Goal: Task Accomplishment & Management: Manage account settings

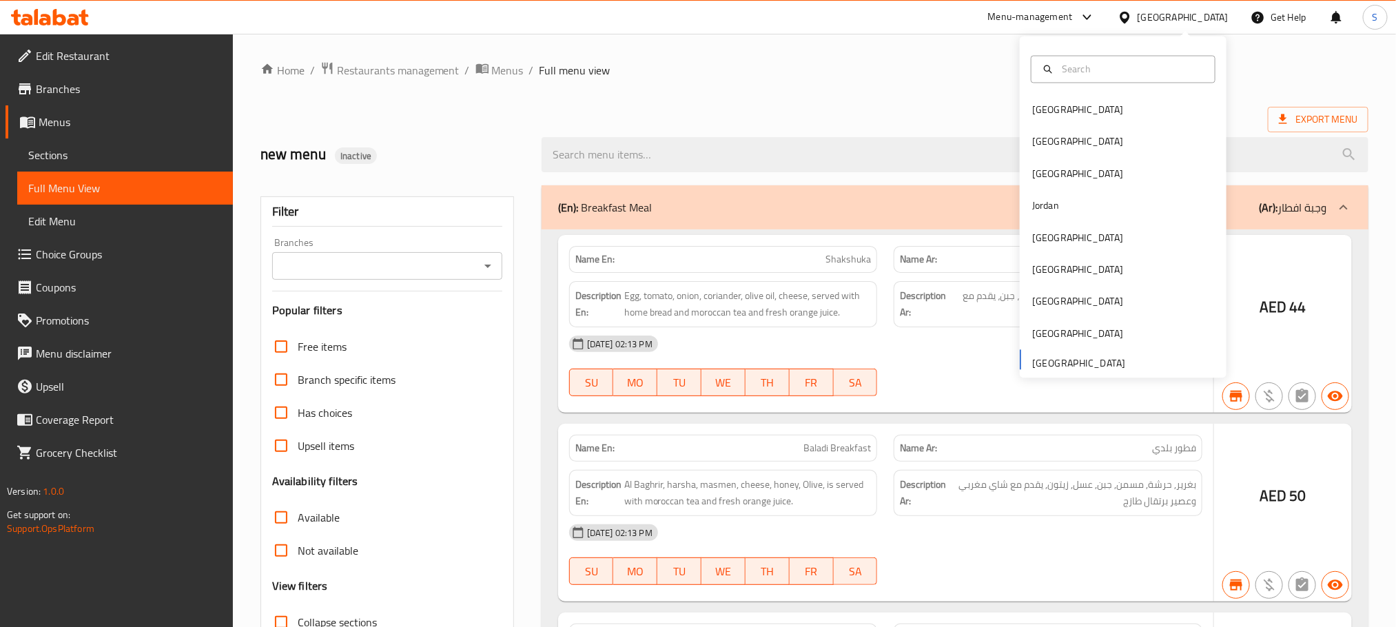
click at [1055, 147] on div at bounding box center [698, 313] width 1396 height 627
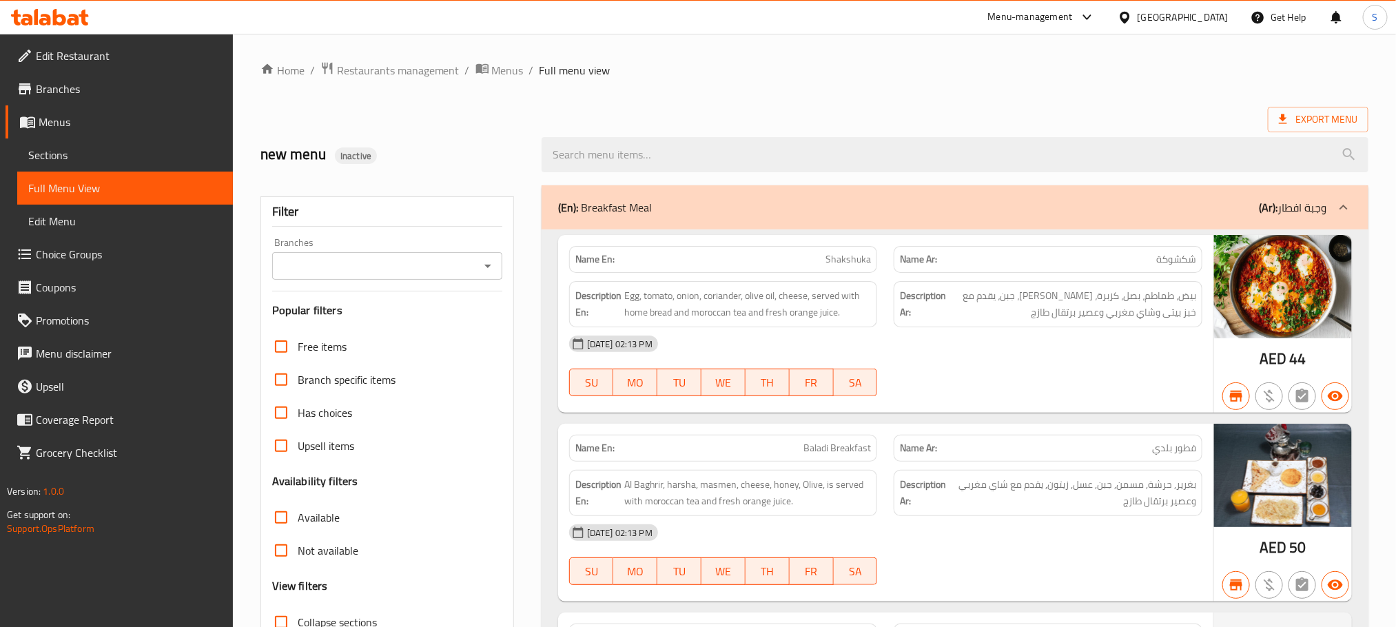
click at [1155, 23] on div "United Arab Emirates" at bounding box center [1182, 17] width 91 height 15
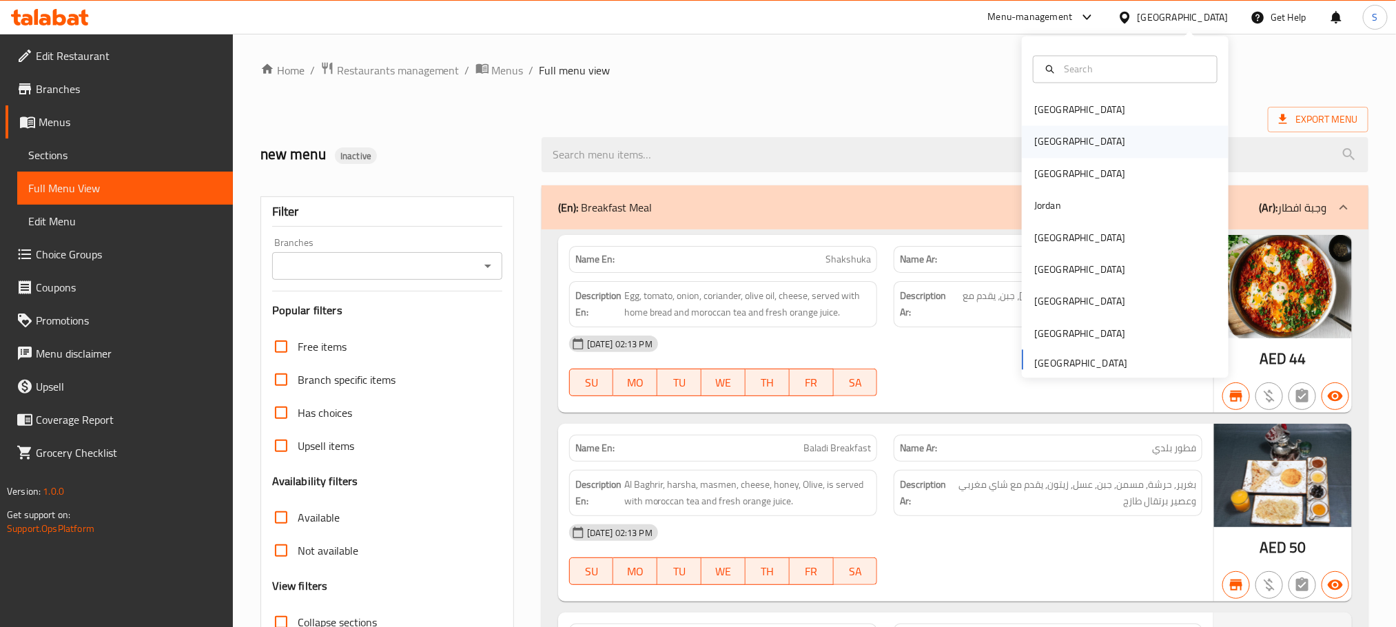
click at [1108, 145] on div "Egypt" at bounding box center [1125, 142] width 207 height 32
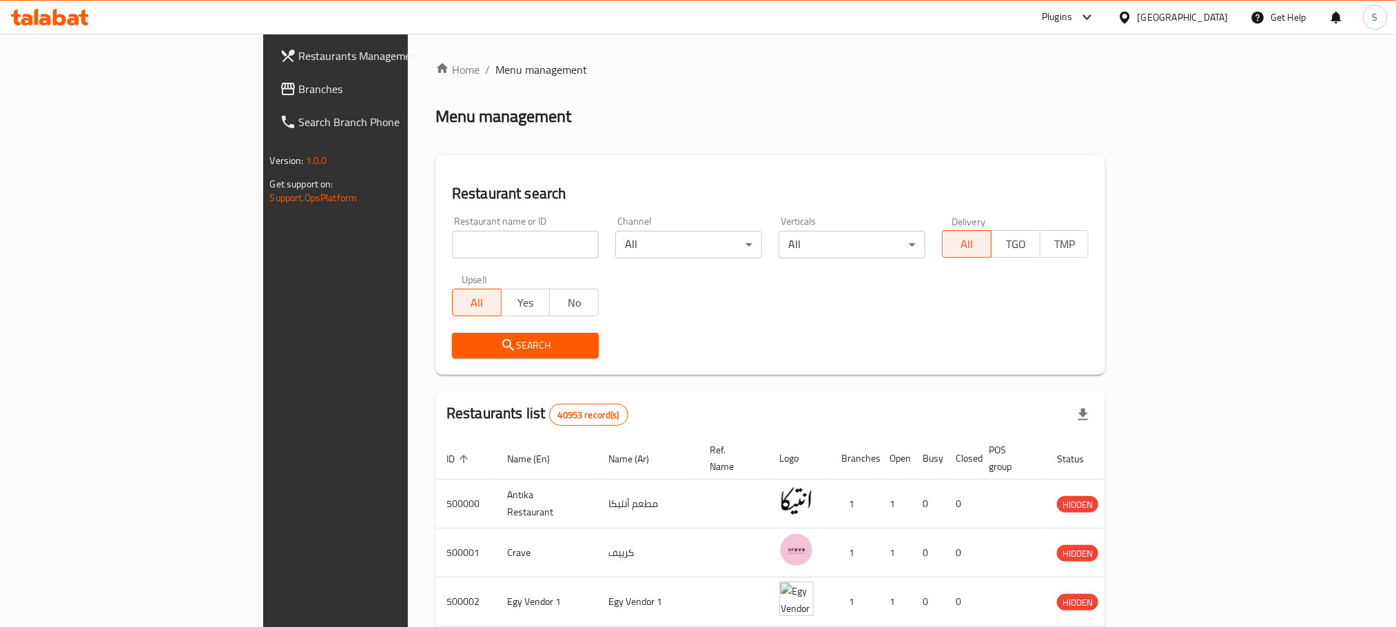
click at [299, 81] on span "Branches" at bounding box center [392, 89] width 186 height 17
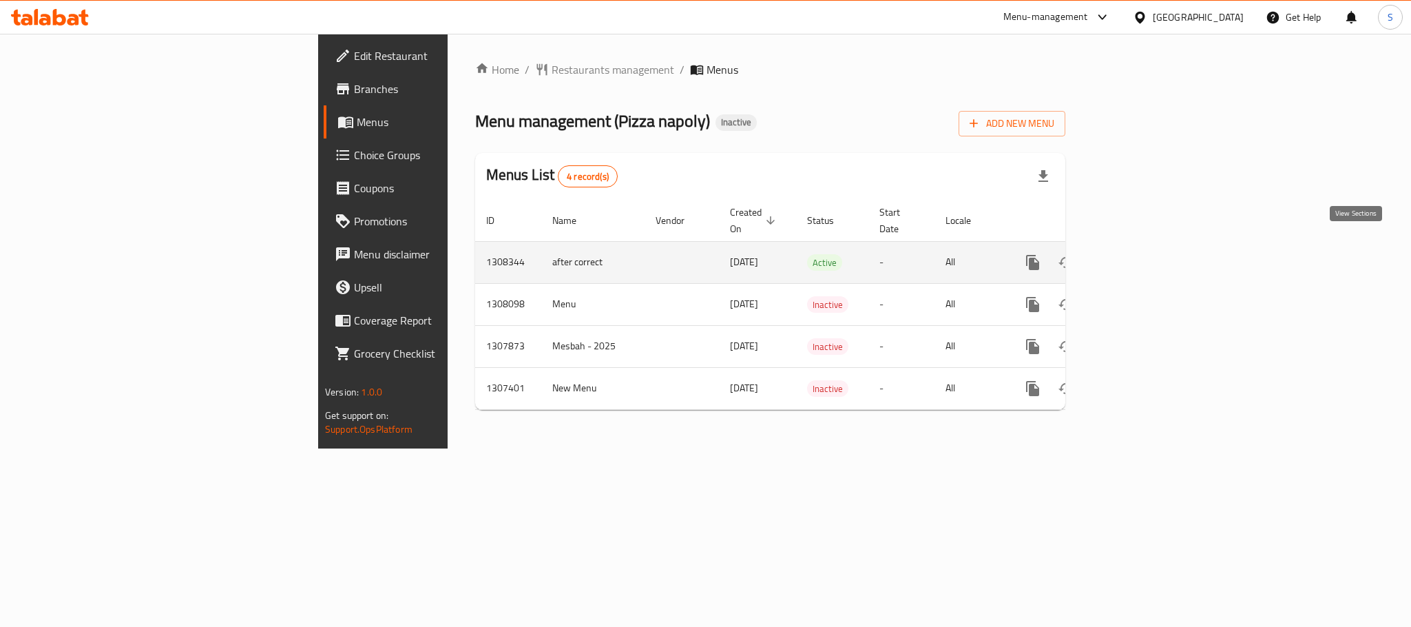
click at [1149, 256] on link "enhanced table" at bounding box center [1132, 262] width 33 height 33
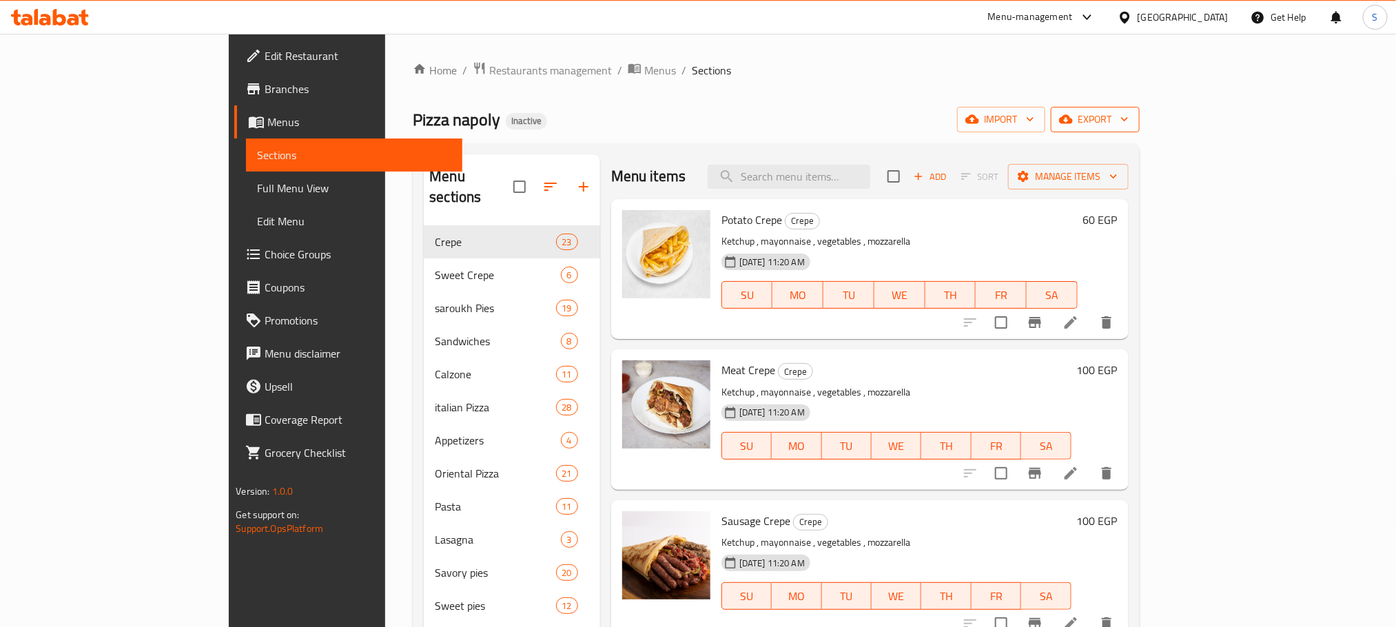
click at [1128, 118] on span "export" at bounding box center [1095, 119] width 67 height 17
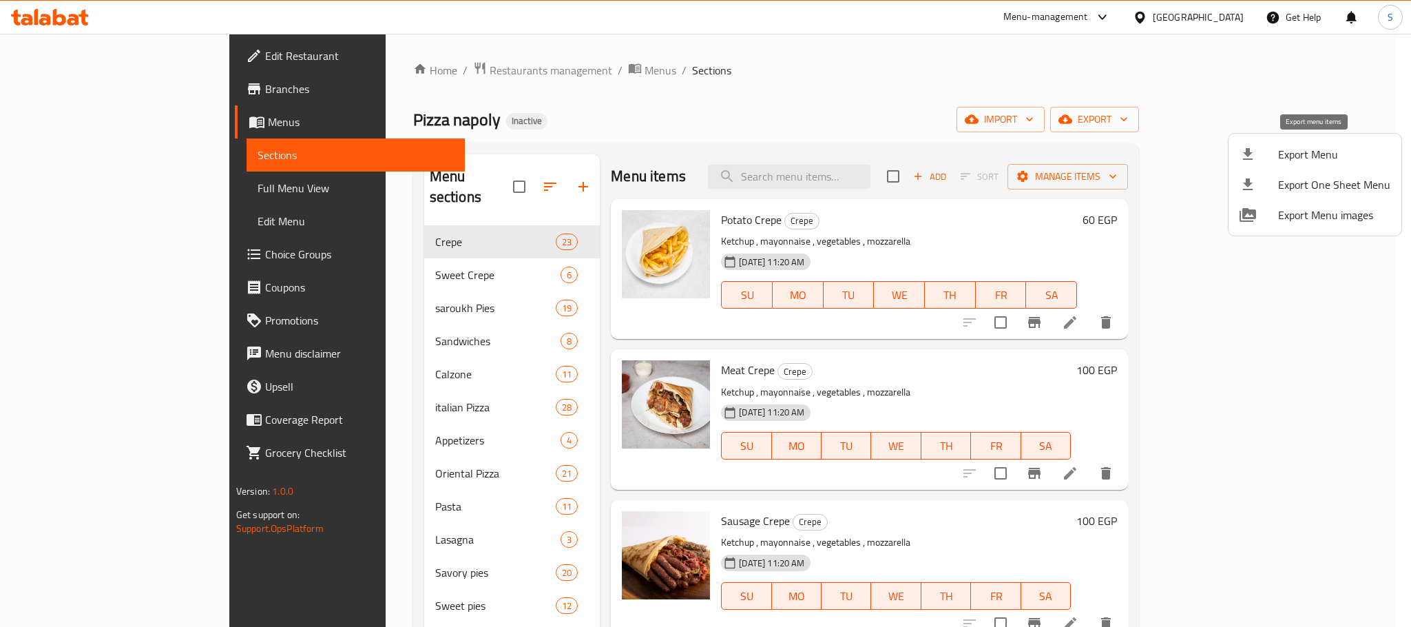
click at [1314, 155] on span "Export Menu" at bounding box center [1335, 154] width 112 height 17
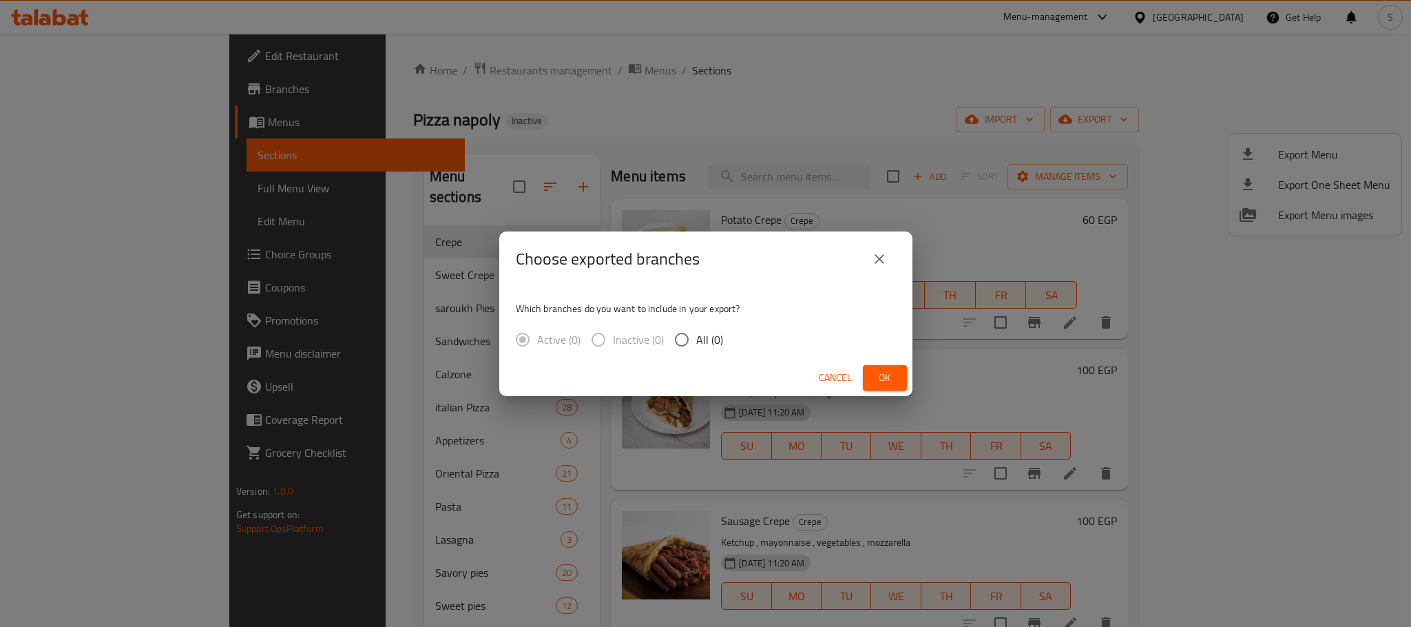
click at [694, 338] on input "All (0)" at bounding box center [682, 339] width 29 height 29
radio input "true"
click at [864, 374] on button "Ok" at bounding box center [885, 377] width 44 height 25
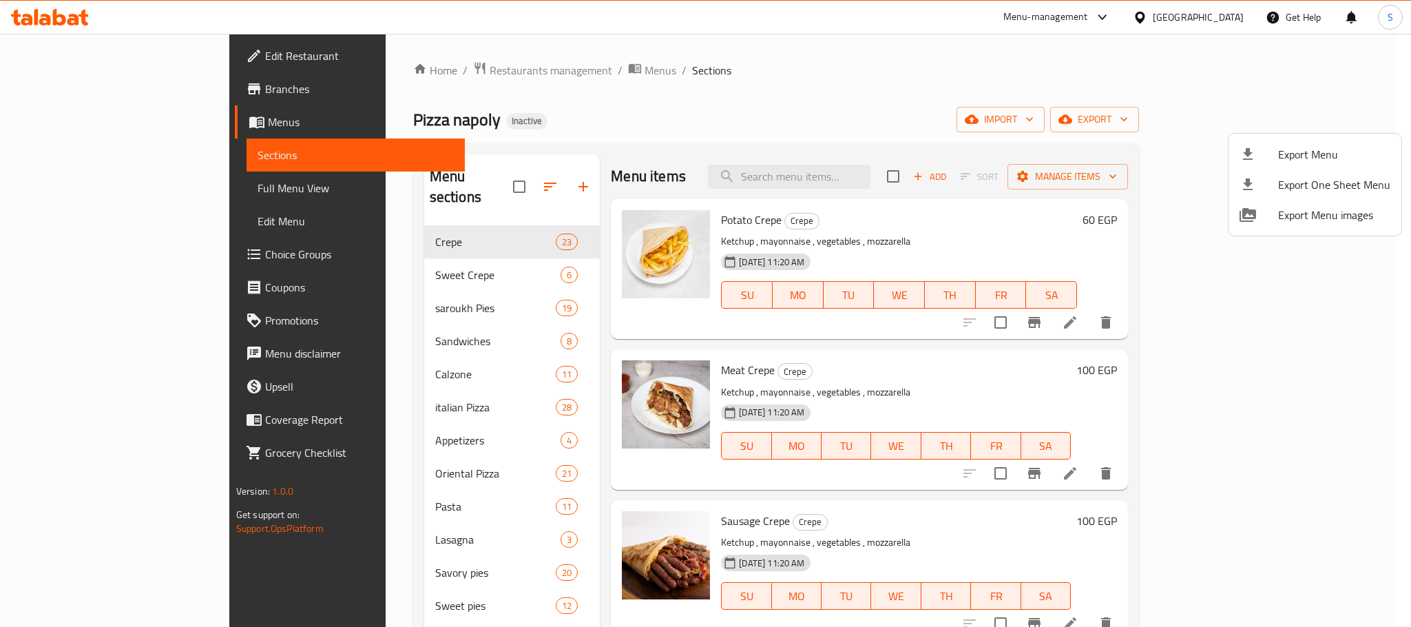
click at [98, 133] on div at bounding box center [705, 313] width 1411 height 627
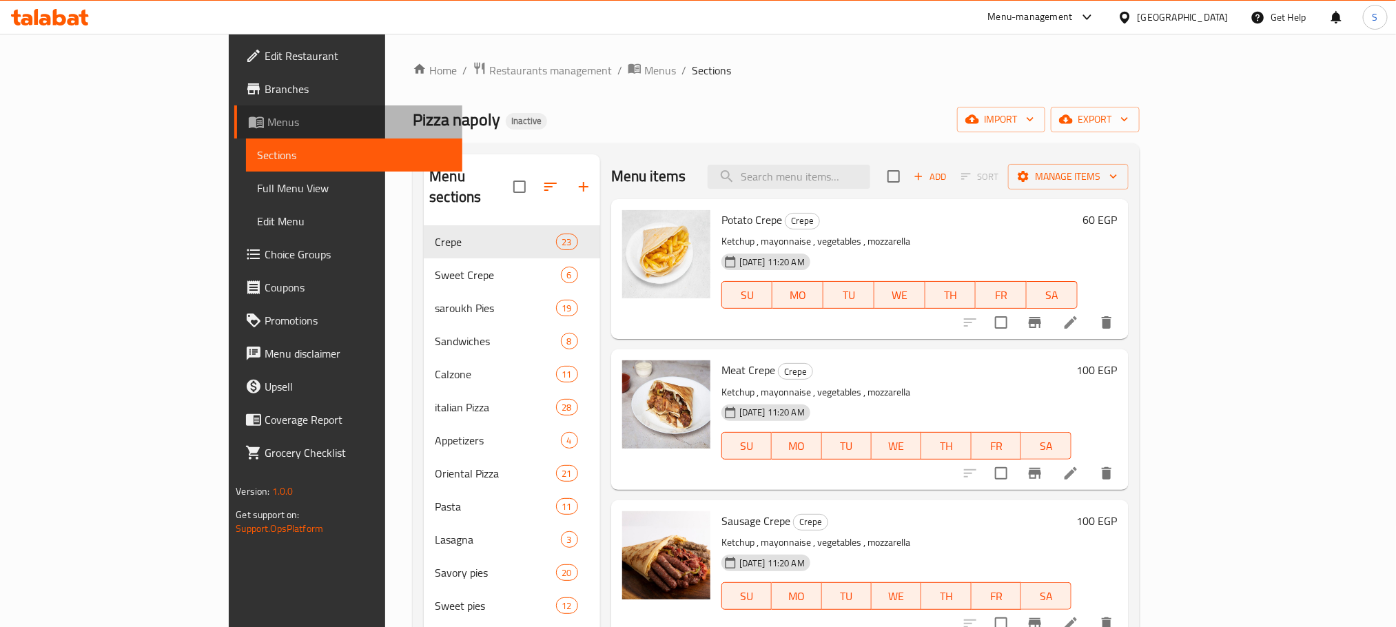
click at [234, 130] on link "Menus" at bounding box center [347, 121] width 227 height 33
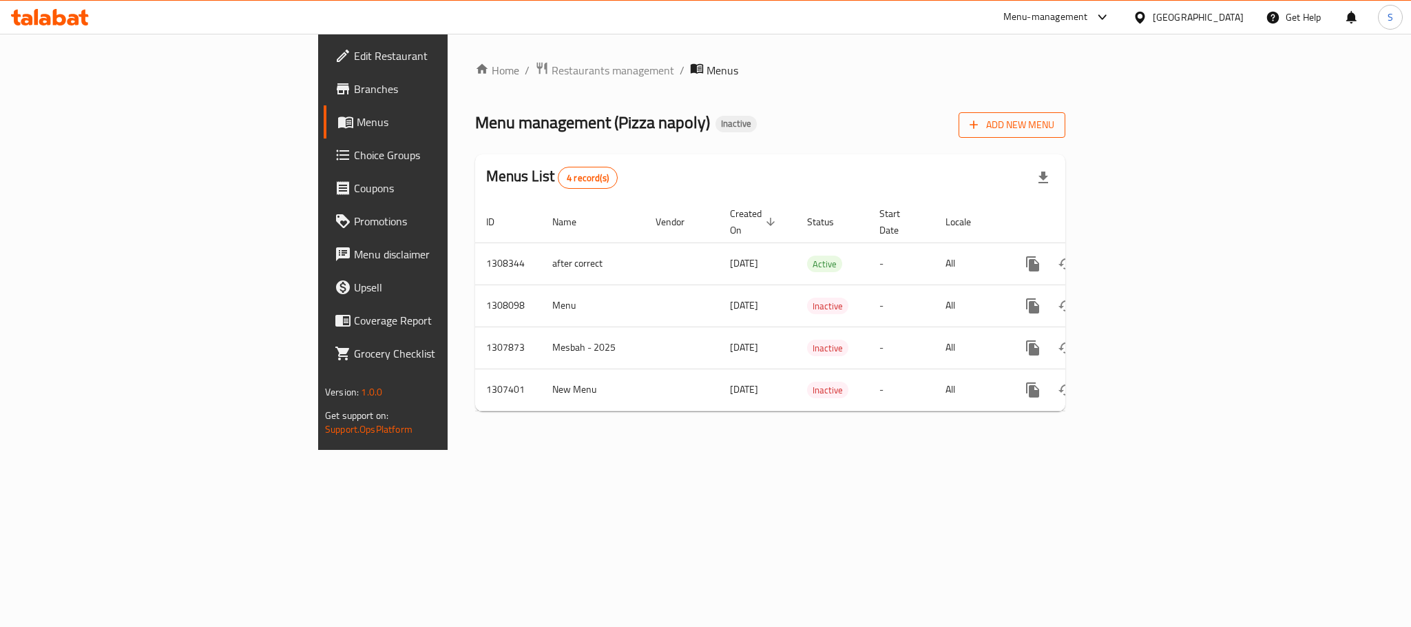
click at [1055, 118] on span "Add New Menu" at bounding box center [1012, 124] width 85 height 17
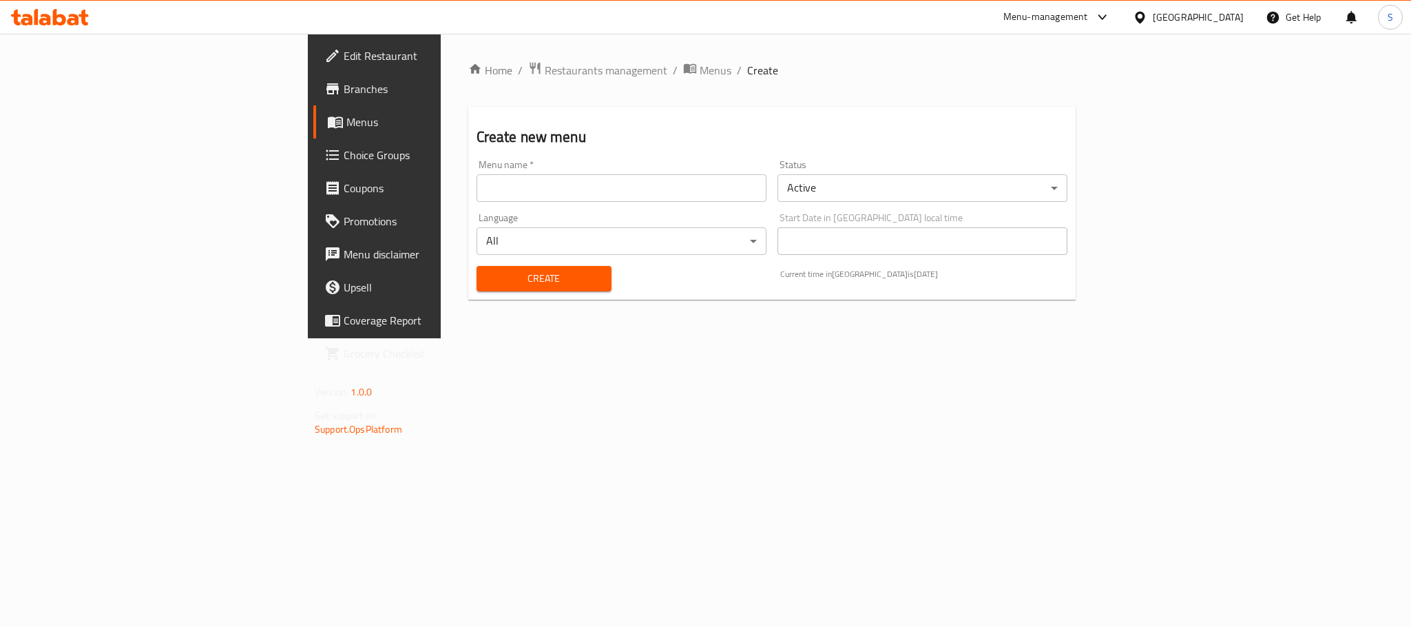
click at [524, 193] on input "text" at bounding box center [622, 188] width 290 height 28
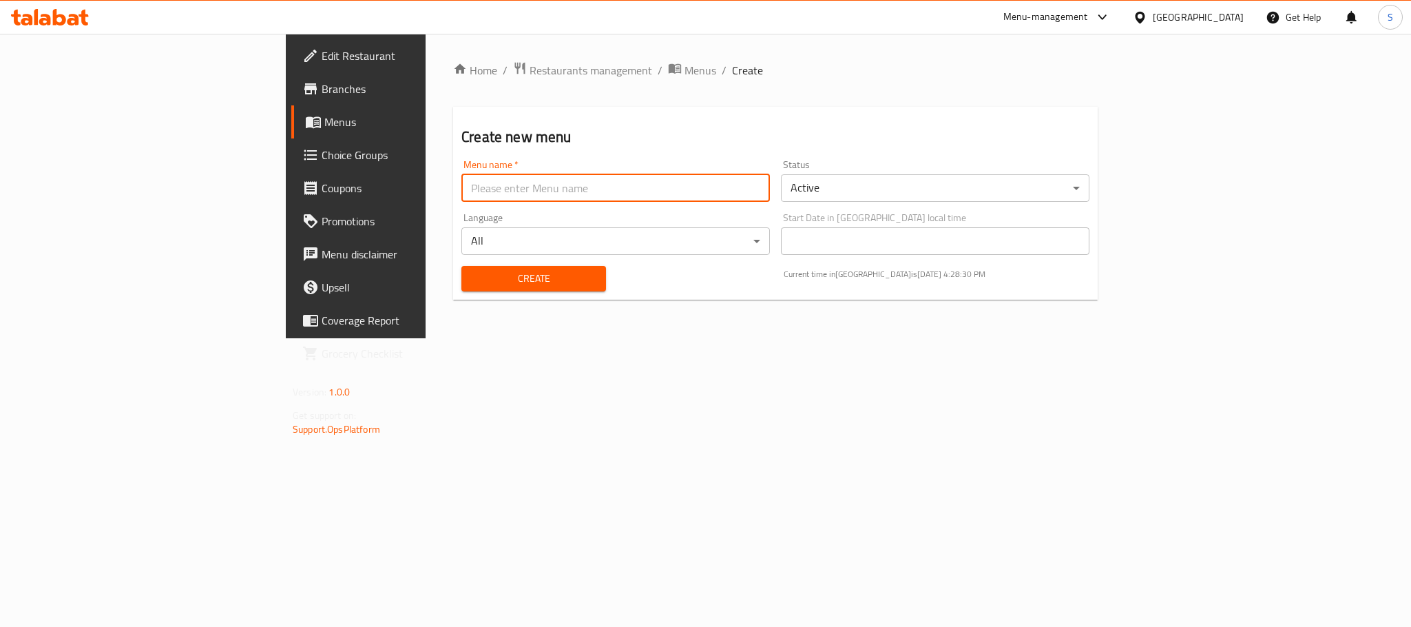
type input "finallllll"
click at [473, 270] on span "Create" at bounding box center [534, 278] width 123 height 17
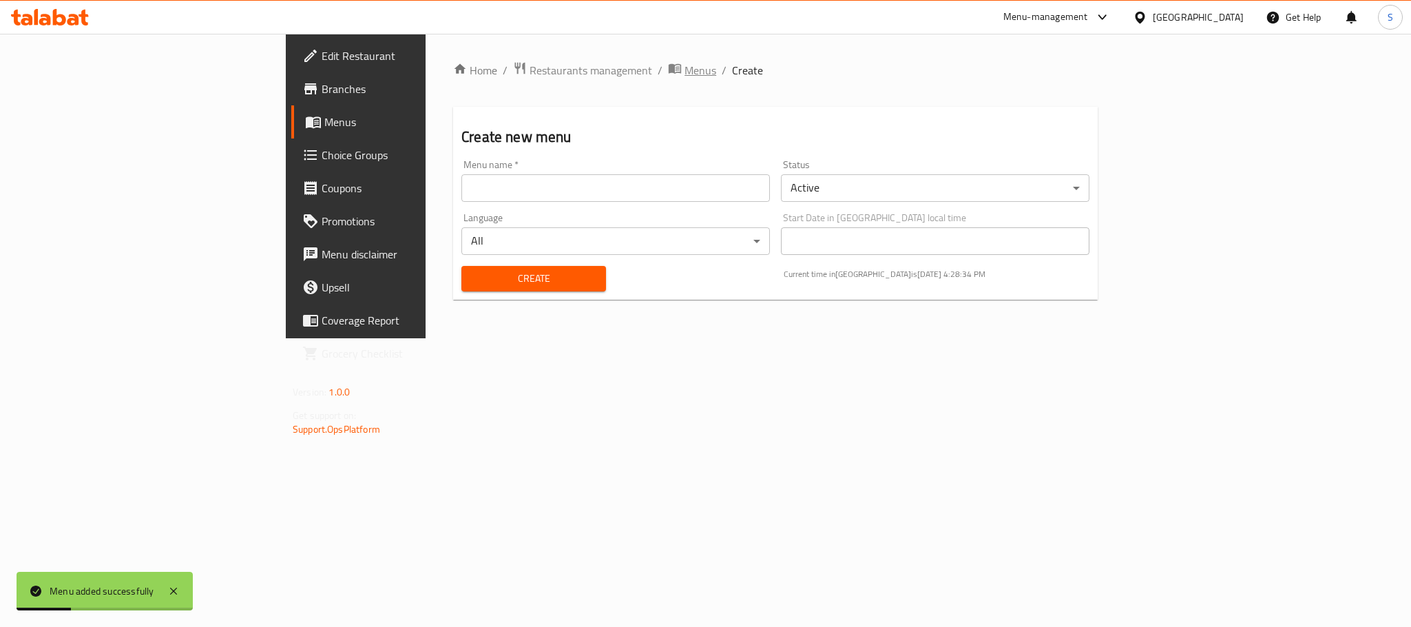
click at [685, 69] on span "Menus" at bounding box center [701, 70] width 32 height 17
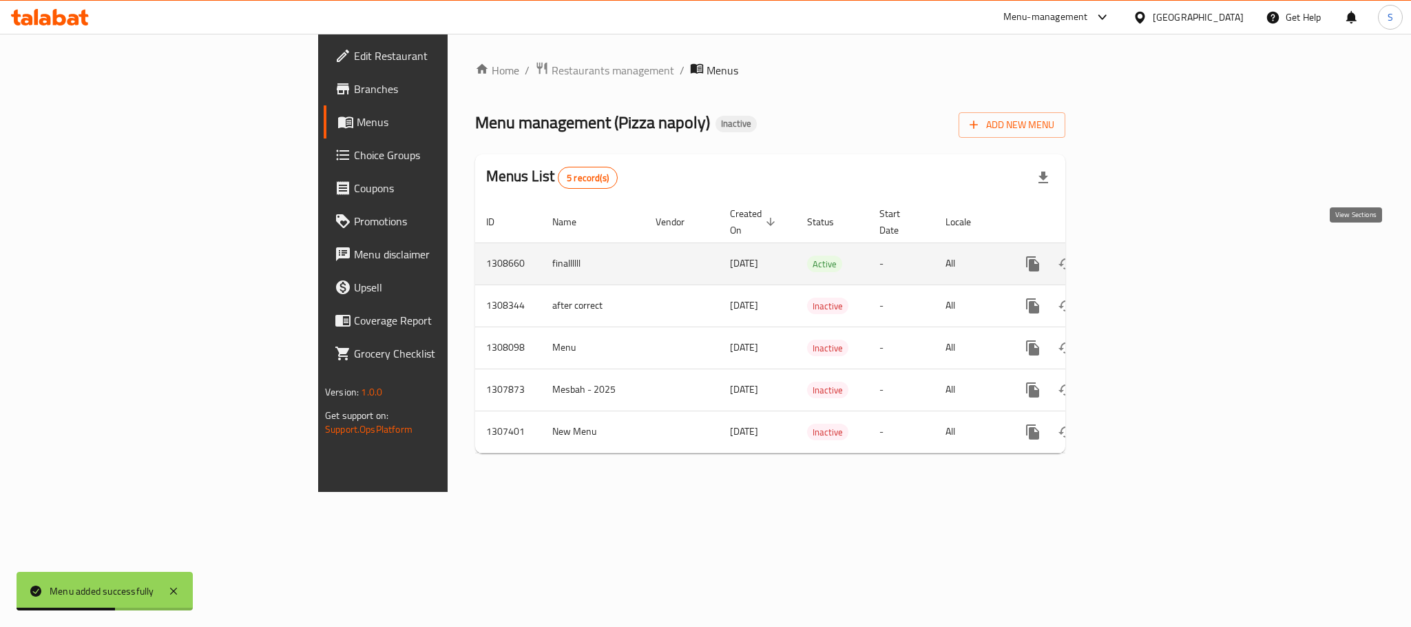
click at [1149, 257] on link "enhanced table" at bounding box center [1132, 263] width 33 height 33
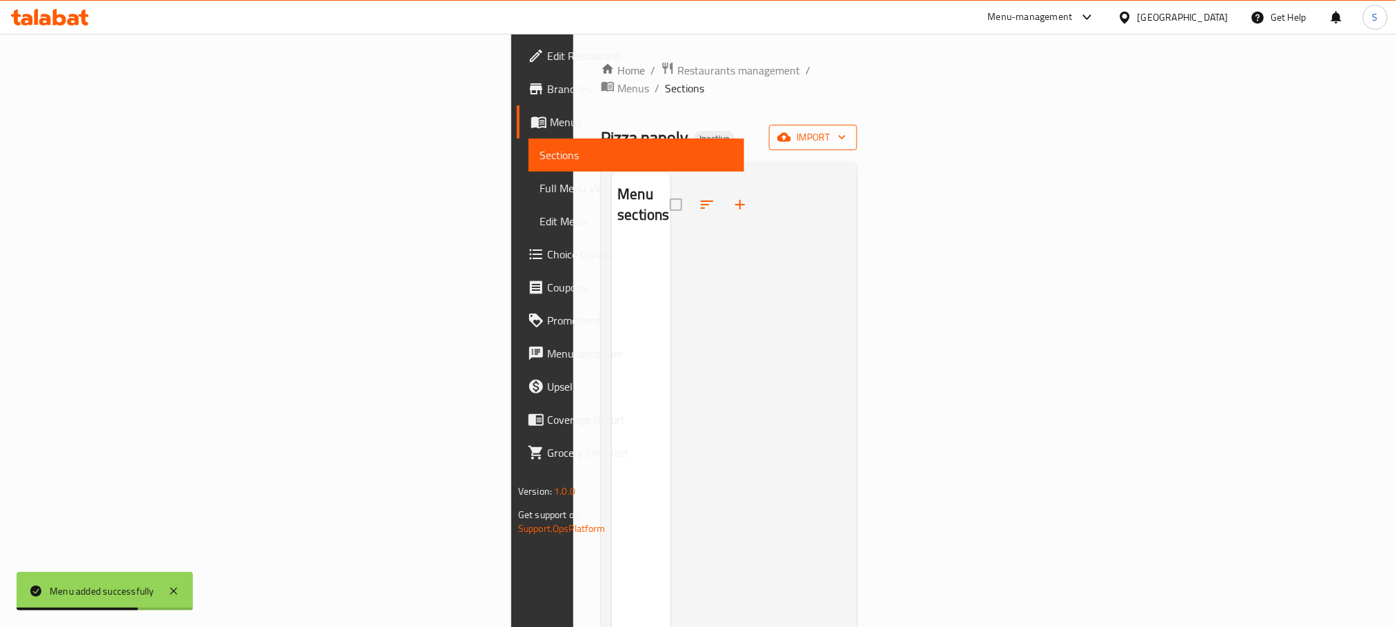
click at [846, 129] on span "import" at bounding box center [813, 137] width 66 height 17
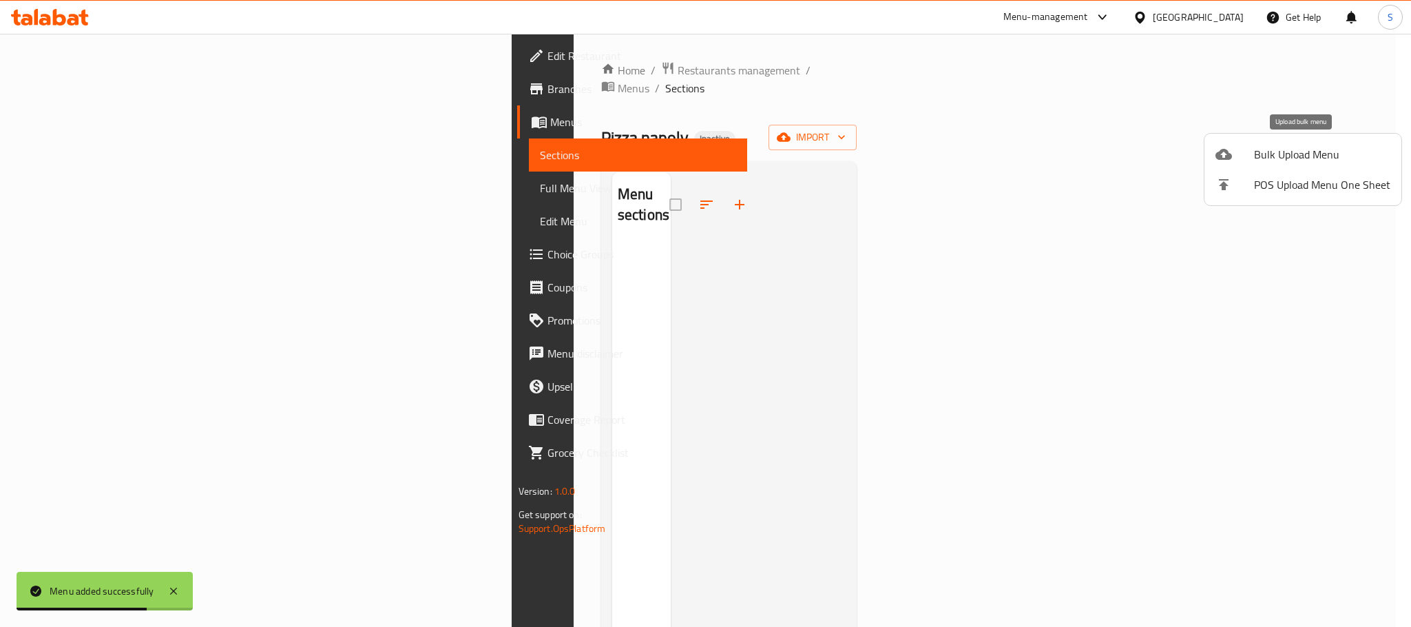
click at [1290, 149] on span "Bulk Upload Menu" at bounding box center [1322, 154] width 136 height 17
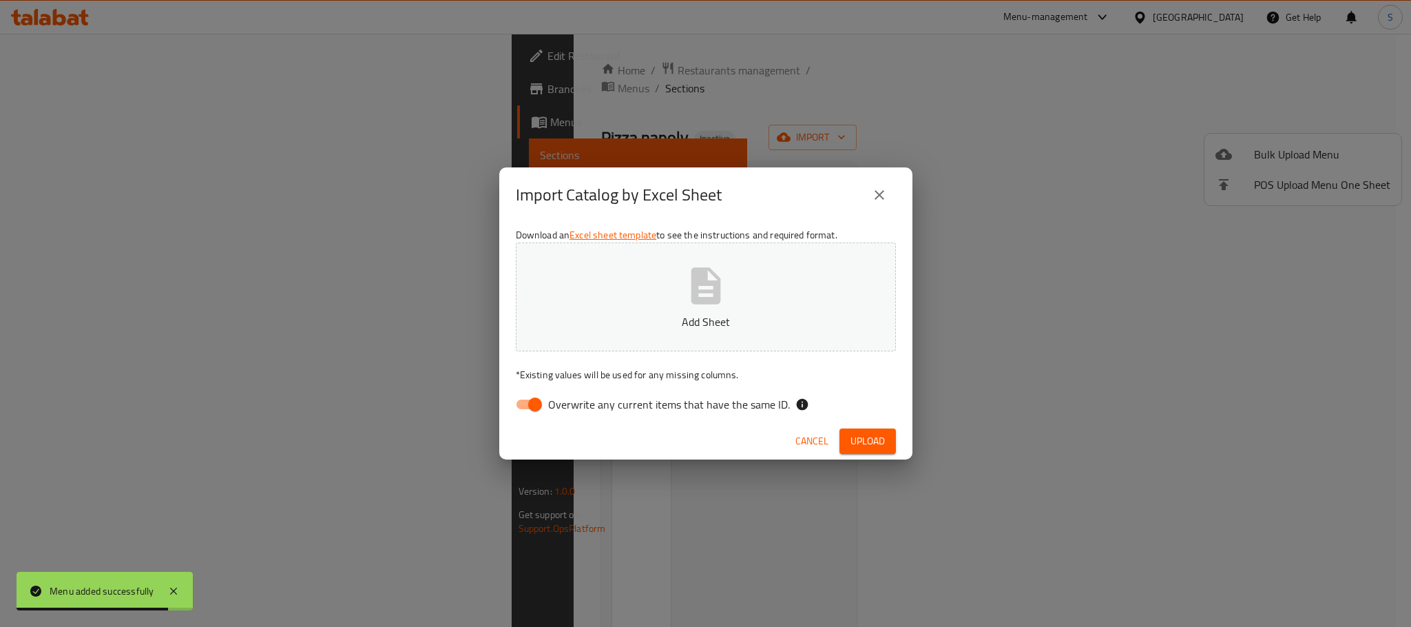
click at [536, 410] on input "Overwrite any current items that have the same ID." at bounding box center [535, 404] width 79 height 26
checkbox input "false"
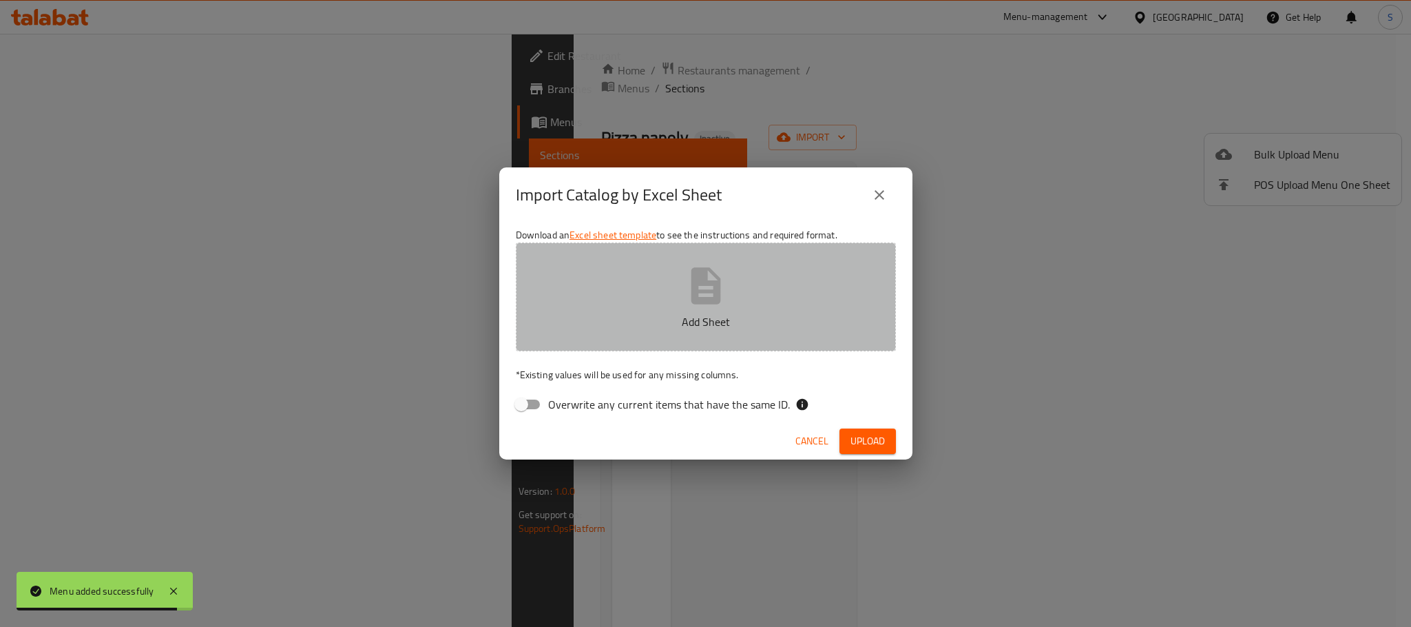
click at [645, 319] on p "Add Sheet" at bounding box center [706, 321] width 338 height 17
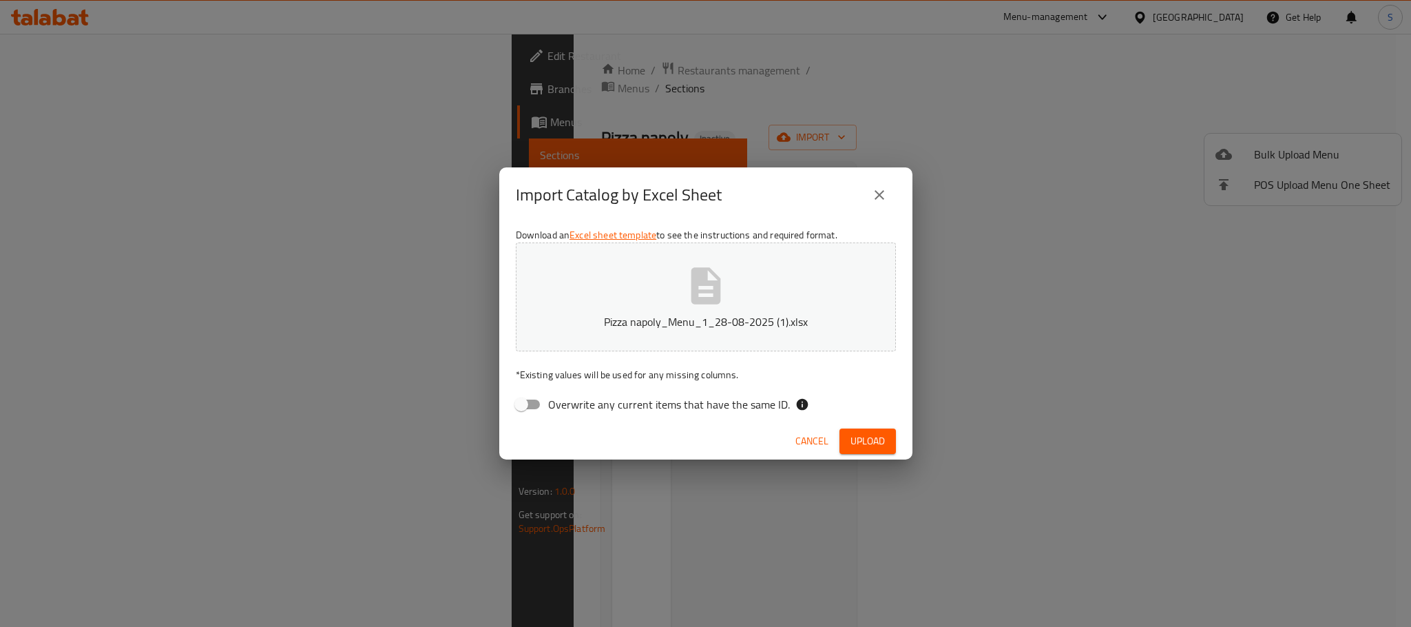
click at [862, 433] on span "Upload" at bounding box center [868, 441] width 34 height 17
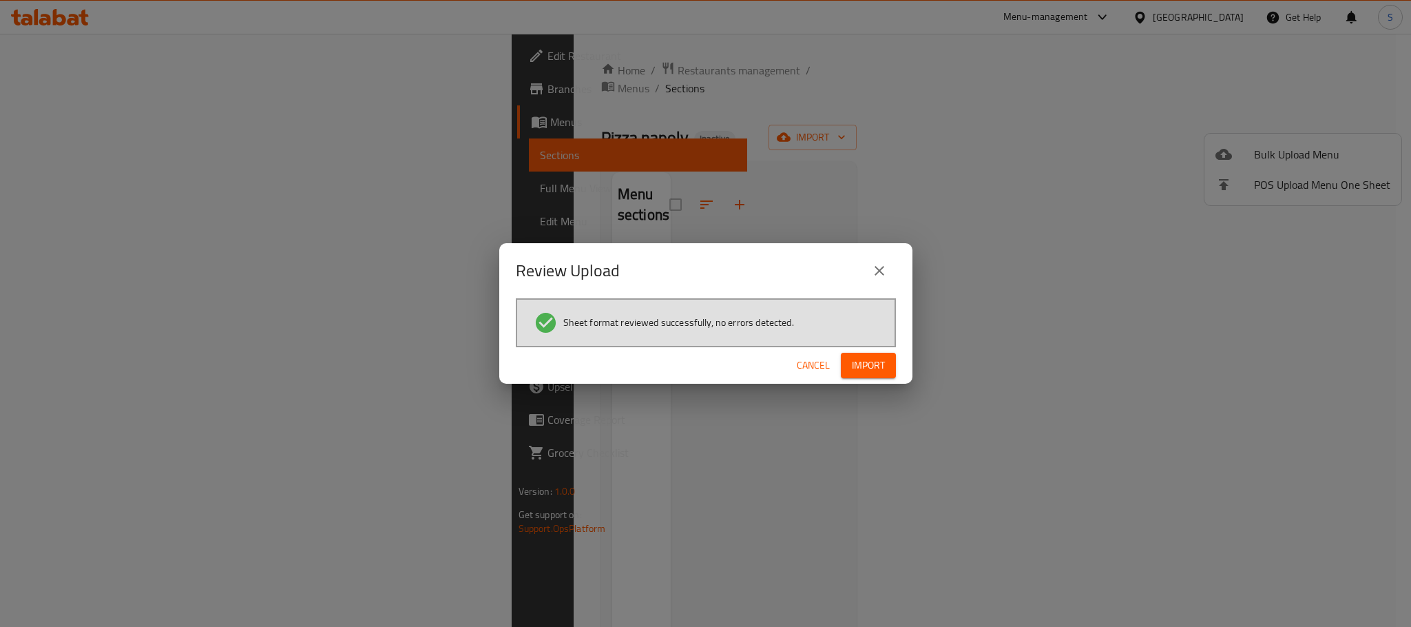
click at [872, 373] on span "Import" at bounding box center [868, 365] width 33 height 17
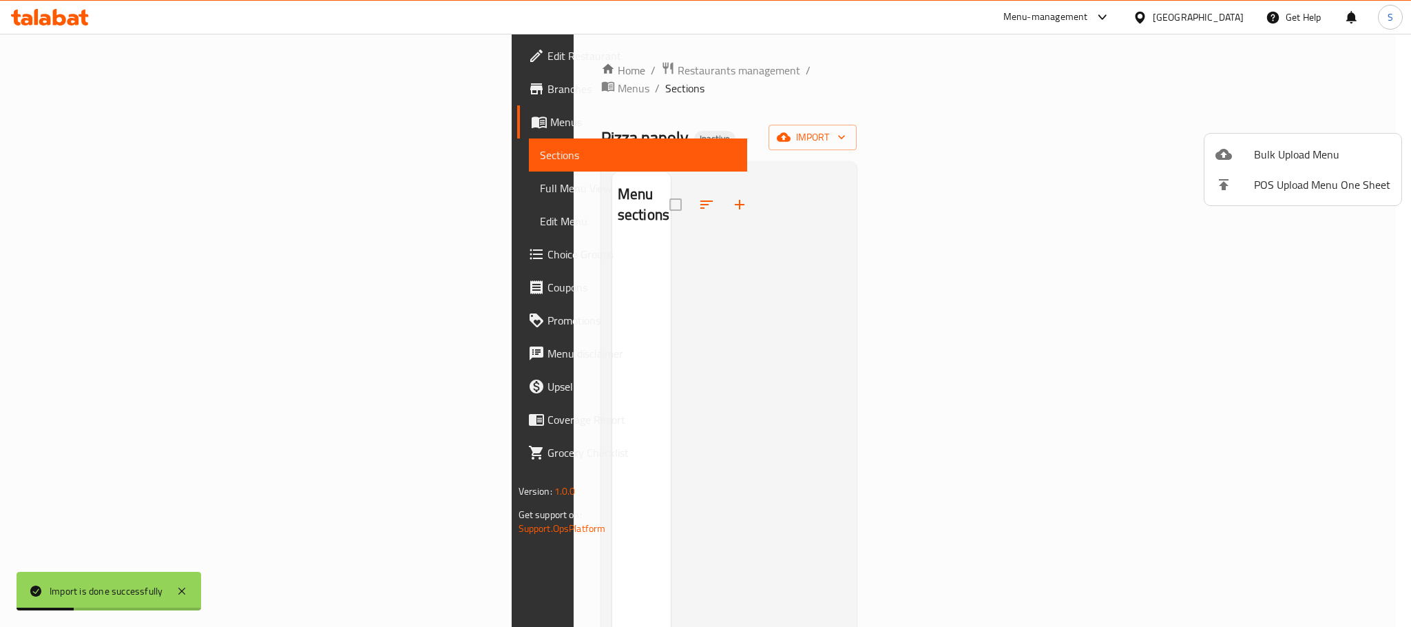
click at [678, 85] on div at bounding box center [705, 313] width 1411 height 627
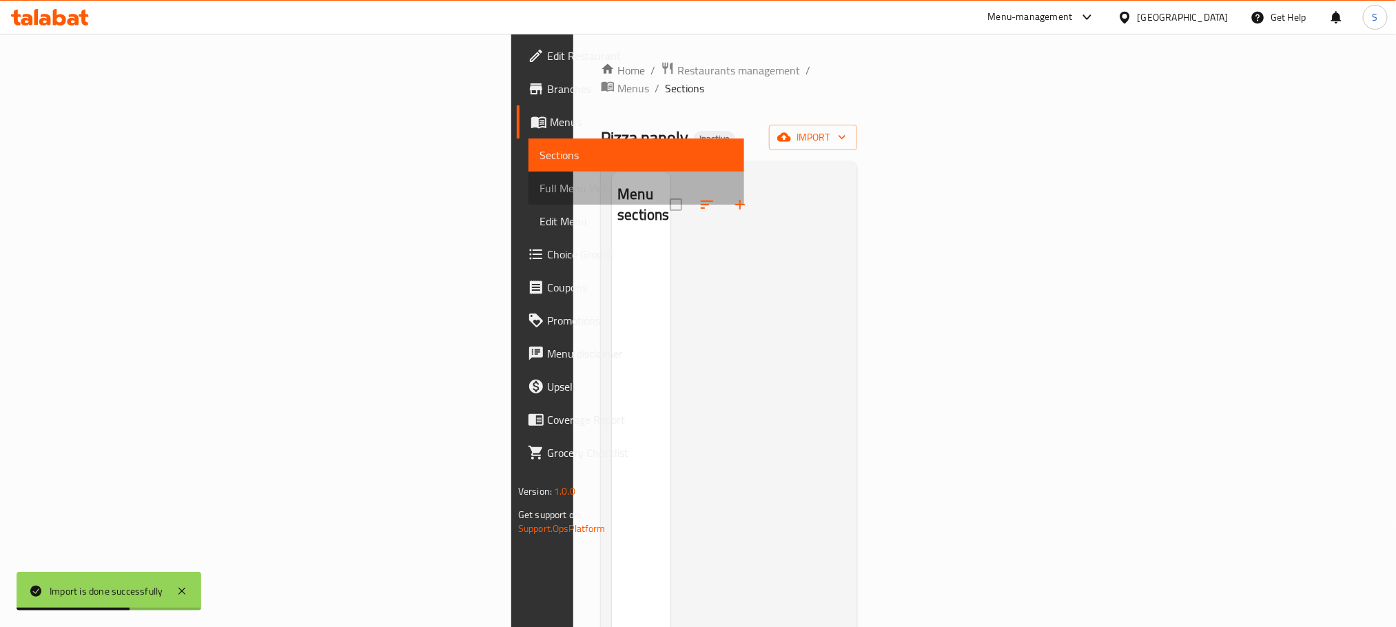
click at [539, 190] on span "Full Menu View" at bounding box center [636, 188] width 194 height 17
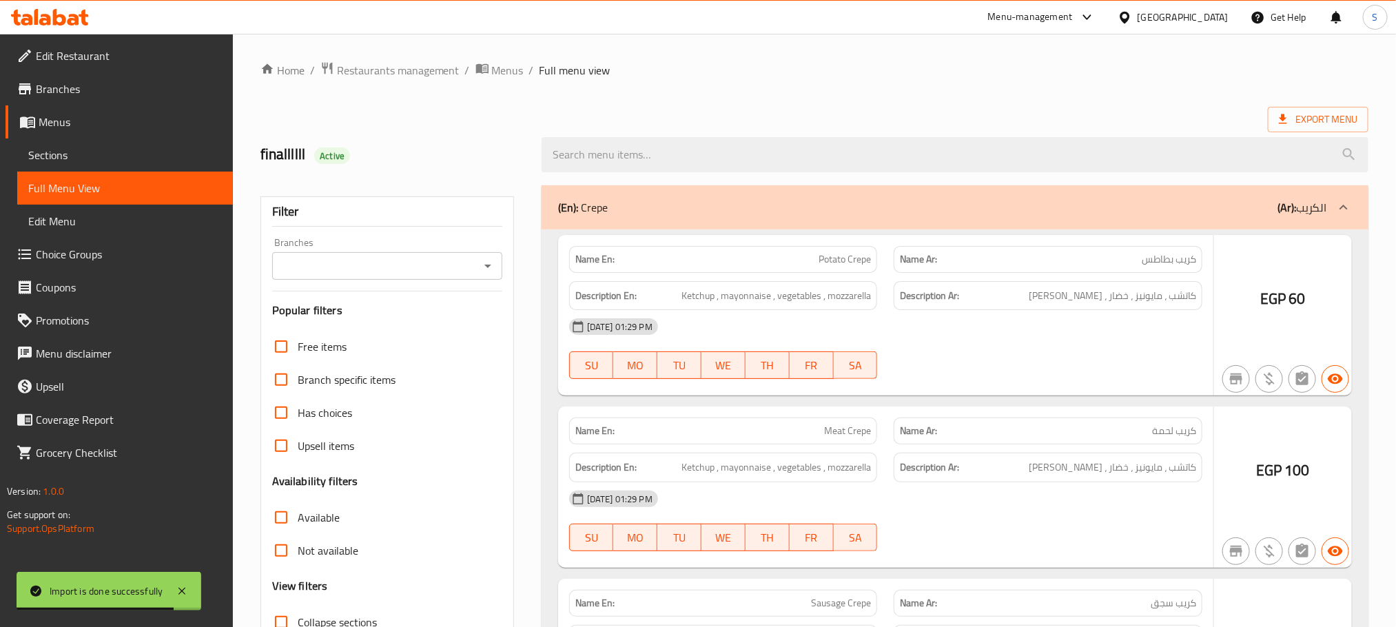
click at [279, 455] on input "Upsell items" at bounding box center [281, 445] width 33 height 33
checkbox input "true"
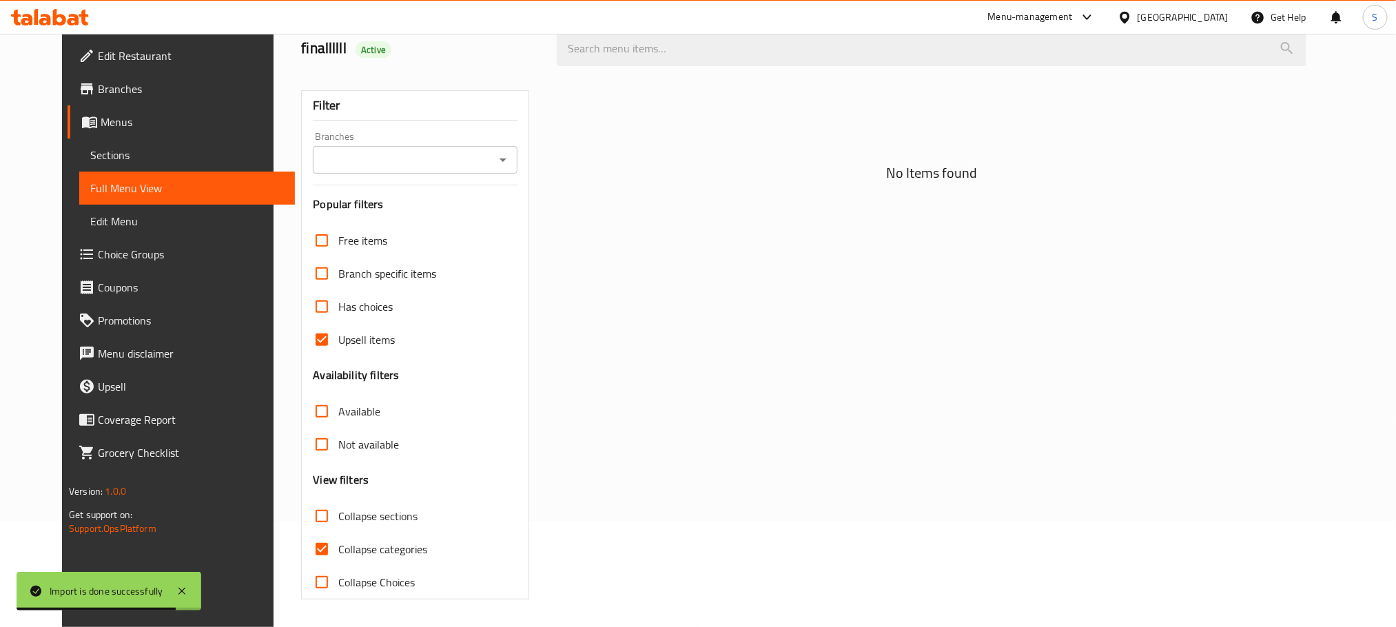
click at [618, 362] on div "No Items found" at bounding box center [931, 339] width 766 height 537
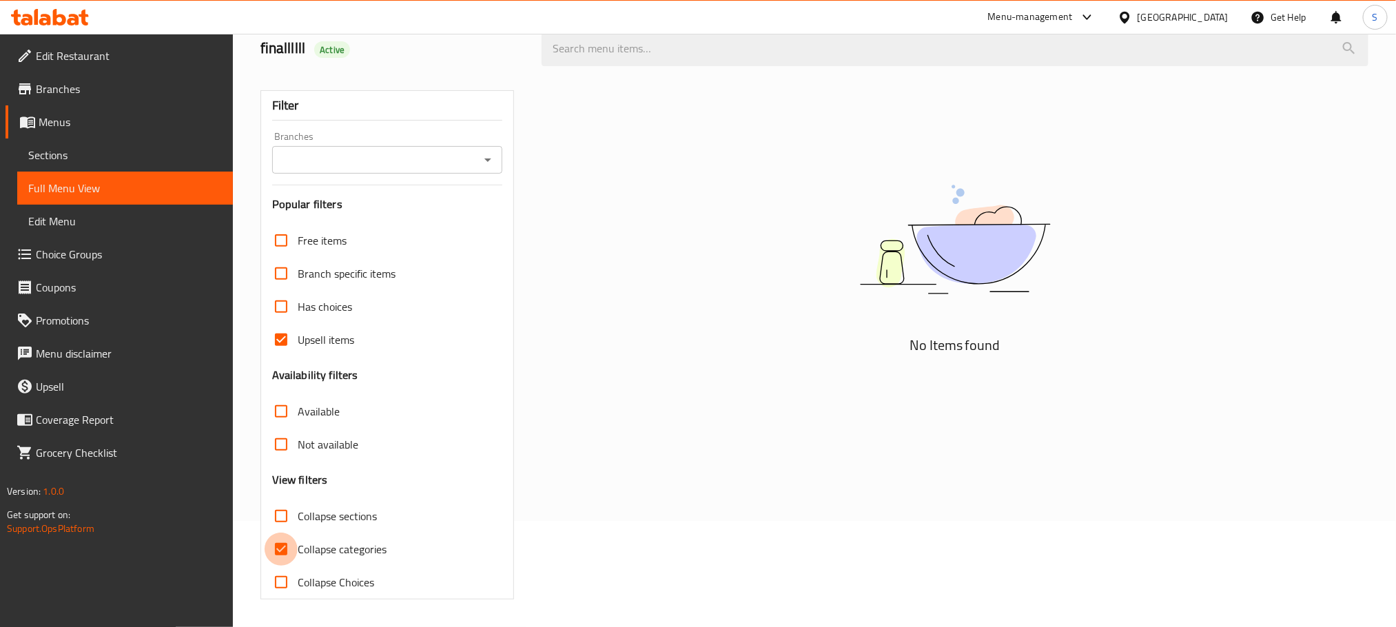
click at [276, 548] on input "Collapse categories" at bounding box center [281, 548] width 33 height 33
checkbox input "false"
click at [279, 346] on input "Upsell items" at bounding box center [281, 339] width 33 height 33
checkbox input "false"
click at [482, 366] on div "Free items Branch specific items Has choices Upsell items Availability filters …" at bounding box center [387, 411] width 230 height 375
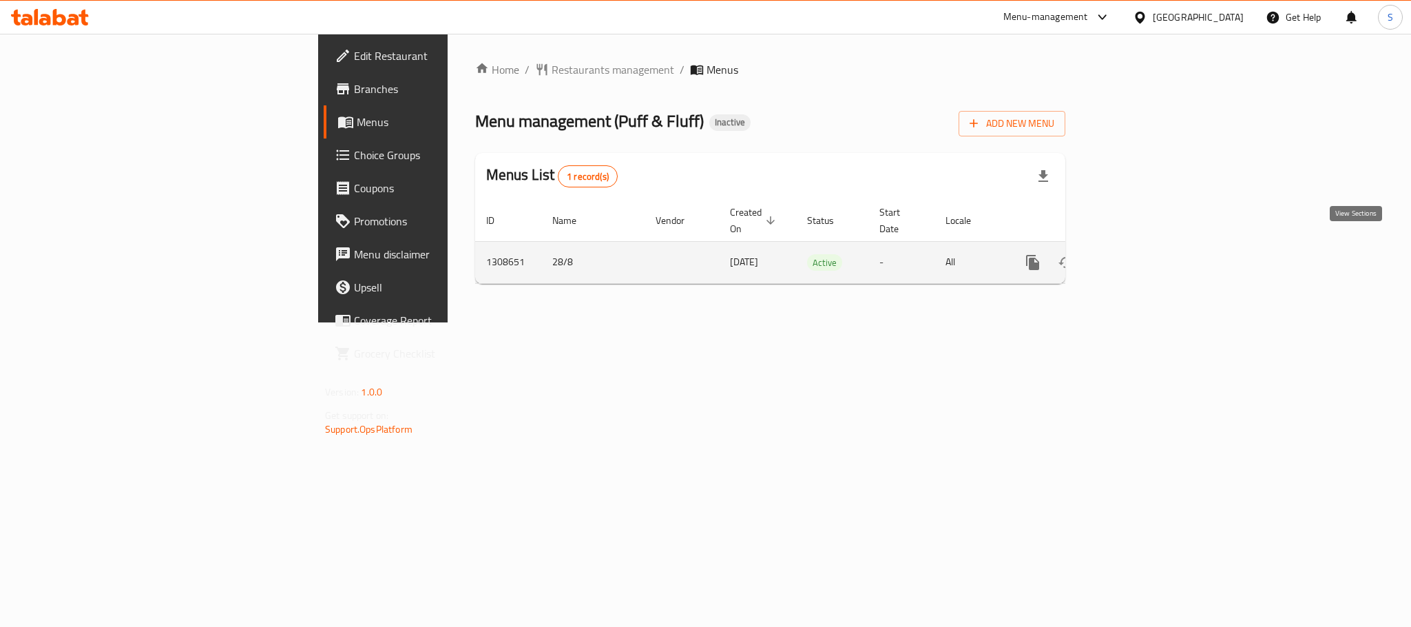
click at [1141, 254] on icon "enhanced table" at bounding box center [1132, 262] width 17 height 17
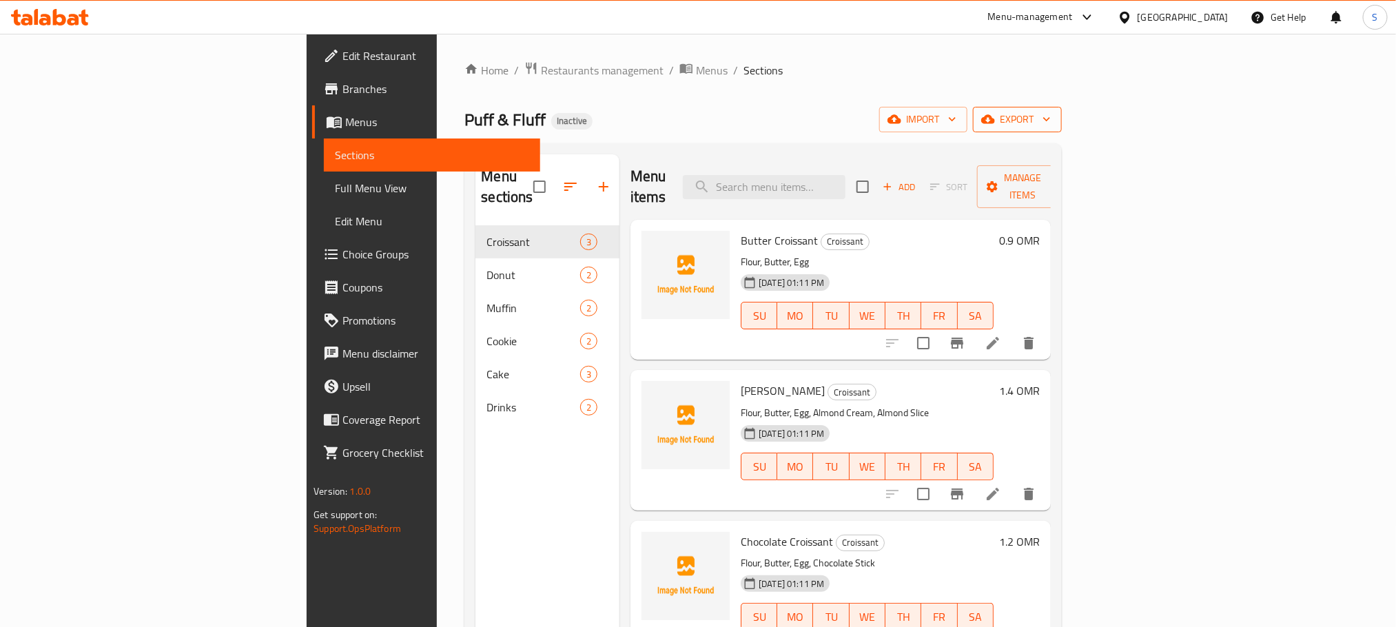
click at [1053, 122] on icon "button" at bounding box center [1047, 119] width 14 height 14
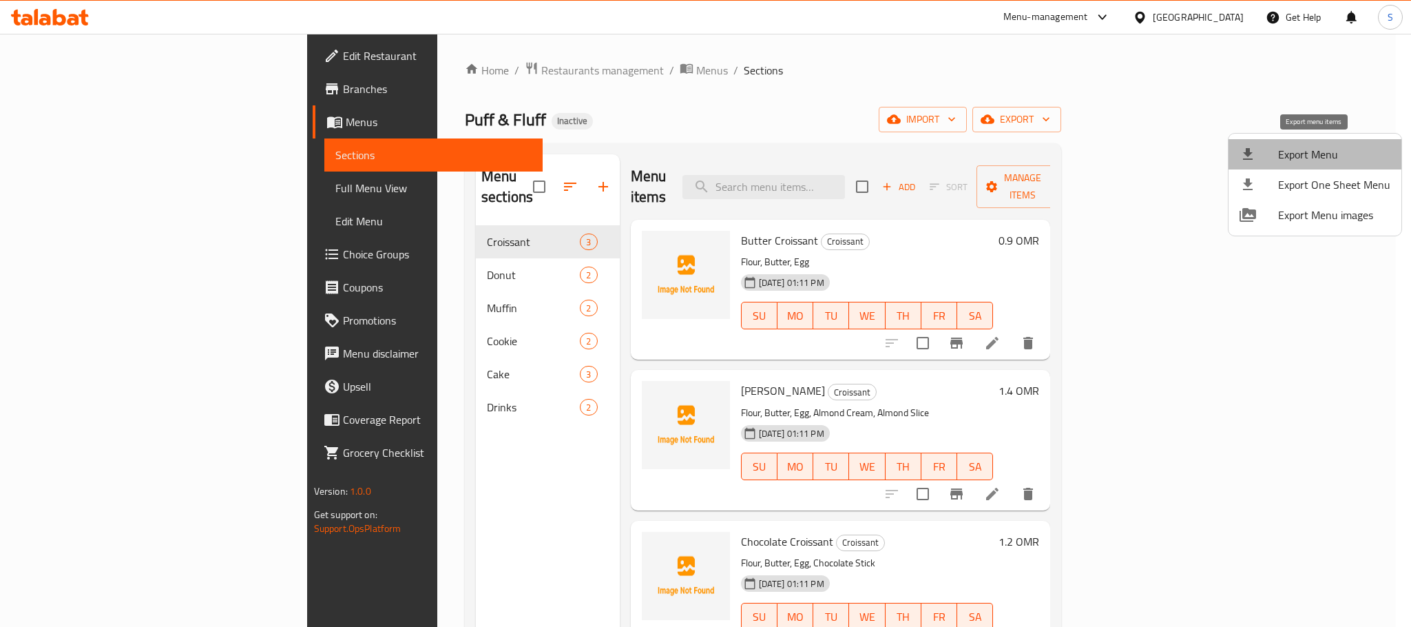
click at [1317, 147] on span "Export Menu" at bounding box center [1335, 154] width 112 height 17
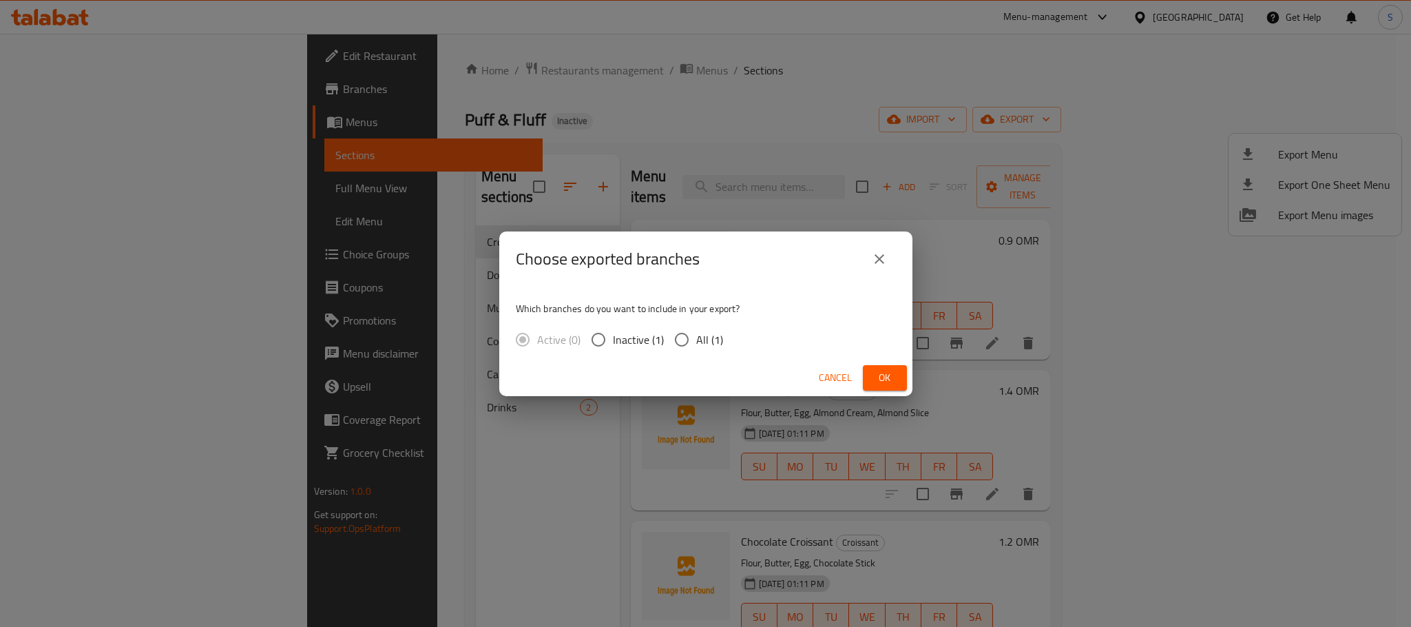
click at [686, 347] on input "All (1)" at bounding box center [682, 339] width 29 height 29
radio input "true"
click at [889, 376] on span "Ok" at bounding box center [885, 377] width 22 height 17
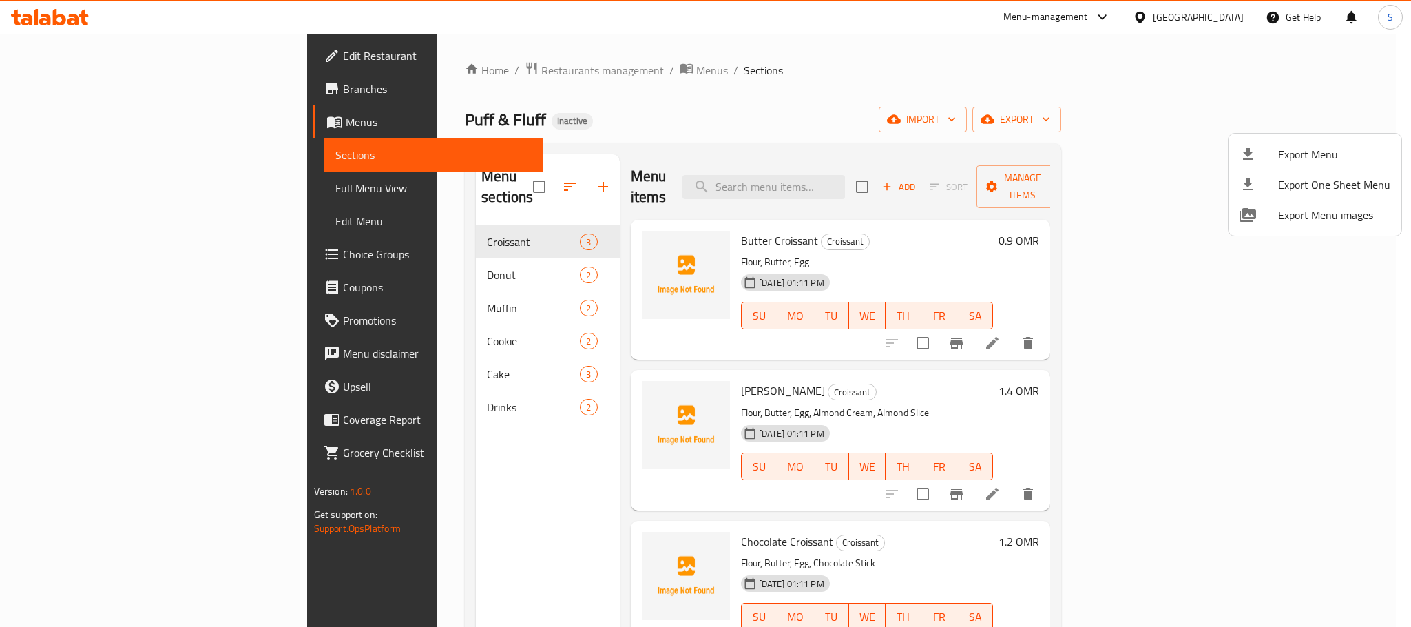
click at [321, 443] on div at bounding box center [705, 313] width 1411 height 627
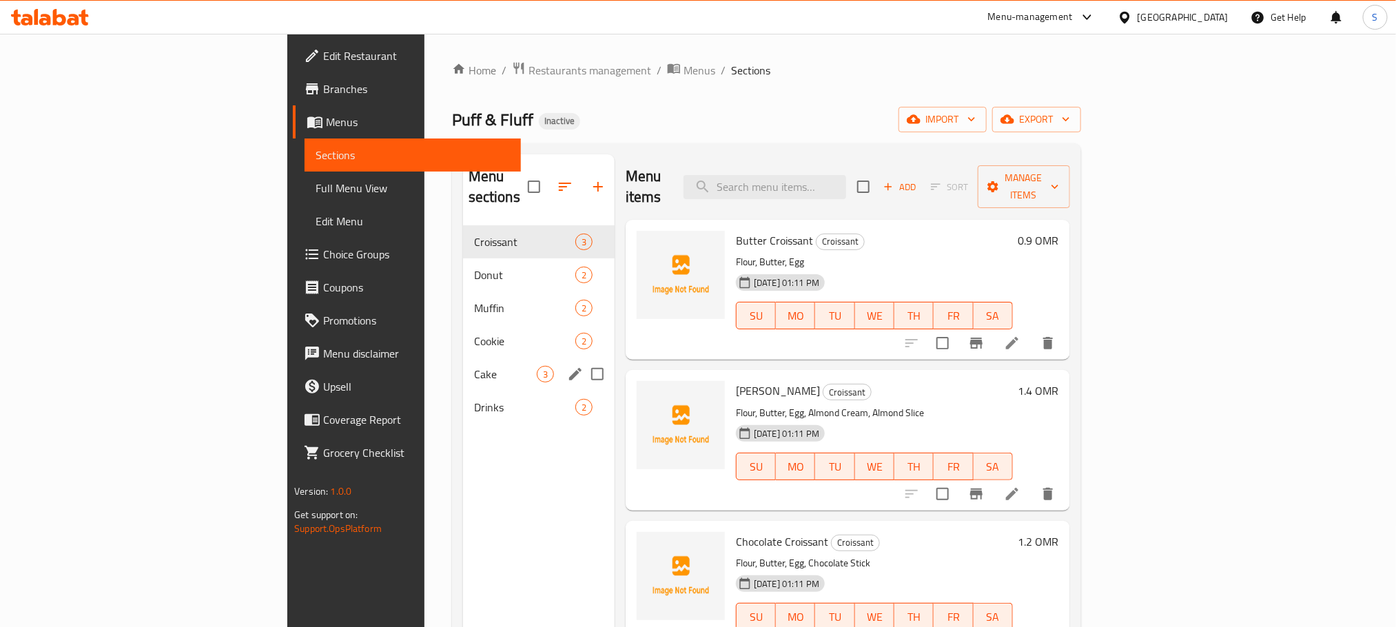
click at [474, 366] on span "Cake" at bounding box center [505, 374] width 63 height 17
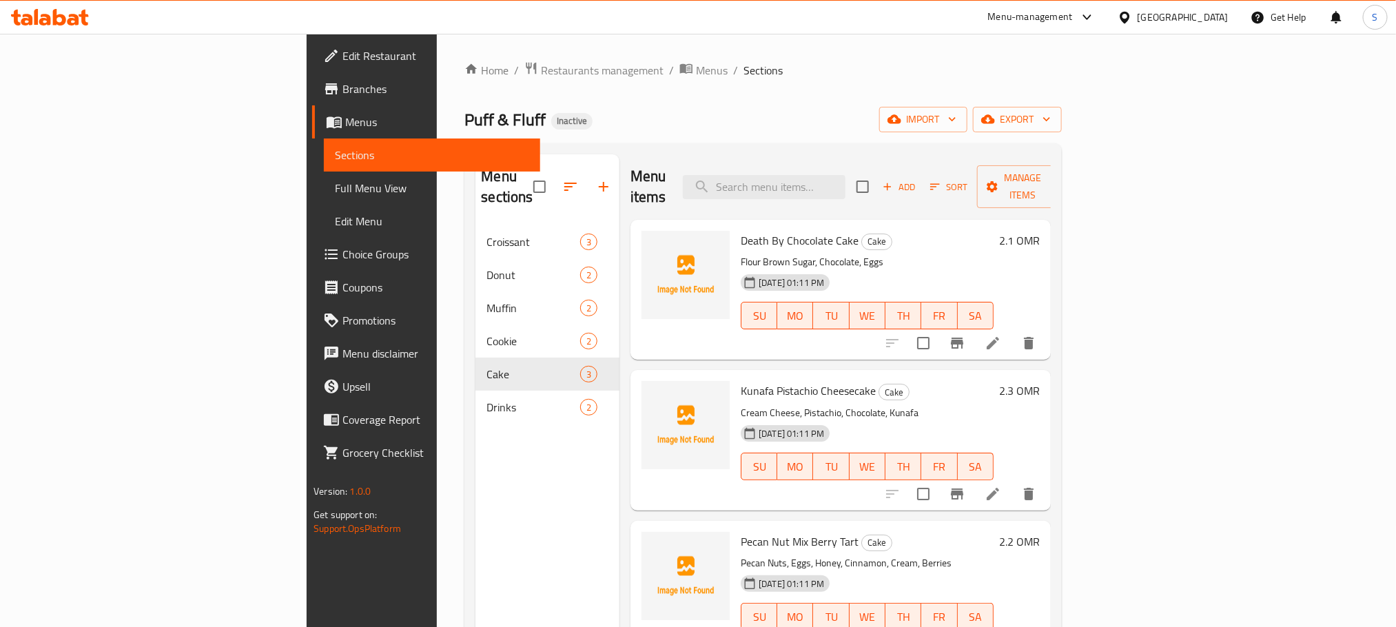
click at [475, 220] on nav "Croissant 3 Donut 2 Muffin 2 Cookie 2 Cake 3 Drinks 2" at bounding box center [547, 324] width 144 height 209
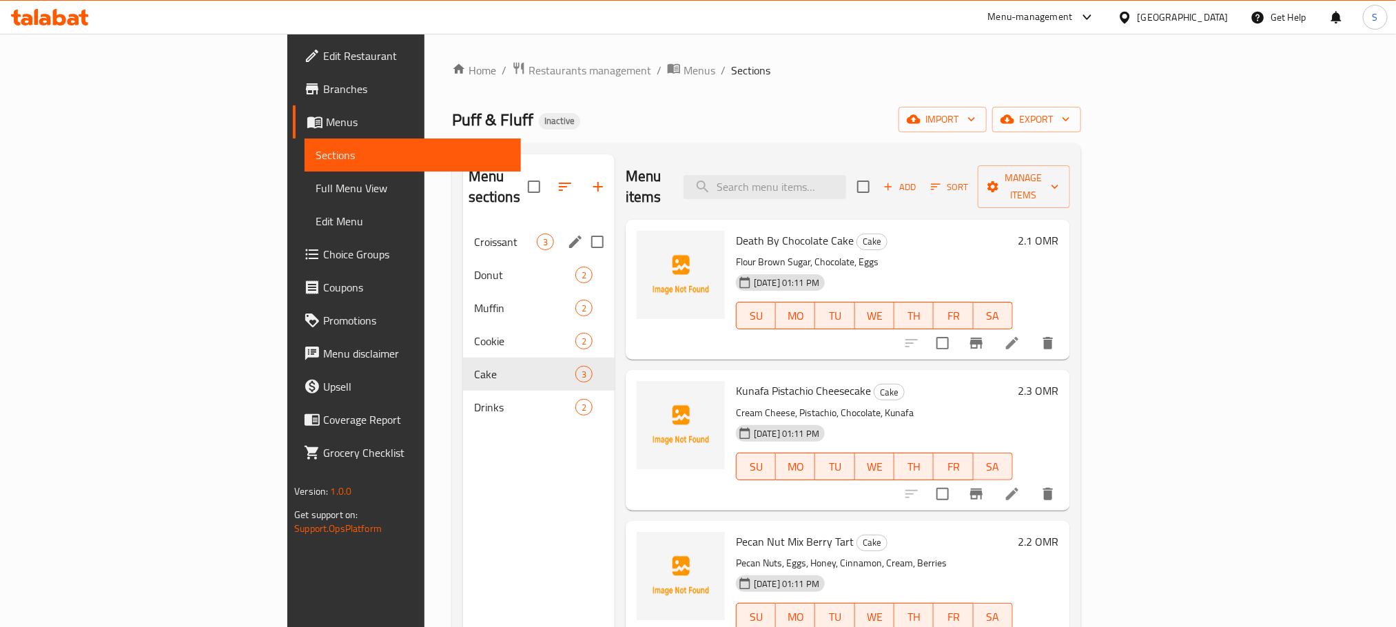
click at [474, 234] on span "Croissant" at bounding box center [505, 242] width 63 height 17
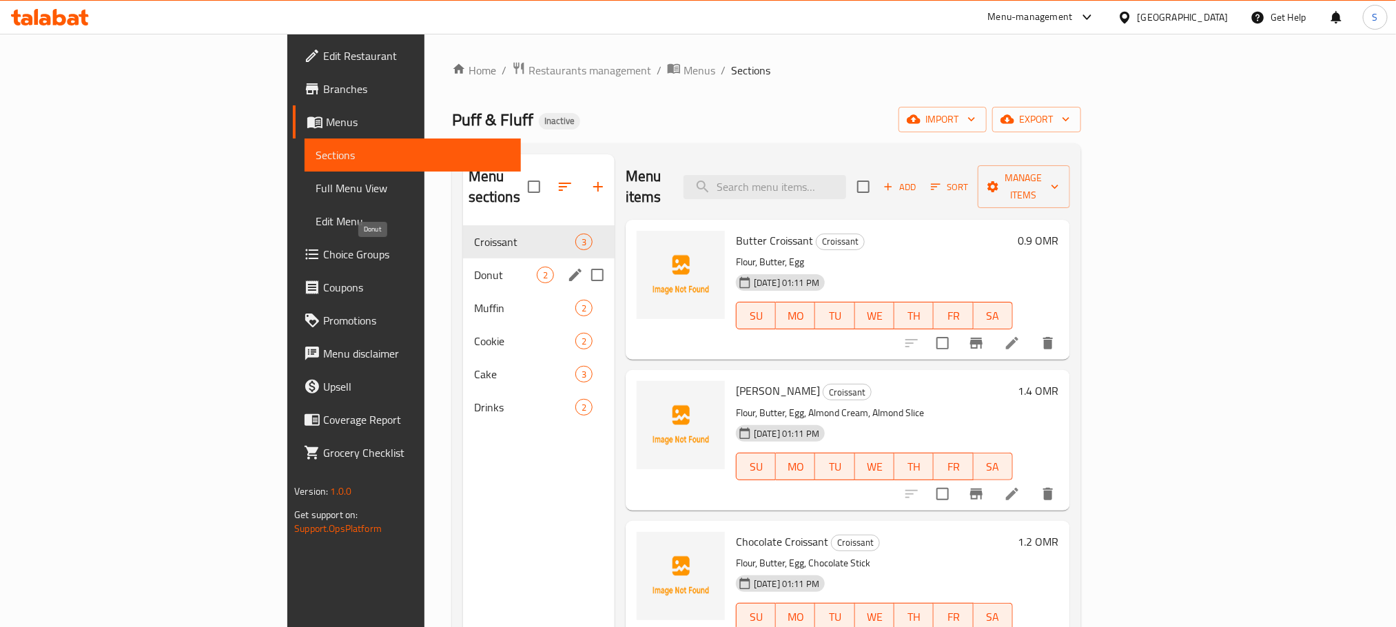
click at [474, 267] on span "Donut" at bounding box center [505, 275] width 63 height 17
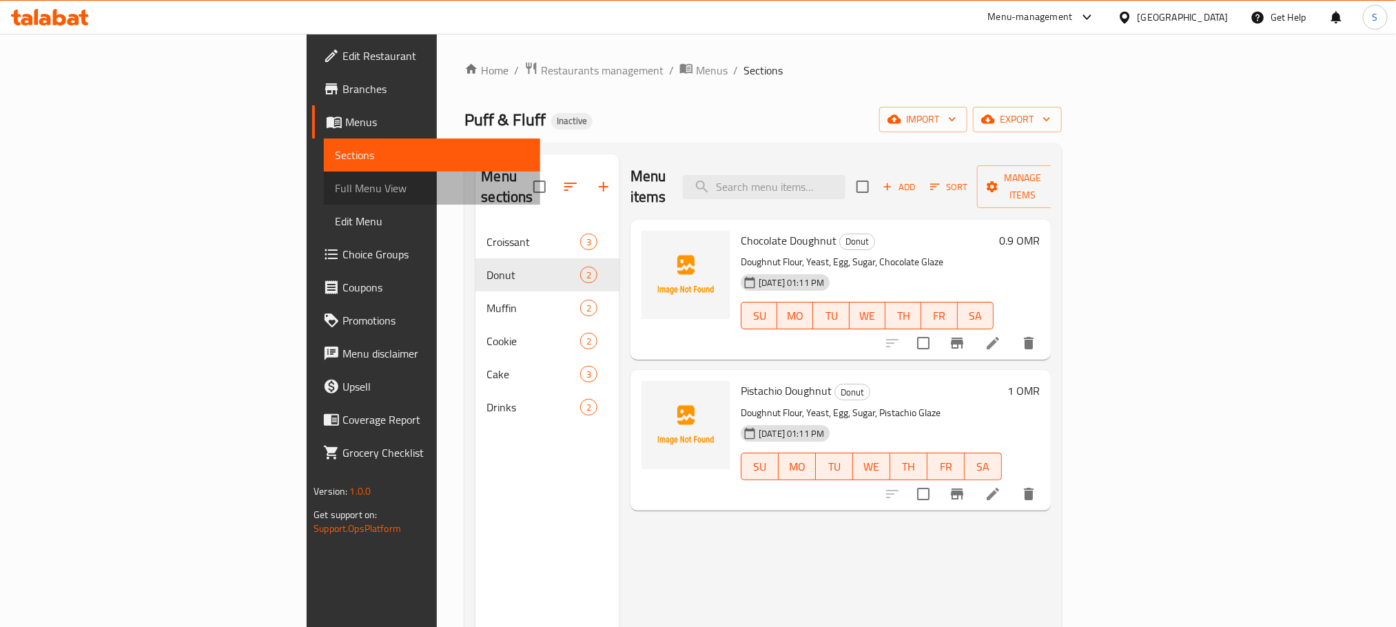
click at [324, 176] on link "Full Menu View" at bounding box center [432, 188] width 216 height 33
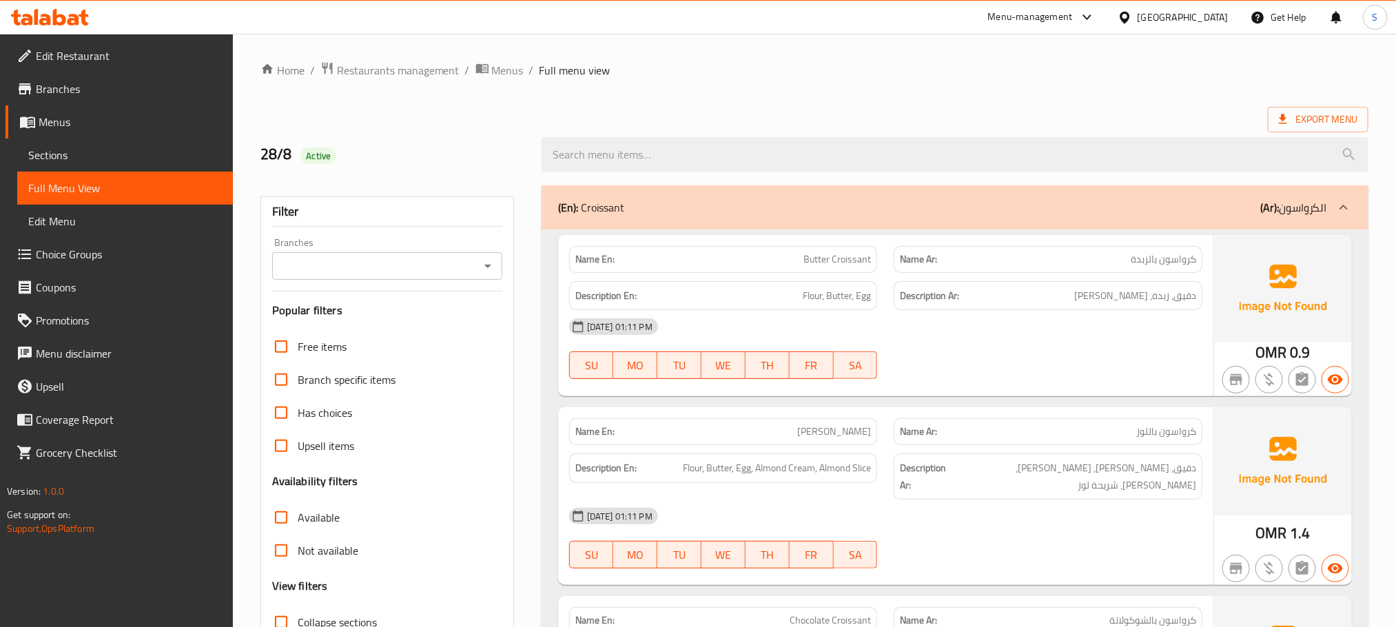
scroll to position [310, 0]
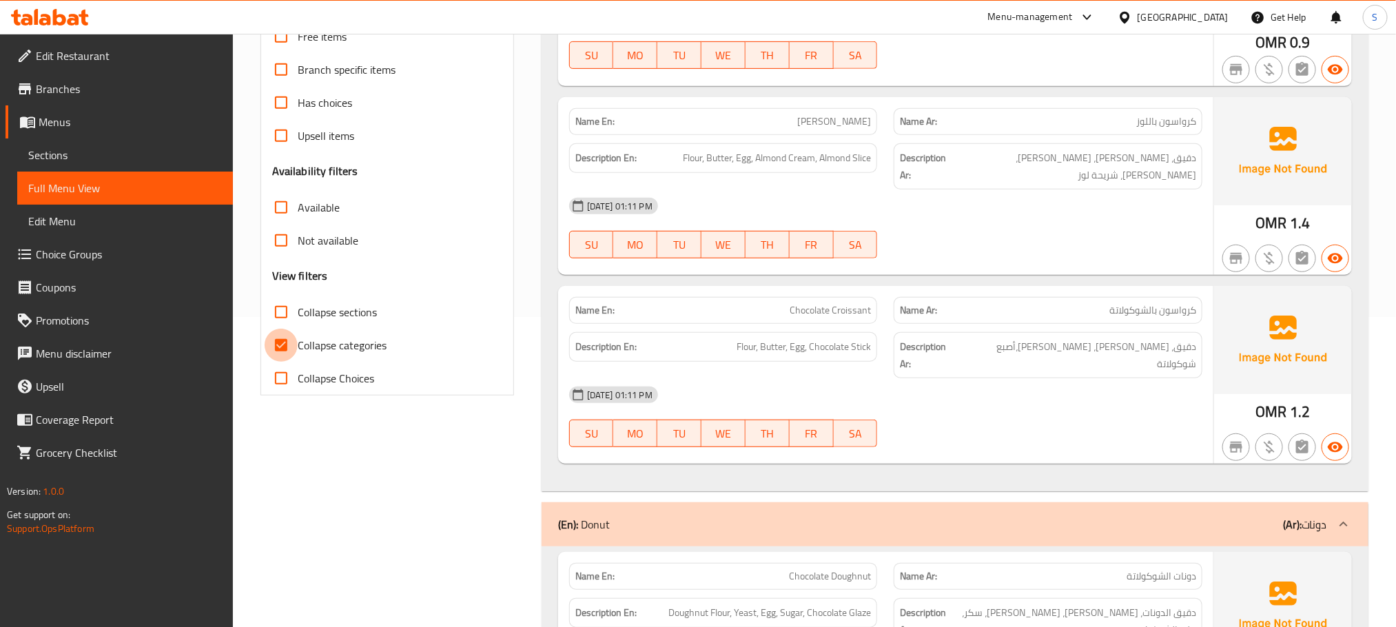
click at [288, 331] on input "Collapse categories" at bounding box center [281, 345] width 33 height 33
checkbox input "false"
click at [279, 308] on input "Collapse sections" at bounding box center [281, 312] width 33 height 33
checkbox input "true"
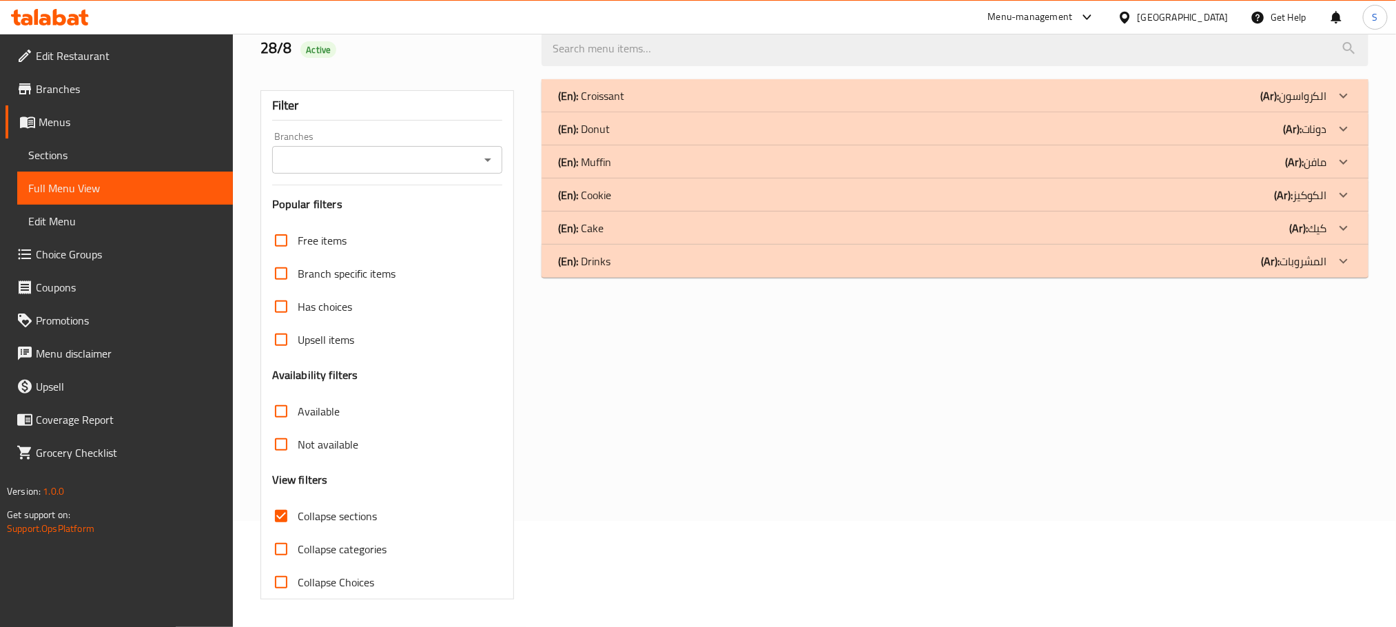
scroll to position [107, 0]
click at [406, 52] on h2 "28/8 Active" at bounding box center [392, 48] width 265 height 21
click at [763, 417] on div "(En): Croissant (Ar): الكرواسون Name En: Butter Croissant Name Ar: كرواسون بالز…" at bounding box center [954, 339] width 843 height 537
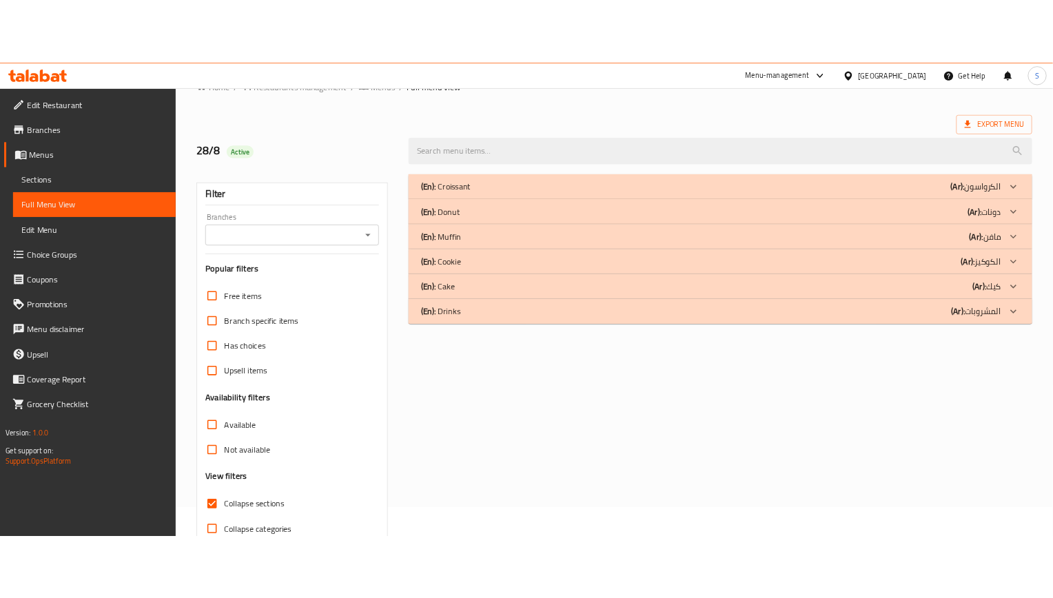
scroll to position [4, 0]
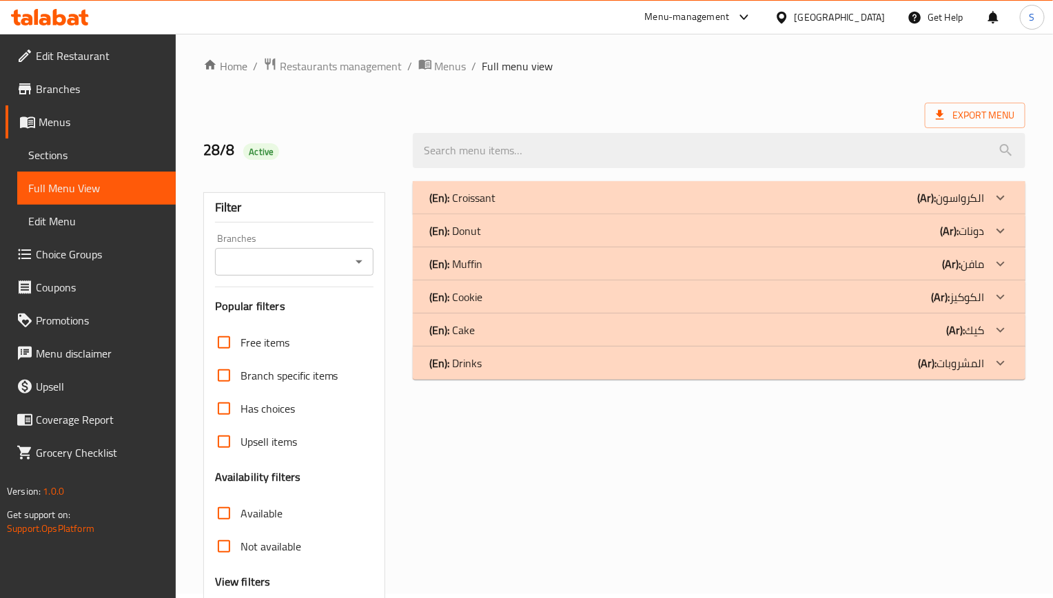
click at [469, 205] on p "(En): Croissant" at bounding box center [462, 197] width 66 height 17
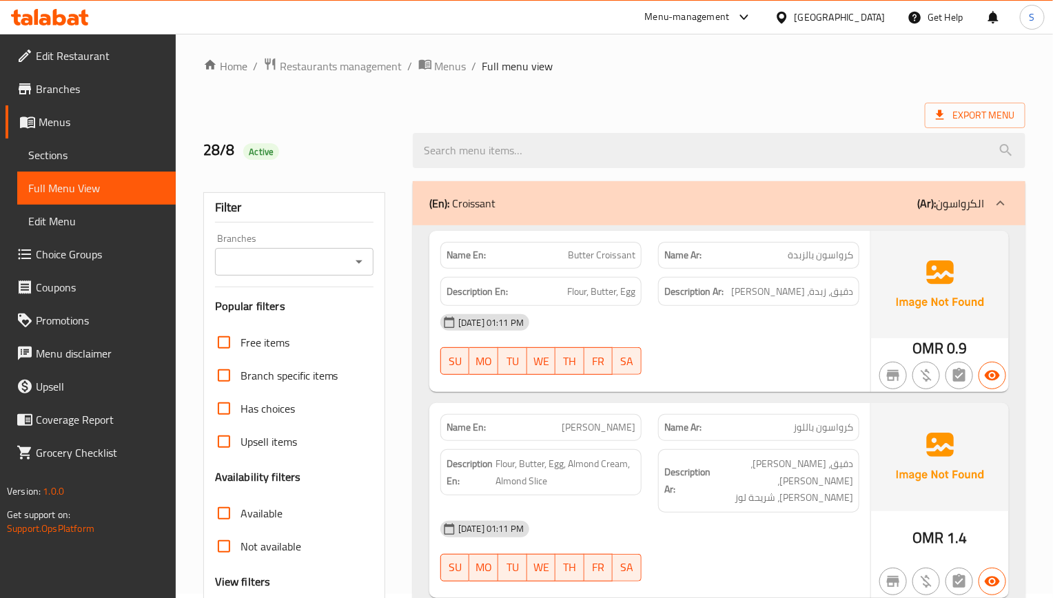
drag, startPoint x: 749, startPoint y: 362, endPoint x: 426, endPoint y: 15, distance: 473.3
click at [749, 362] on div "28-08-2025 01:11 PM SU MO TU WE TH FR SA" at bounding box center [649, 344] width 435 height 77
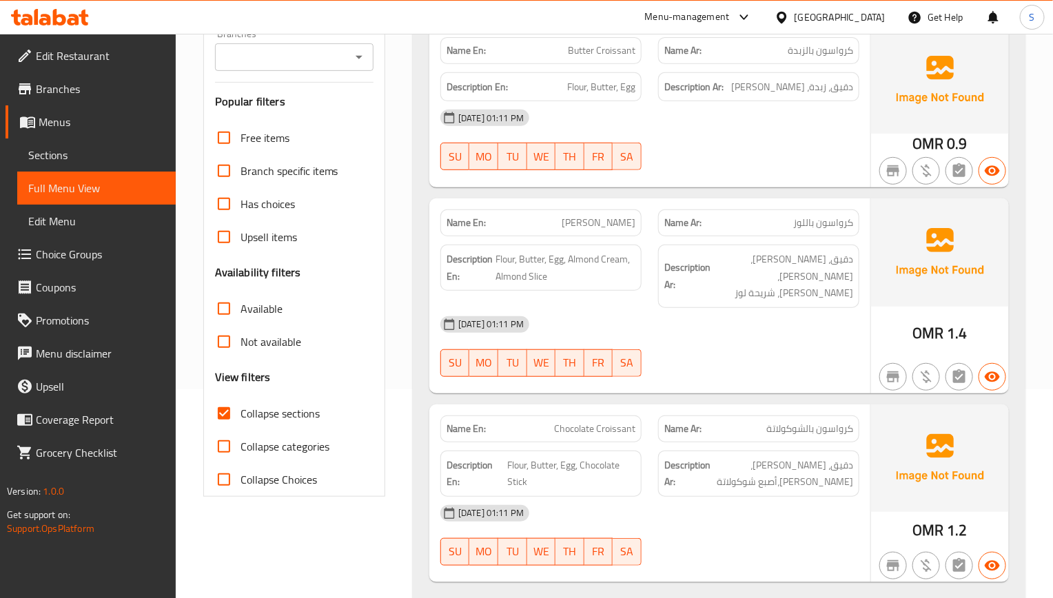
scroll to position [211, 0]
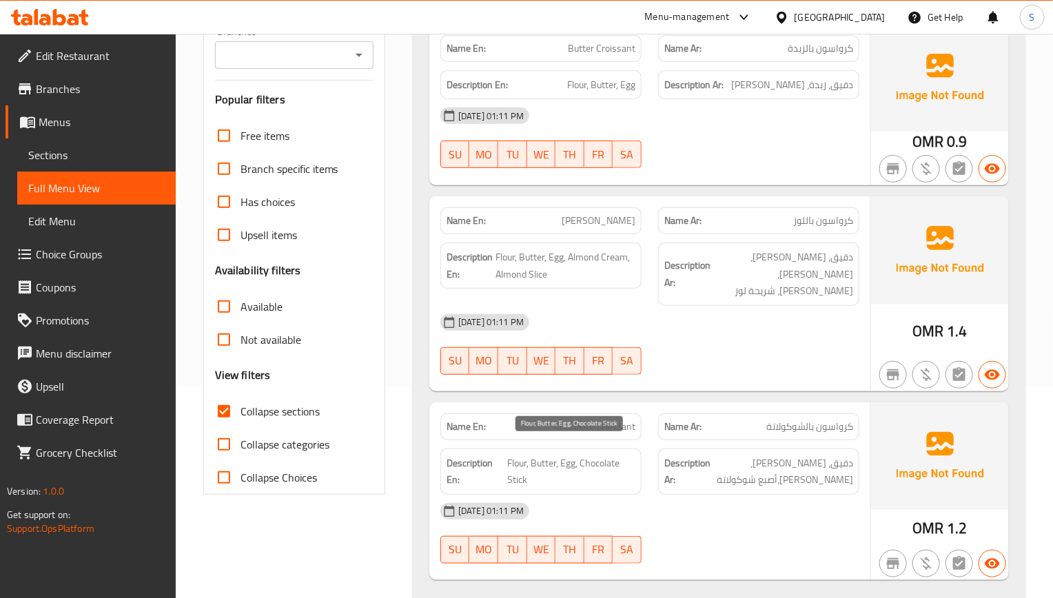
click at [596, 455] on span "Flour, Butter, Egg, Chocolate Stick" at bounding box center [571, 472] width 127 height 34
click at [617, 383] on div "Name En: Butter Croissant Name Ar: كرواسون بالزبدة Description En: Flour, Butte…" at bounding box center [719, 313] width 612 height 589
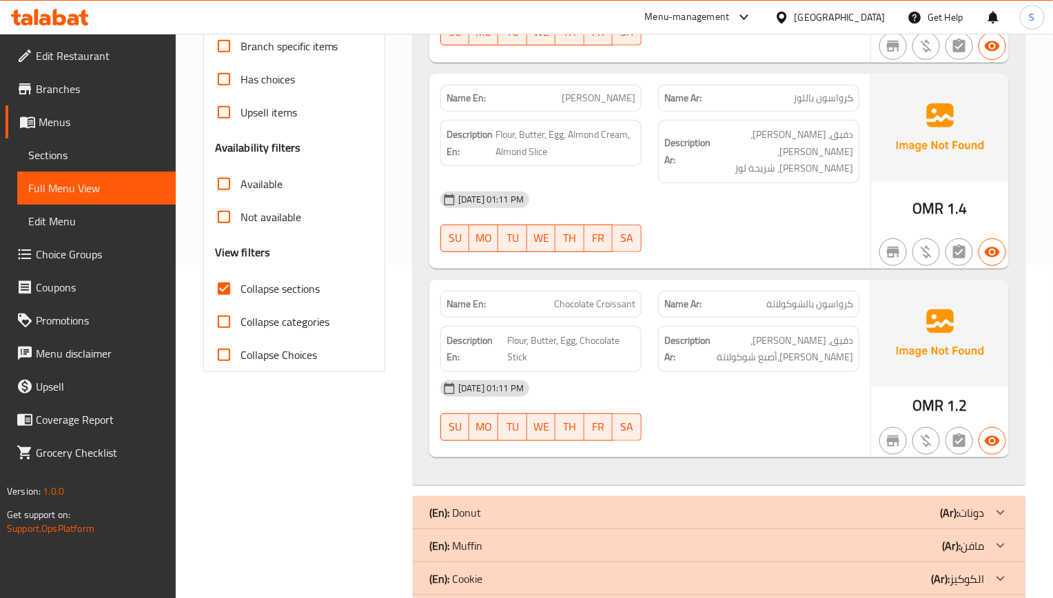
scroll to position [410, 0]
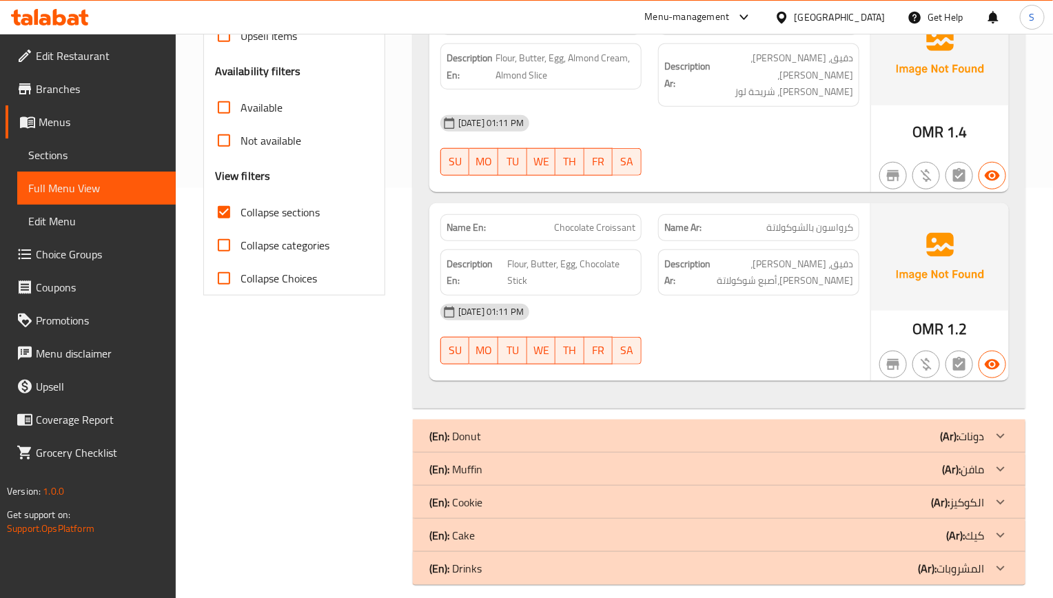
click at [562, 296] on div "28-08-2025 01:11 PM" at bounding box center [649, 312] width 435 height 33
drag, startPoint x: 488, startPoint y: 141, endPoint x: 488, endPoint y: 132, distance: 9.0
click at [488, 152] on span "MO" at bounding box center [484, 162] width 18 height 20
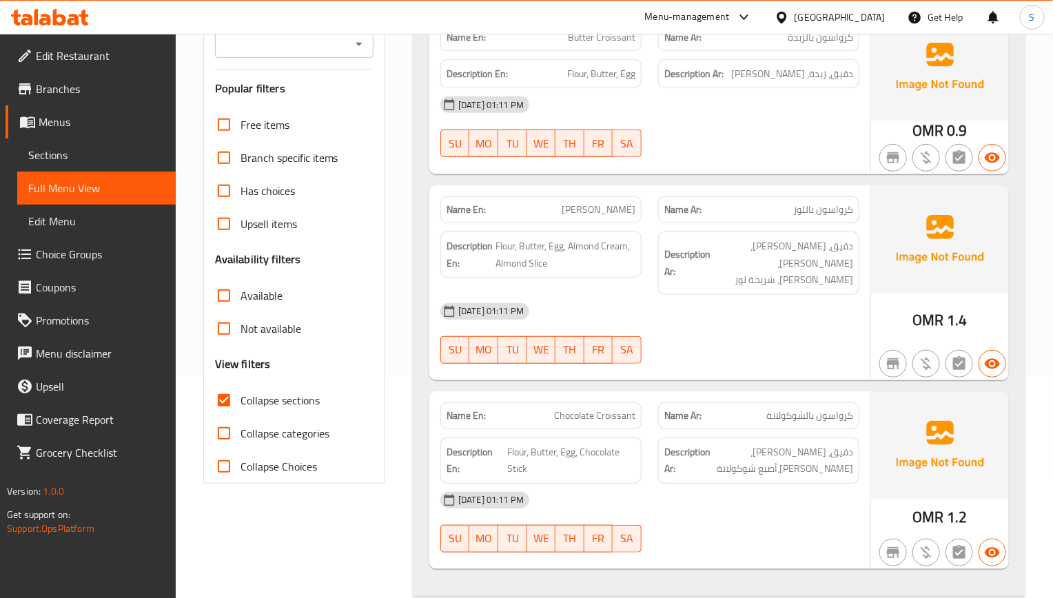
scroll to position [0, 0]
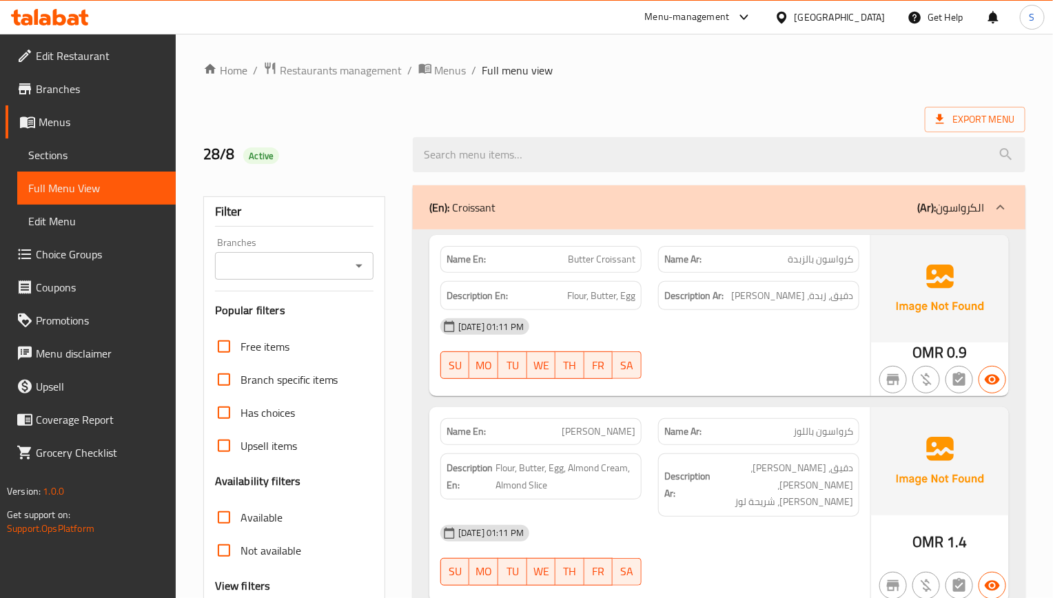
click at [588, 211] on div "(En): Croissant (Ar): الكرواسون" at bounding box center [706, 207] width 555 height 17
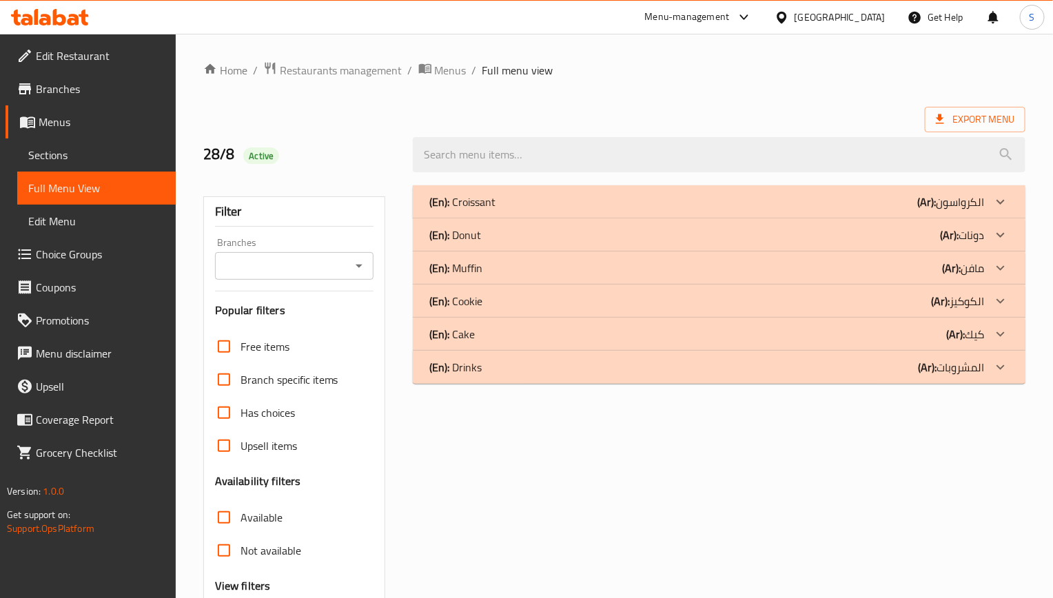
click at [488, 203] on p "(En): Croissant" at bounding box center [462, 202] width 66 height 17
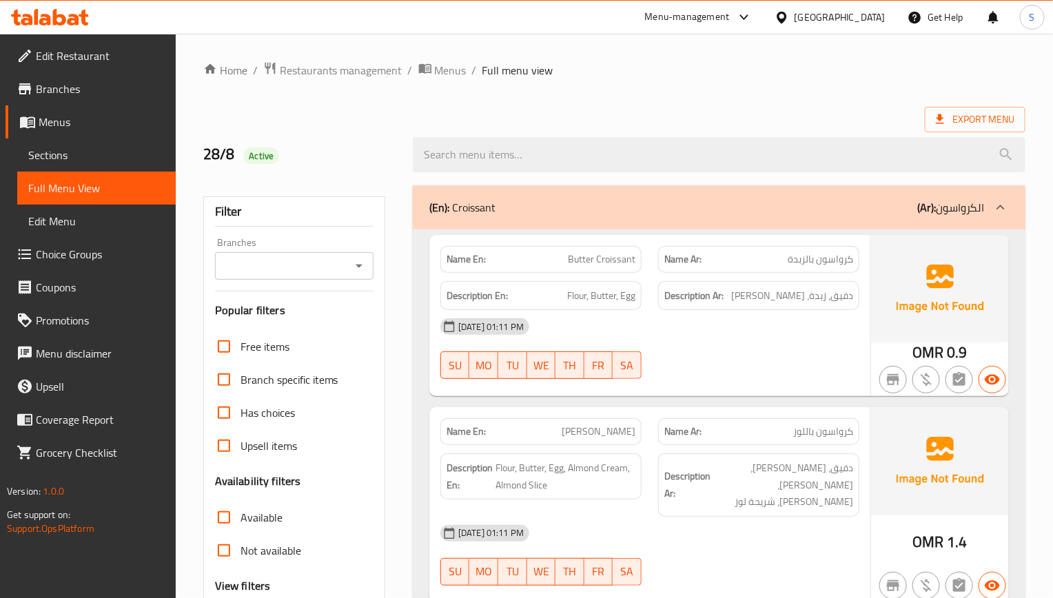
click at [623, 198] on div "(En): Croissant (Ar): الكرواسون" at bounding box center [719, 207] width 612 height 44
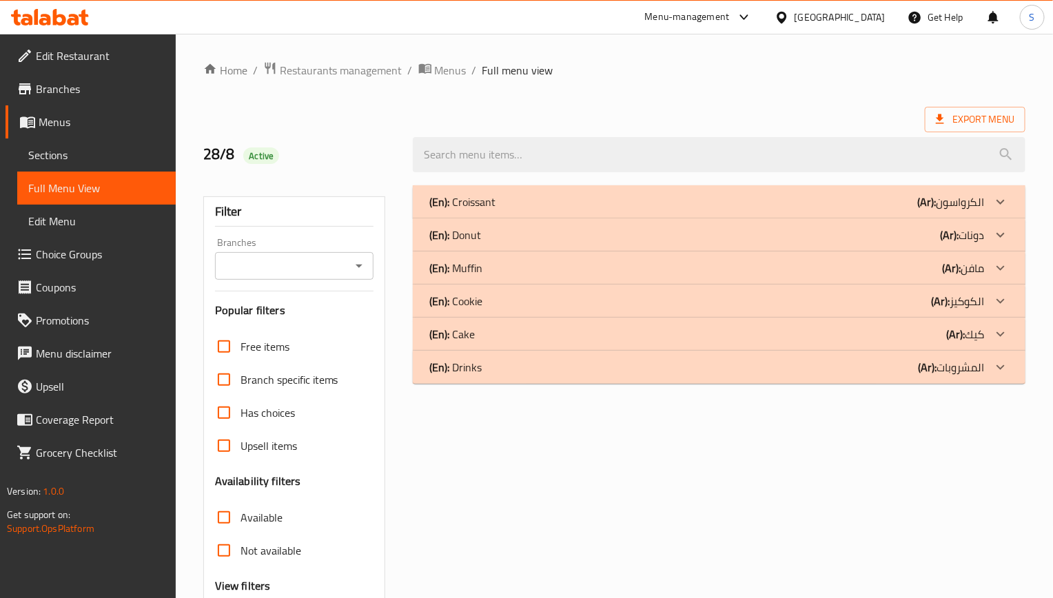
click at [393, 455] on div "Filter Branches Branches Popular filters Free items Branch specific items Has c…" at bounding box center [299, 445] width 209 height 537
click at [581, 232] on div "(En): Donut (Ar): دونات" at bounding box center [706, 235] width 555 height 17
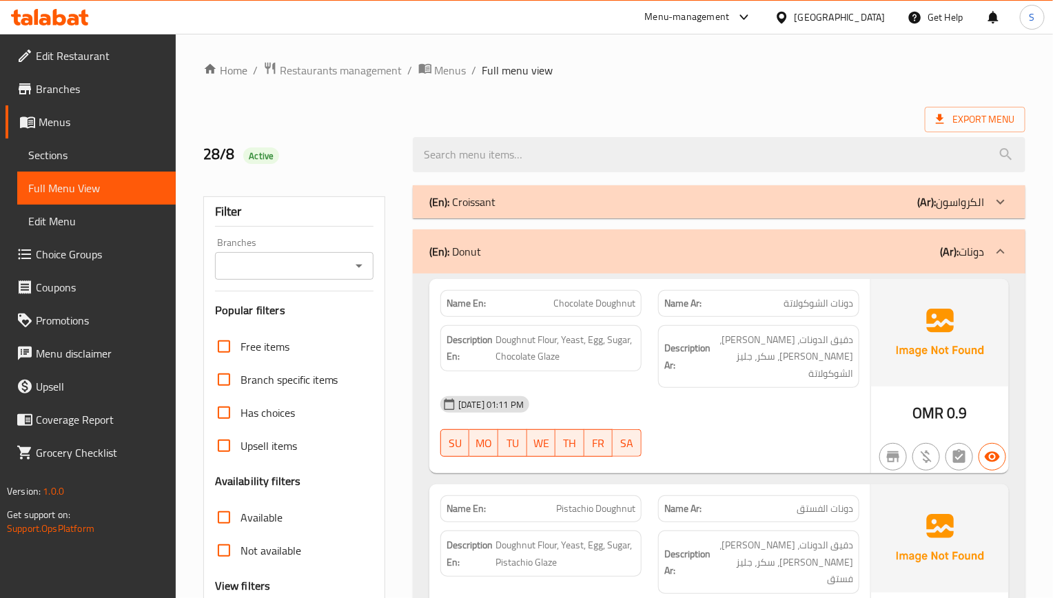
click at [745, 432] on div "28-08-2025 01:11 PM SU MO TU WE TH FR SA" at bounding box center [649, 426] width 435 height 77
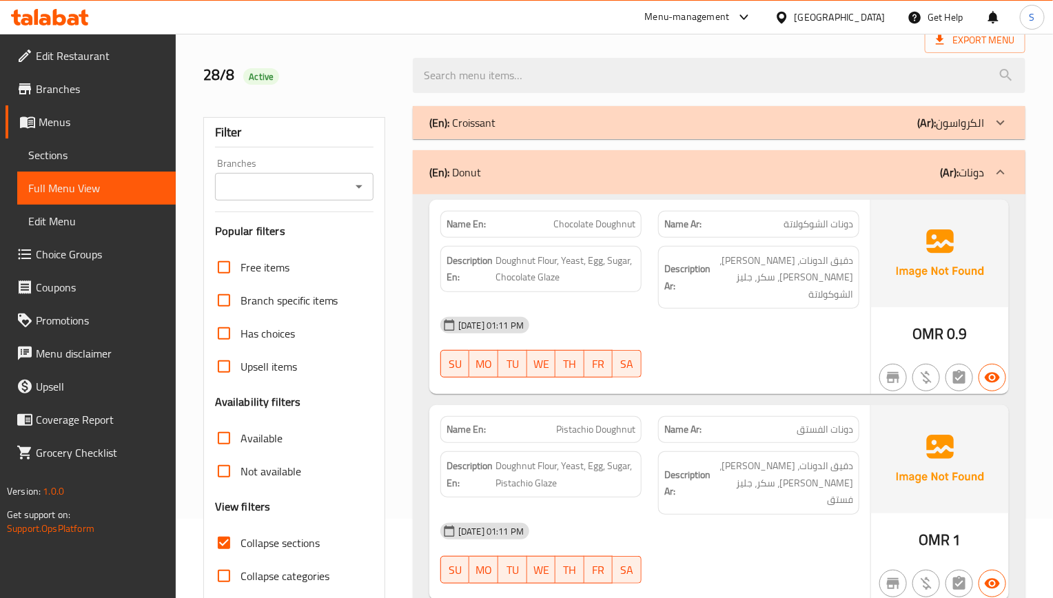
scroll to position [103, 0]
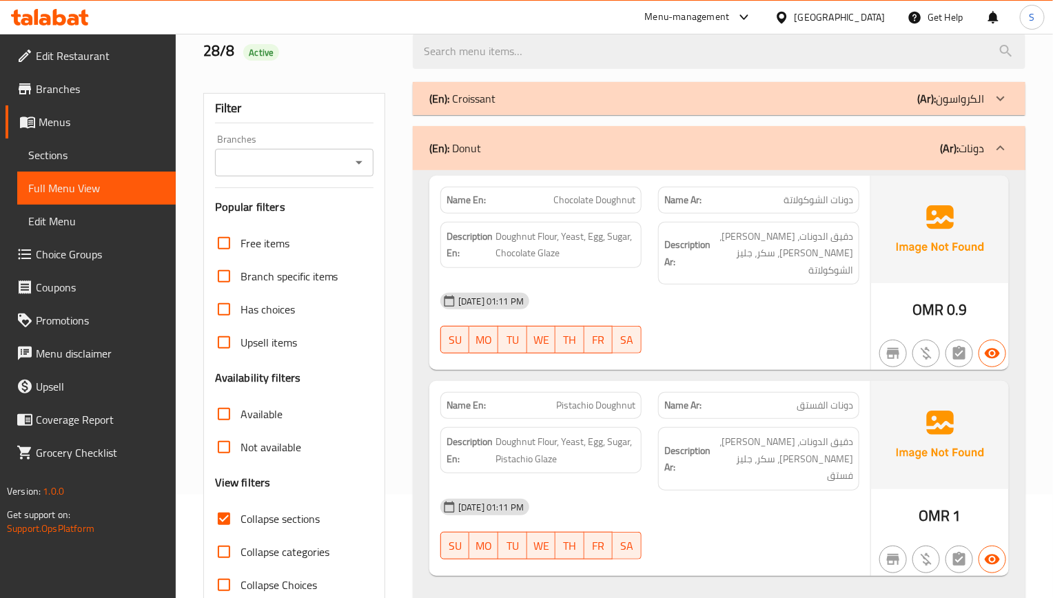
click at [658, 384] on div "Name Ar: دونات الفستق" at bounding box center [759, 405] width 218 height 43
click at [575, 398] on span "Pistachio Doughnut" at bounding box center [595, 405] width 79 height 14
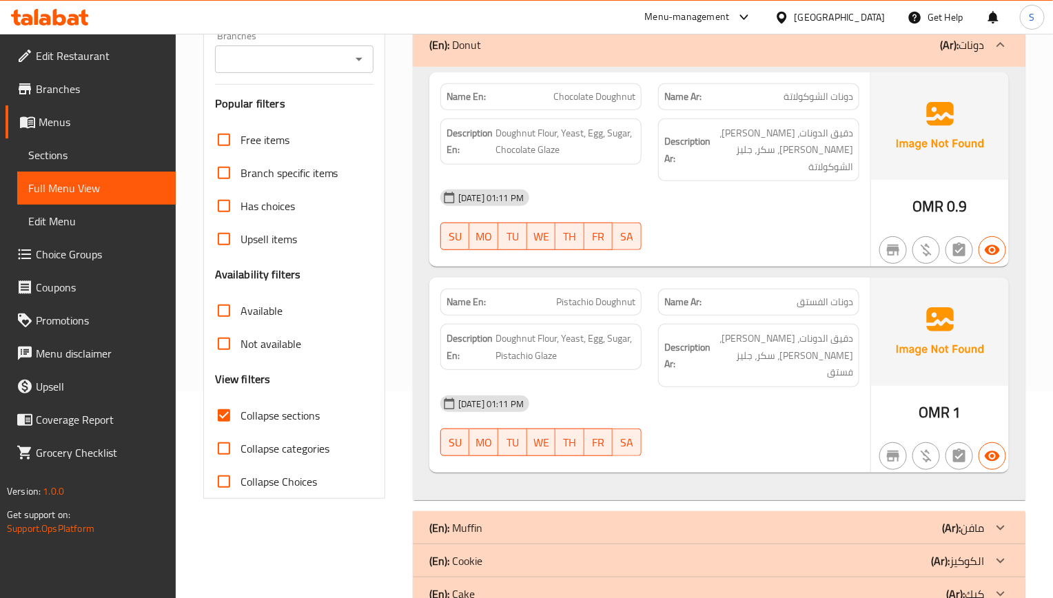
drag, startPoint x: 595, startPoint y: 50, endPoint x: 12, endPoint y: 143, distance: 590.2
click at [595, 50] on div "(En): Donut (Ar): دونات" at bounding box center [706, 45] width 555 height 17
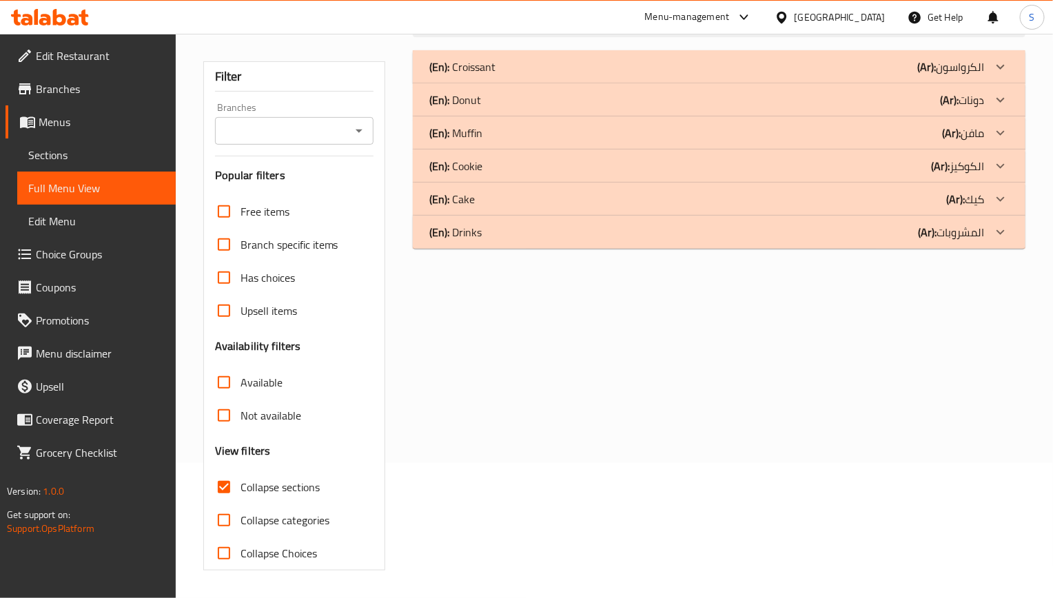
scroll to position [136, 0]
click at [583, 366] on div "(En): Croissant (Ar): الكرواسون Name En: Butter Croissant Name Ar: كرواسون بالز…" at bounding box center [718, 310] width 629 height 537
click at [521, 139] on div "(En): Muffin (Ar): مافن" at bounding box center [706, 133] width 555 height 17
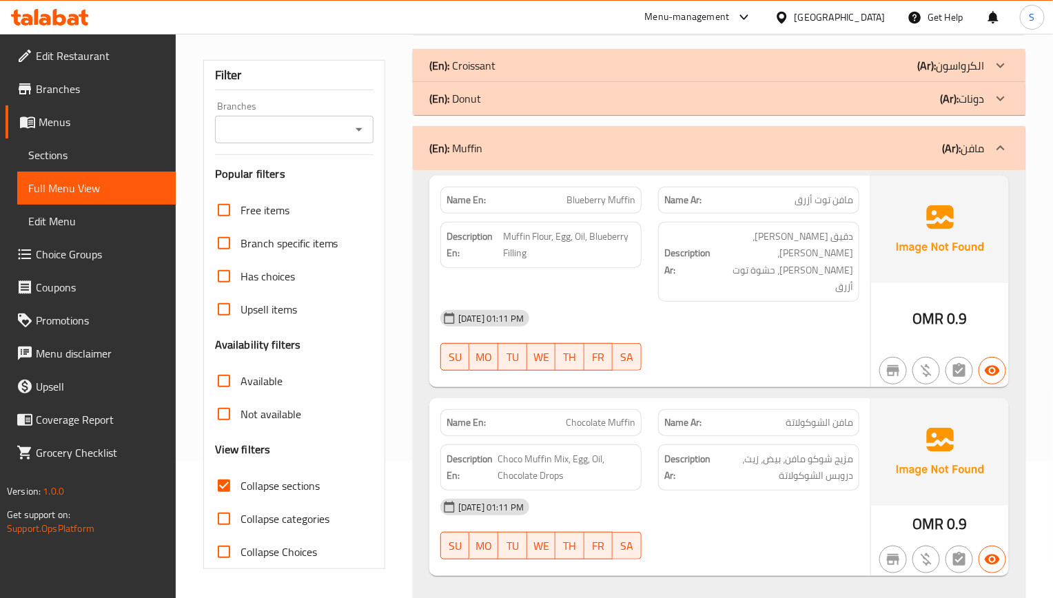
click at [916, 398] on img at bounding box center [940, 451] width 138 height 107
click at [707, 451] on strong "Description Ar:" at bounding box center [687, 468] width 46 height 34
click at [679, 415] on strong "Name Ar:" at bounding box center [682, 422] width 37 height 14
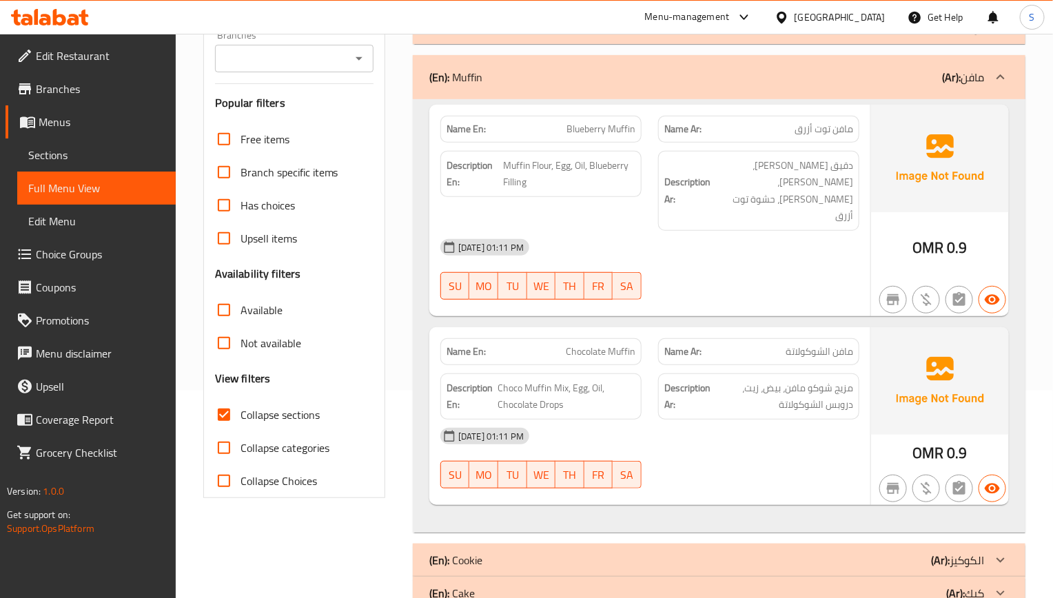
scroll to position [240, 0]
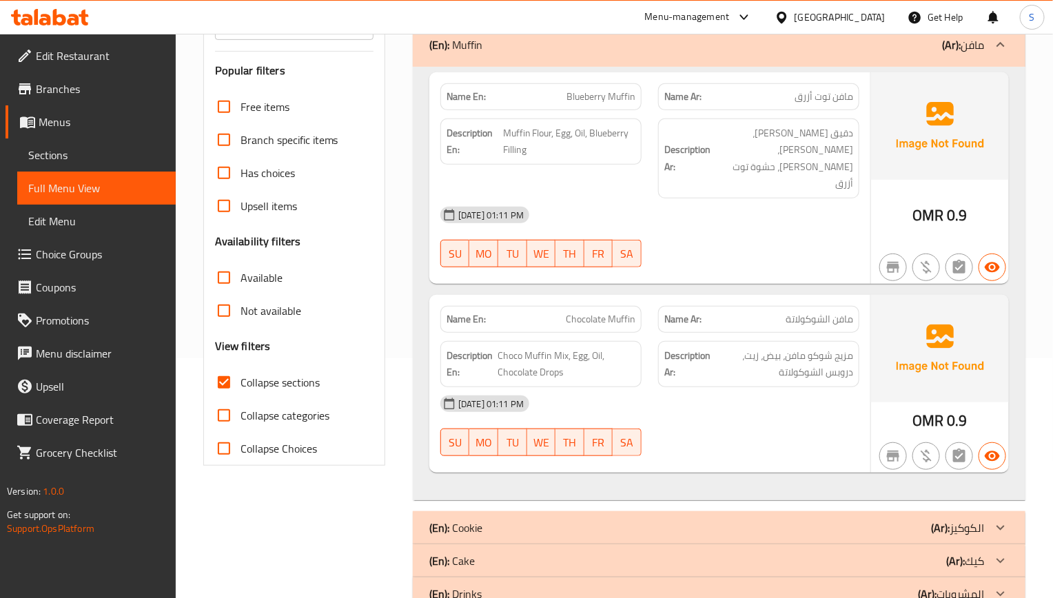
click at [492, 54] on div "(En): Muffin (Ar): مافن" at bounding box center [719, 45] width 612 height 44
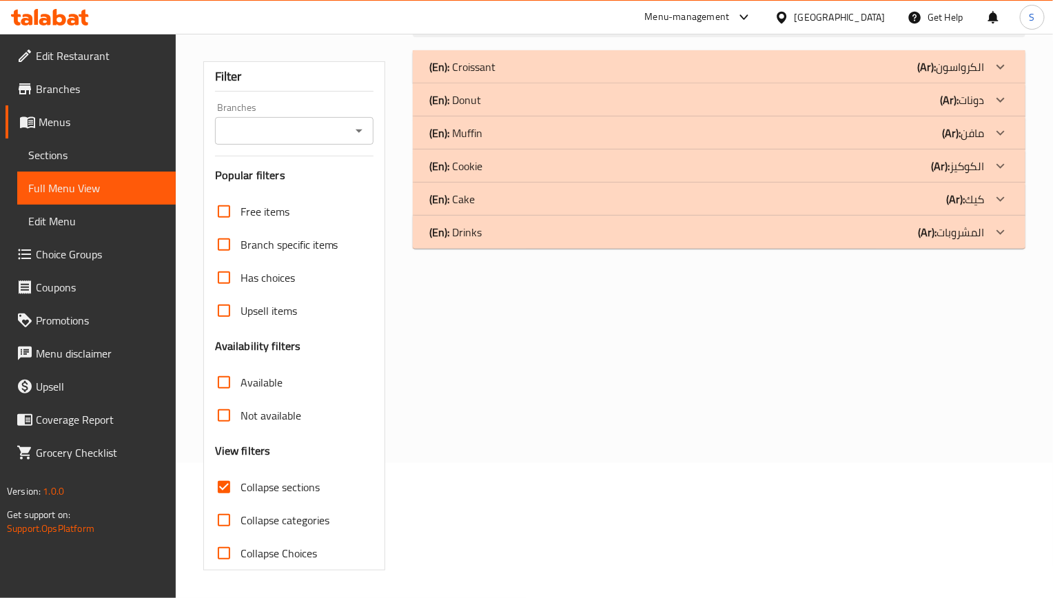
scroll to position [136, 0]
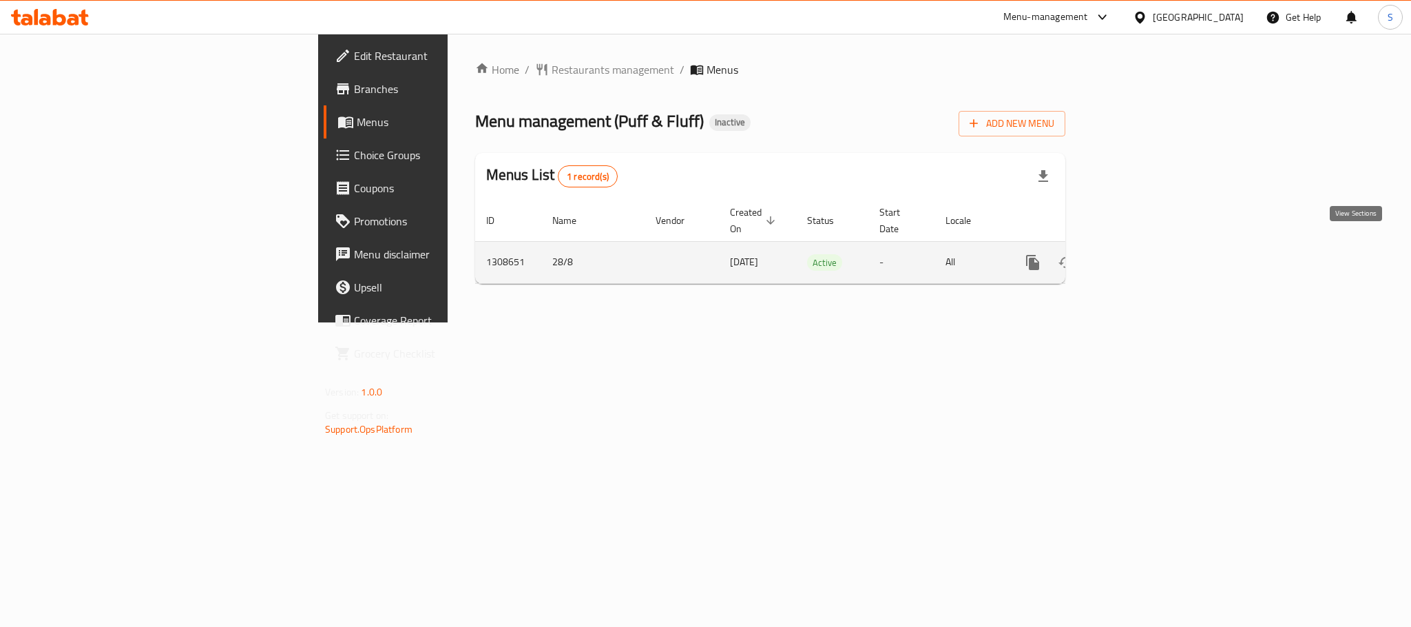
click at [1149, 248] on link "enhanced table" at bounding box center [1132, 262] width 33 height 33
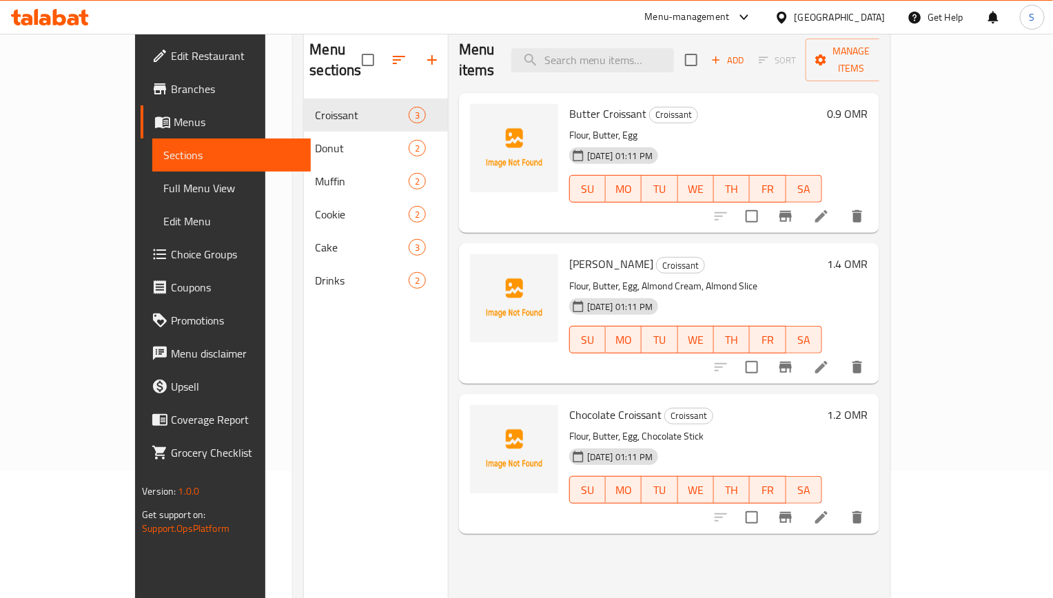
scroll to position [193, 0]
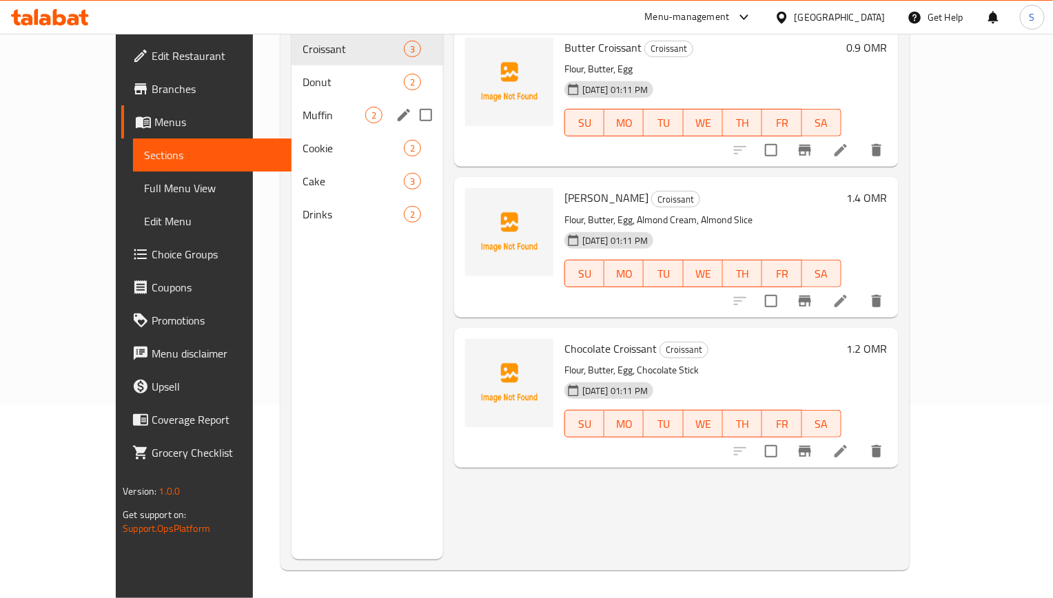
click at [298, 106] on div "Muffin 2" at bounding box center [367, 115] width 152 height 33
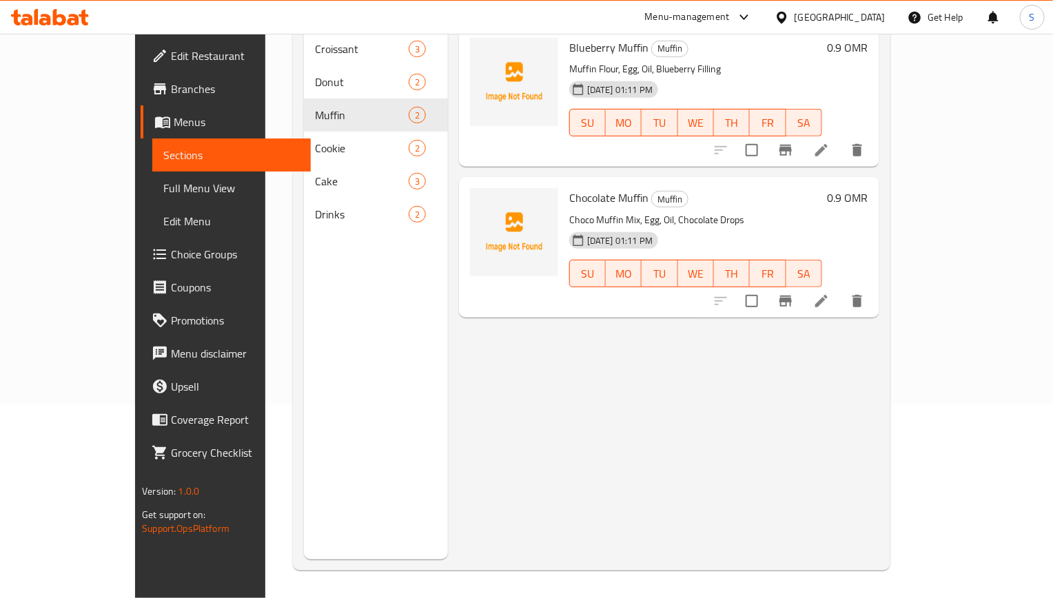
click at [840, 289] on li at bounding box center [821, 301] width 39 height 25
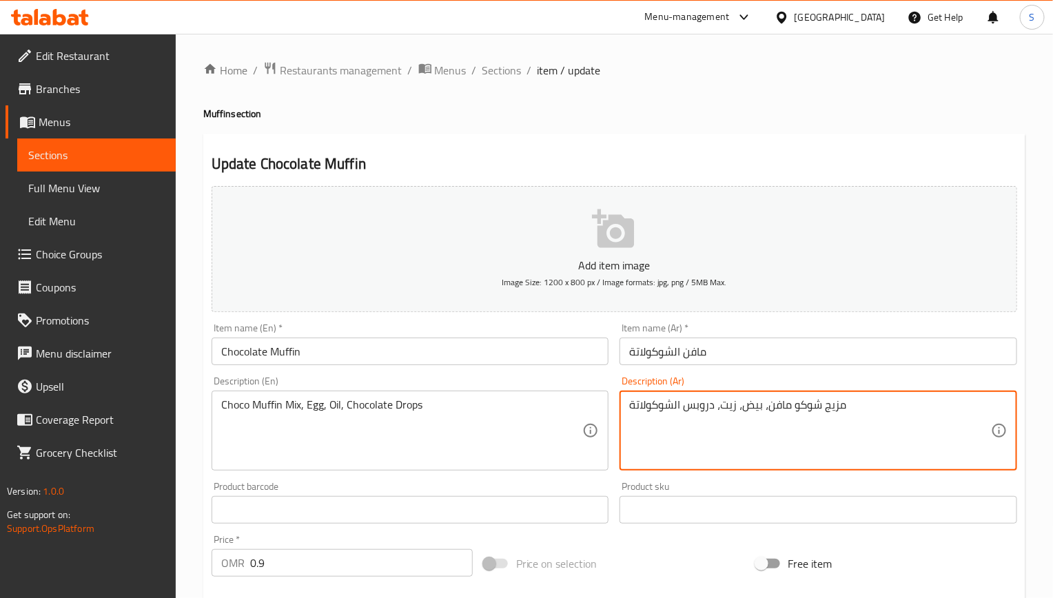
click at [834, 403] on textarea "مزيج شوكو مافن، بيض، زيت، دروبس الشوكولاتة" at bounding box center [810, 430] width 362 height 65
type textarea "[PERSON_NAME]، [PERSON_NAME]، زيت، دروبس الشوكولاتة"
click at [470, 358] on input "Chocolate Muffin" at bounding box center [409, 352] width 397 height 28
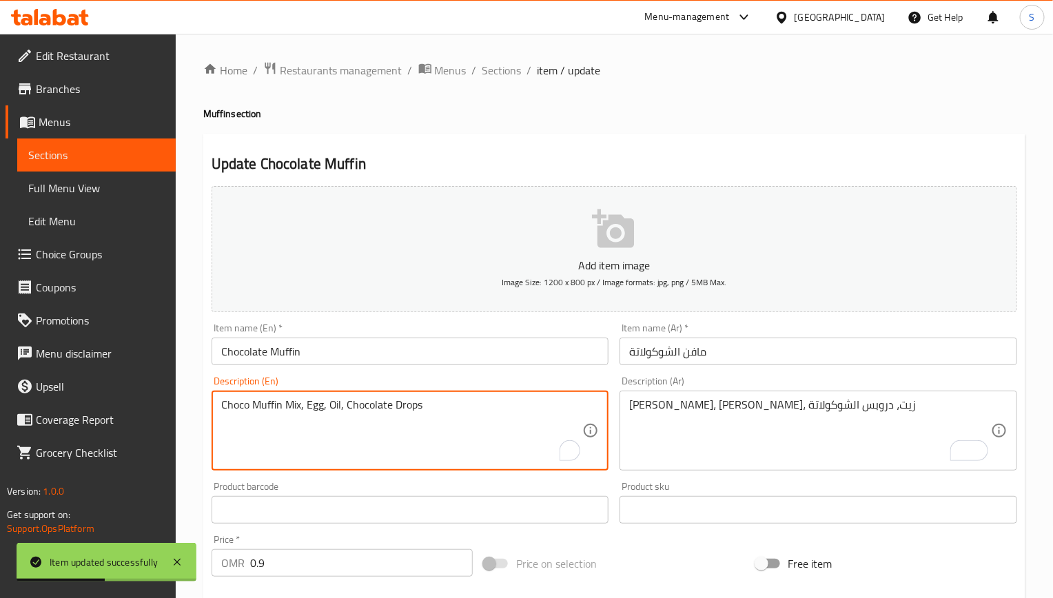
click at [428, 411] on textarea "Choco Muffin Mix, Egg, Oil, Chocolate Drops" at bounding box center [402, 430] width 362 height 65
click at [674, 393] on div "[PERSON_NAME]، [PERSON_NAME]، زيت، دروبس الشوكولاتة Description (Ar)" at bounding box center [817, 431] width 397 height 80
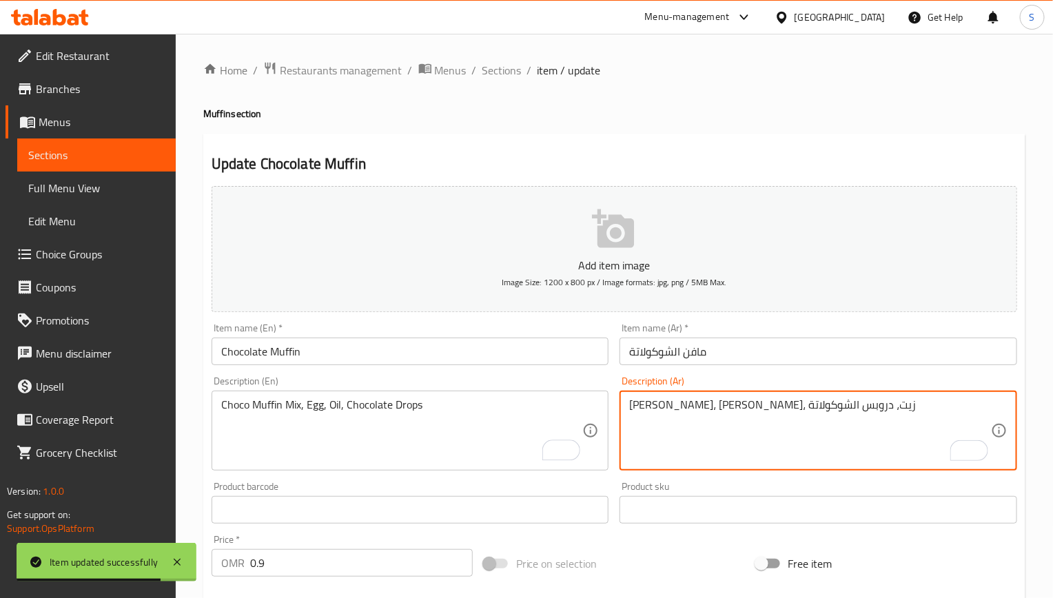
click at [676, 411] on textarea "[PERSON_NAME]، [PERSON_NAME]، زيت، دروبس الشوكولاتة" at bounding box center [810, 430] width 362 height 65
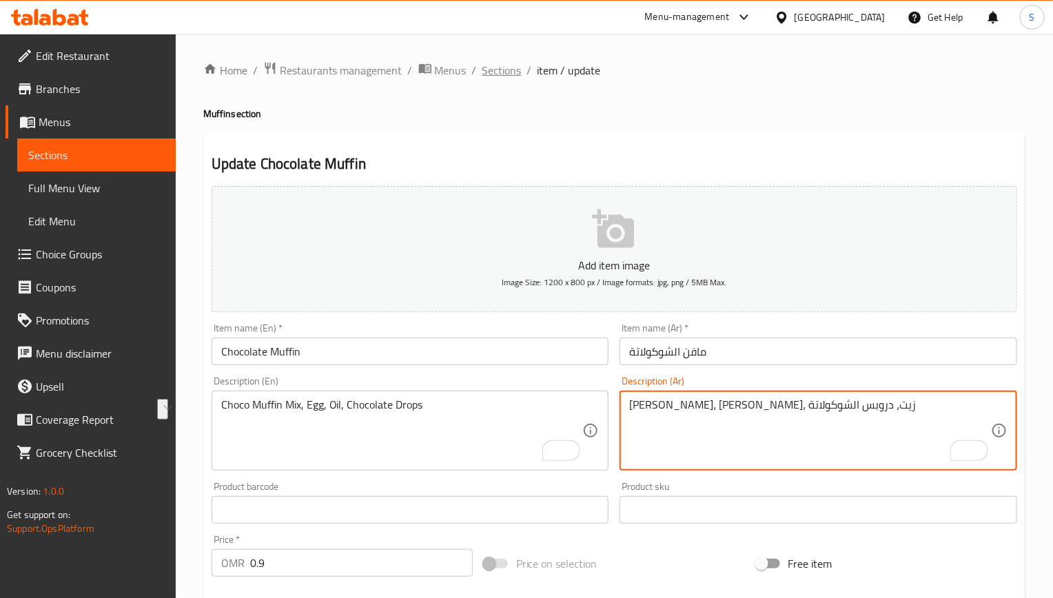
click at [498, 67] on span "Sections" at bounding box center [501, 70] width 39 height 17
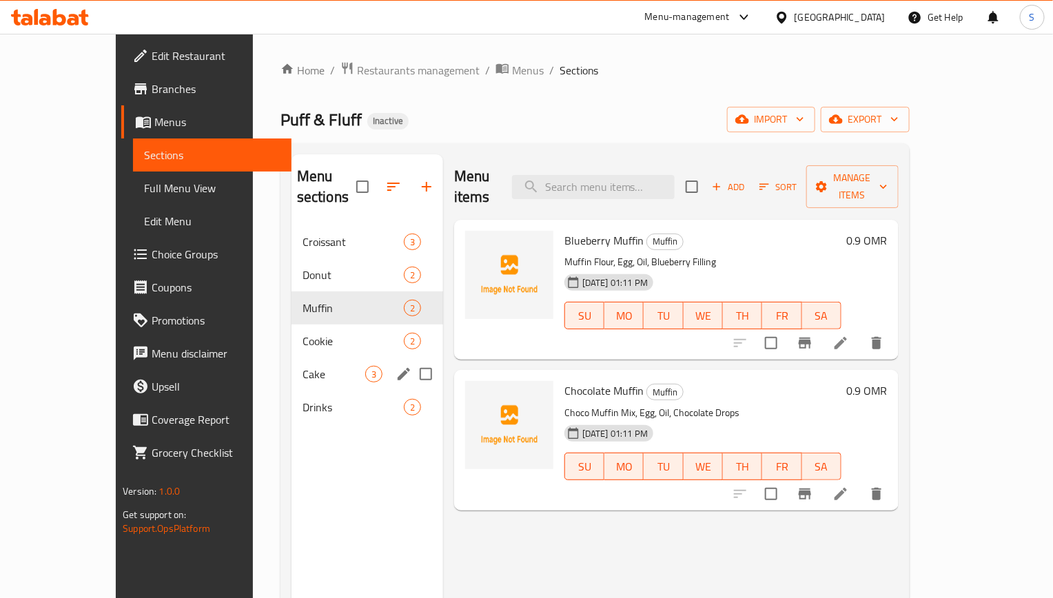
click at [291, 366] on div "Cake 3" at bounding box center [367, 374] width 152 height 33
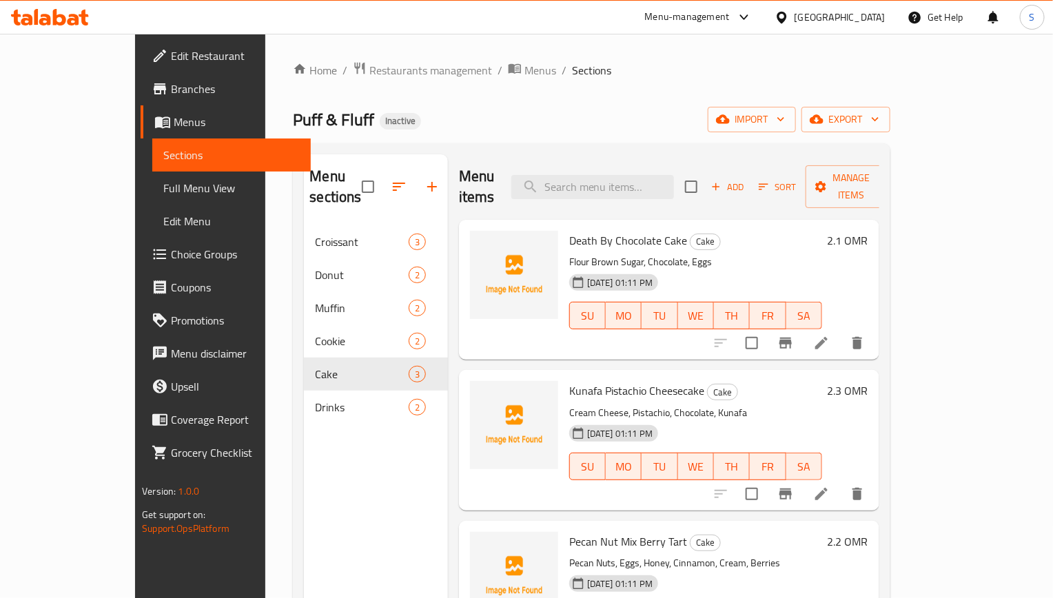
click at [840, 333] on li at bounding box center [821, 343] width 39 height 25
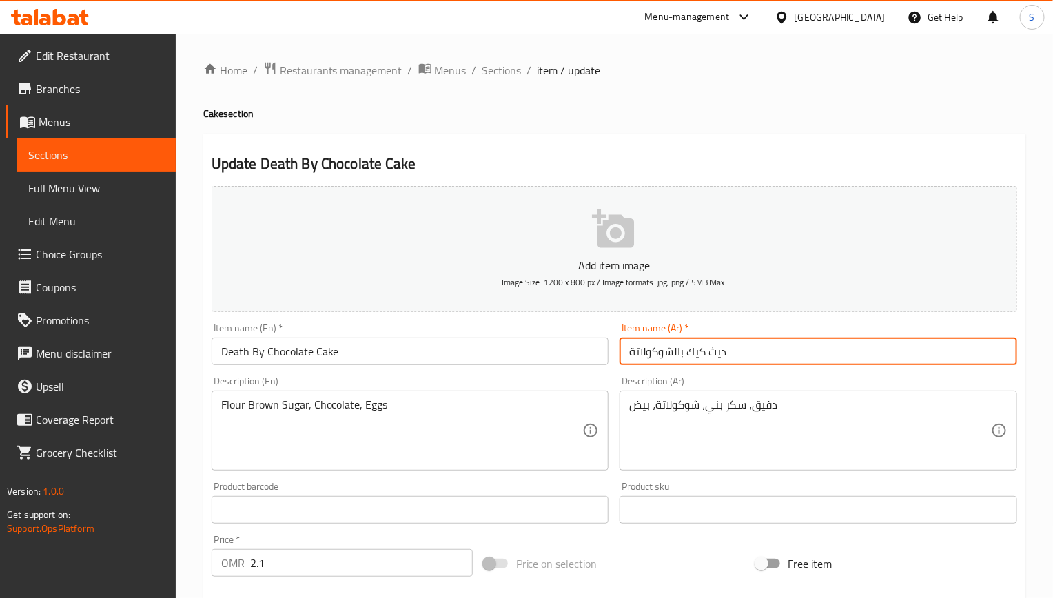
click at [703, 356] on input "ديث كيك بالشوكولاتة" at bounding box center [817, 352] width 397 height 28
click at [685, 343] on input "ديث باي كيك بالشوكولاتة" at bounding box center [817, 352] width 397 height 28
type input "ديث باي كيك بالشوكولاتة"
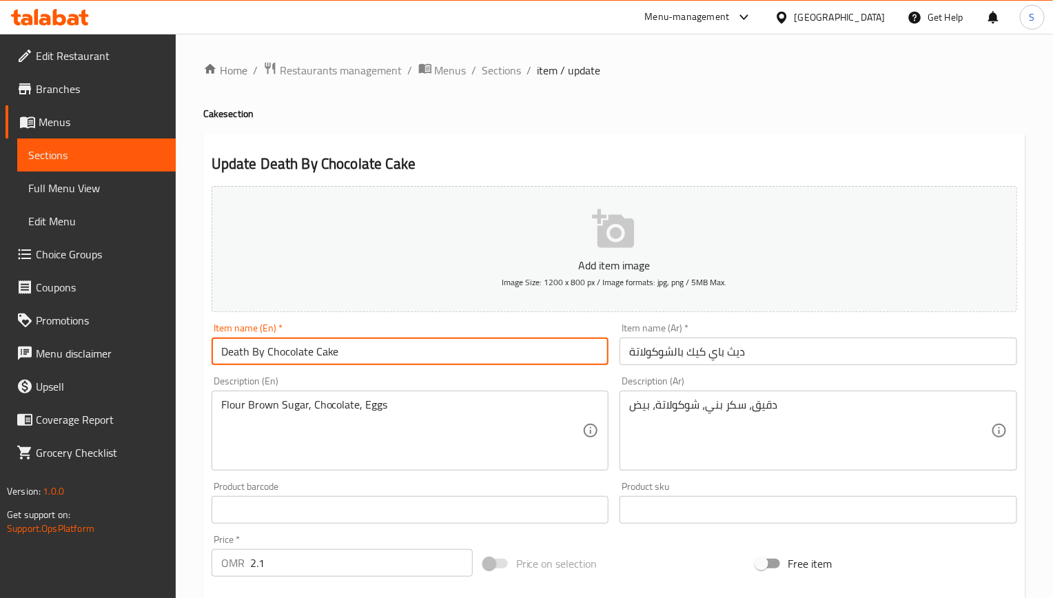
click at [347, 343] on input "Death By Chocolate Cake" at bounding box center [409, 352] width 397 height 28
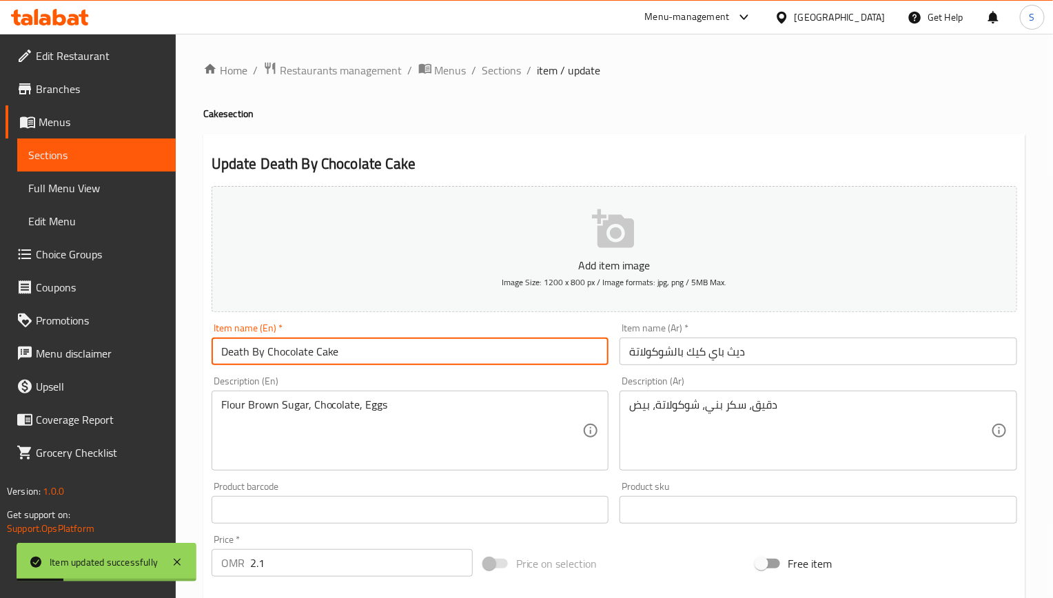
click at [472, 68] on li "/" at bounding box center [474, 70] width 5 height 17
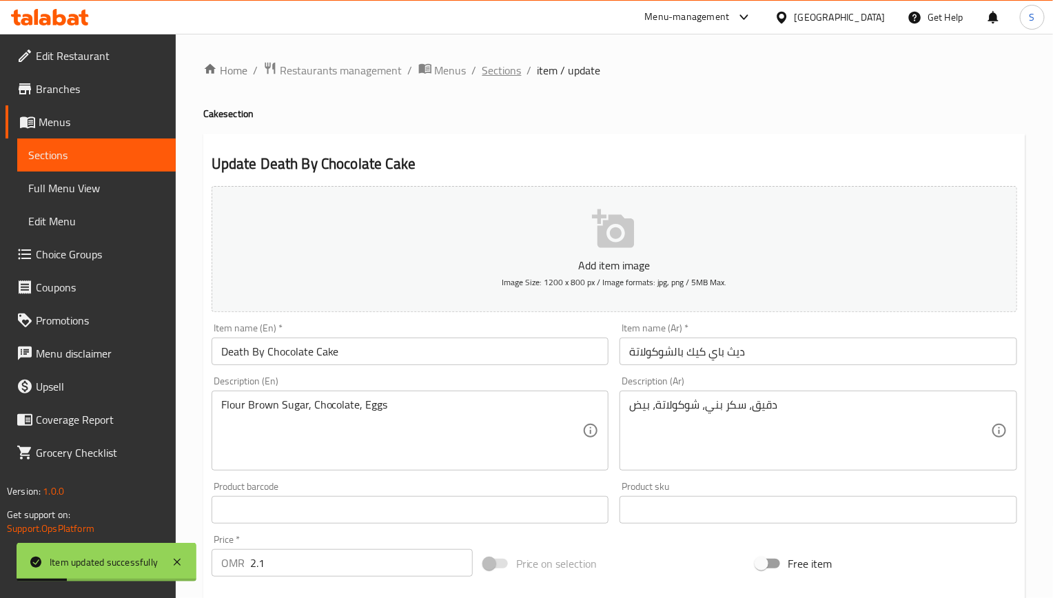
click at [494, 65] on span "Sections" at bounding box center [501, 70] width 39 height 17
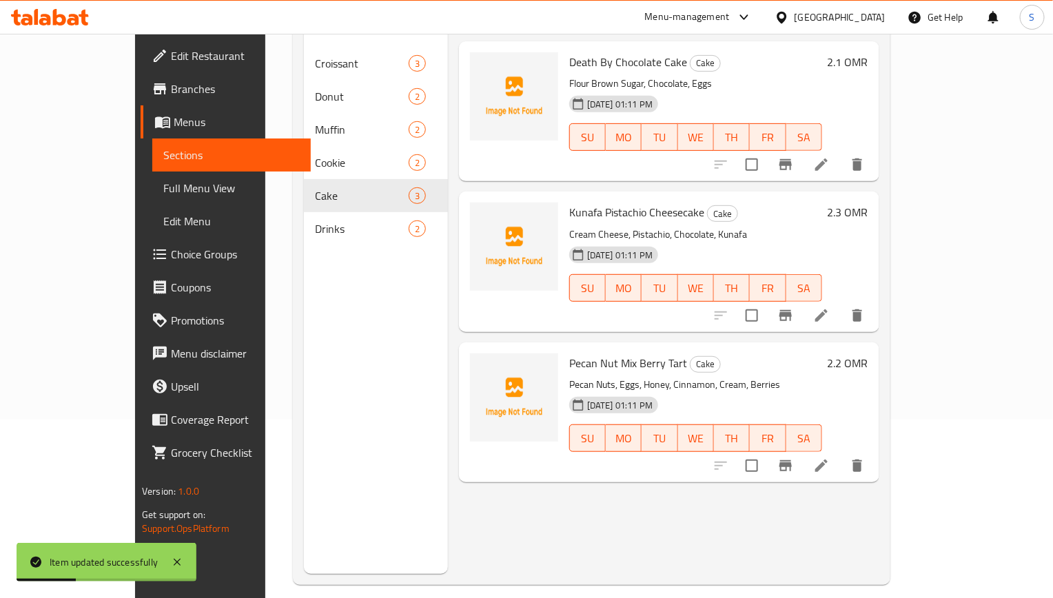
scroll to position [193, 0]
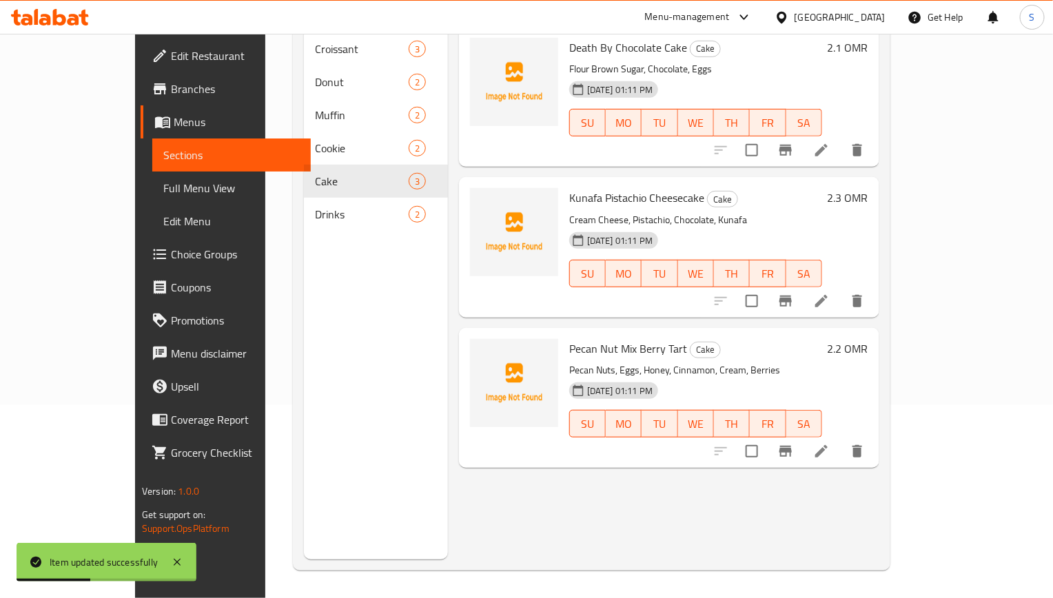
click at [840, 439] on li at bounding box center [821, 451] width 39 height 25
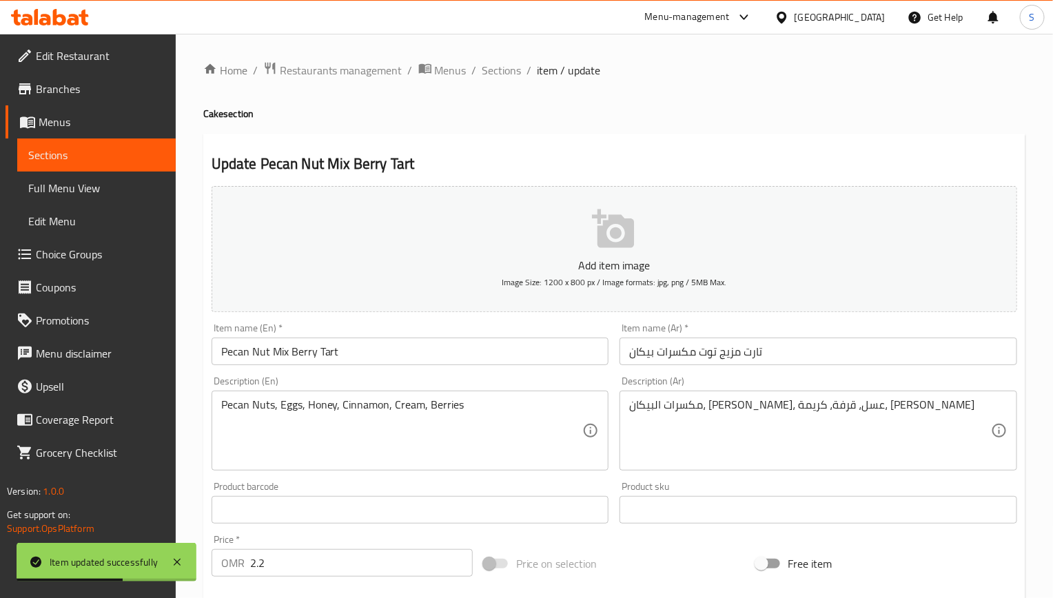
click at [728, 358] on input "تارت مزيج توت مكسرات بيكان" at bounding box center [817, 352] width 397 height 28
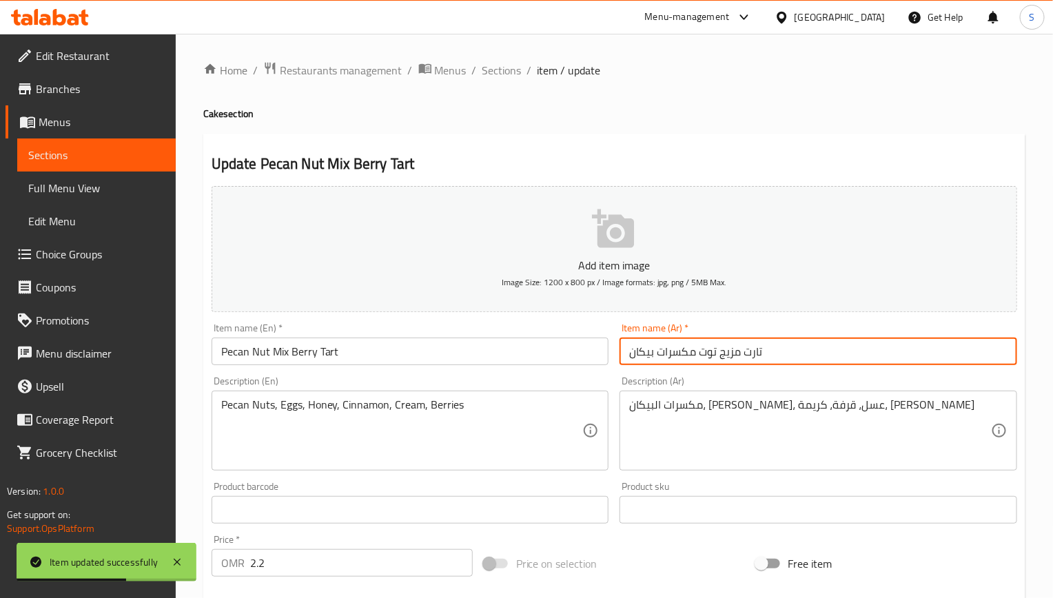
click at [728, 358] on input "تارت مزيج توت مكسرات بيكان" at bounding box center [817, 352] width 397 height 28
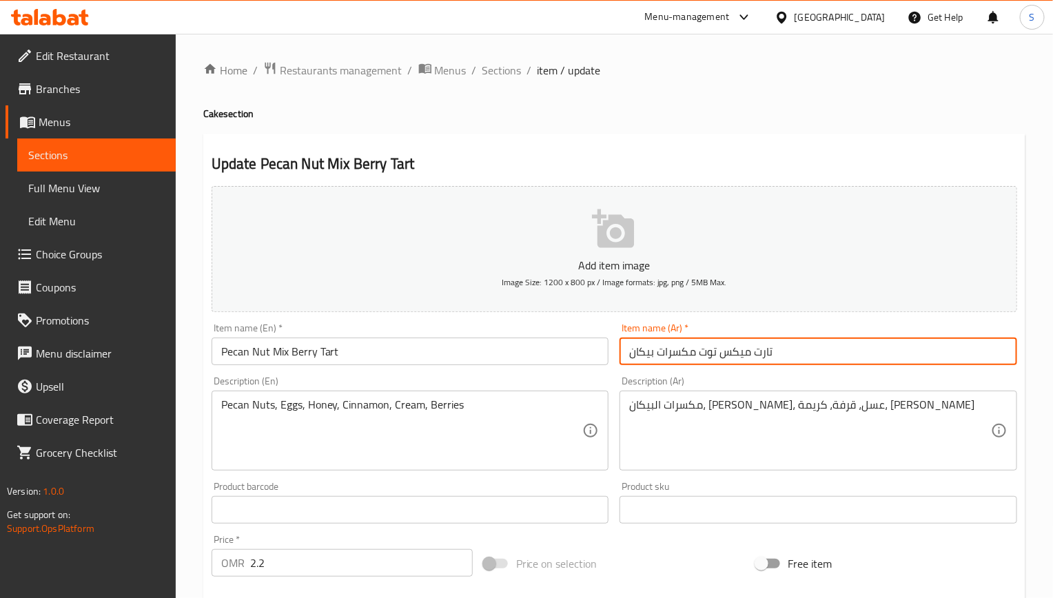
type input "تارت ميكس توت مكسرات بيكان"
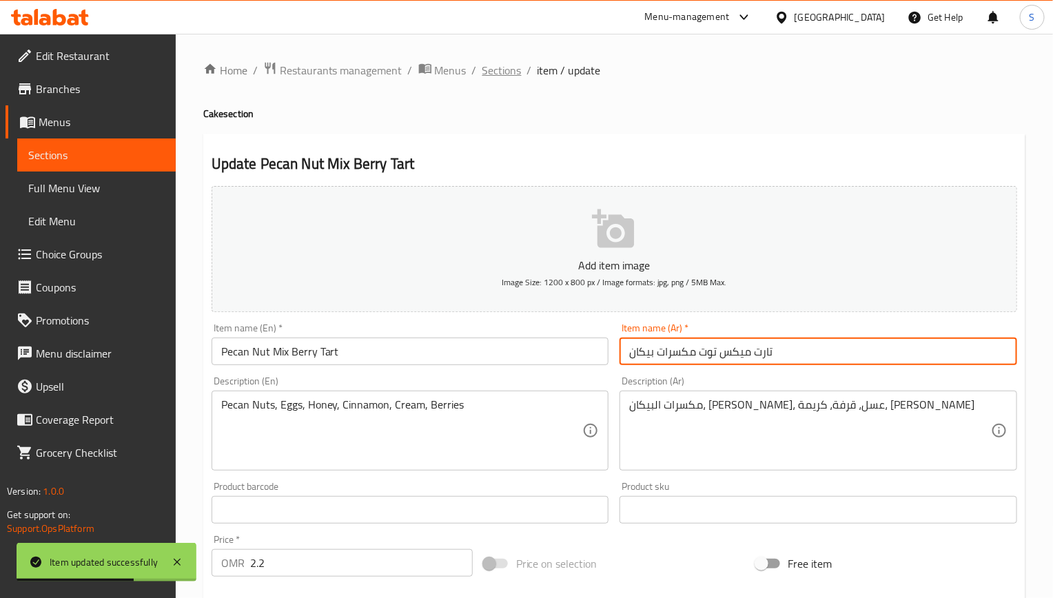
click at [493, 74] on span "Sections" at bounding box center [501, 70] width 39 height 17
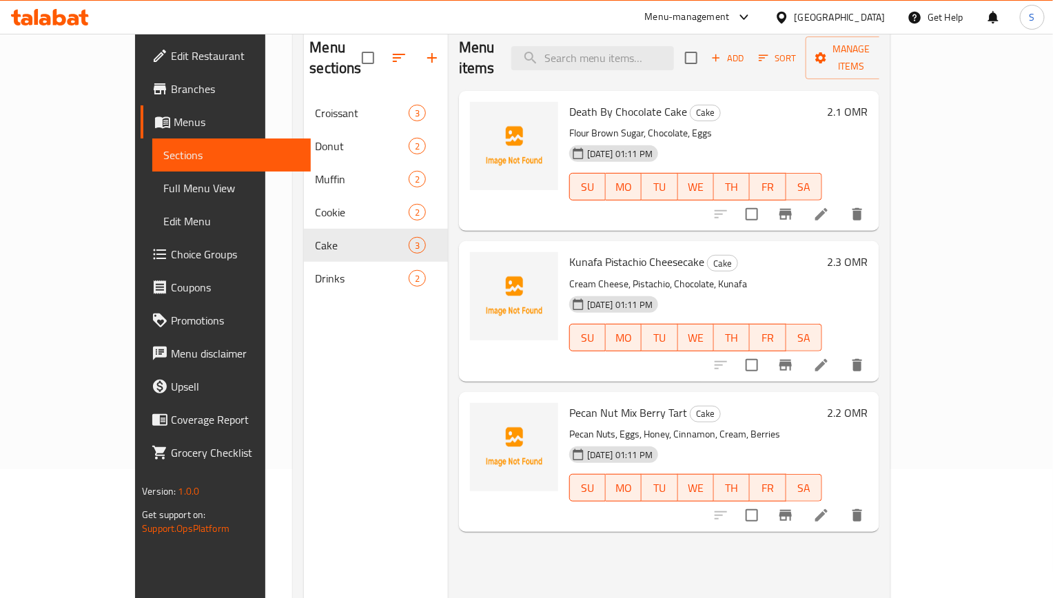
scroll to position [193, 0]
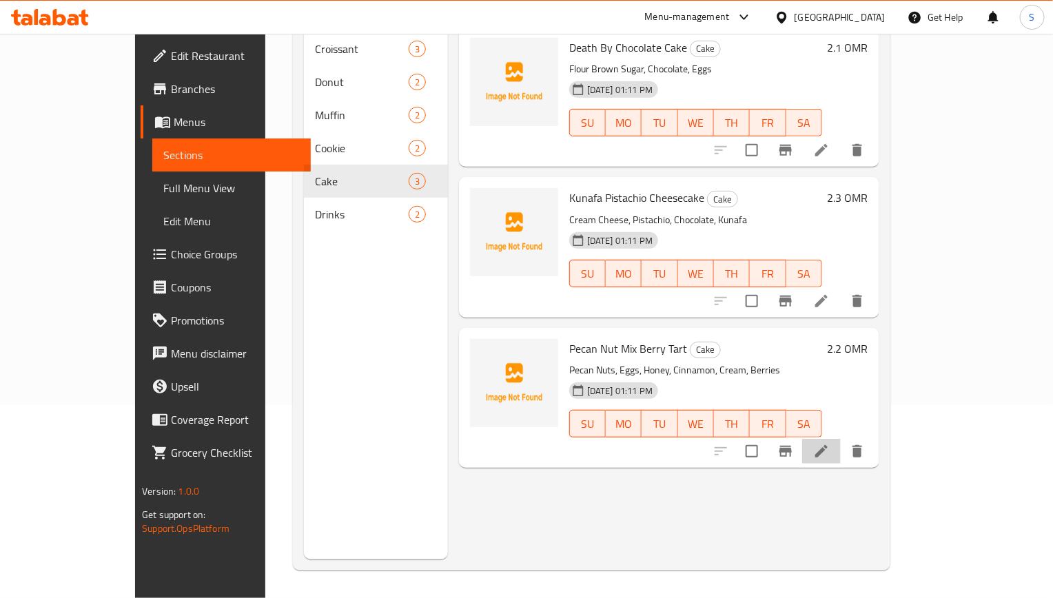
click at [840, 439] on li at bounding box center [821, 451] width 39 height 25
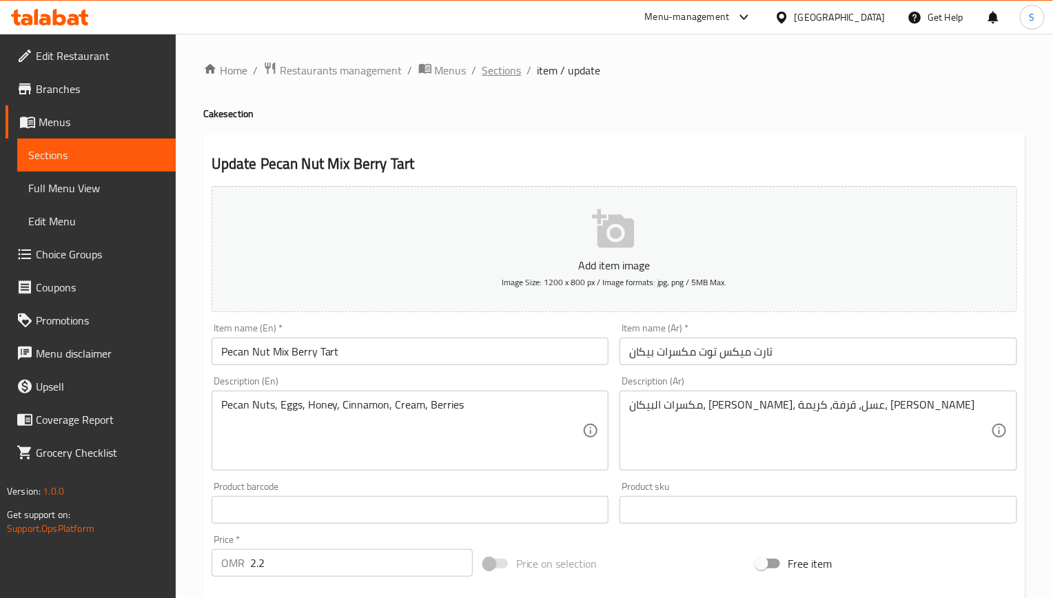
click at [499, 72] on span "Sections" at bounding box center [501, 70] width 39 height 17
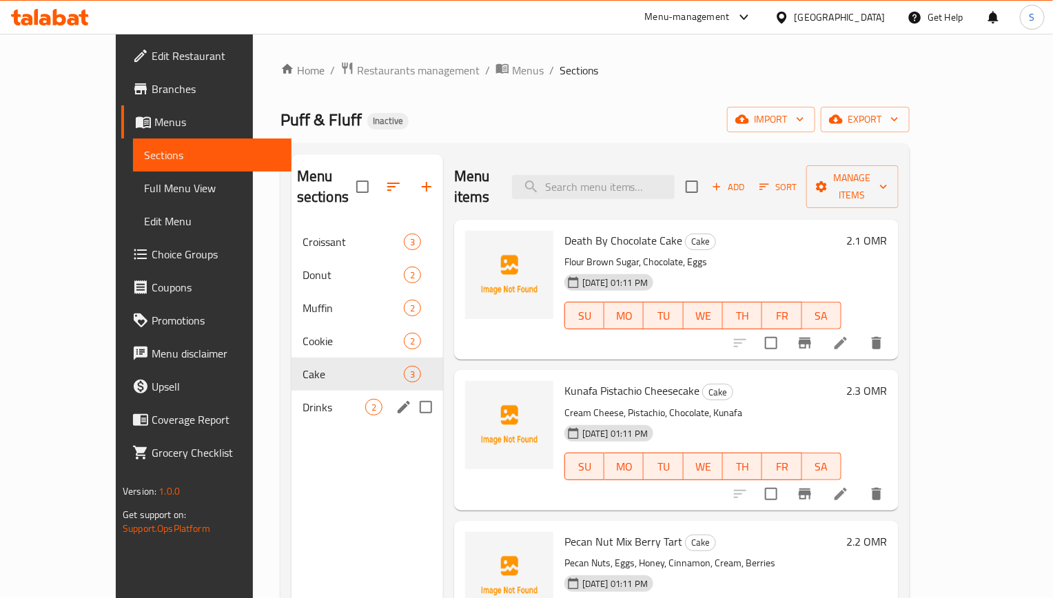
click at [291, 391] on div "Drinks 2" at bounding box center [367, 407] width 152 height 33
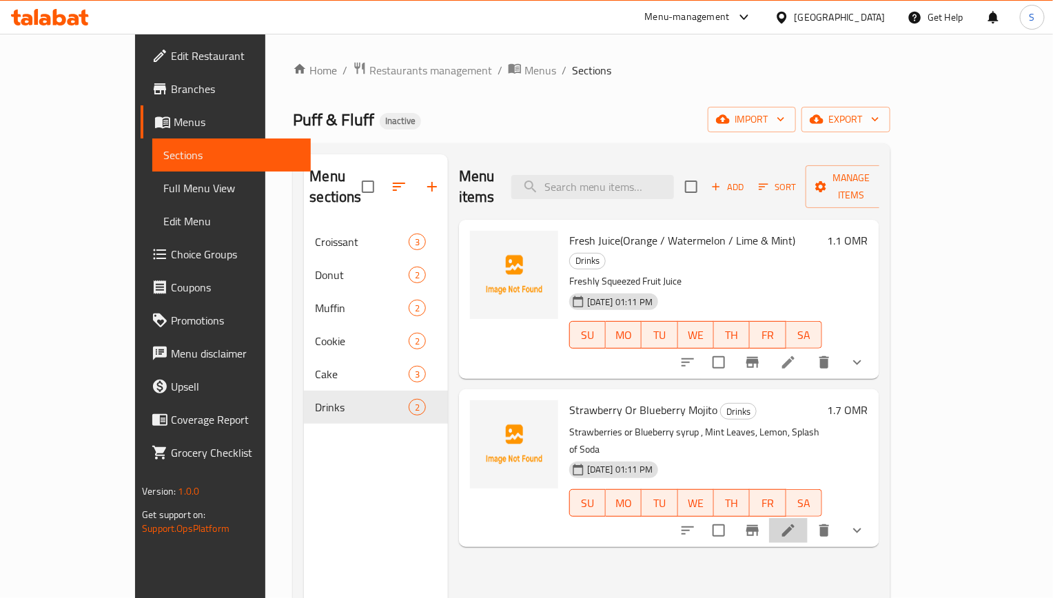
click at [807, 518] on li at bounding box center [788, 530] width 39 height 25
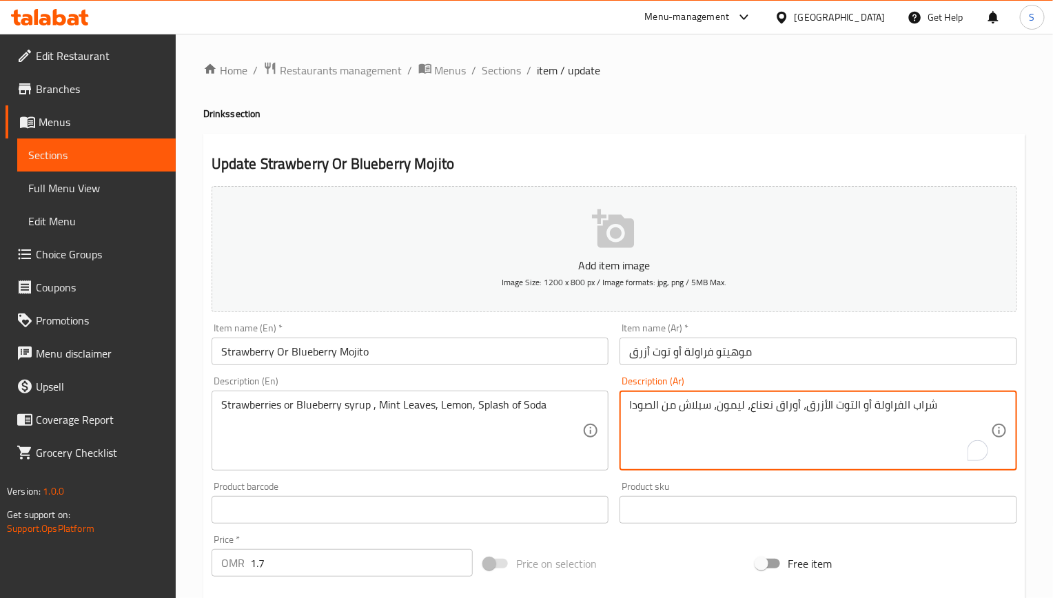
click at [705, 409] on textarea "شراب الفراولة أو التوت الأزرق، أوراق نعناع، ليمون، سبلاش من الصودا" at bounding box center [810, 430] width 362 height 65
paste textarea "قليل من"
click at [674, 409] on textarea "شراب الفراولة أو التوت الأزرق، أوراق نعناع، ليمون، قليل من من الصودا" at bounding box center [810, 430] width 362 height 65
type textarea "شراب الفراولة أو التوت الأزرق، أوراق نعناع، ليمون، قليل من الصودا"
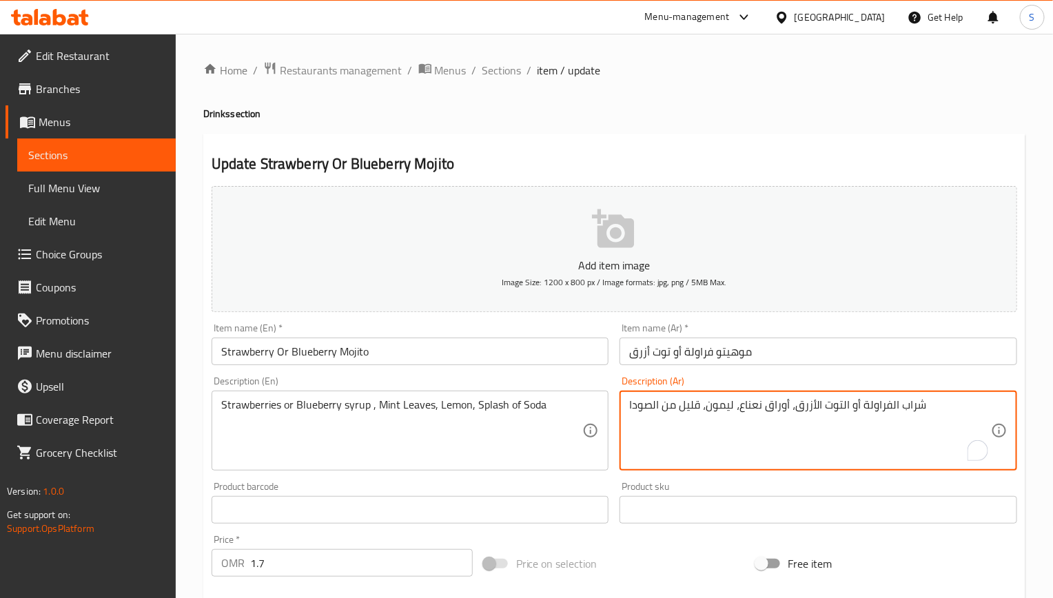
click at [501, 354] on input "Strawberry Or Blueberry Mojito" at bounding box center [409, 352] width 397 height 28
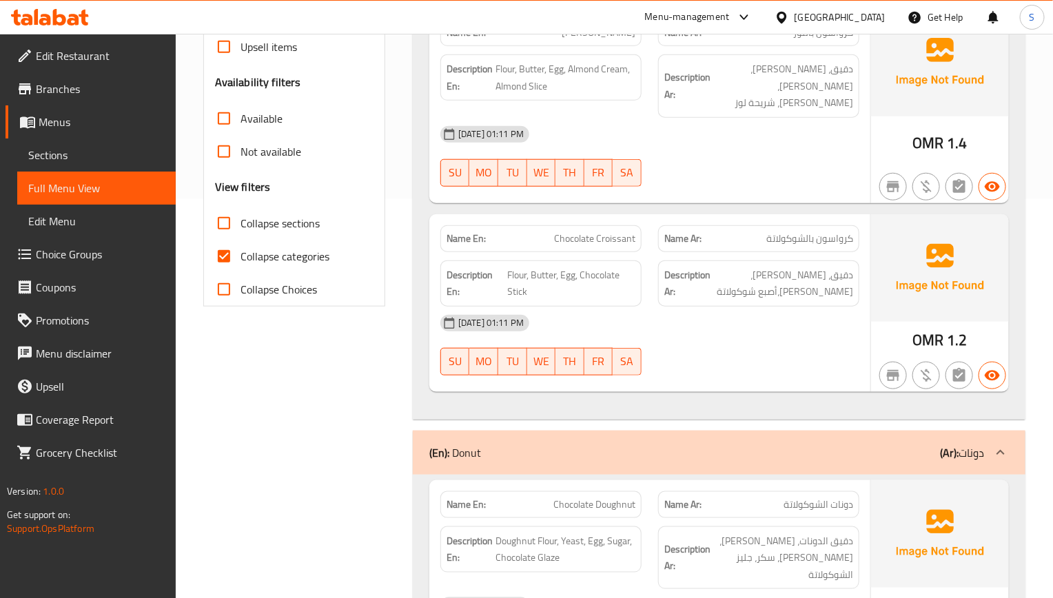
scroll to position [413, 0]
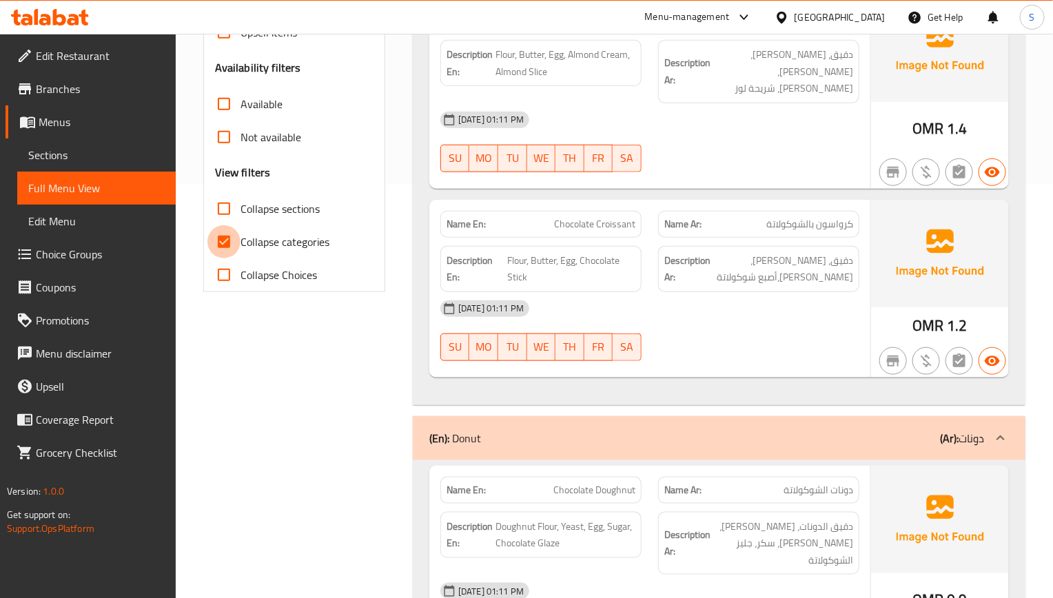
click at [232, 236] on input "Collapse categories" at bounding box center [223, 241] width 33 height 33
checkbox input "false"
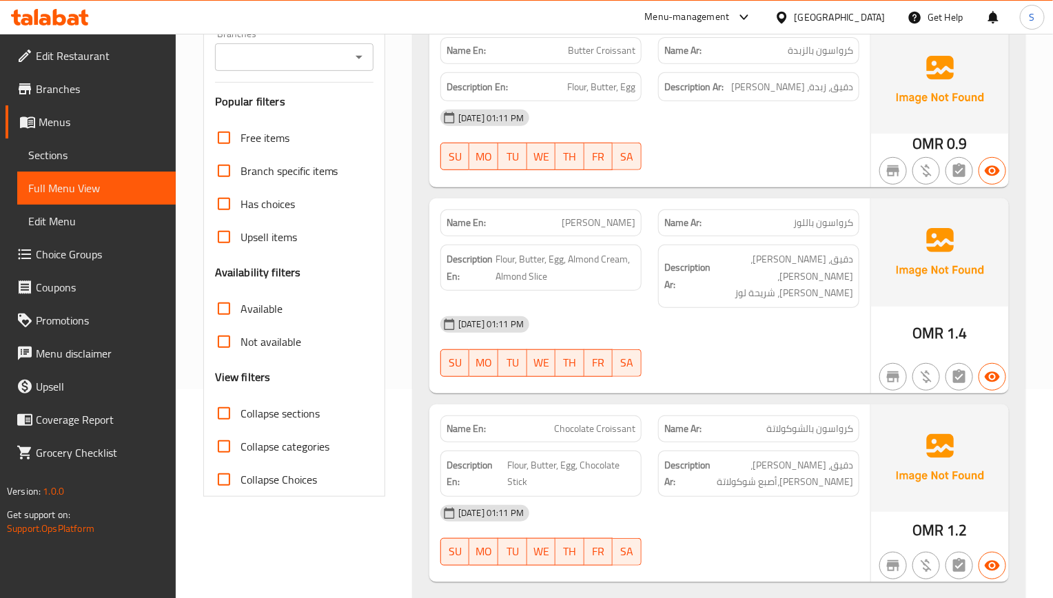
scroll to position [103, 0]
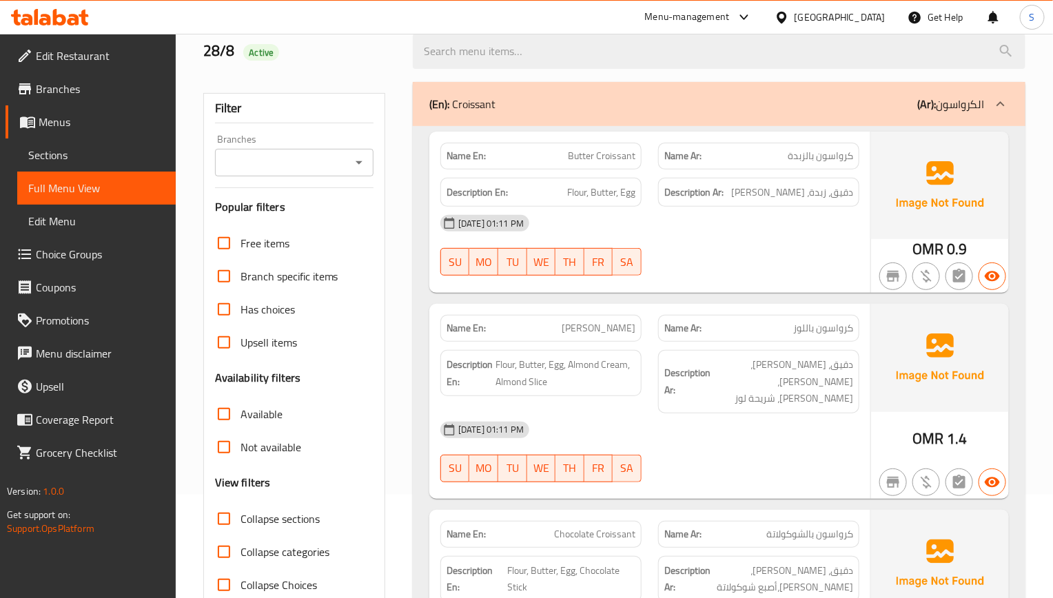
click at [228, 515] on input "Collapse sections" at bounding box center [223, 518] width 33 height 33
checkbox input "true"
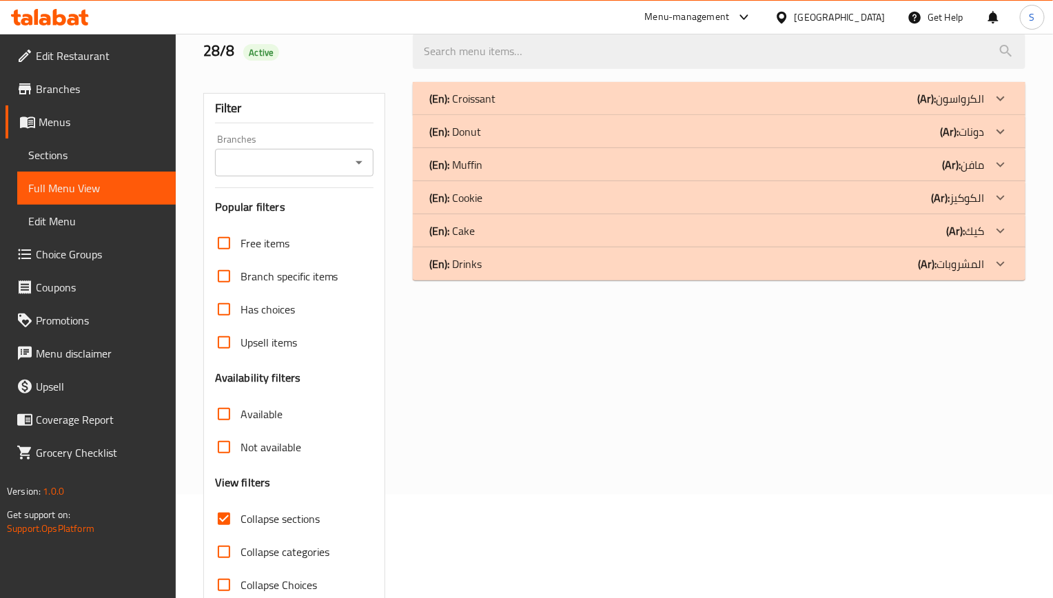
click at [622, 444] on div "(En): Croissant (Ar): الكرواسون Name En: Butter Croissant Name Ar: كرواسون بالز…" at bounding box center [718, 342] width 629 height 537
click at [504, 196] on div "(En): Cookie (Ar): الكوكيز" at bounding box center [706, 197] width 555 height 17
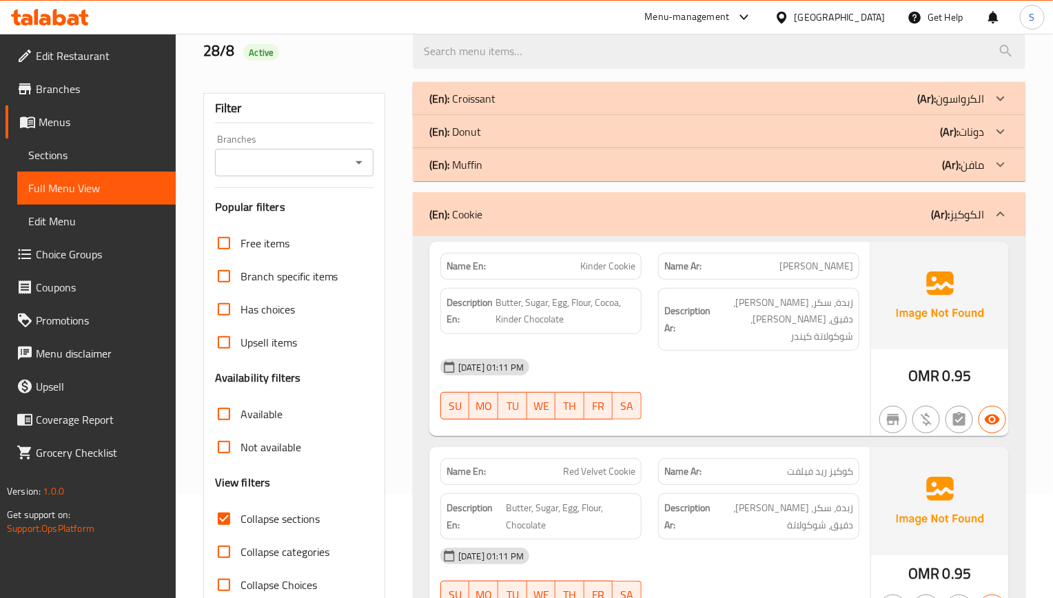
click at [571, 447] on div "Name En: Red Velvet Cookie Name Ar: كوكيز ريد فيلفت Description En: Butter, Sug…" at bounding box center [649, 536] width 441 height 178
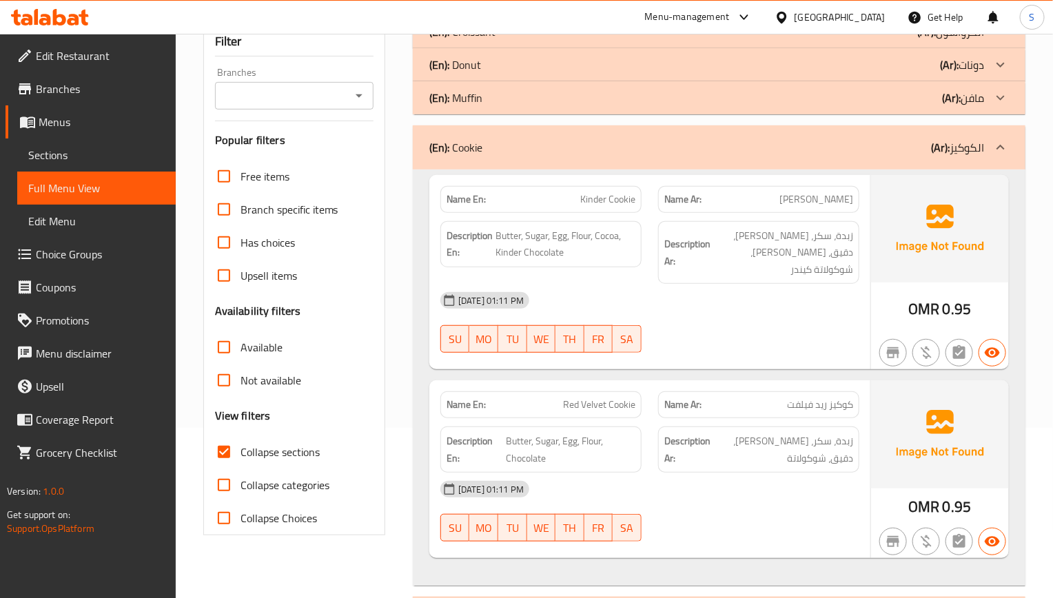
scroll to position [207, 0]
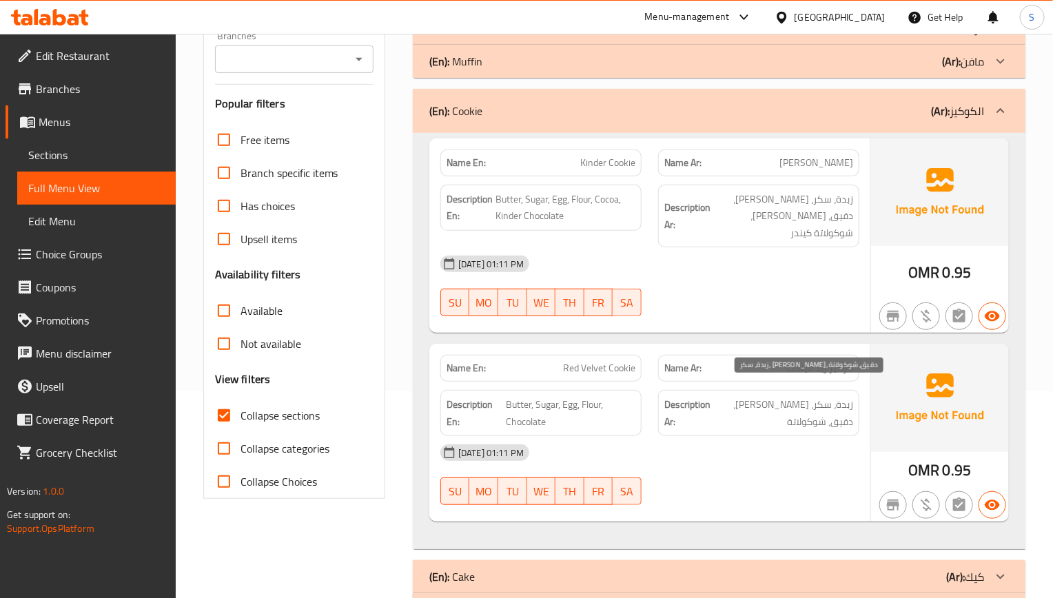
click at [763, 396] on span "زبدة، سكر، بيض، دقيق، شوكولاتة" at bounding box center [783, 413] width 140 height 34
click at [665, 382] on div "Description Ar: زبدة، سكر، بيض، دقيق، شوكولاتة" at bounding box center [759, 413] width 218 height 63
click at [466, 436] on div "28-08-2025 01:11 PM" at bounding box center [649, 452] width 435 height 33
click at [779, 312] on div "Name En: Kinder Cookie Name Ar: كوكيز كيندر Description En: Butter, Sugar, Egg,…" at bounding box center [649, 235] width 441 height 195
click at [558, 114] on div "(En): Cookie (Ar): الكوكيز" at bounding box center [706, 111] width 555 height 17
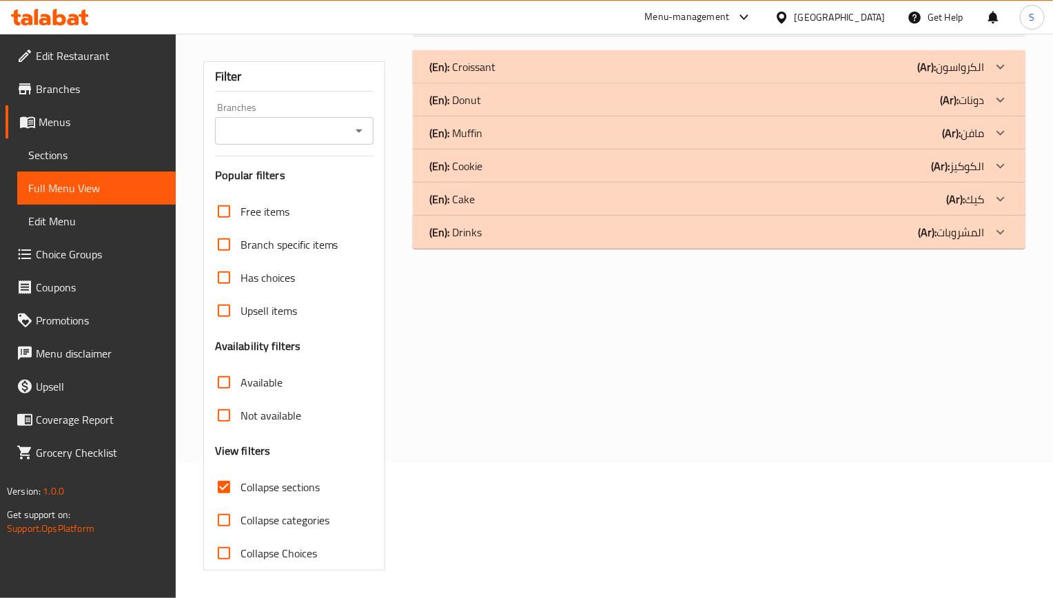
scroll to position [0, 0]
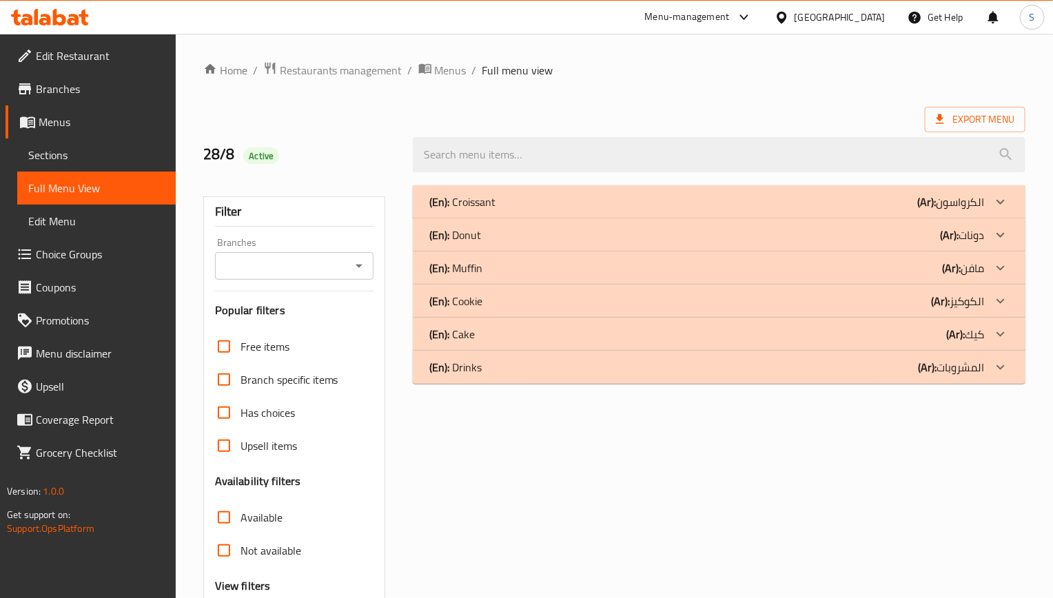
click at [544, 341] on div "(En): Cake (Ar): كيك" at bounding box center [706, 334] width 555 height 17
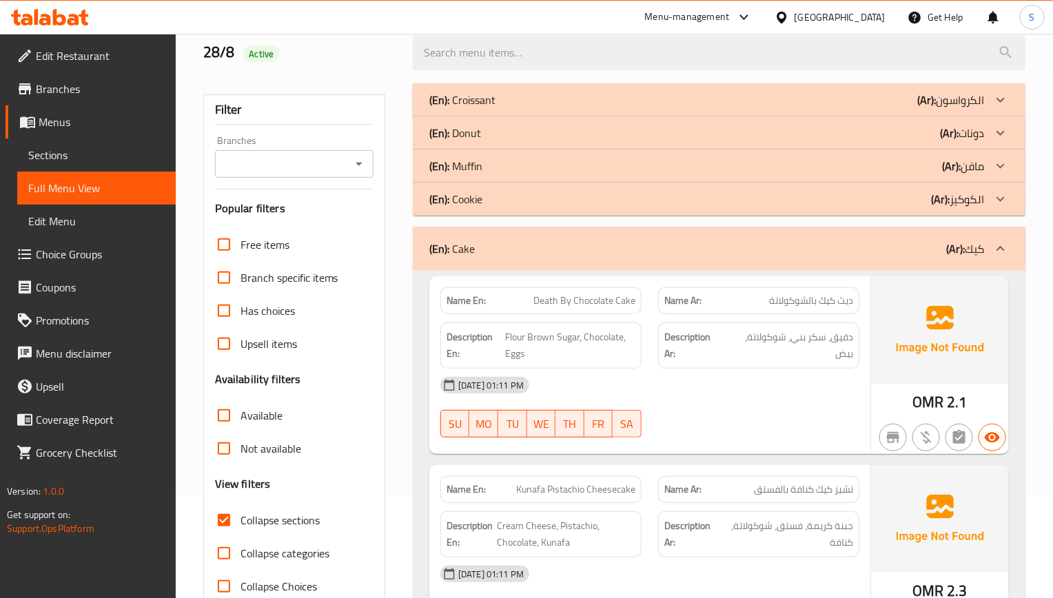
scroll to position [103, 0]
click at [718, 426] on div "28-08-2025 01:11 PM SU MO TU WE TH FR SA" at bounding box center [649, 405] width 435 height 77
click at [688, 484] on strong "Name Ar:" at bounding box center [682, 488] width 37 height 14
click at [587, 347] on span "Flour Brown Sugar, Chocolate, Eggs" at bounding box center [570, 344] width 130 height 34
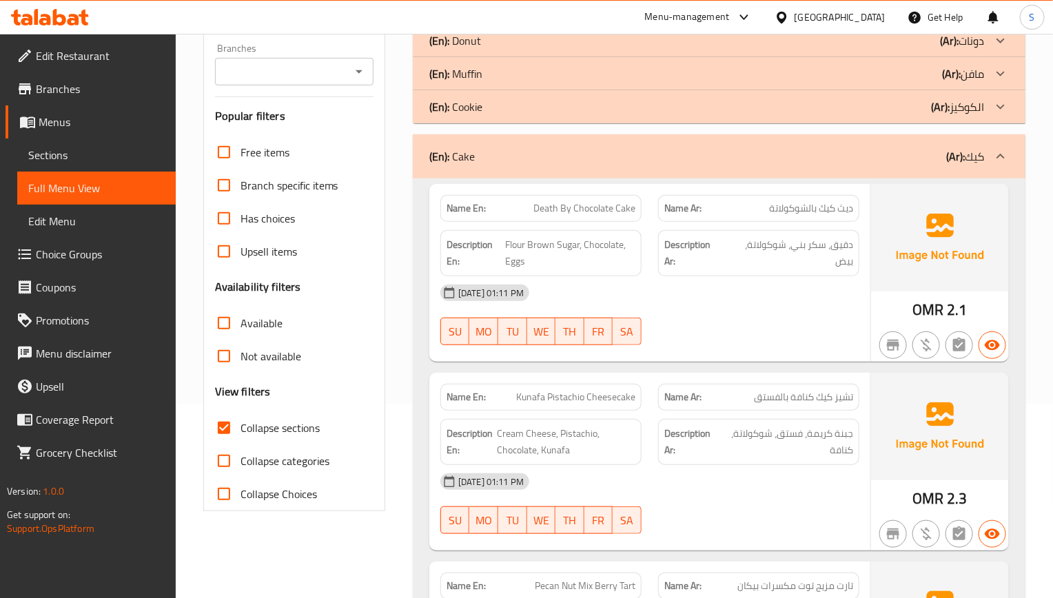
scroll to position [413, 0]
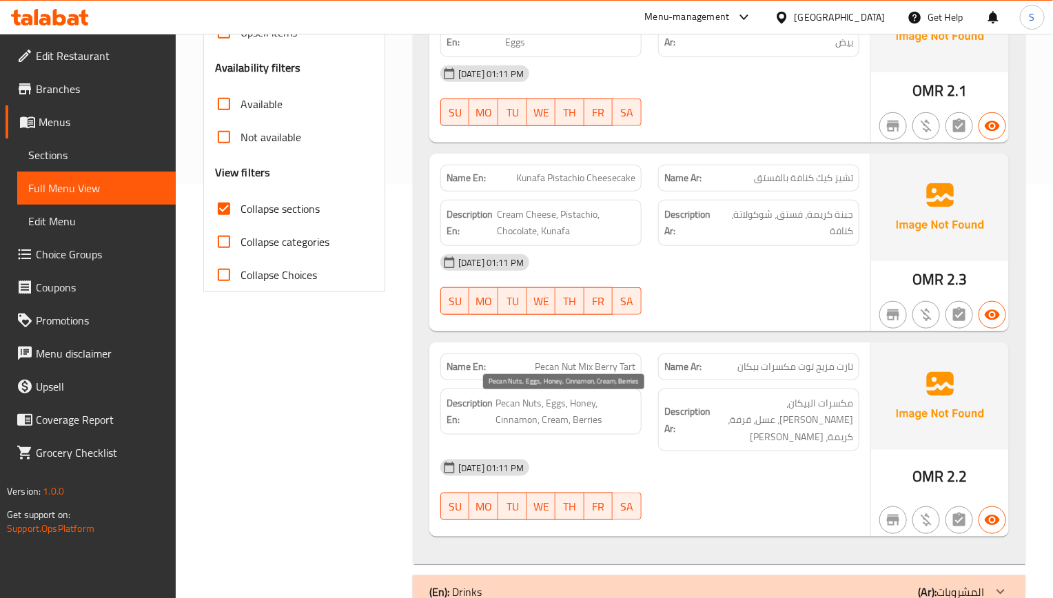
click at [603, 403] on span "Pecan Nuts, Eggs, Honey, Cinnamon, Cream, Berries" at bounding box center [565, 412] width 140 height 34
click at [595, 366] on span "Pecan Nut Mix Berry Tart" at bounding box center [585, 367] width 101 height 14
click at [761, 304] on div "28-08-2025 01:11 PM SU MO TU WE TH FR SA" at bounding box center [649, 284] width 435 height 77
click at [116, 155] on span "Sections" at bounding box center [96, 155] width 136 height 17
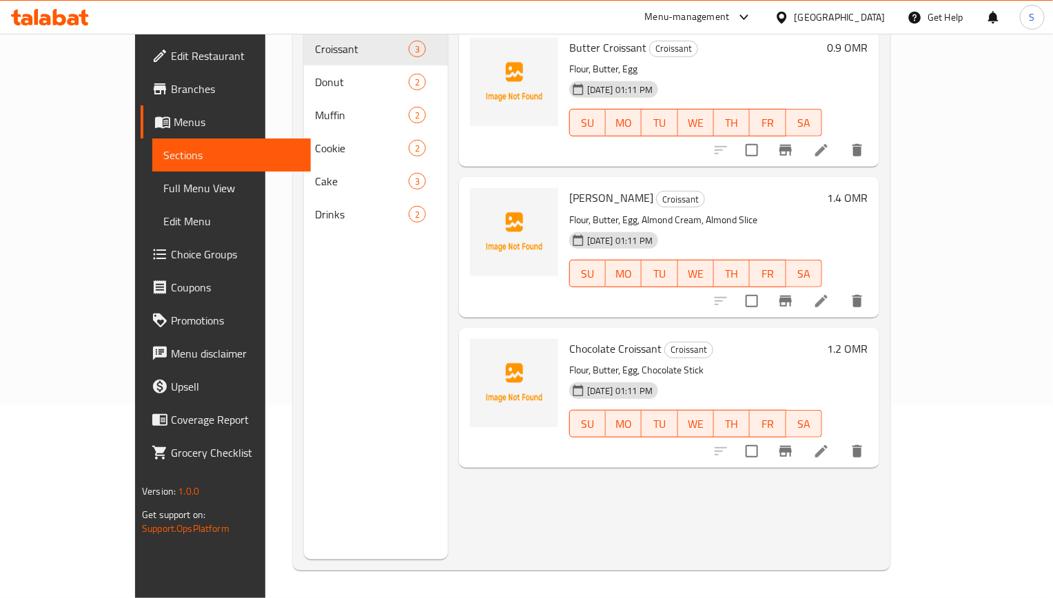
scroll to position [193, 0]
click at [163, 191] on span "Full Menu View" at bounding box center [231, 188] width 136 height 17
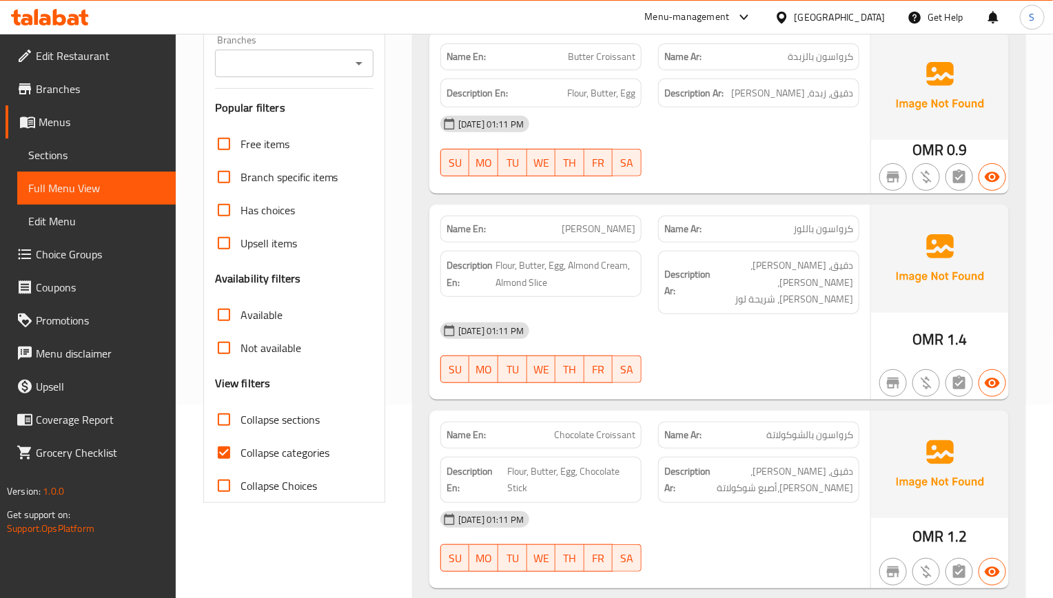
click at [749, 375] on div at bounding box center [759, 383] width 218 height 17
click at [222, 463] on input "Collapse categories" at bounding box center [223, 452] width 33 height 33
checkbox input "false"
click at [231, 408] on input "Collapse sections" at bounding box center [223, 419] width 33 height 33
checkbox input "true"
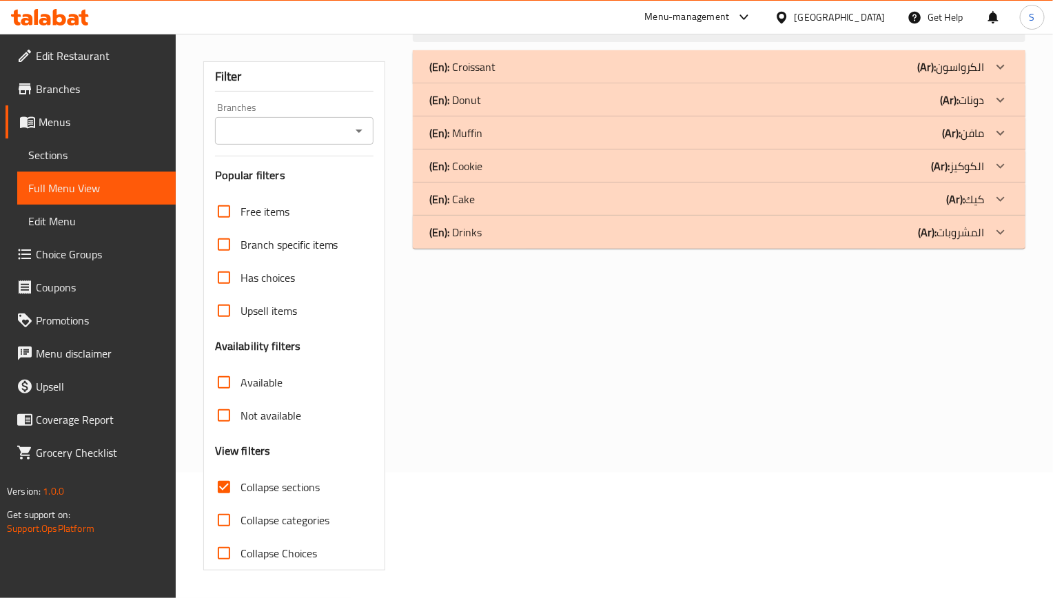
scroll to position [127, 0]
click at [526, 228] on div "(En): Drinks (Ar): المشروبات" at bounding box center [706, 232] width 555 height 17
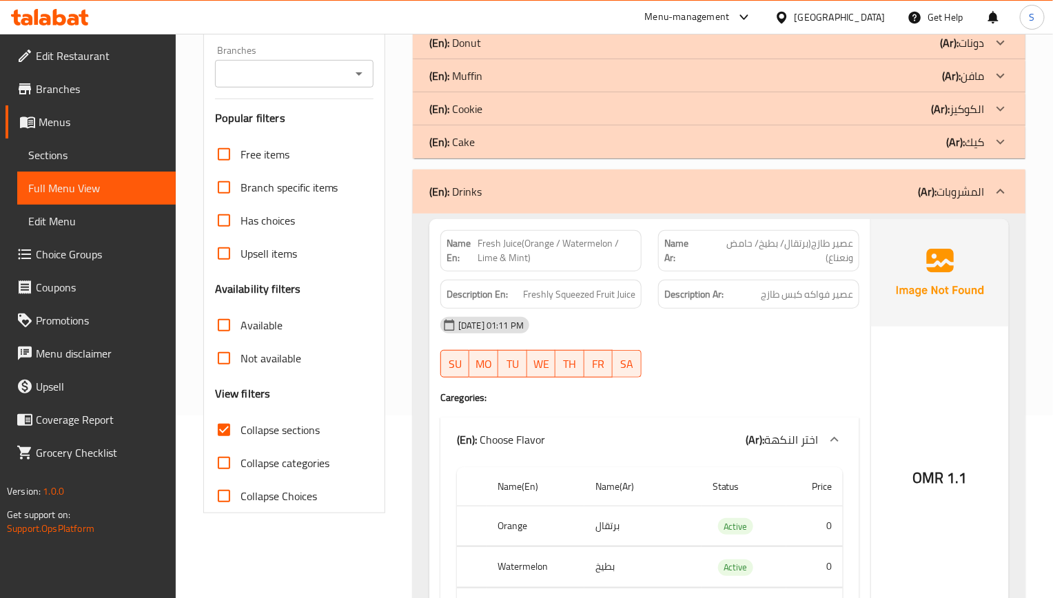
scroll to position [230, 0]
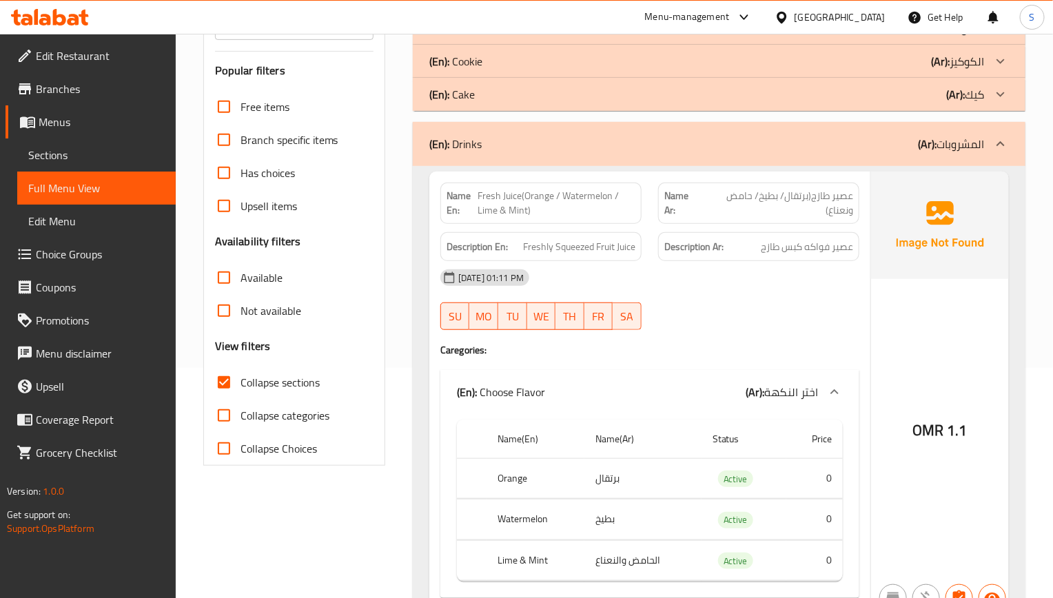
click at [918, 282] on div "OMR 1.1" at bounding box center [940, 393] width 138 height 443
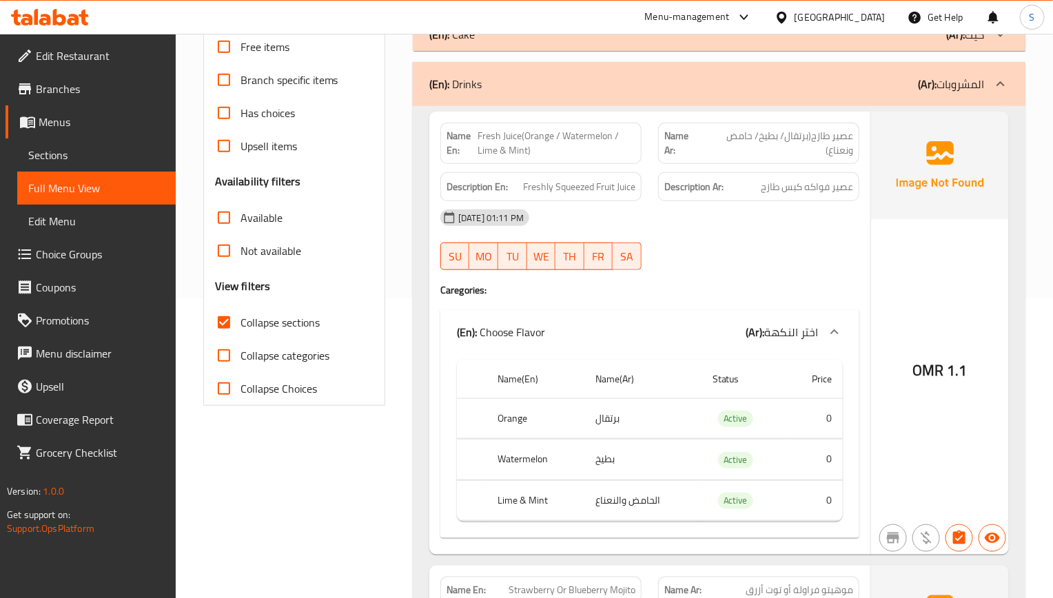
scroll to position [437, 0]
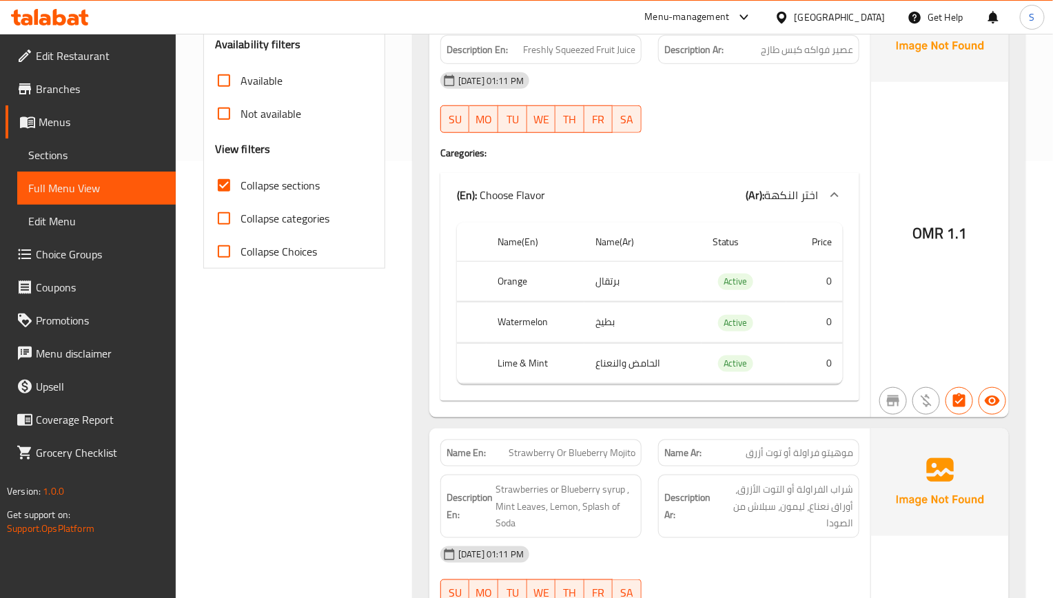
click at [750, 436] on div "Name Ar: موهيتو فراولة أو توت أزرق" at bounding box center [759, 452] width 218 height 43
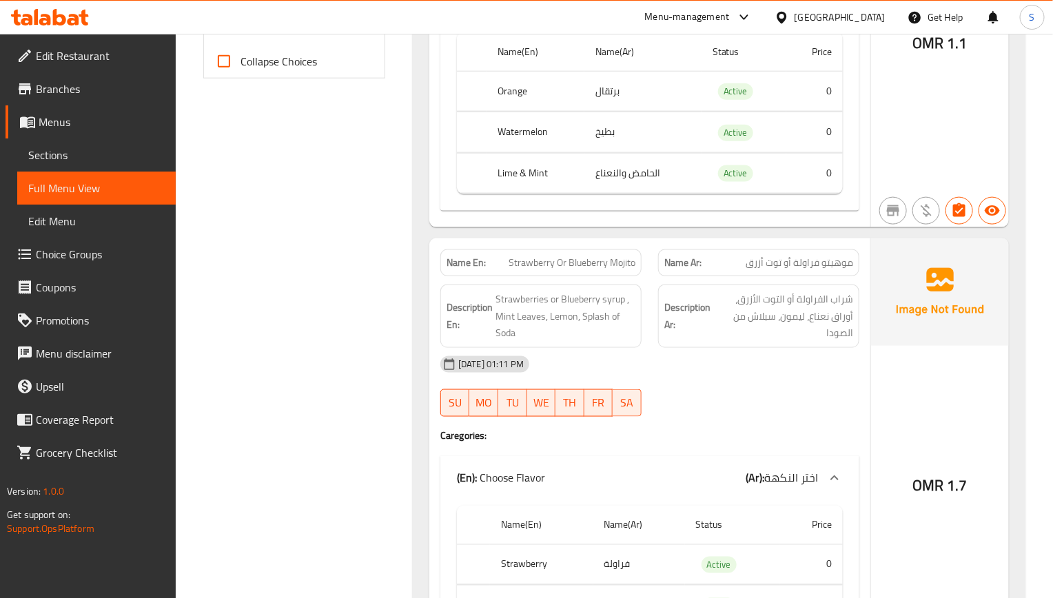
scroll to position [643, 0]
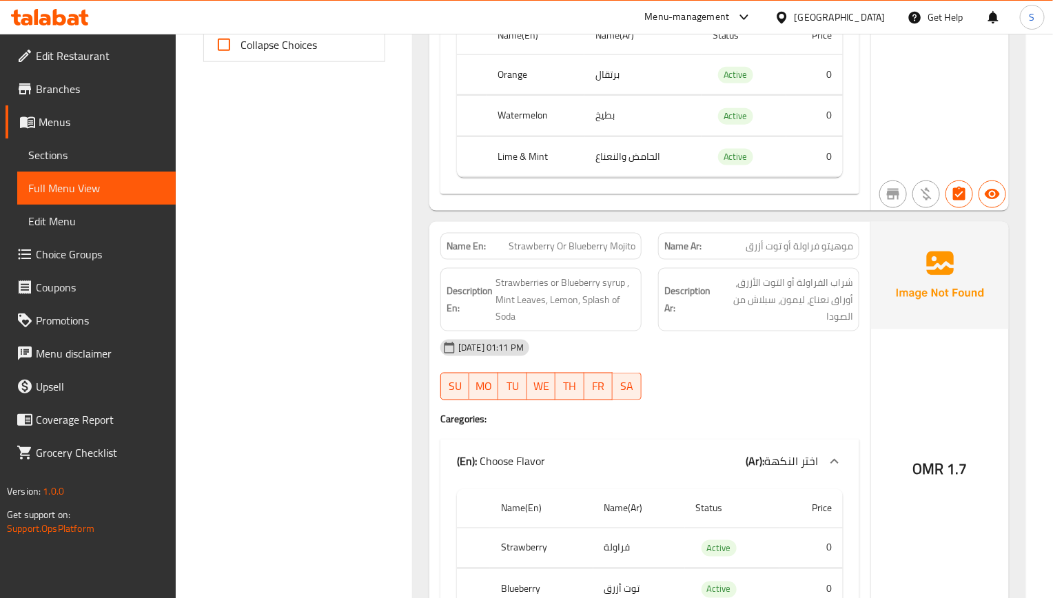
click at [749, 337] on div "28-08-2025 01:11 PM" at bounding box center [649, 347] width 435 height 33
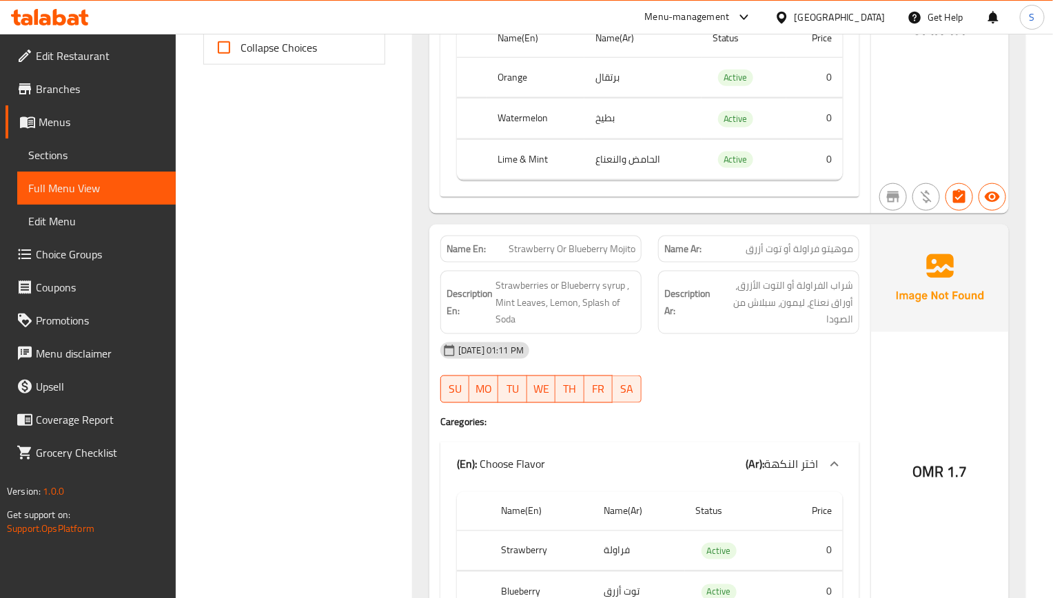
scroll to position [747, 0]
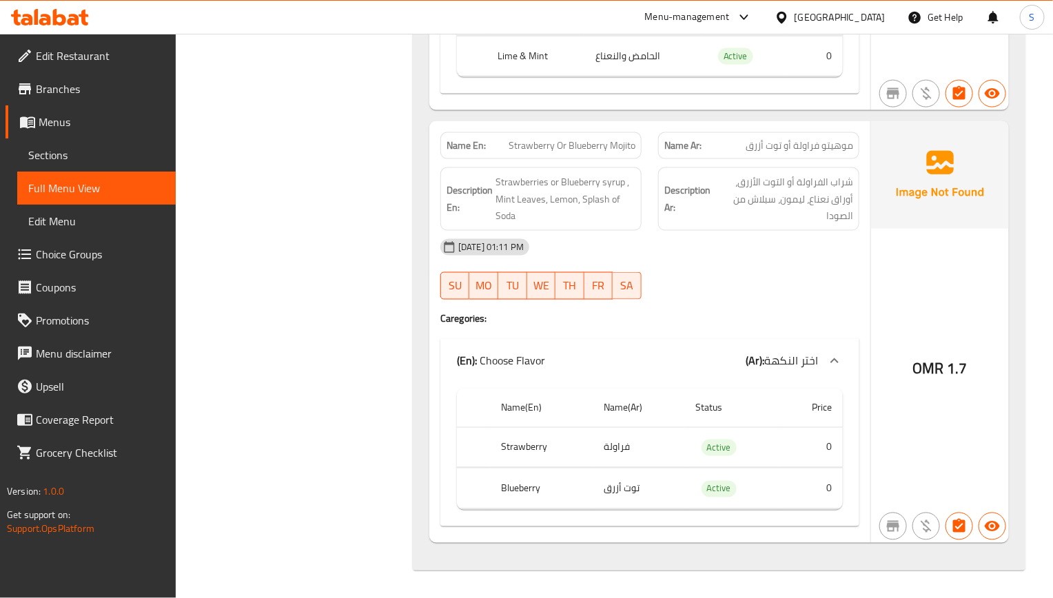
click at [721, 263] on div "28-08-2025 01:11 PM" at bounding box center [649, 247] width 435 height 33
click at [349, 306] on div "Filter Branches Branches Popular filters Free items Branch specific items Has c…" at bounding box center [299, 6] width 209 height 1146
click at [532, 180] on span "Strawberries or Blueberry syrup , Mint Leaves, Lemon, Splash of Soda" at bounding box center [565, 199] width 140 height 51
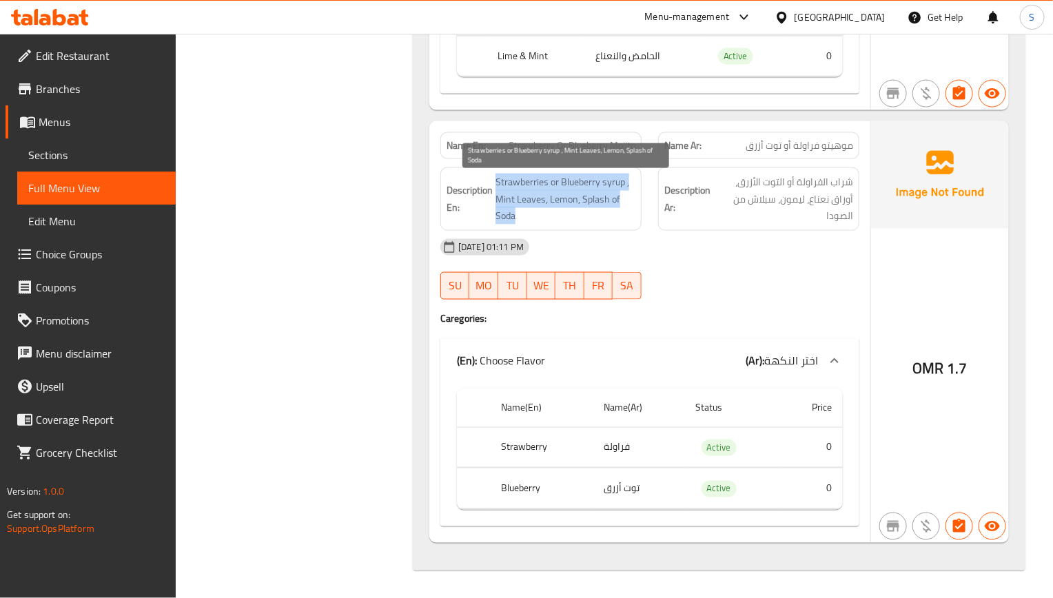
click at [532, 180] on span "Strawberries or Blueberry syrup , Mint Leaves, Lemon, Splash of Soda" at bounding box center [565, 199] width 140 height 51
copy span "Strawberries or Blueberry syrup , Mint Leaves, Lemon, Splash of Soda"
click at [94, 164] on link "Sections" at bounding box center [96, 154] width 158 height 33
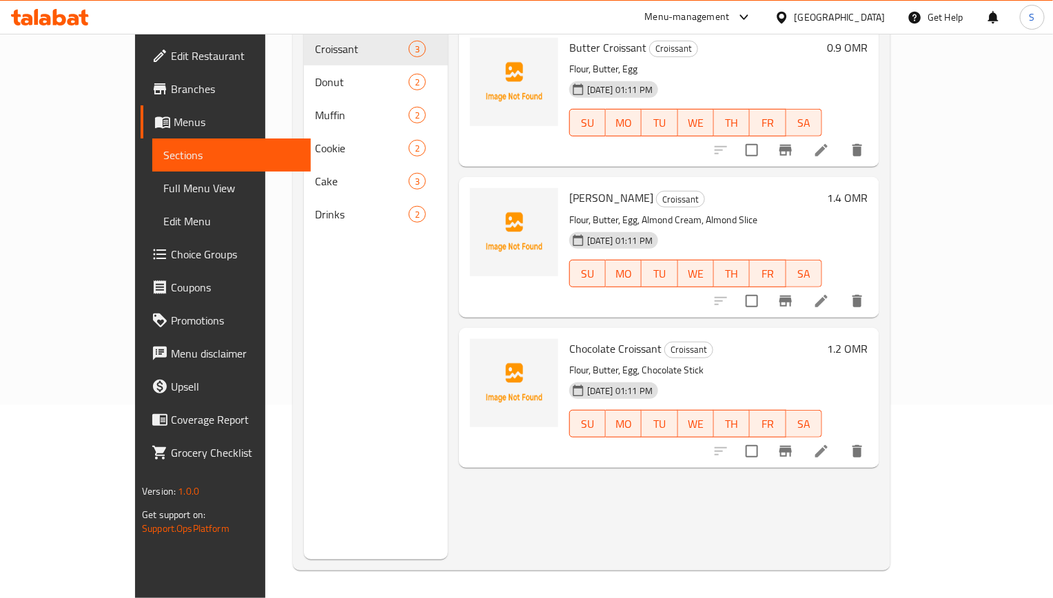
scroll to position [193, 0]
click at [163, 195] on span "Full Menu View" at bounding box center [231, 188] width 136 height 17
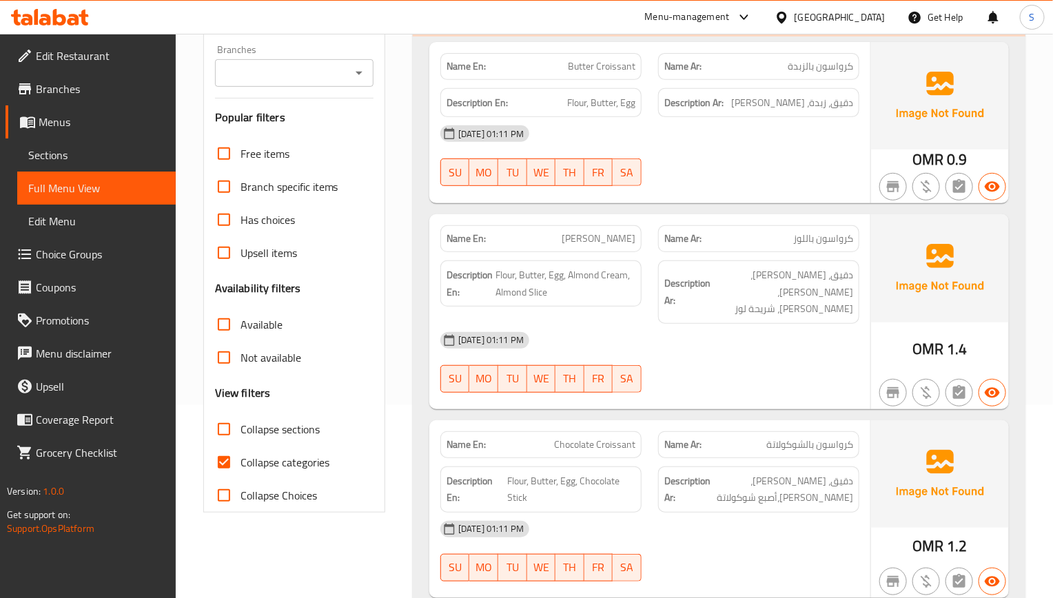
click at [221, 448] on input "Collapse categories" at bounding box center [223, 462] width 33 height 33
checkbox input "false"
click at [659, 262] on div "Description Ar: دقيق، زبدة، بيض، كريمة لوز، شريحة لوز" at bounding box center [759, 292] width 218 height 80
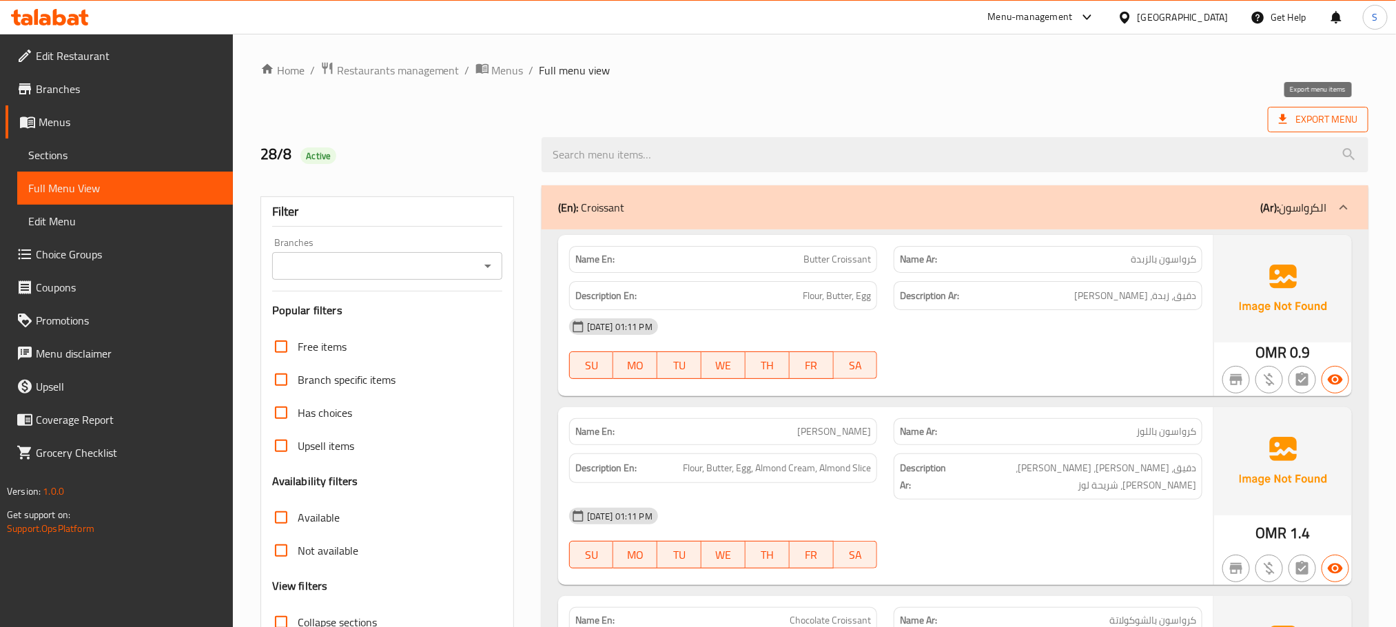
click at [1052, 111] on span "Export Menu" at bounding box center [1318, 119] width 79 height 17
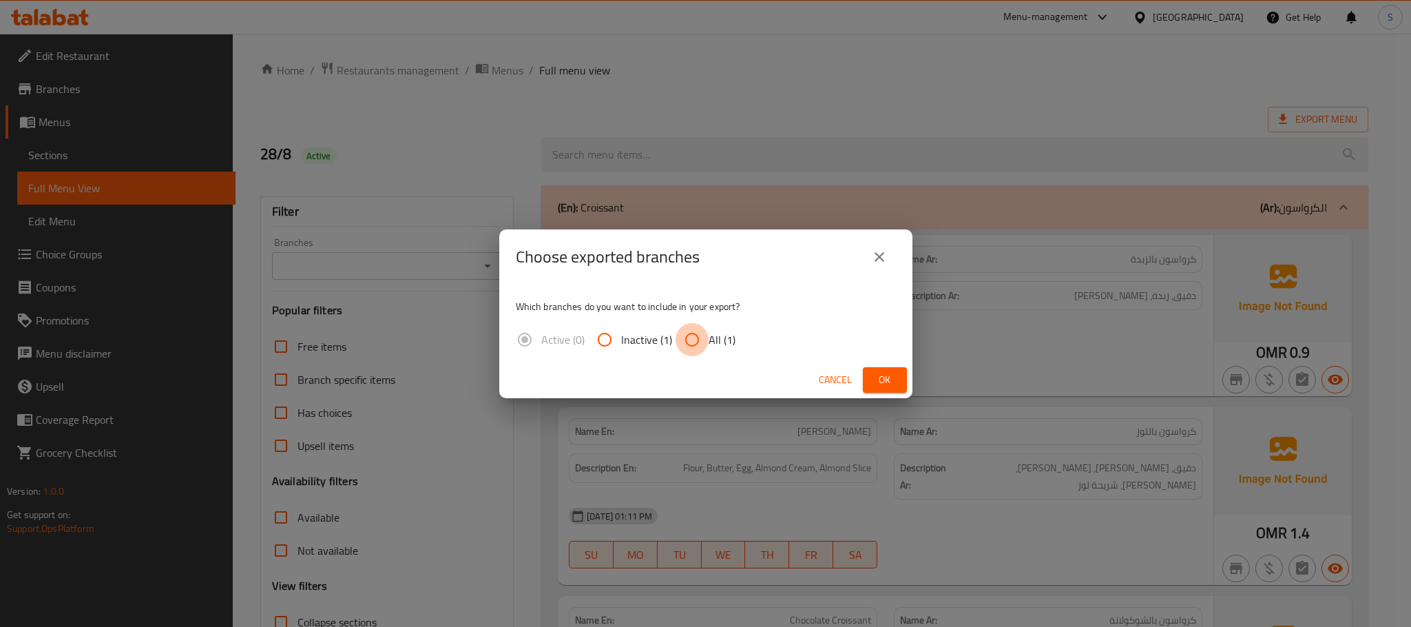
click at [707, 343] on input "All (1)" at bounding box center [692, 339] width 33 height 33
radio input "true"
click at [885, 376] on span "Ok" at bounding box center [885, 379] width 22 height 17
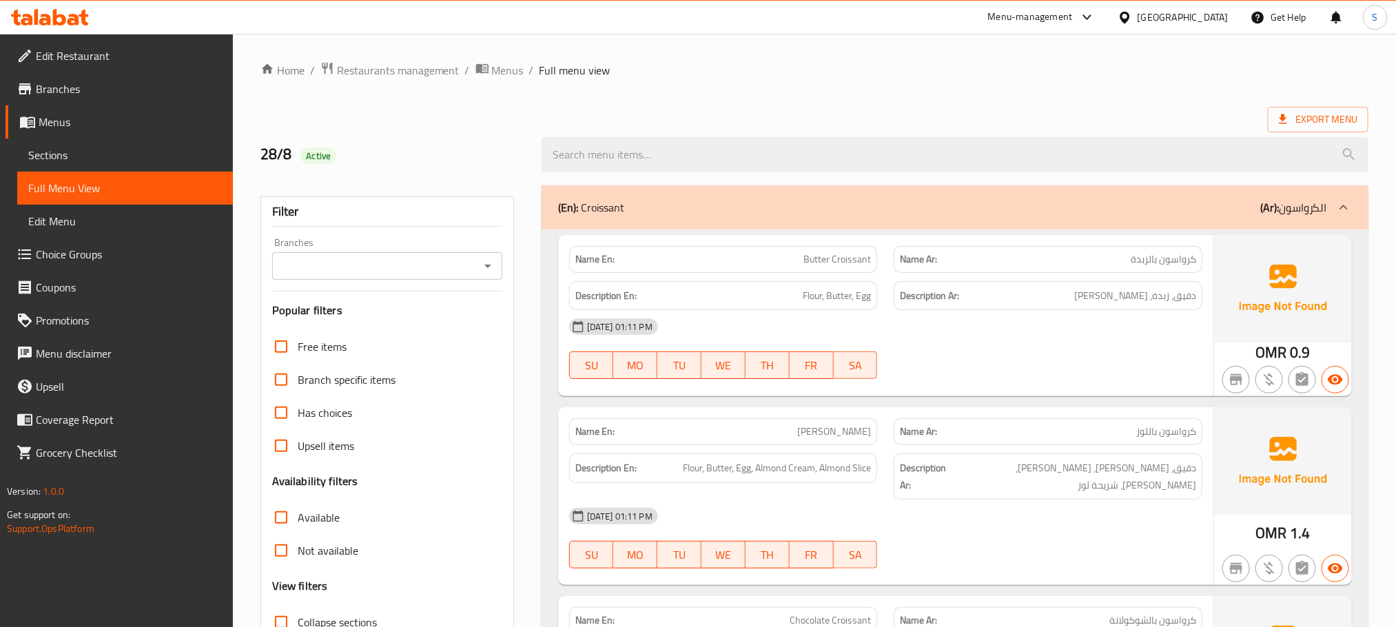
click at [370, 147] on h2 "28/8 Active" at bounding box center [392, 154] width 265 height 21
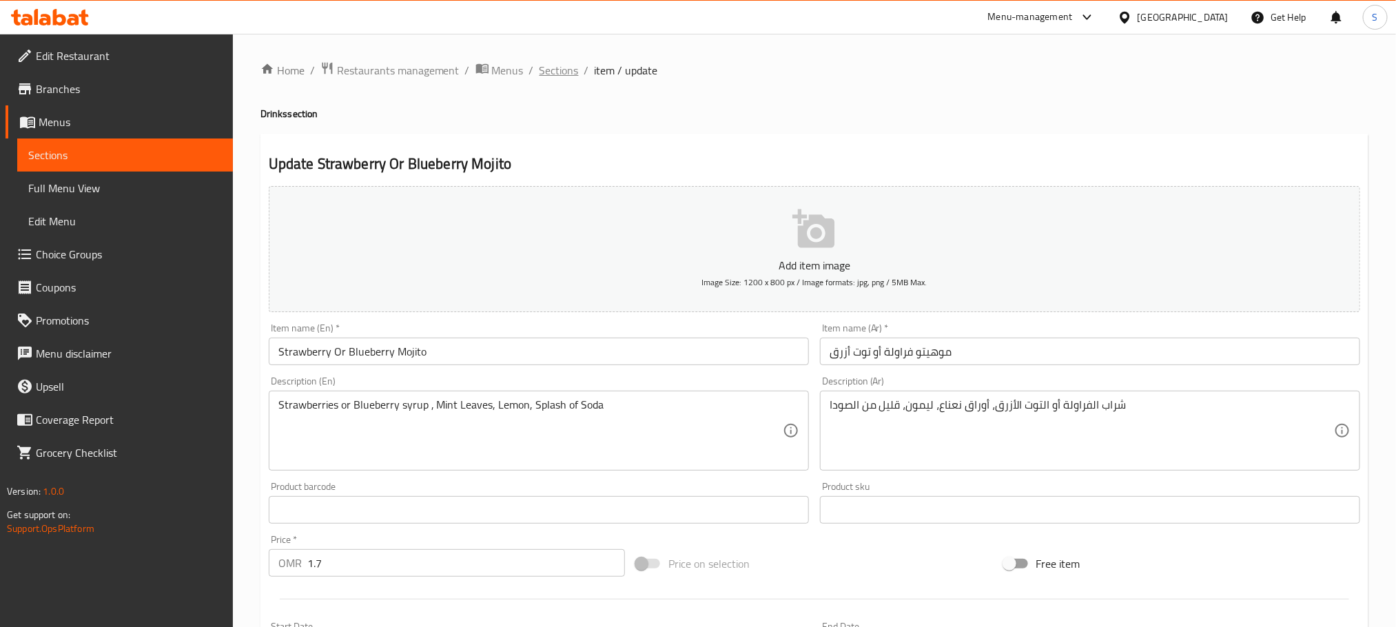
click at [570, 67] on span "Sections" at bounding box center [558, 70] width 39 height 17
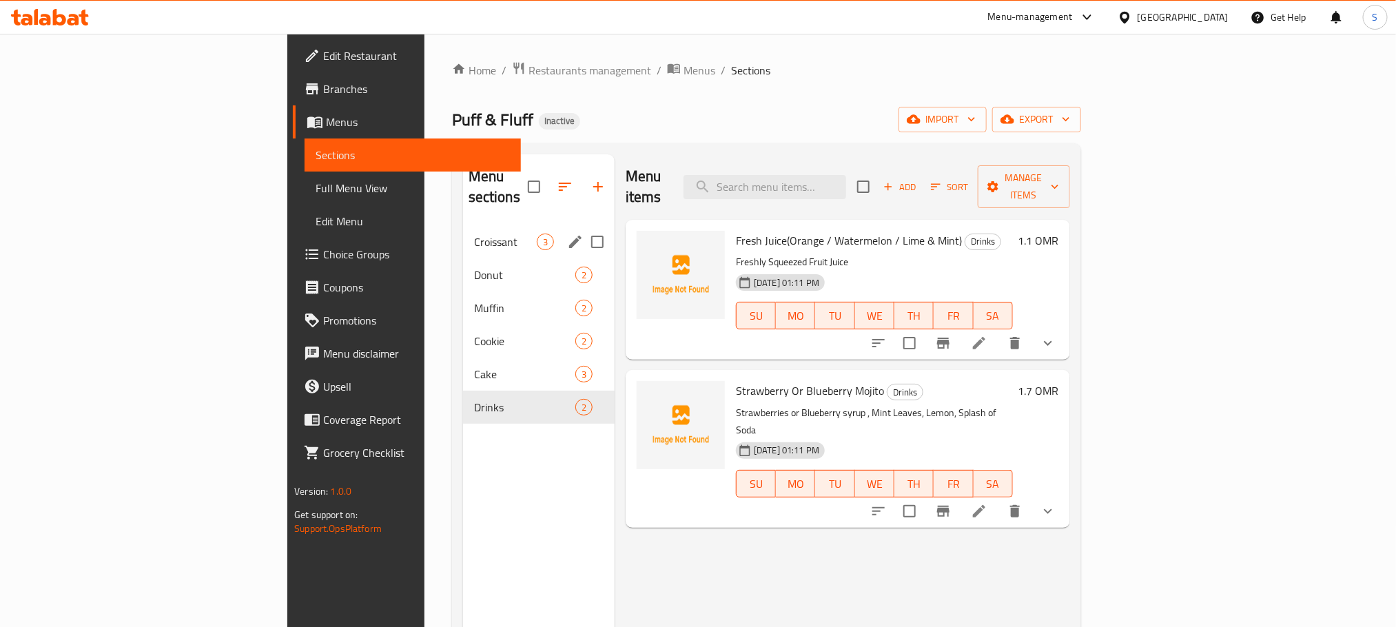
click at [463, 225] on div "Croissant 3" at bounding box center [539, 241] width 152 height 33
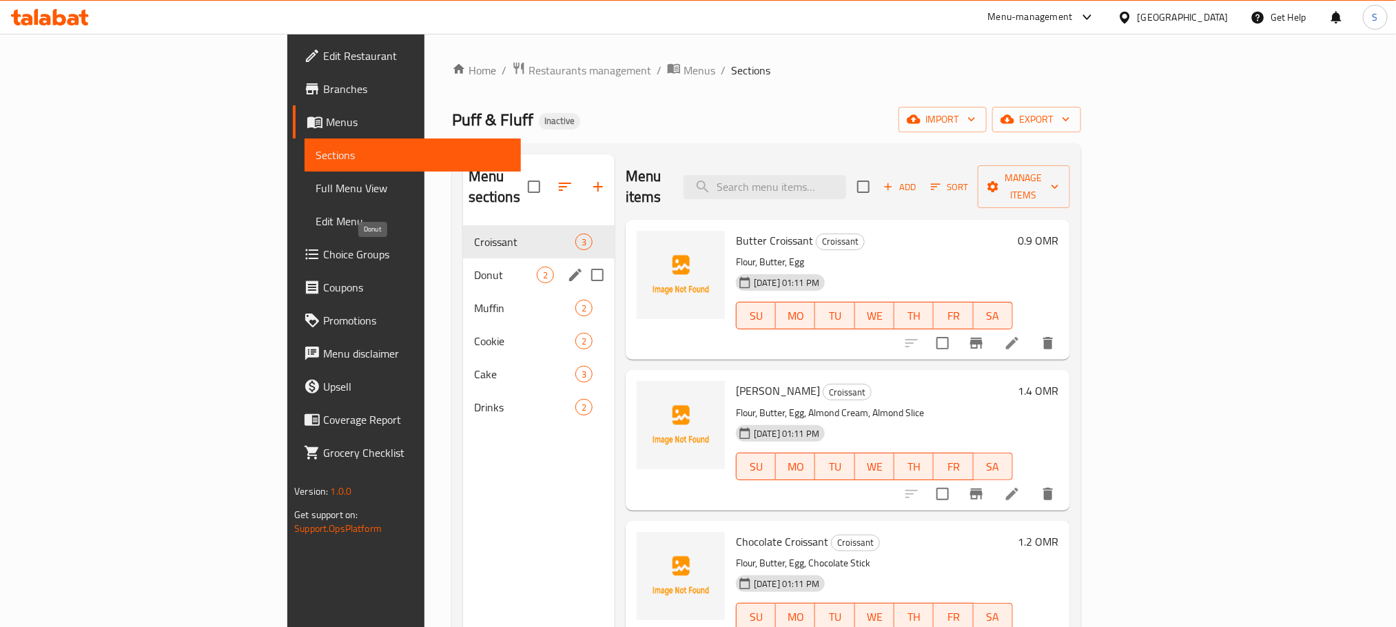
click at [474, 267] on span "Donut" at bounding box center [505, 275] width 63 height 17
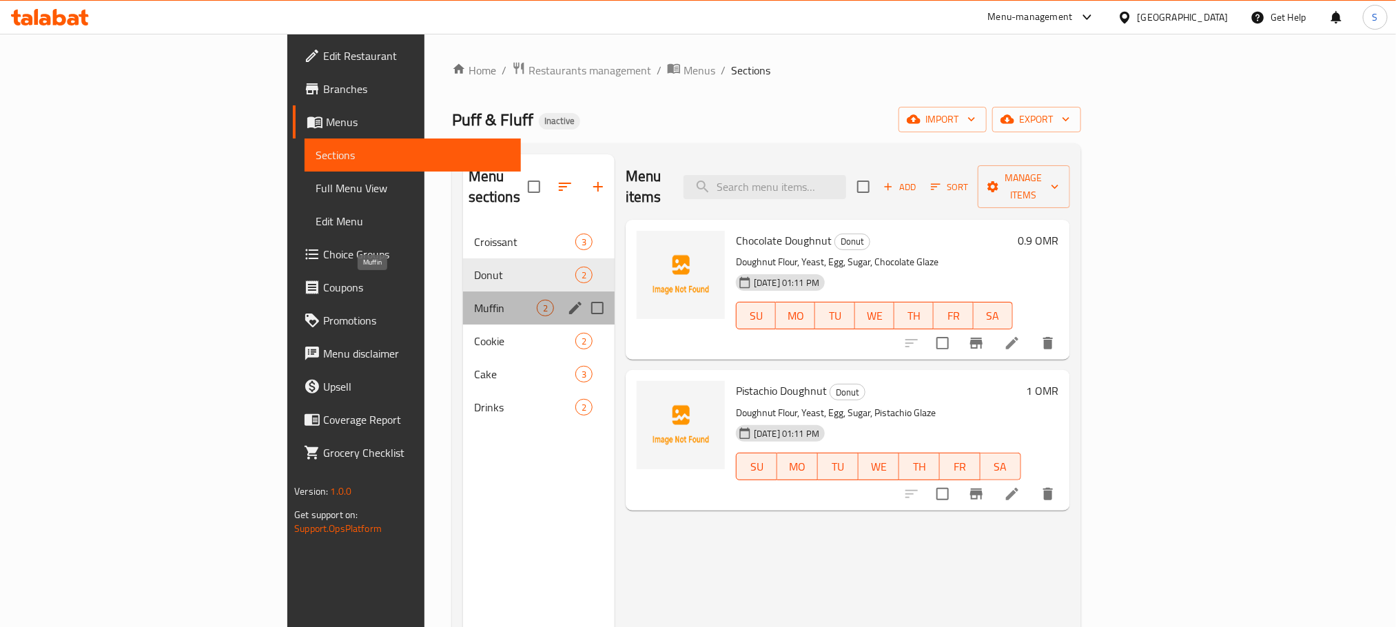
click at [474, 300] on span "Muffin" at bounding box center [505, 308] width 63 height 17
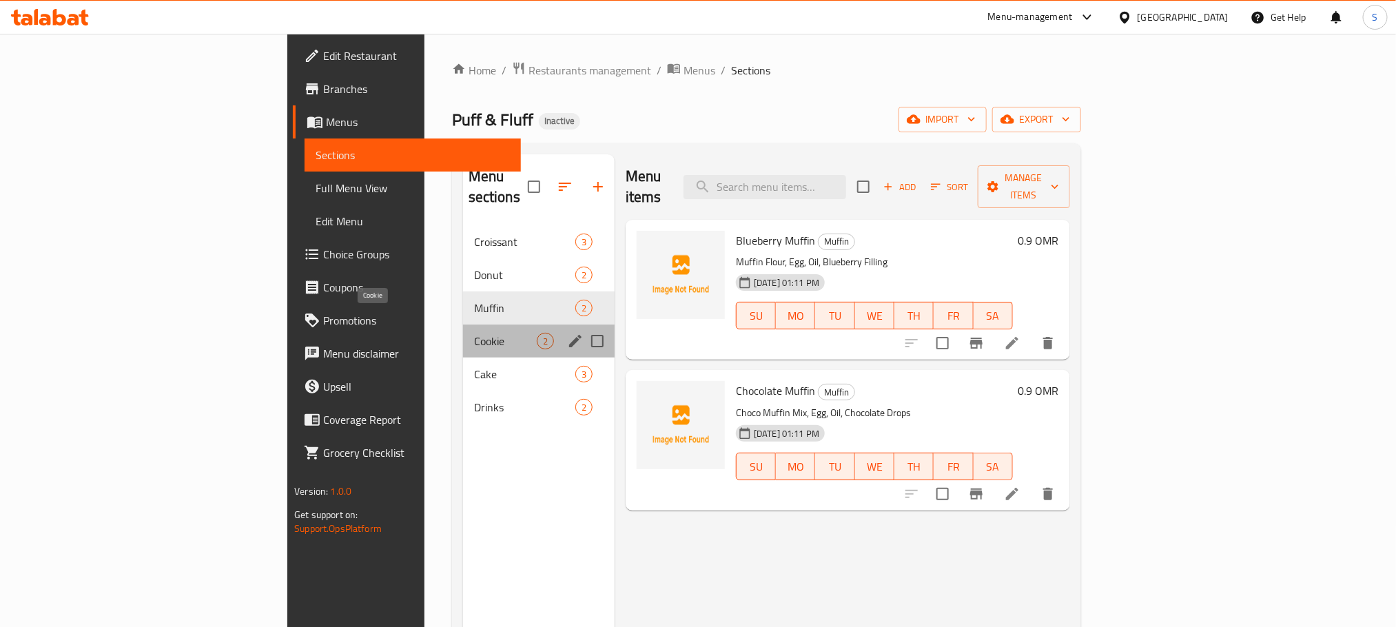
click at [474, 333] on span "Cookie" at bounding box center [505, 341] width 63 height 17
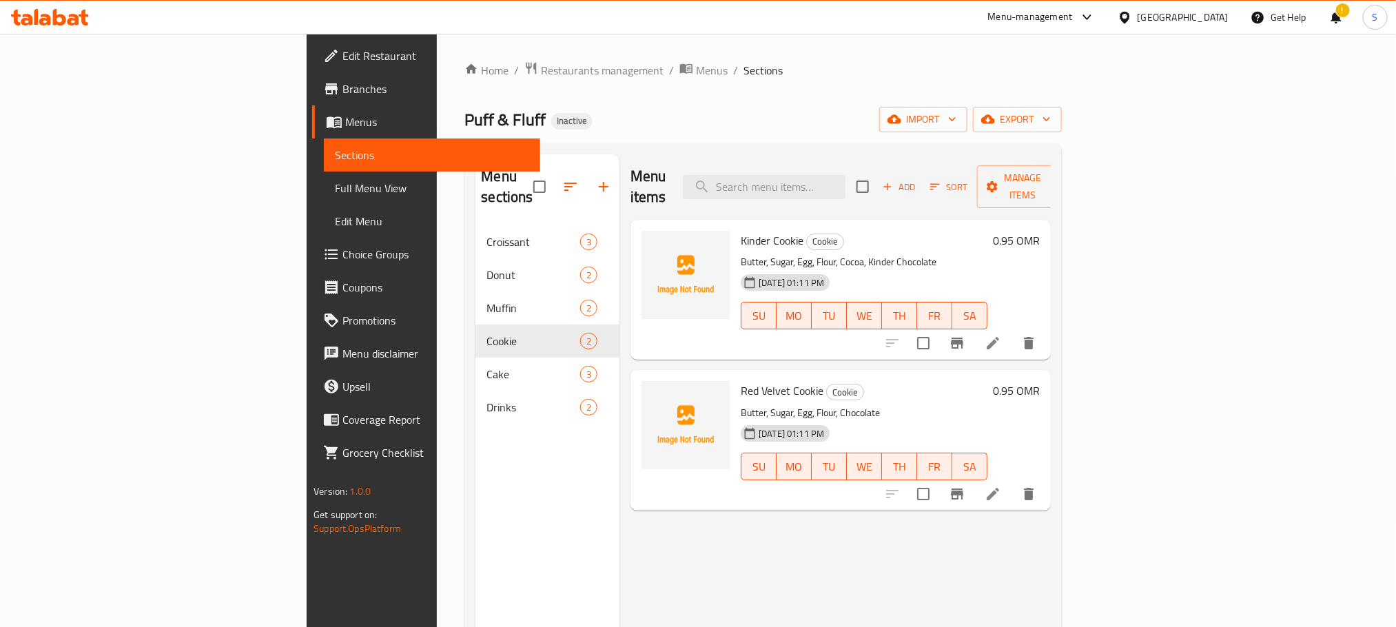
click at [54, 21] on icon at bounding box center [59, 17] width 13 height 17
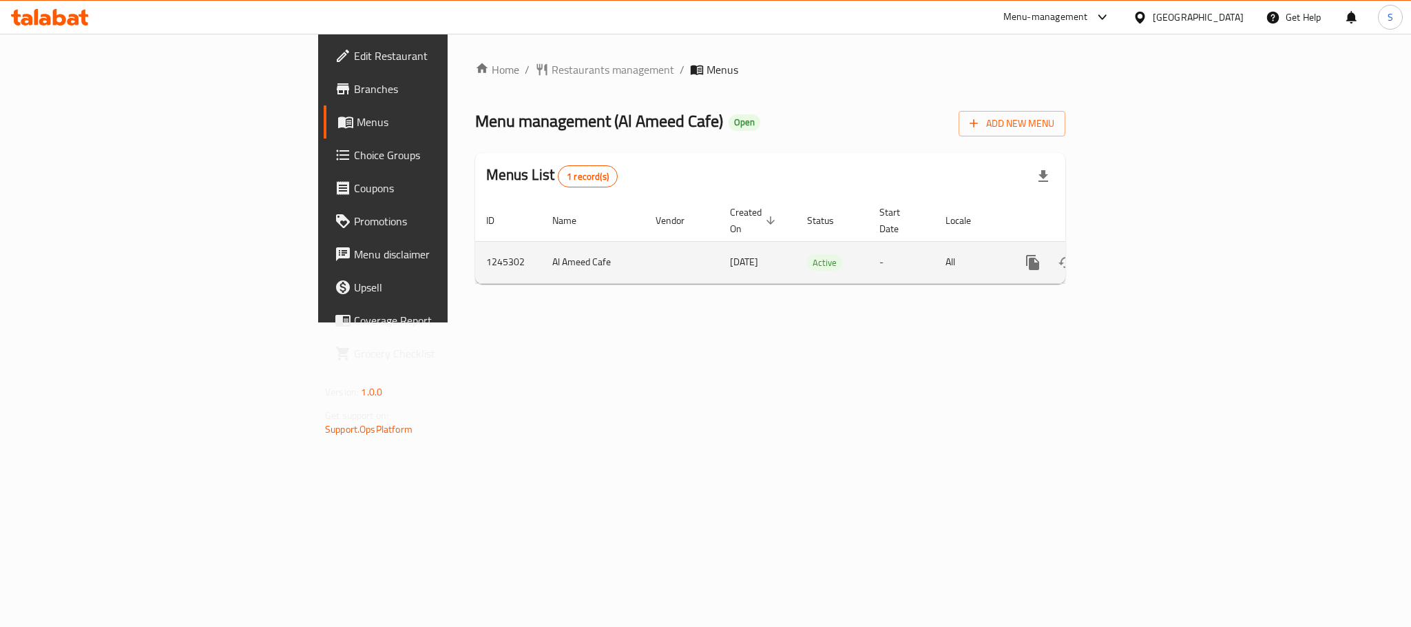
click at [1149, 249] on link "enhanced table" at bounding box center [1132, 262] width 33 height 33
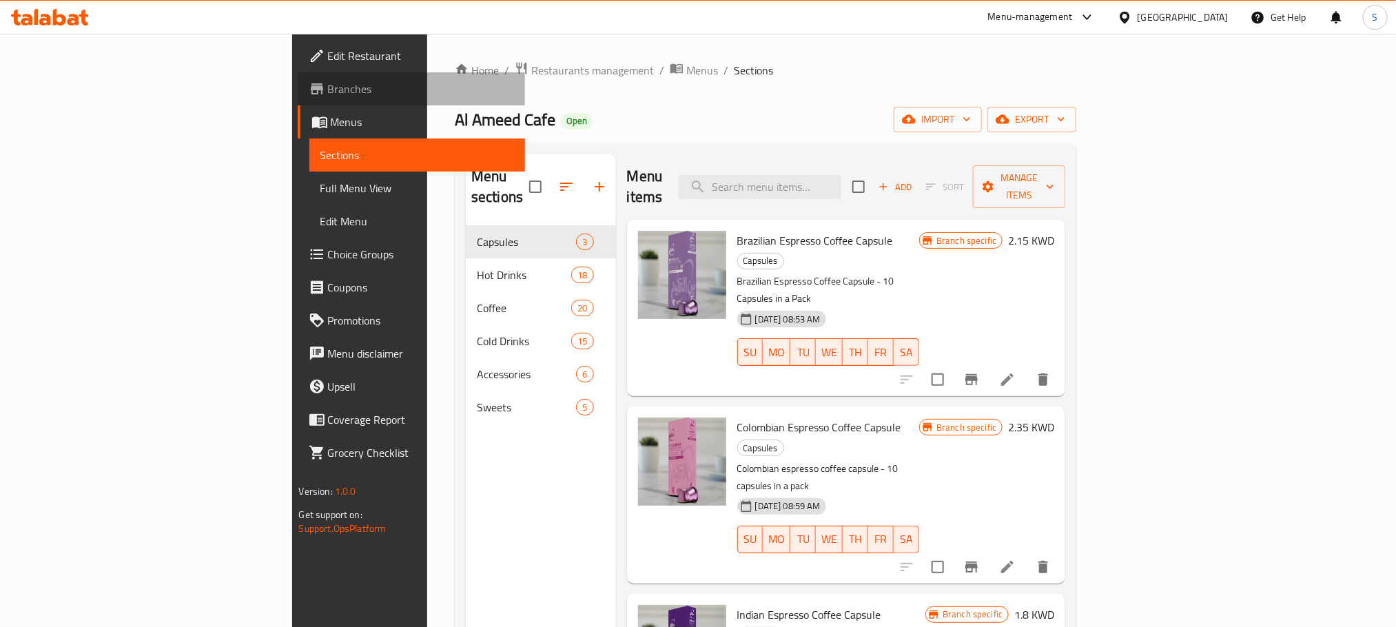
click at [328, 94] on span "Branches" at bounding box center [421, 89] width 186 height 17
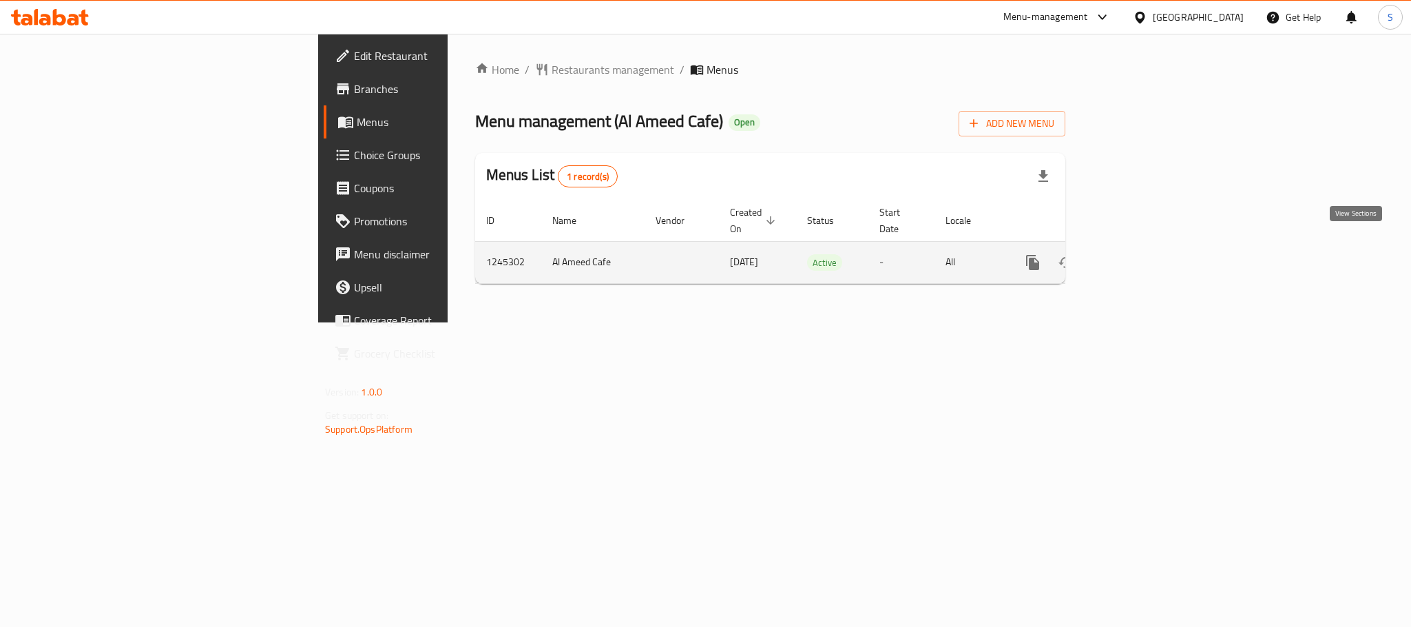
click at [1141, 254] on icon "enhanced table" at bounding box center [1132, 262] width 17 height 17
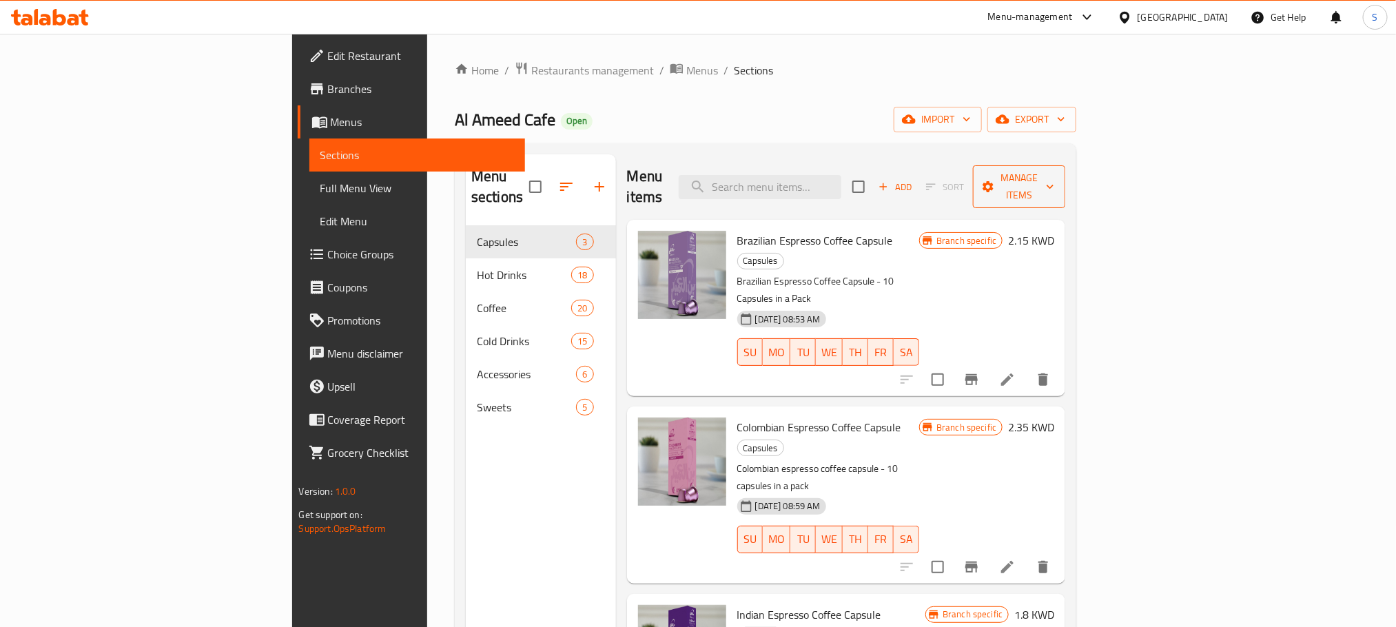
click at [1065, 172] on button "Manage items" at bounding box center [1019, 186] width 92 height 43
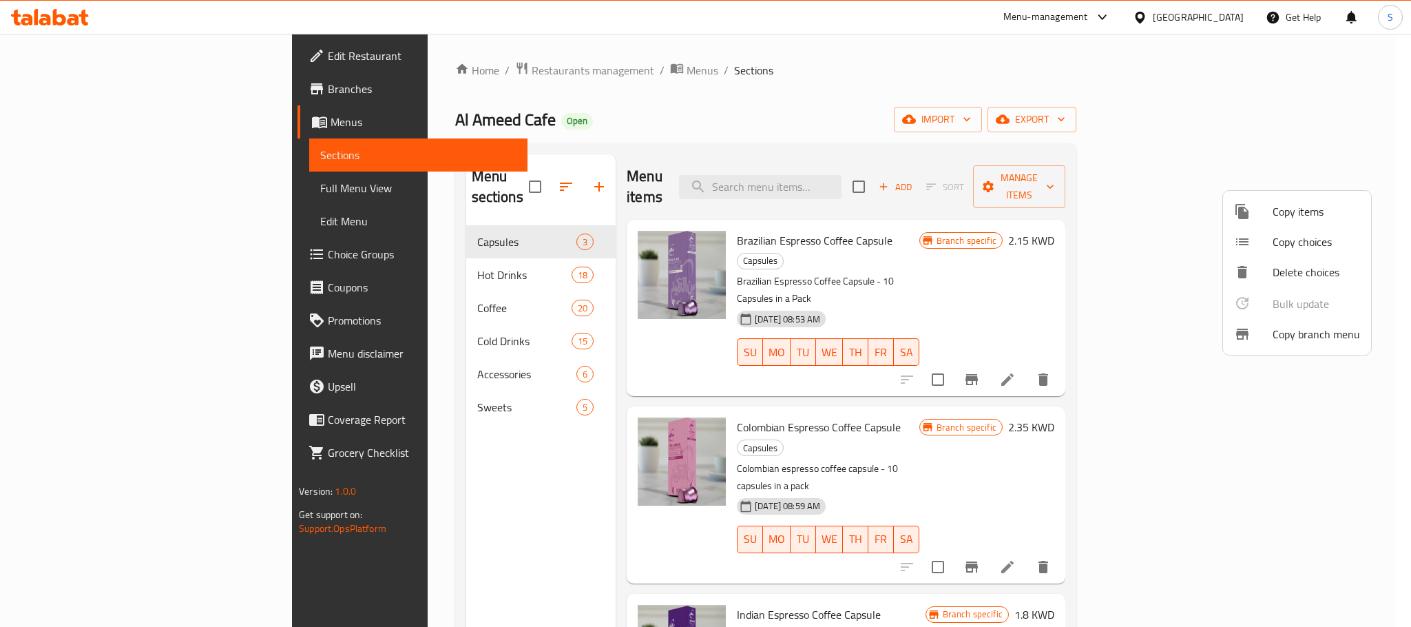
click at [1288, 333] on span "Copy branch menu" at bounding box center [1316, 334] width 87 height 17
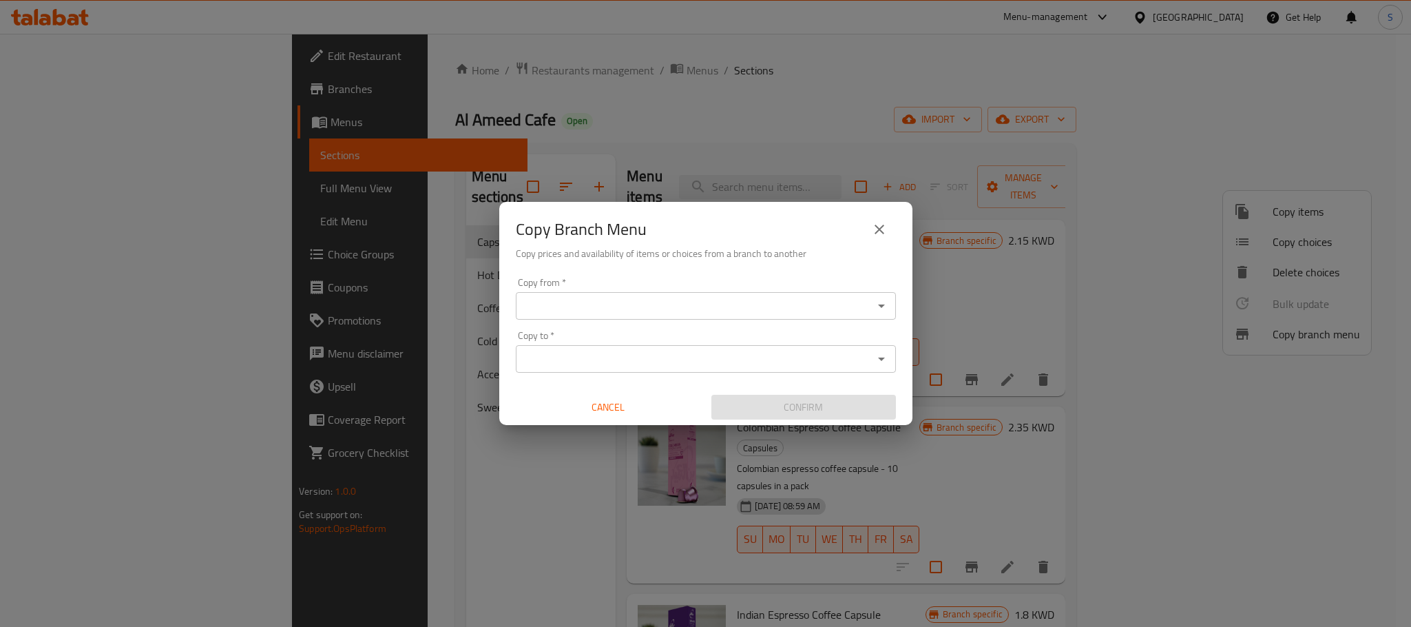
click at [648, 304] on input "Copy from   *" at bounding box center [694, 305] width 349 height 19
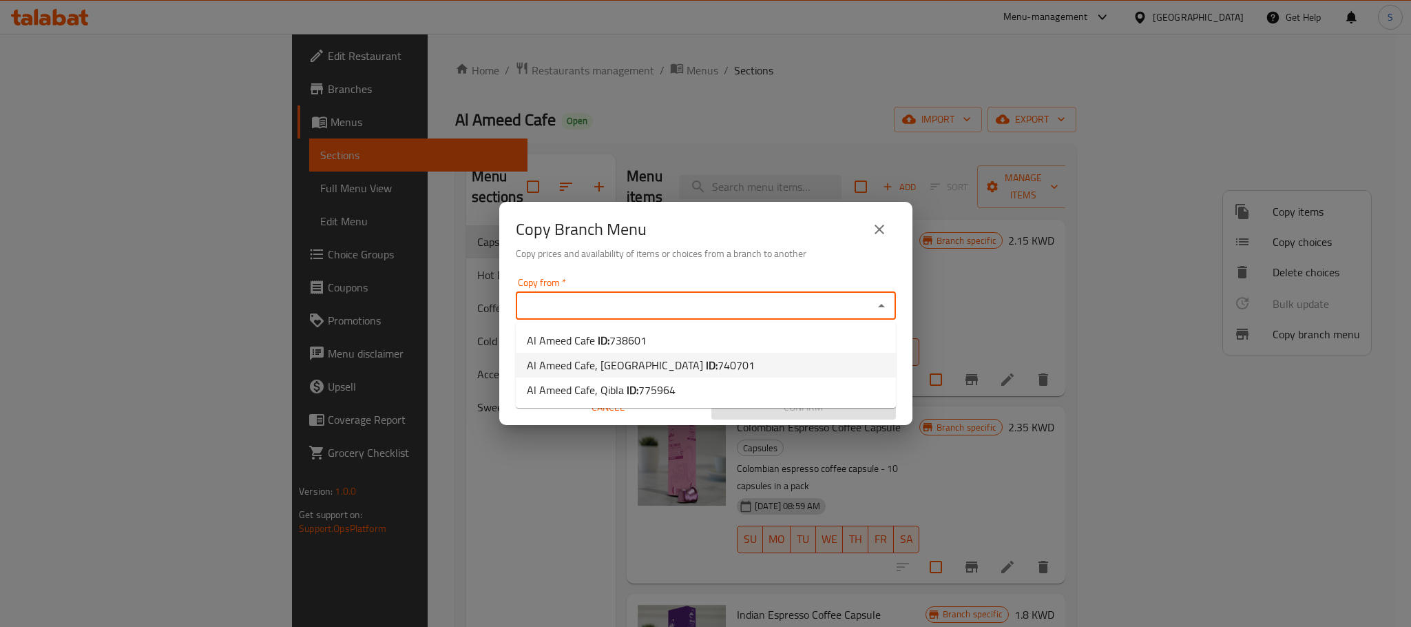
click at [718, 356] on span "740701" at bounding box center [736, 365] width 37 height 21
type input "Al Ameed Cafe, [GEOGRAPHIC_DATA]"
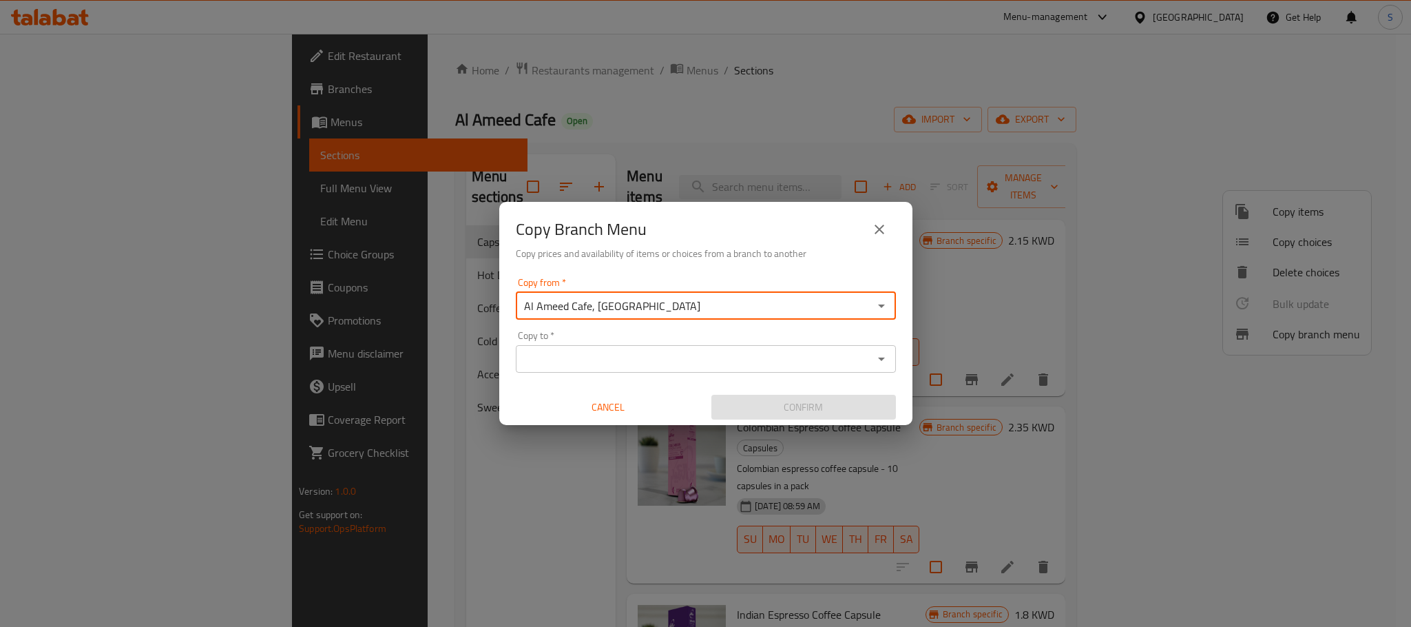
click at [666, 356] on input "Copy to   *" at bounding box center [694, 358] width 349 height 19
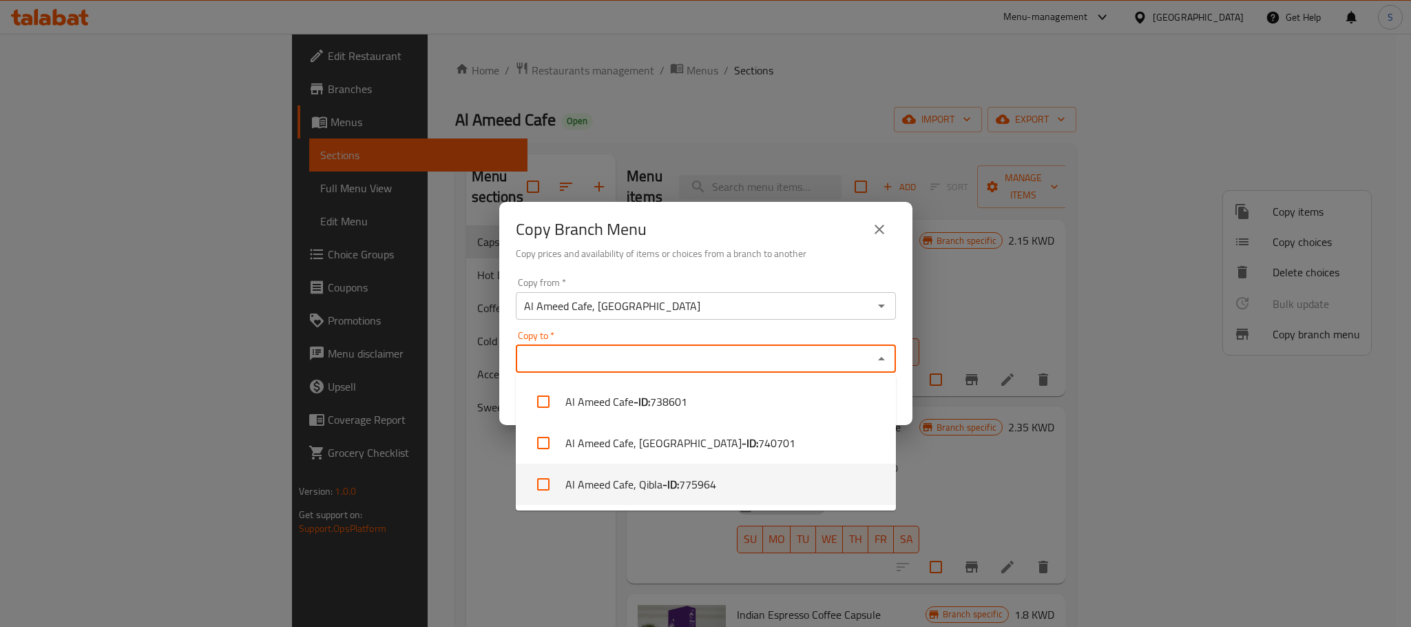
click at [674, 479] on b "- ID:" at bounding box center [671, 484] width 17 height 17
checkbox input "true"
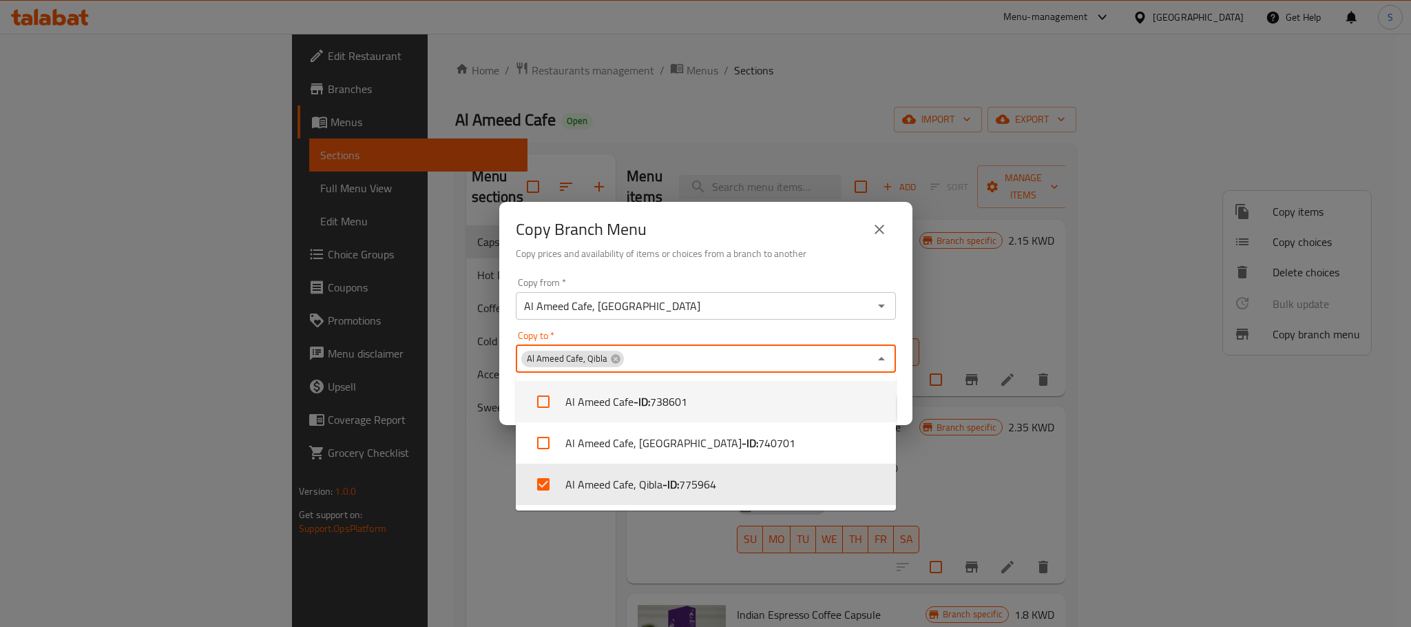
click at [796, 262] on div "Copy Branch Menu Copy prices and availability of items or choices from a branch…" at bounding box center [705, 237] width 413 height 70
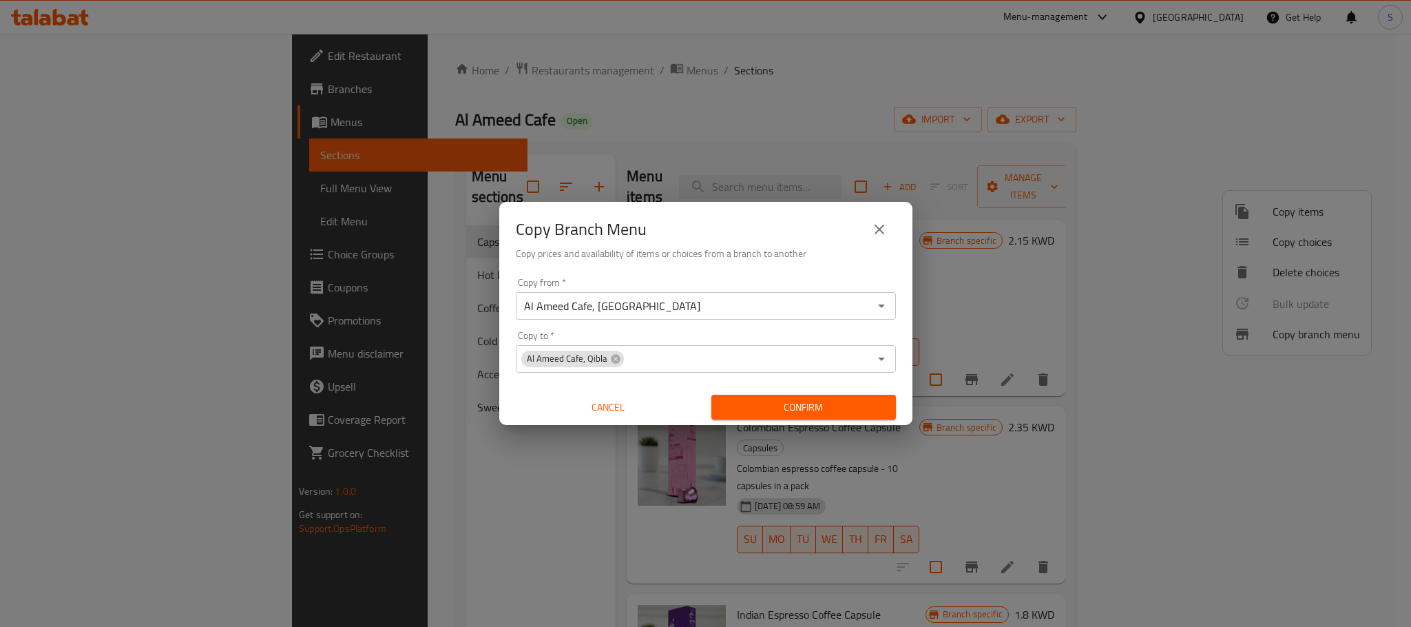
click at [867, 404] on span "Confirm" at bounding box center [804, 407] width 163 height 17
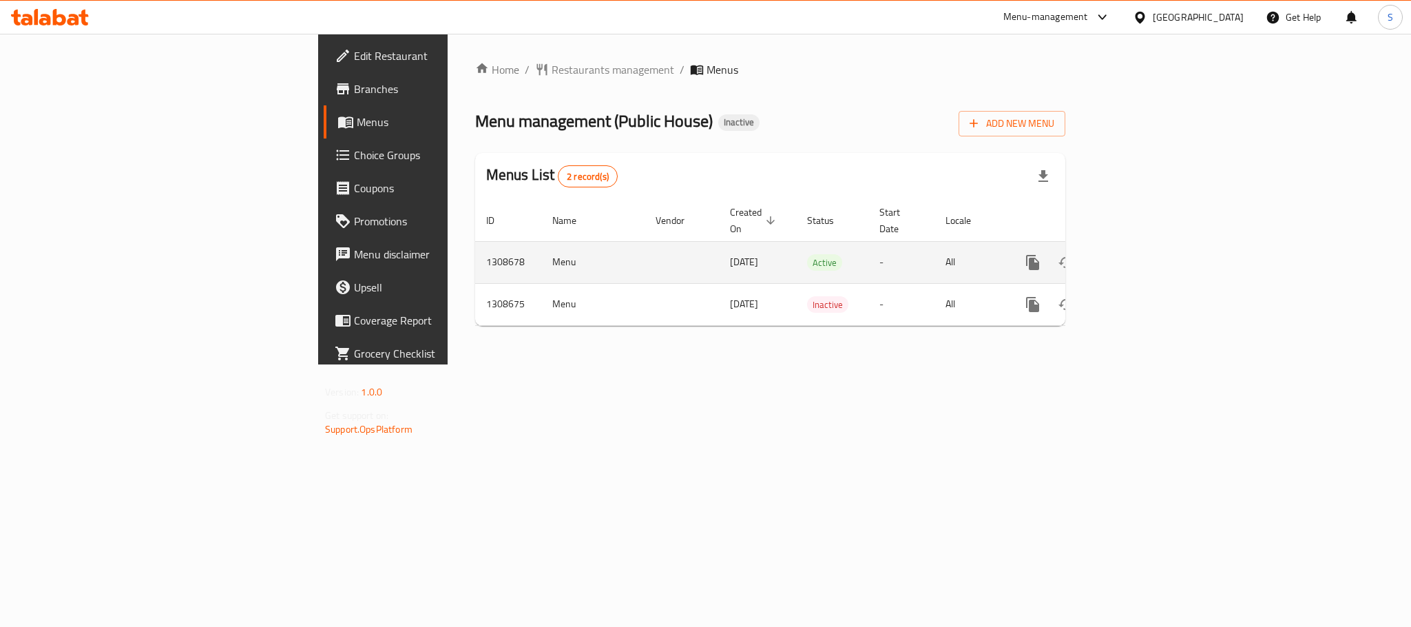
click at [1149, 247] on link "enhanced table" at bounding box center [1132, 262] width 33 height 33
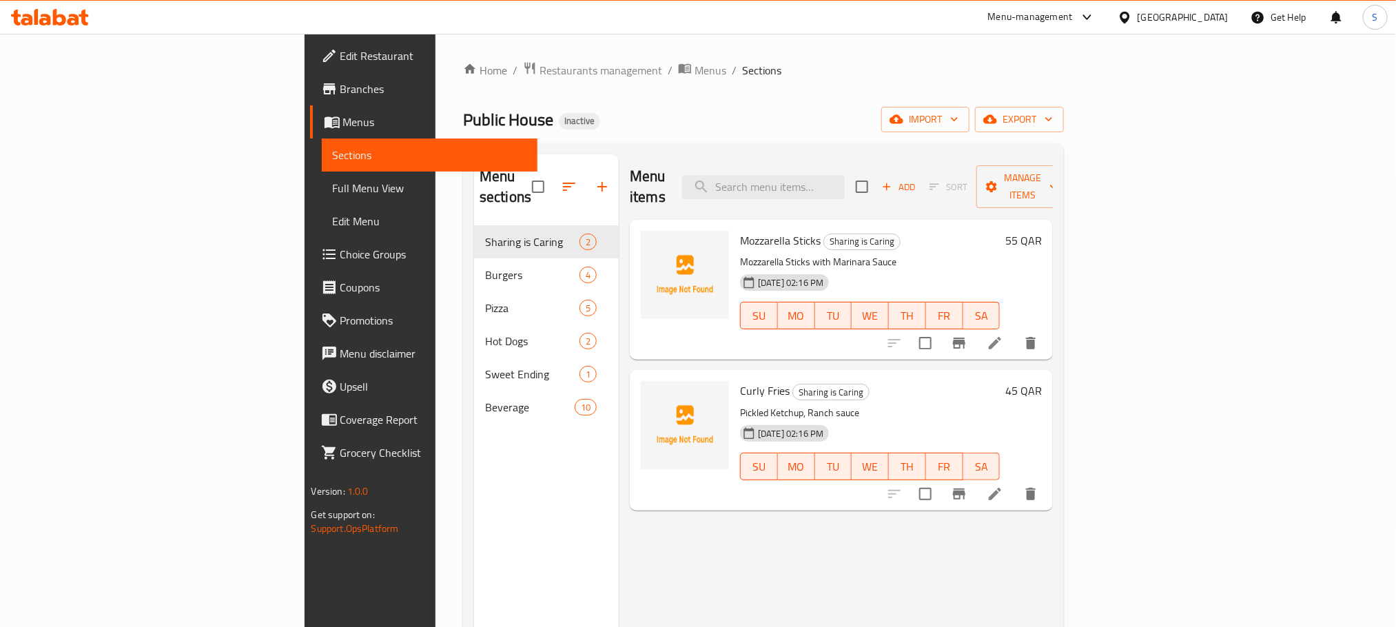
click at [474, 472] on div "Menu sections Sharing is Caring 2 Burgers 4 Pizza 5 Hot Dogs 2 Sweet Ending 1 B…" at bounding box center [546, 467] width 145 height 627
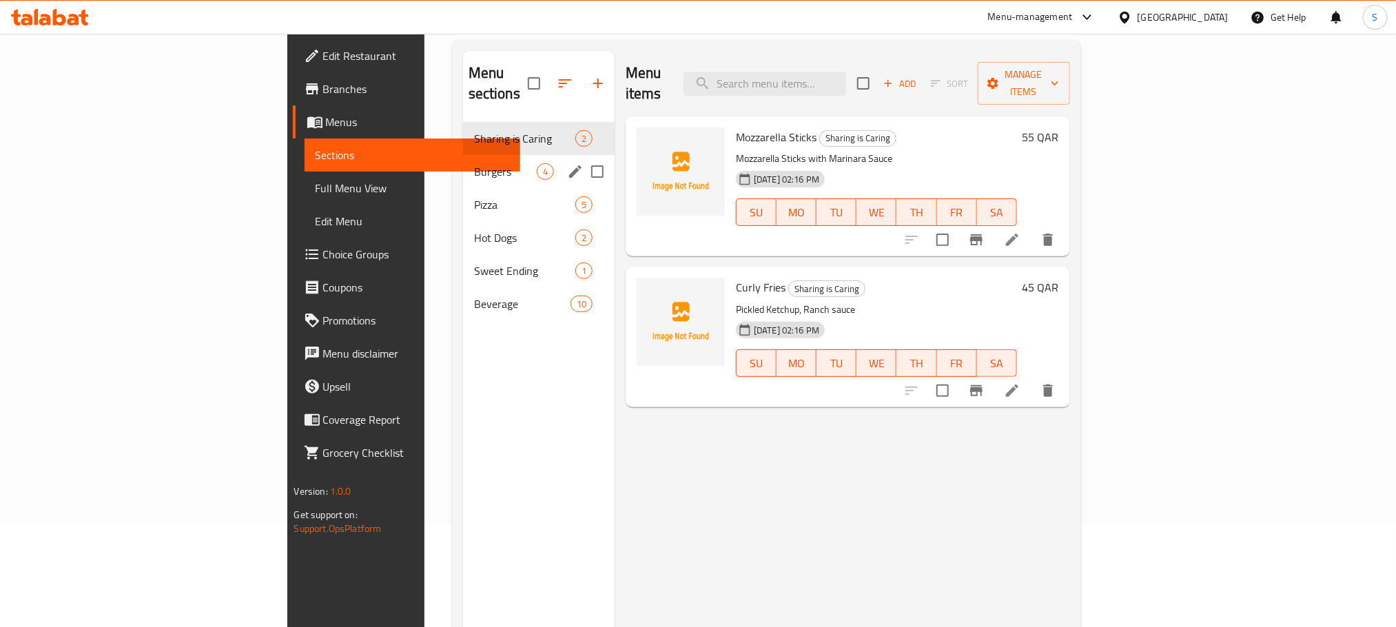
click at [474, 163] on span "Burgers" at bounding box center [505, 171] width 63 height 17
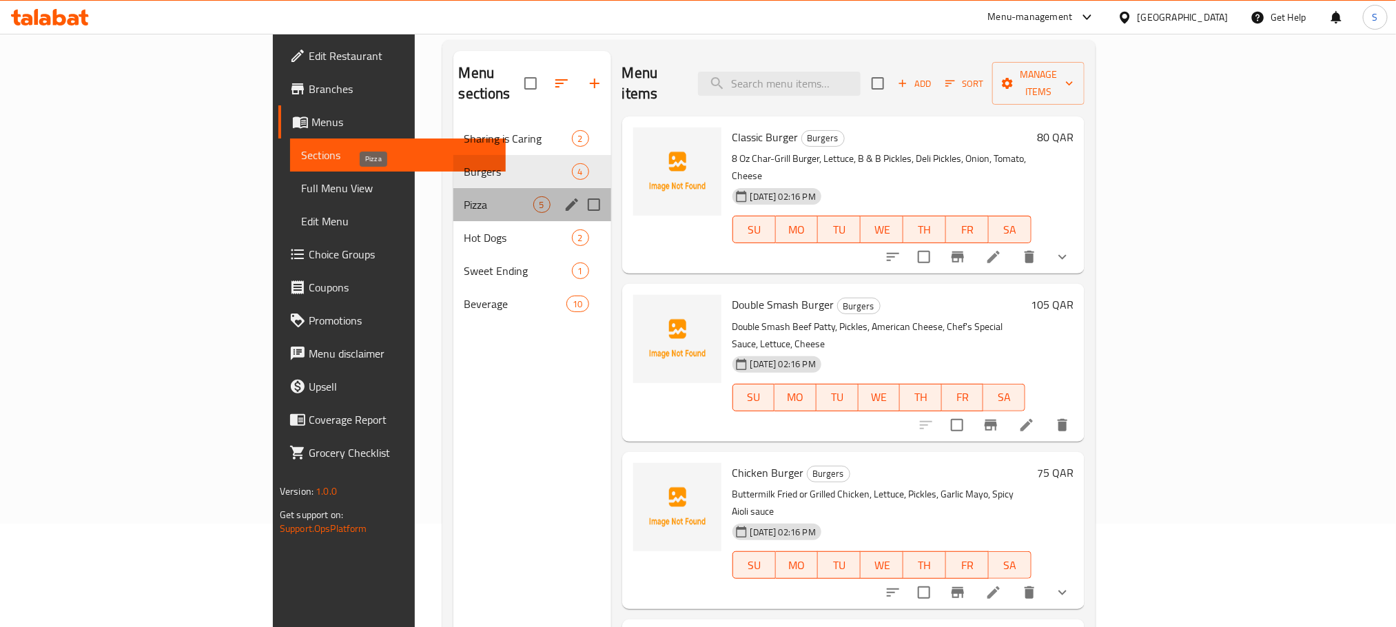
click at [464, 196] on span "Pizza" at bounding box center [498, 204] width 69 height 17
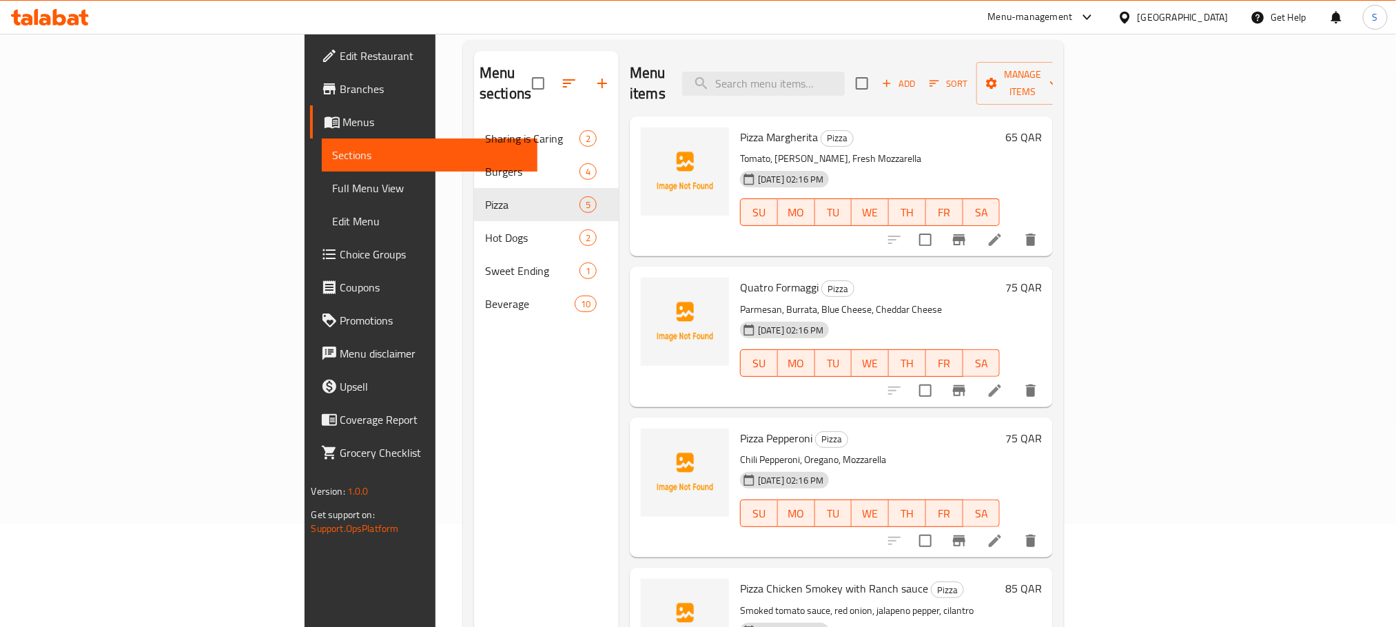
click at [333, 191] on span "Full Menu View" at bounding box center [430, 188] width 194 height 17
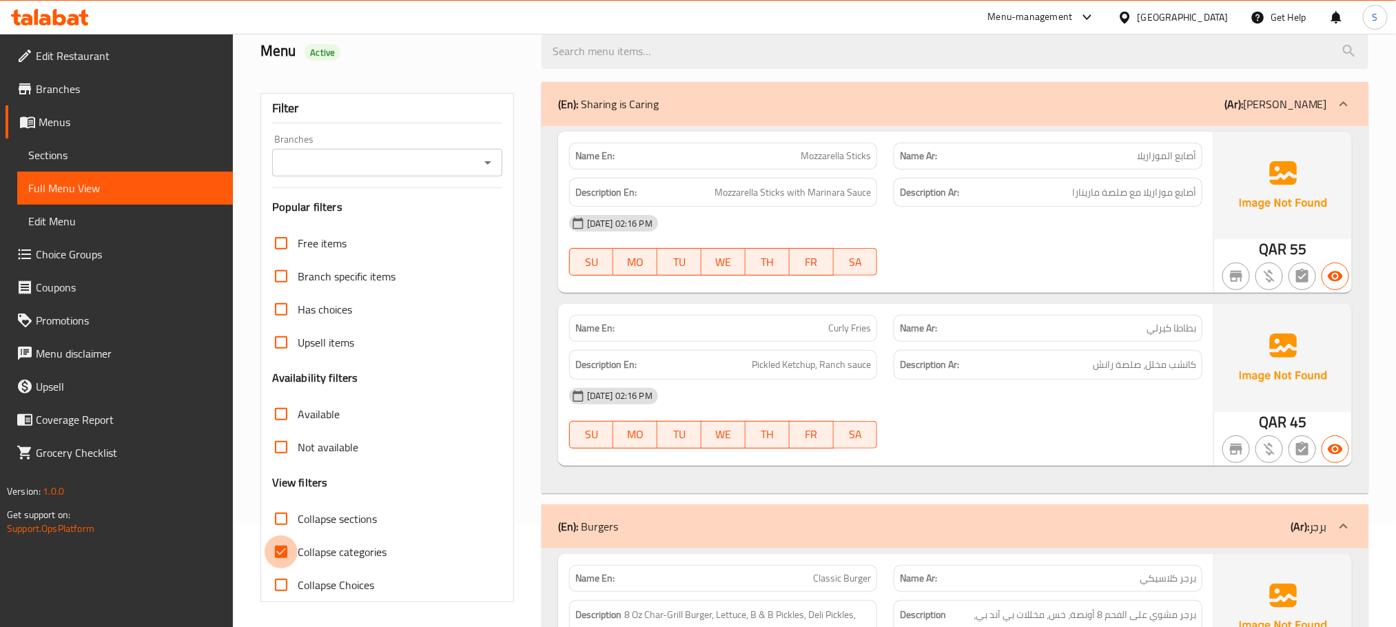
click at [288, 548] on input "Collapse categories" at bounding box center [281, 551] width 33 height 33
checkbox input "false"
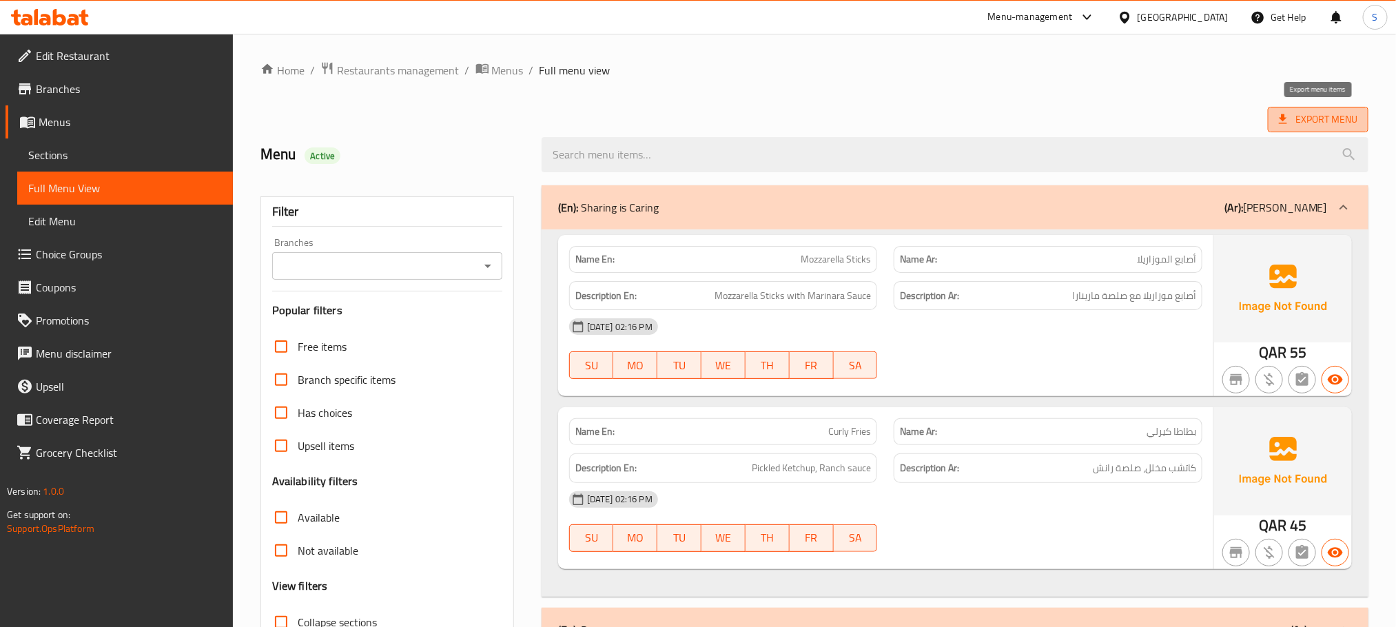
click at [1352, 125] on span "Export Menu" at bounding box center [1318, 119] width 79 height 17
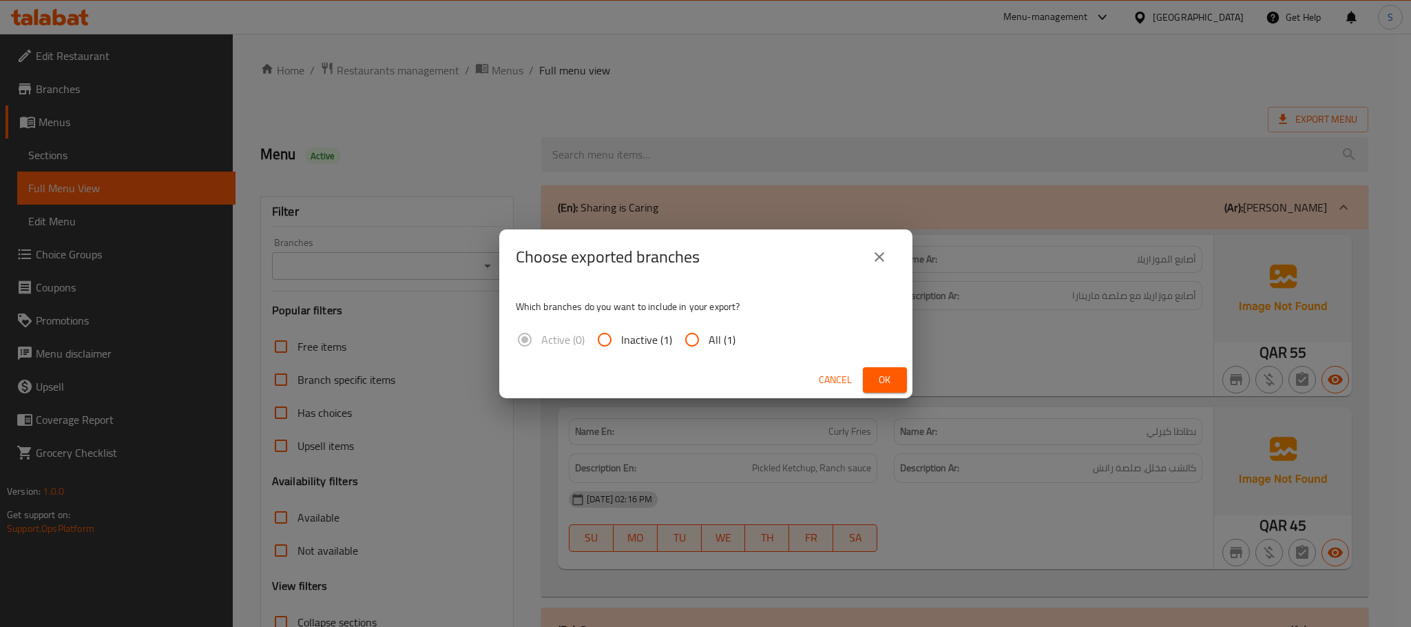
click at [699, 333] on input "All (1)" at bounding box center [692, 339] width 33 height 33
radio input "true"
click at [871, 386] on button "Ok" at bounding box center [885, 379] width 44 height 25
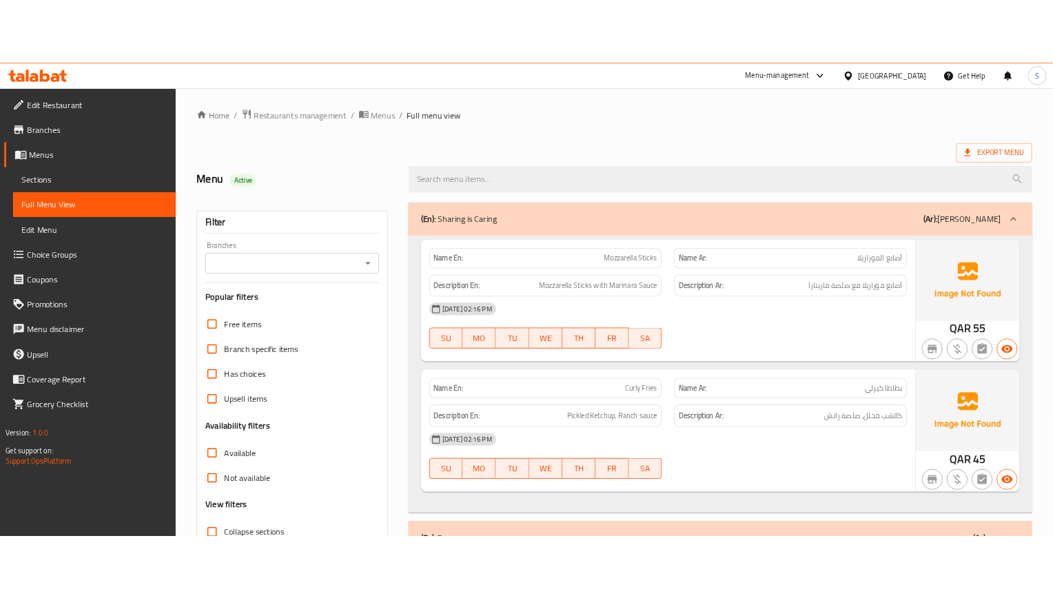
scroll to position [103, 0]
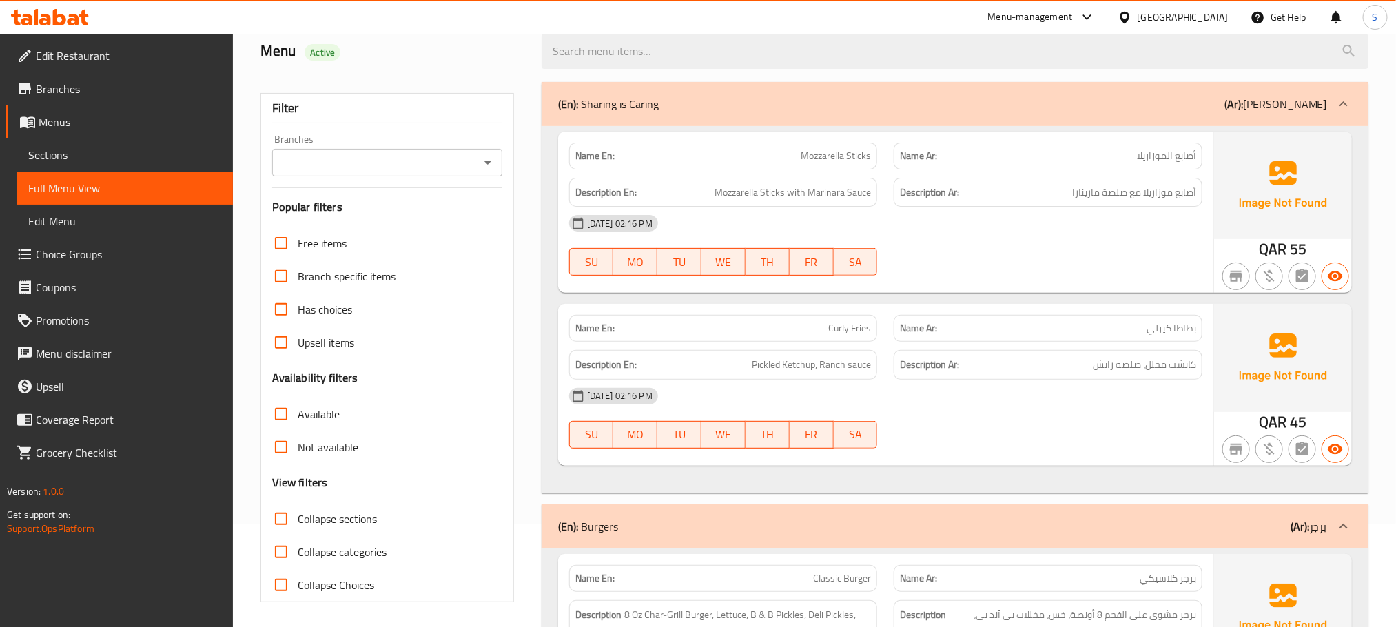
click at [279, 531] on input "Collapse sections" at bounding box center [281, 518] width 33 height 33
checkbox input "true"
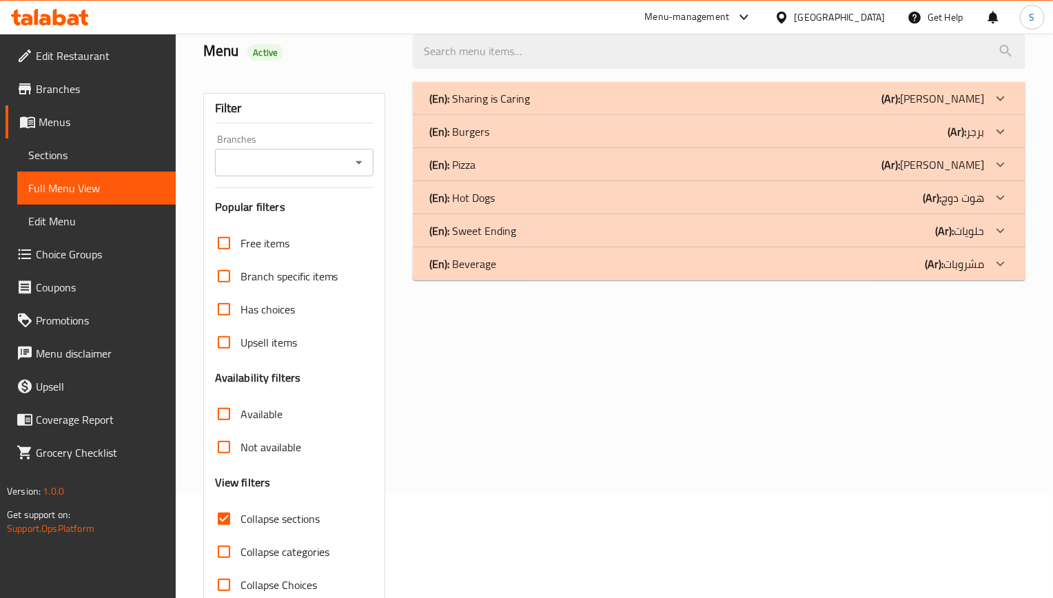
click at [789, 406] on div "(En): Sharing is Caring (Ar): شيرنج كيرنج Name En: Mozzarella Sticks Name Ar: أ…" at bounding box center [718, 342] width 629 height 537
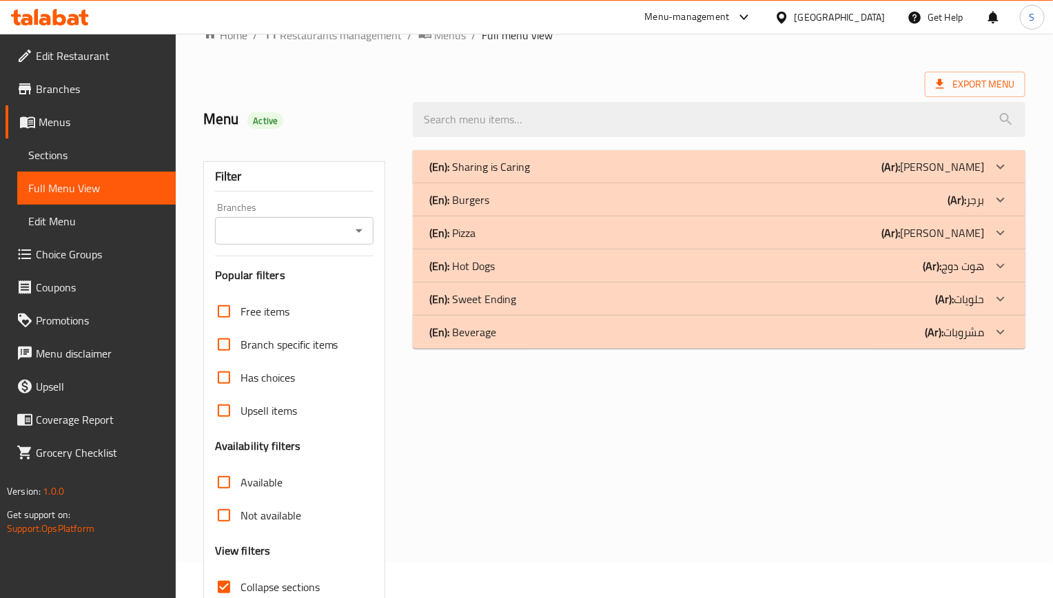
scroll to position [0, 0]
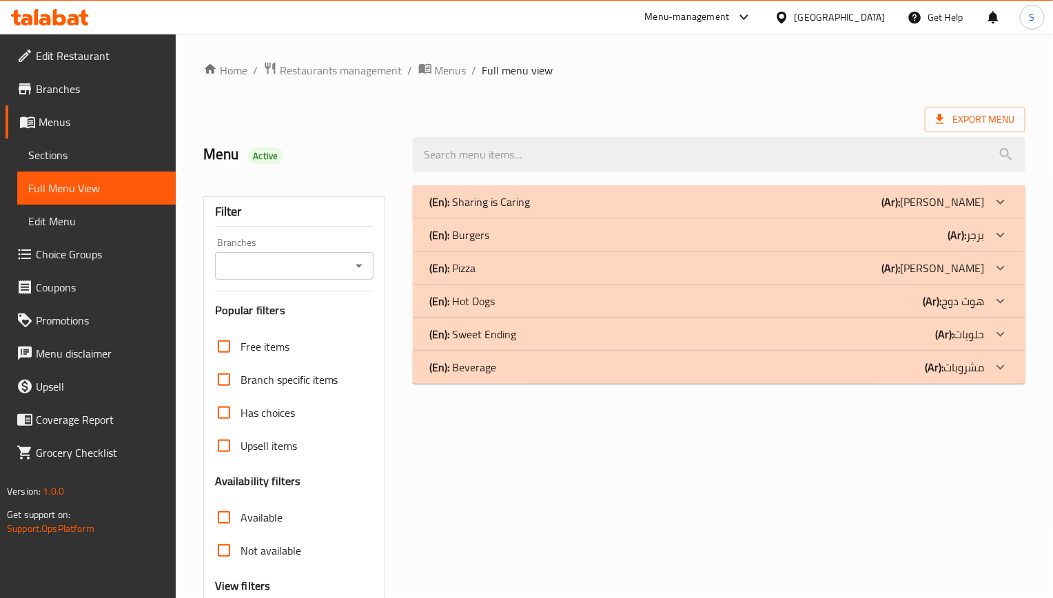
click at [539, 198] on div "(En): Sharing is Caring (Ar): شيرنج كيرنج" at bounding box center [706, 202] width 555 height 17
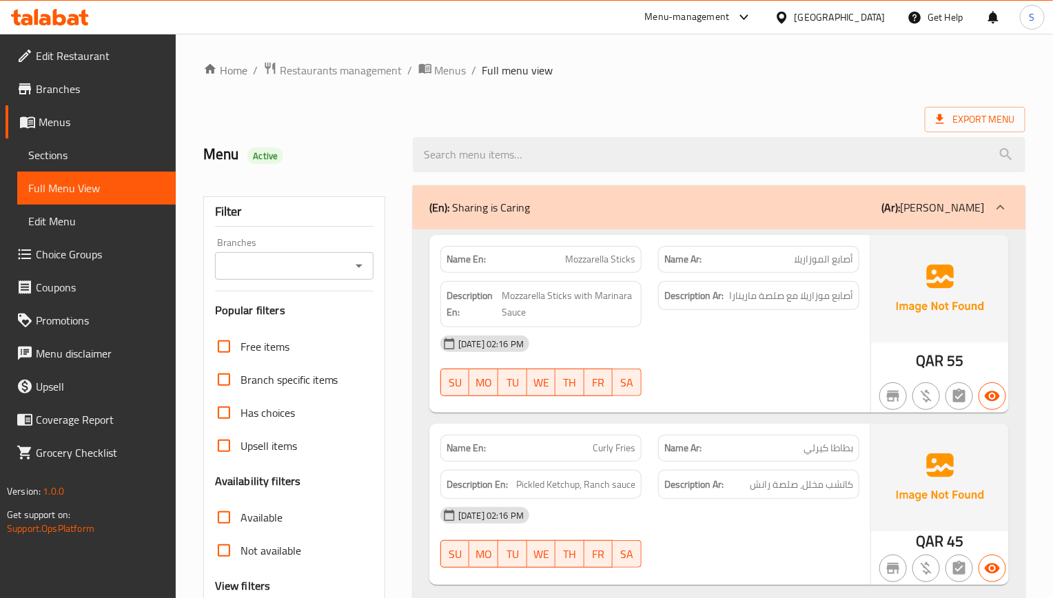
drag, startPoint x: 900, startPoint y: 380, endPoint x: 887, endPoint y: 379, distance: 12.5
click at [900, 380] on div at bounding box center [939, 396] width 143 height 39
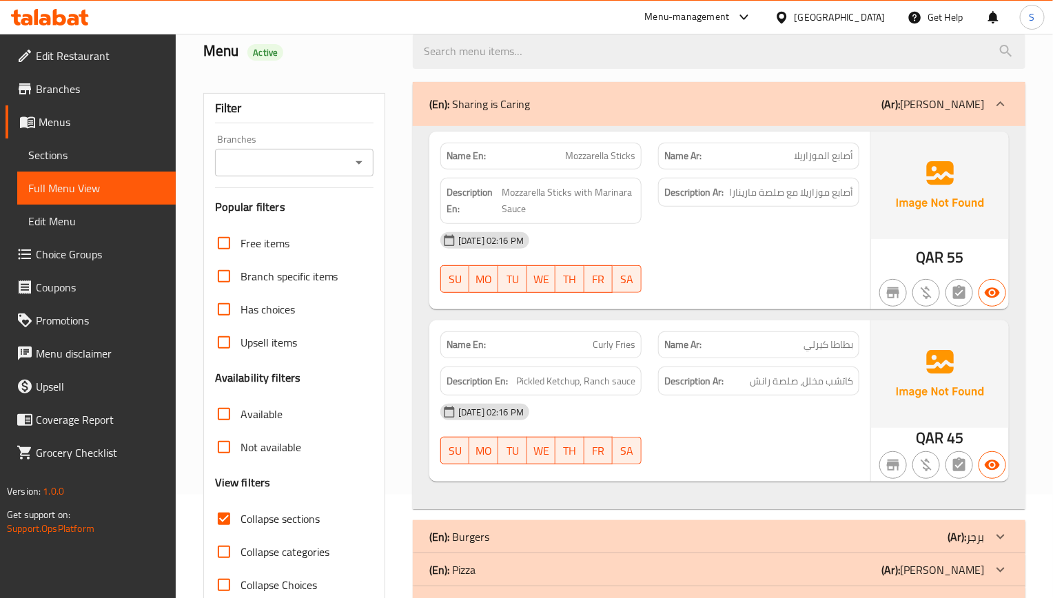
click at [860, 304] on div "Name En: Mozzarella Sticks Name Ar: أصابع الموزاريلا Description En: Mozzarella…" at bounding box center [649, 221] width 441 height 178
click at [844, 244] on div "[DATE] 02:16 PM" at bounding box center [649, 240] width 435 height 33
click at [865, 344] on div "Name Ar: بطاطا كيرلي" at bounding box center [759, 344] width 218 height 43
click at [806, 453] on div "28-08-2025 02:16 PM SU MO TU WE TH FR SA" at bounding box center [649, 433] width 435 height 77
click at [563, 103] on div "(En): Sharing is Caring (Ar): شيرنج كيرنج" at bounding box center [706, 104] width 555 height 17
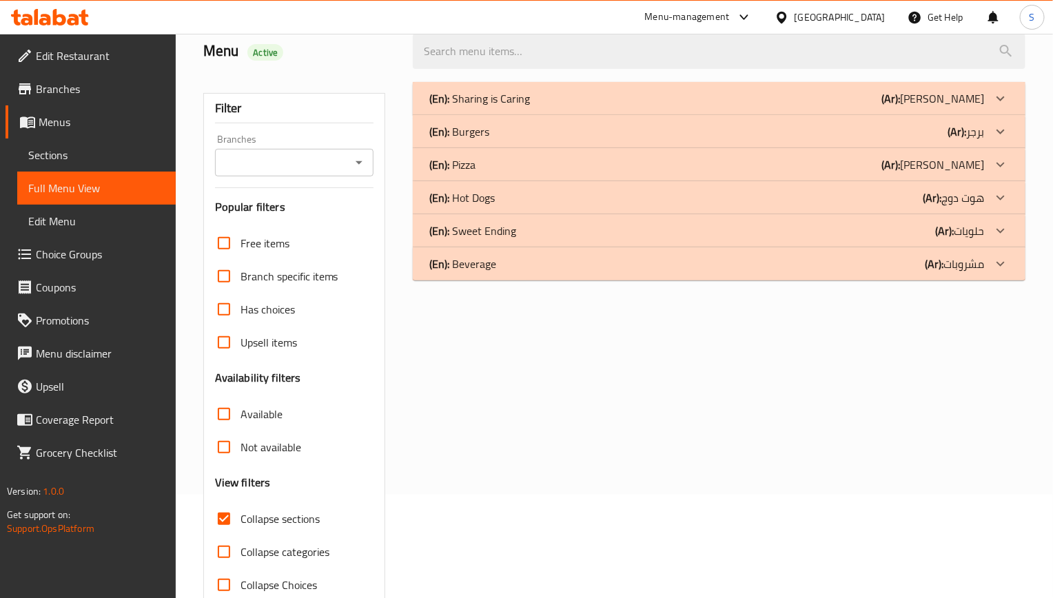
click at [953, 353] on div "(En): Sharing is Caring (Ar): شيرنج كيرنج Name En: Mozzarella Sticks Name Ar: أ…" at bounding box center [718, 342] width 629 height 537
click at [548, 131] on div "(En): Burgers (Ar): برجر" at bounding box center [706, 131] width 555 height 17
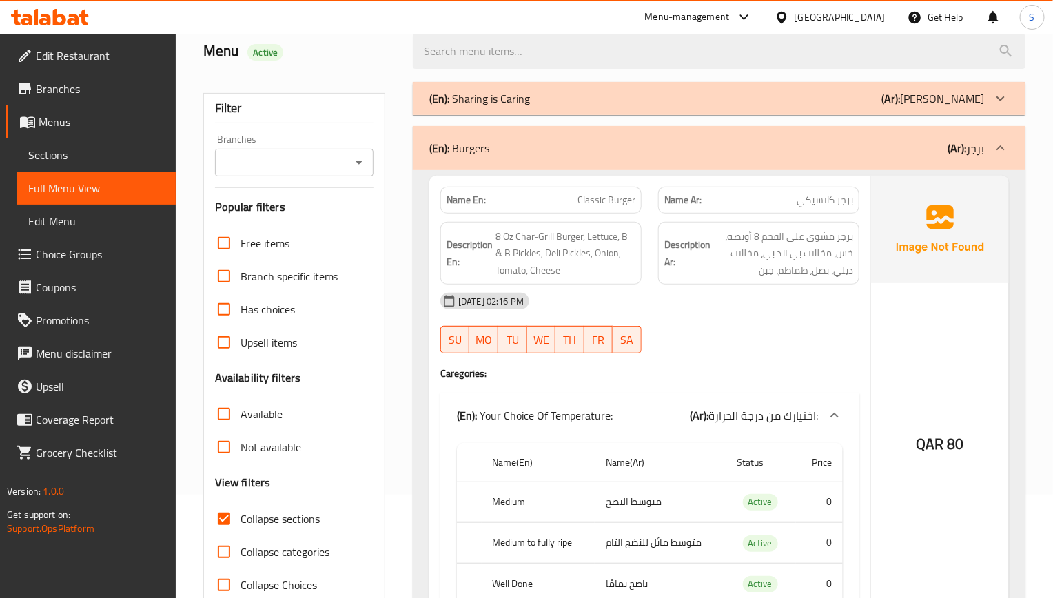
click at [856, 255] on div "Description Ar: برجر مشوي على الفحم 8 أونصة، خس، مخللات بي آند بي، مخللات ديلي،…" at bounding box center [758, 253] width 201 height 63
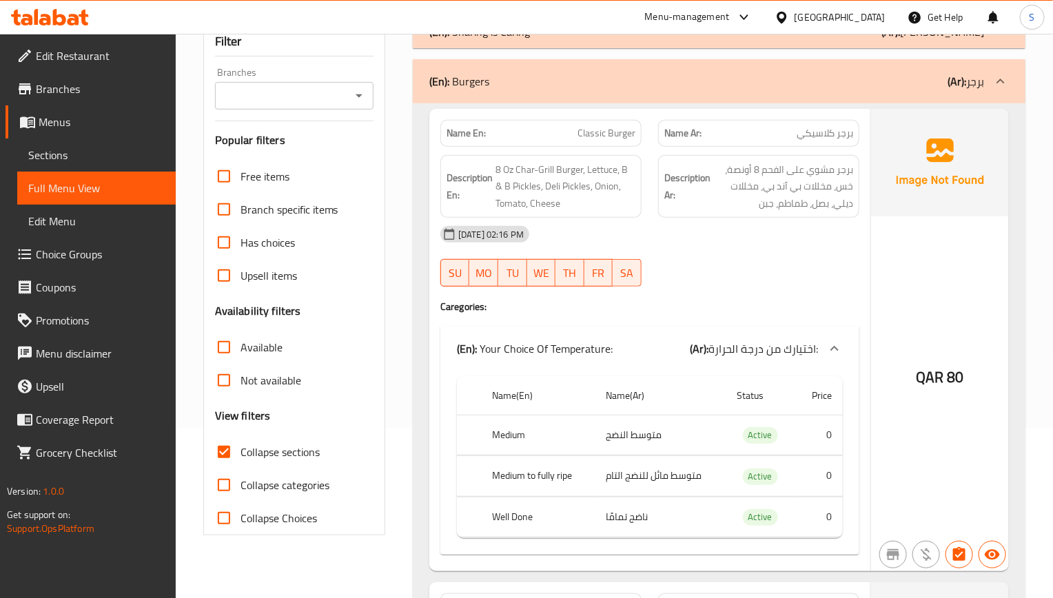
scroll to position [310, 0]
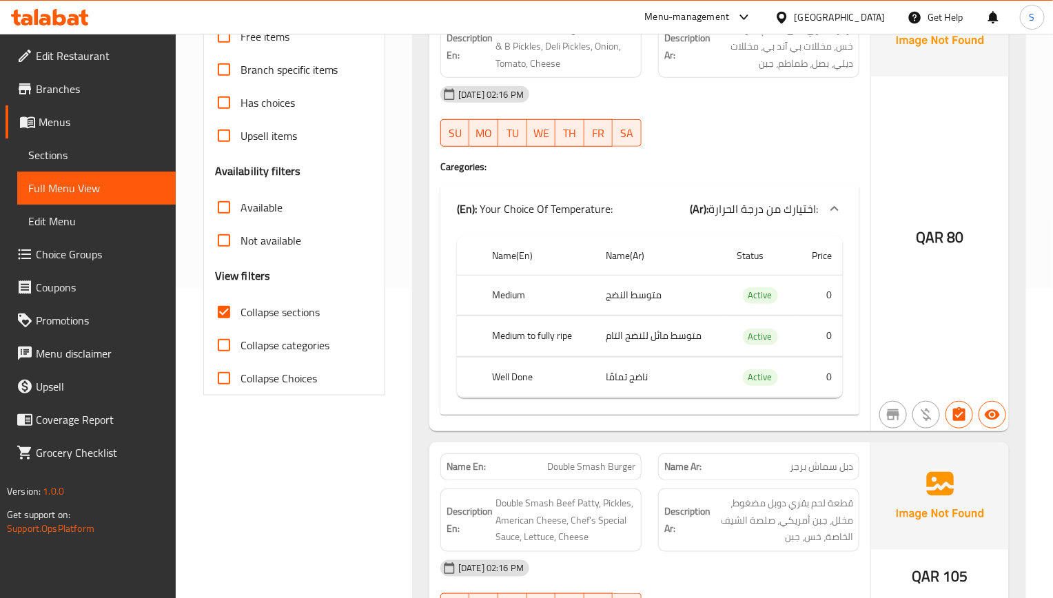
click at [969, 174] on div "QAR 80" at bounding box center [940, 200] width 138 height 462
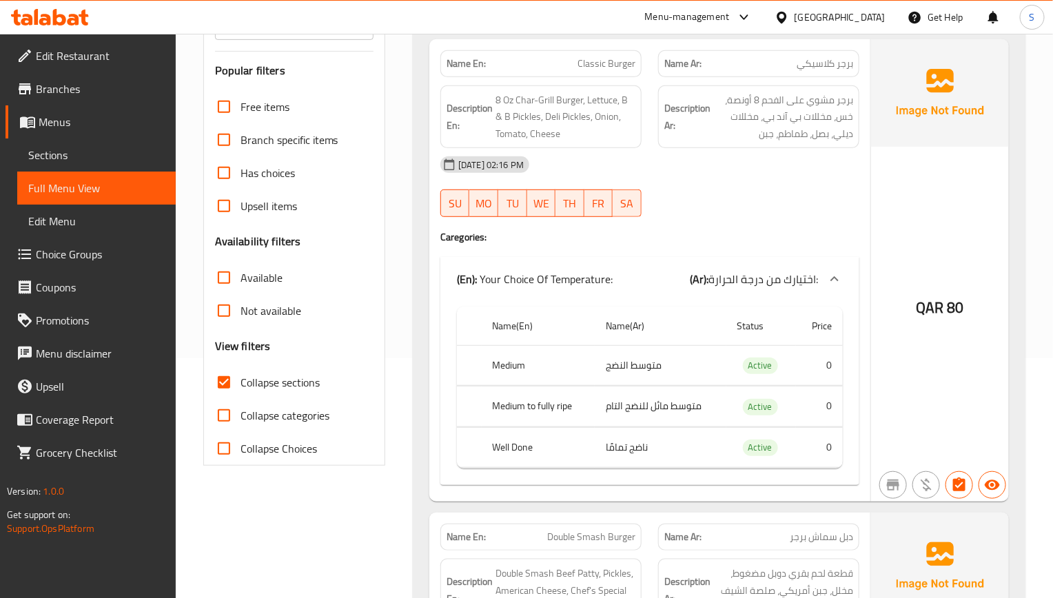
scroll to position [207, 0]
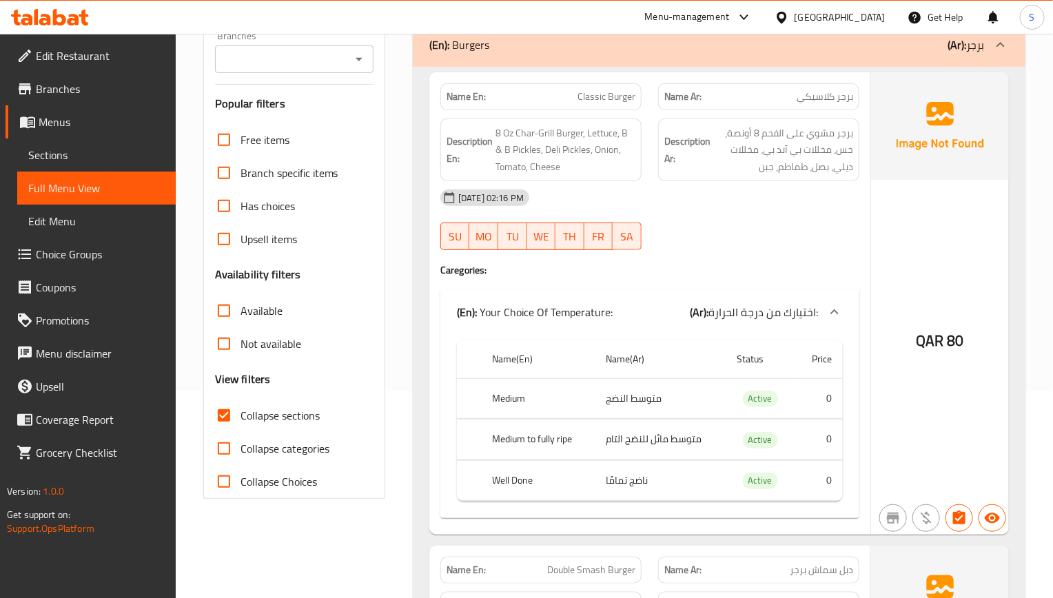
click at [880, 198] on div "QAR 80" at bounding box center [940, 303] width 138 height 462
click at [820, 209] on div "[DATE] 02:16 PM" at bounding box center [649, 197] width 435 height 33
drag, startPoint x: 796, startPoint y: 249, endPoint x: 663, endPoint y: 216, distance: 136.3
click at [796, 249] on div at bounding box center [759, 250] width 218 height 17
click at [56, 157] on span "Sections" at bounding box center [96, 155] width 136 height 17
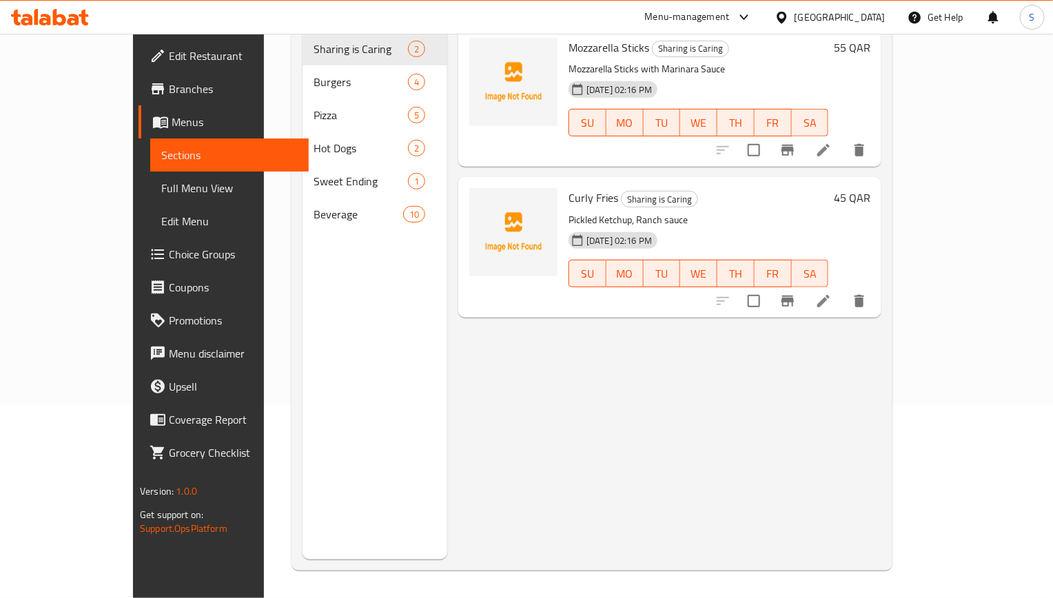
scroll to position [193, 0]
click at [161, 193] on span "Full Menu View" at bounding box center [229, 188] width 136 height 17
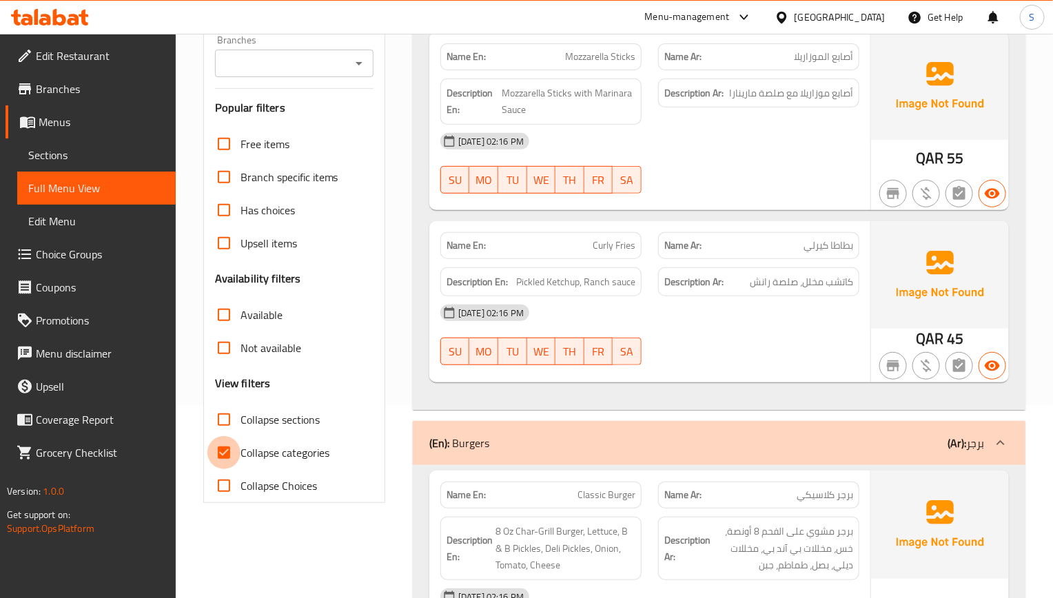
click at [226, 462] on input "Collapse categories" at bounding box center [223, 452] width 33 height 33
checkbox input "false"
click at [226, 416] on input "Collapse sections" at bounding box center [223, 419] width 33 height 33
checkbox input "true"
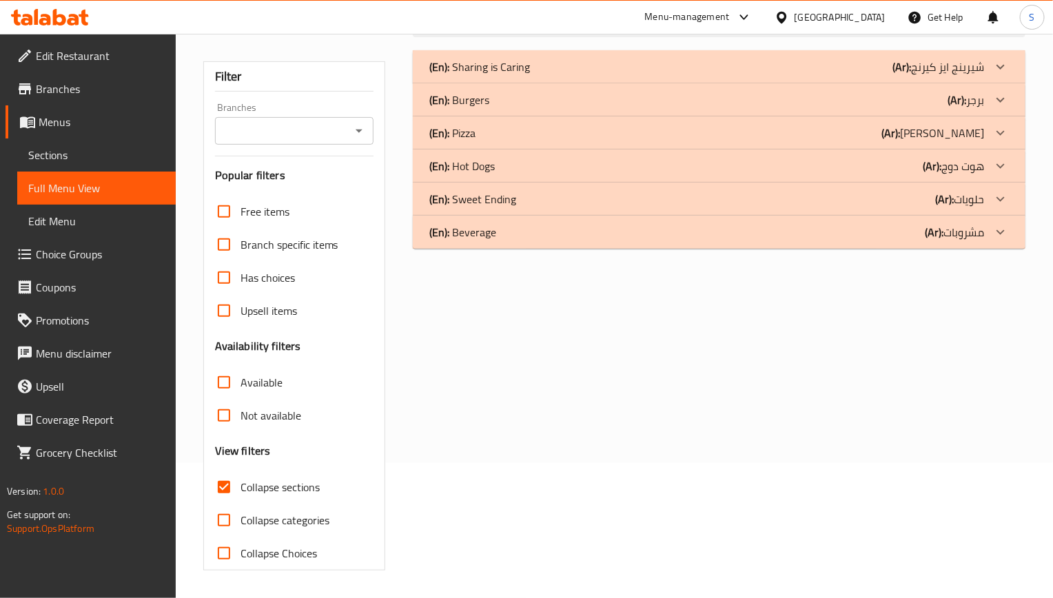
scroll to position [136, 0]
click at [495, 97] on div "(En): Burgers (Ar): برجر" at bounding box center [706, 100] width 555 height 17
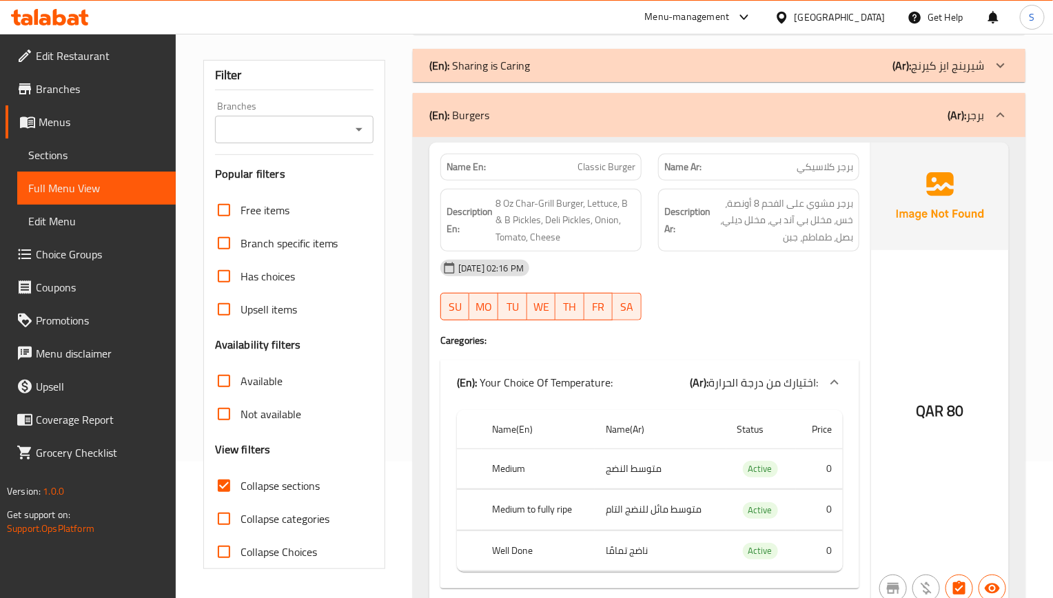
click at [833, 282] on div "[DATE] 02:16 PM" at bounding box center [649, 267] width 435 height 33
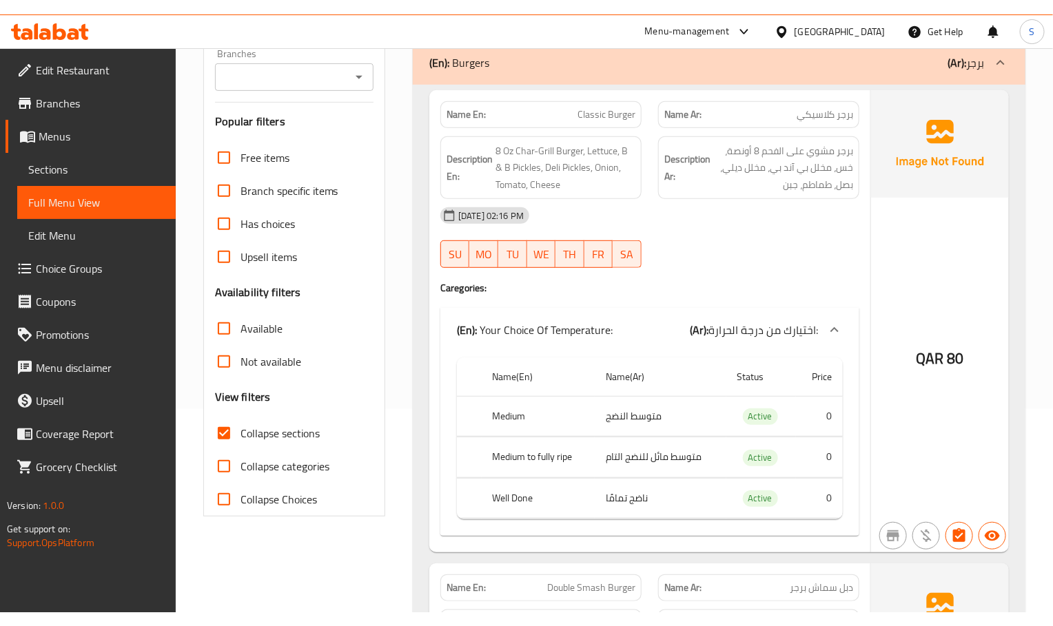
scroll to position [240, 0]
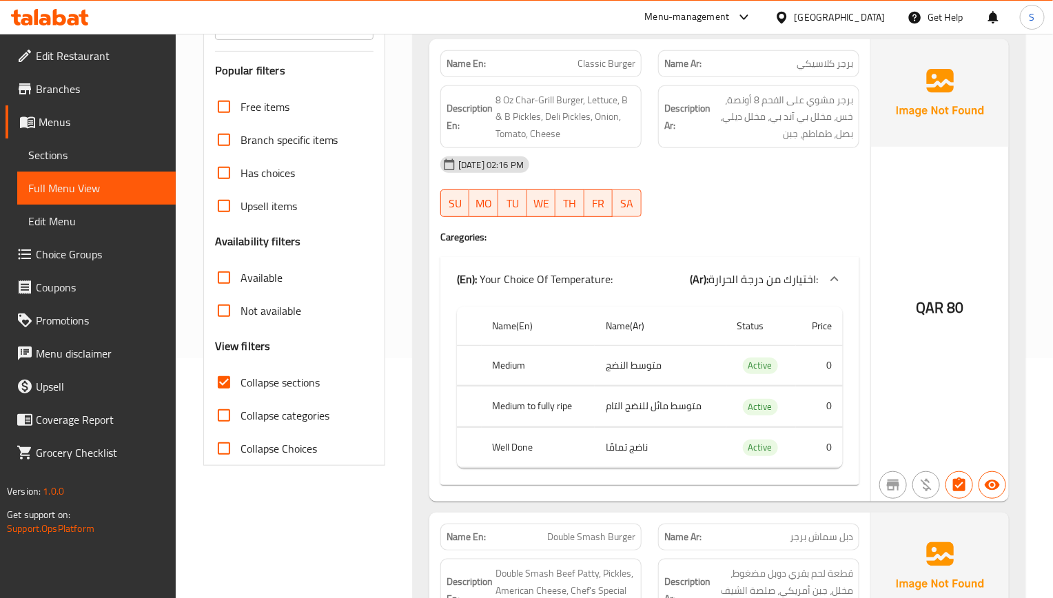
click at [746, 162] on div "[DATE] 02:16 PM" at bounding box center [649, 164] width 435 height 33
click at [509, 369] on th "Medium" at bounding box center [539, 365] width 114 height 41
copy th "Medium"
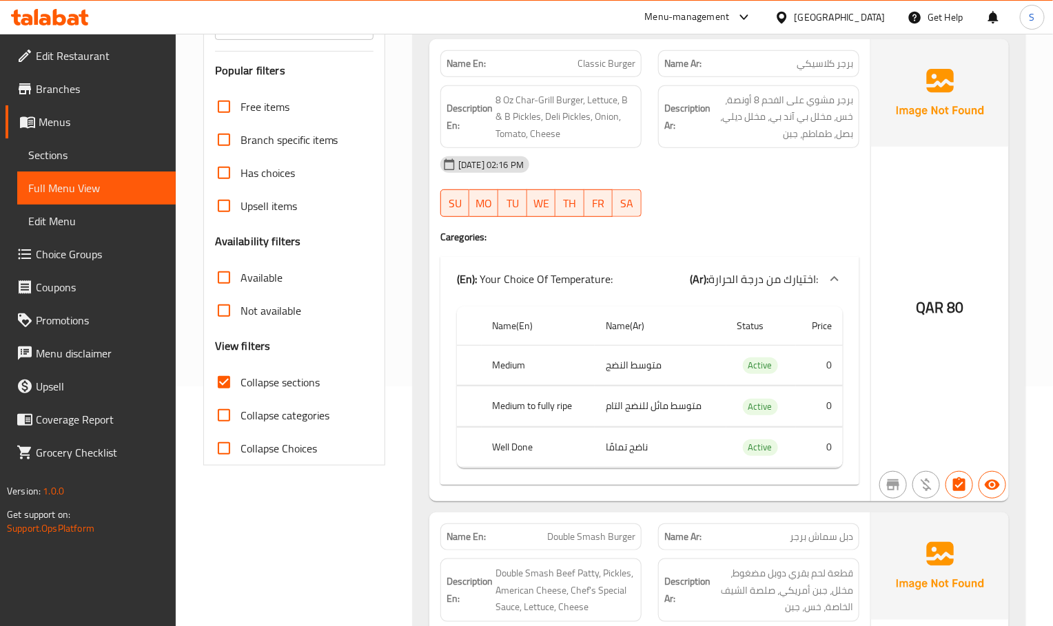
click at [690, 205] on div "[DATE] 02:16 PM SU MO TU WE TH FR SA" at bounding box center [649, 186] width 435 height 77
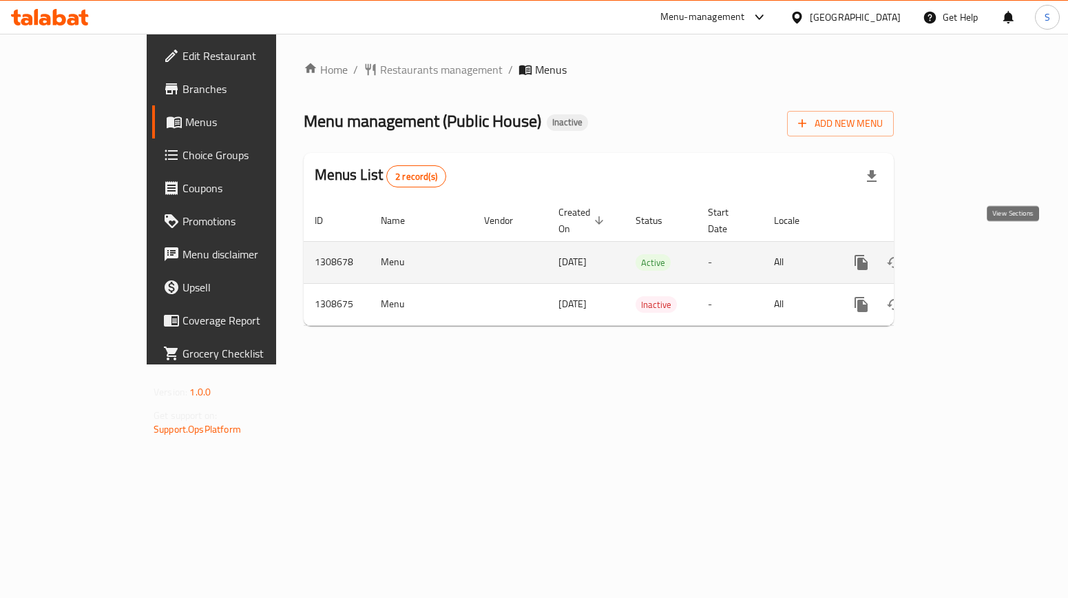
click at [978, 258] on link "enhanced table" at bounding box center [960, 262] width 33 height 33
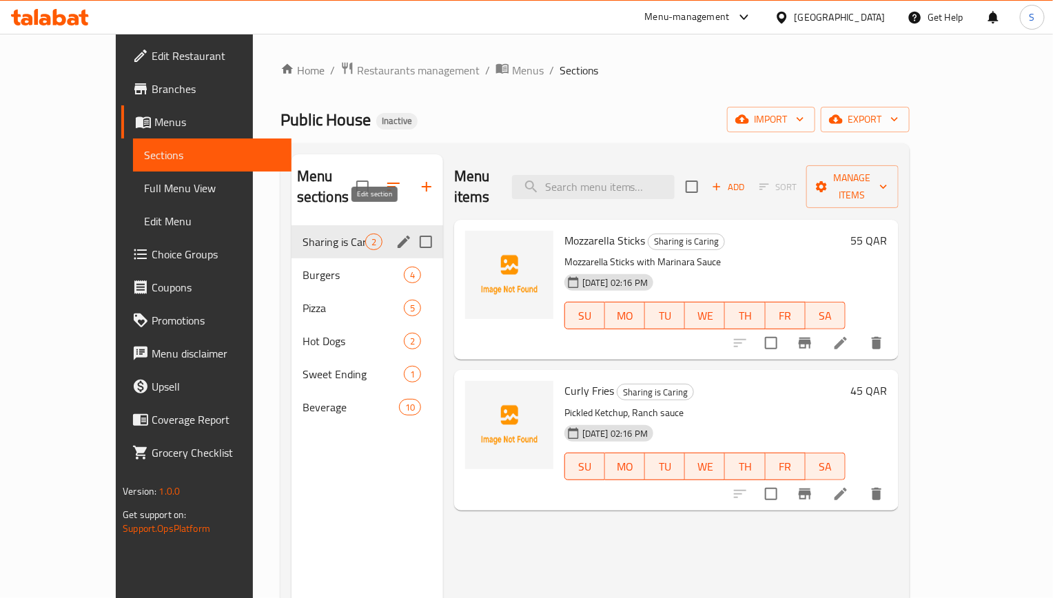
click at [397, 236] on icon "edit" at bounding box center [403, 242] width 12 height 12
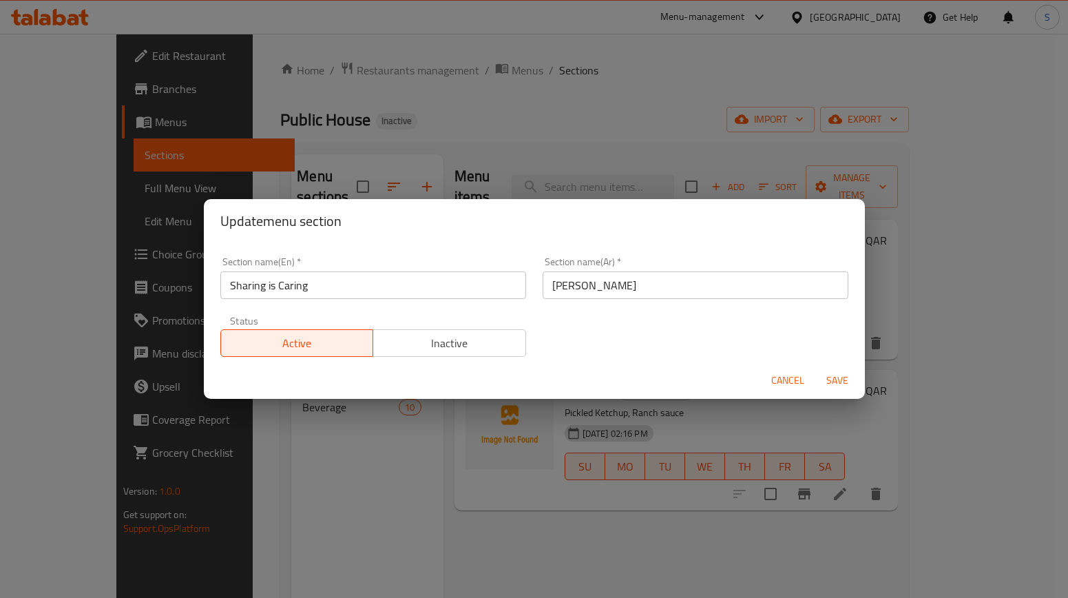
click at [572, 286] on input "[PERSON_NAME]" at bounding box center [696, 285] width 306 height 28
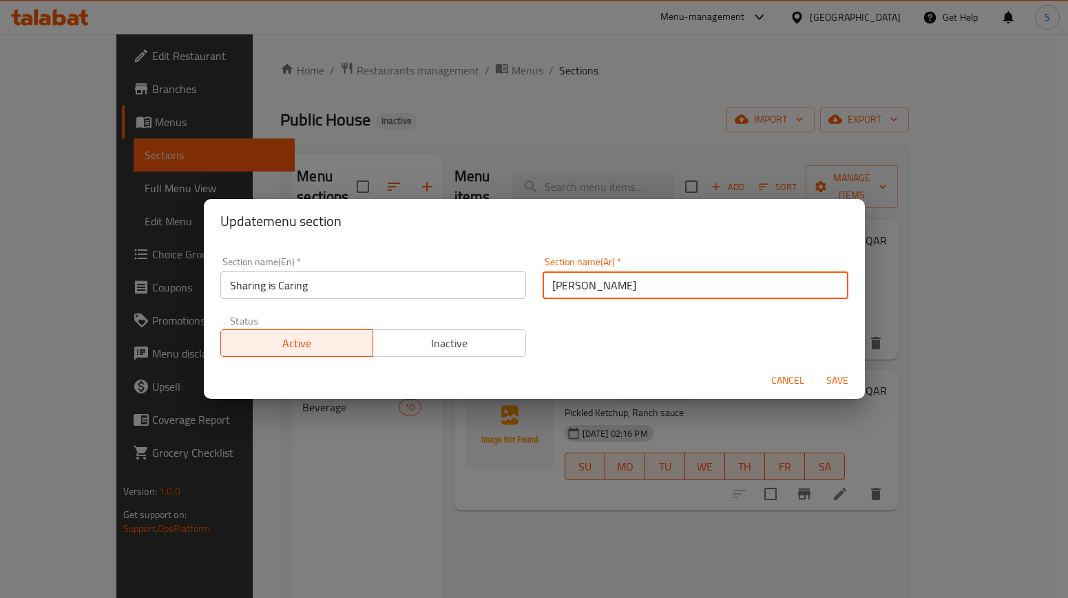
click at [570, 283] on input "[PERSON_NAME]" at bounding box center [696, 285] width 306 height 28
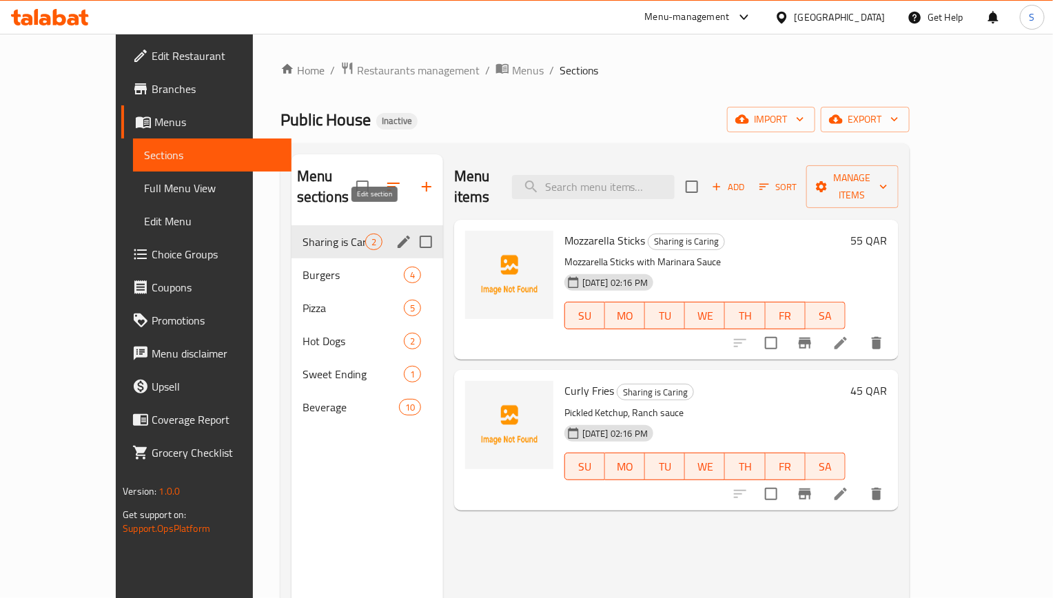
click at [395, 234] on icon "edit" at bounding box center [403, 242] width 17 height 17
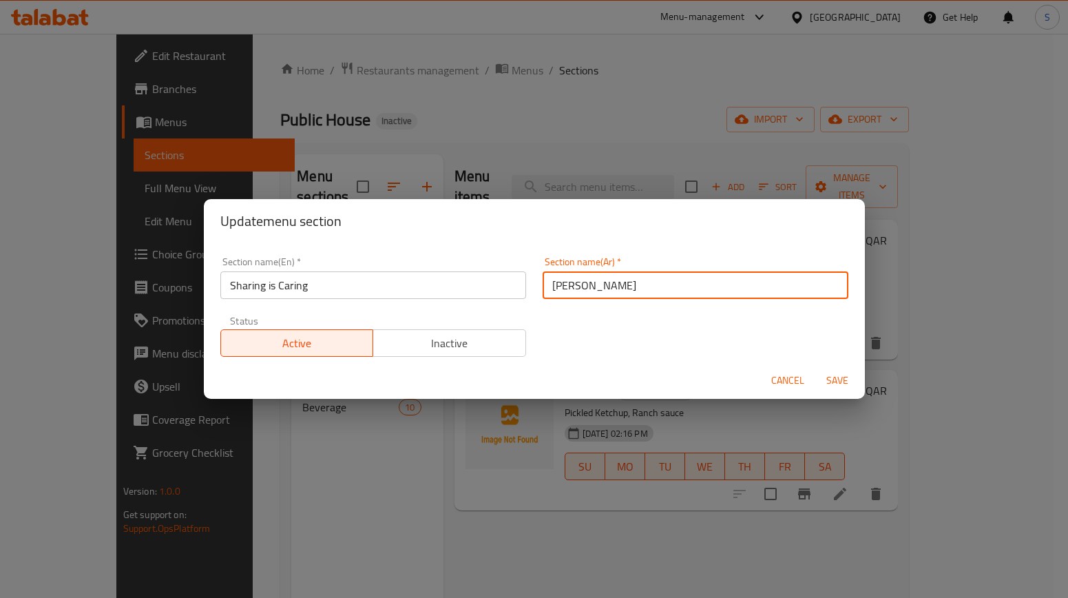
click at [568, 287] on input "[PERSON_NAME]" at bounding box center [696, 285] width 306 height 28
type input "شيرنج ايز كيرنج"
click at [816, 368] on button "Save" at bounding box center [838, 380] width 44 height 25
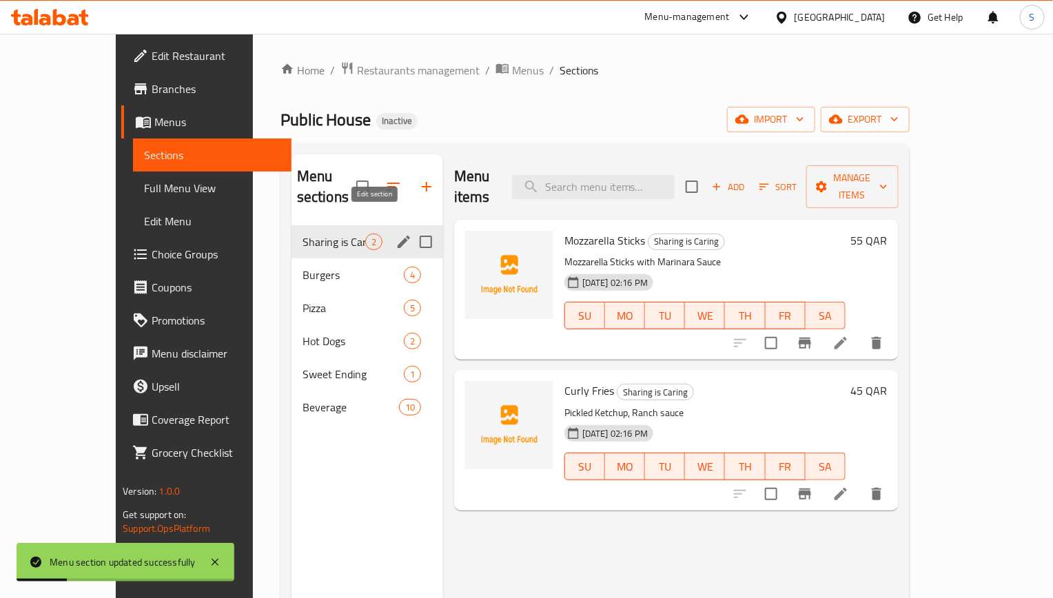
click at [397, 236] on icon "edit" at bounding box center [403, 242] width 12 height 12
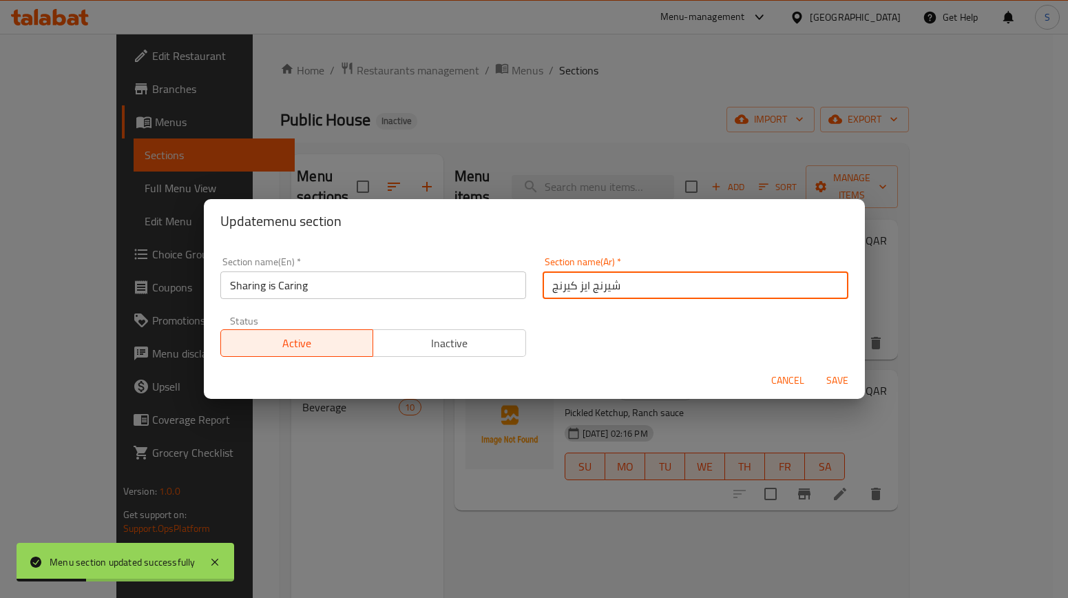
click at [587, 289] on input "شيرنج ايز كيرنج" at bounding box center [696, 285] width 306 height 28
paste input "نج ايز كيرنج"
type input "شيرينج ايز كيرنج"
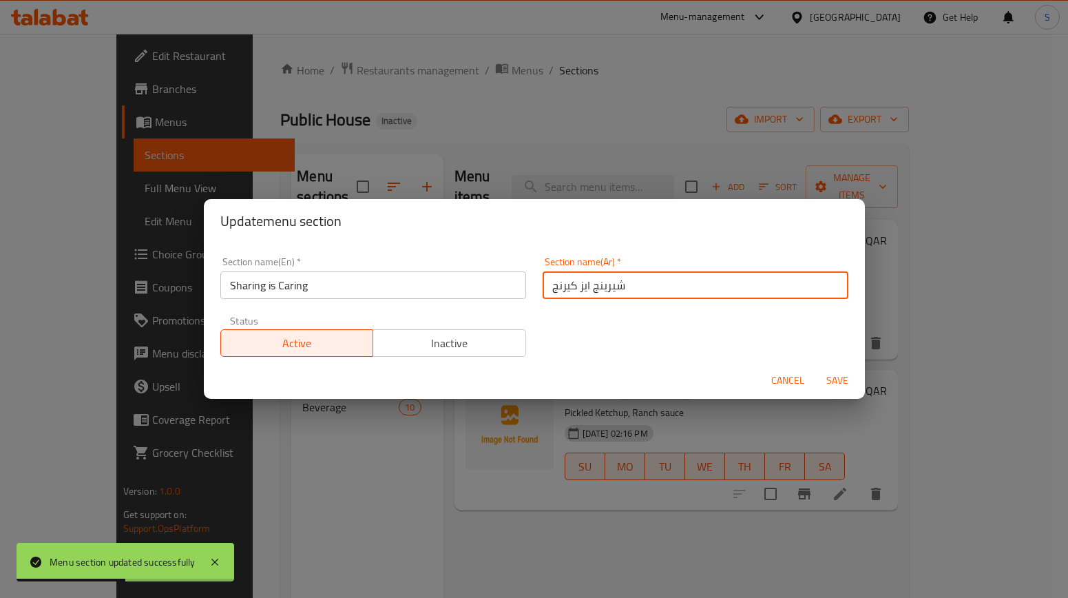
click at [816, 368] on button "Save" at bounding box center [838, 380] width 44 height 25
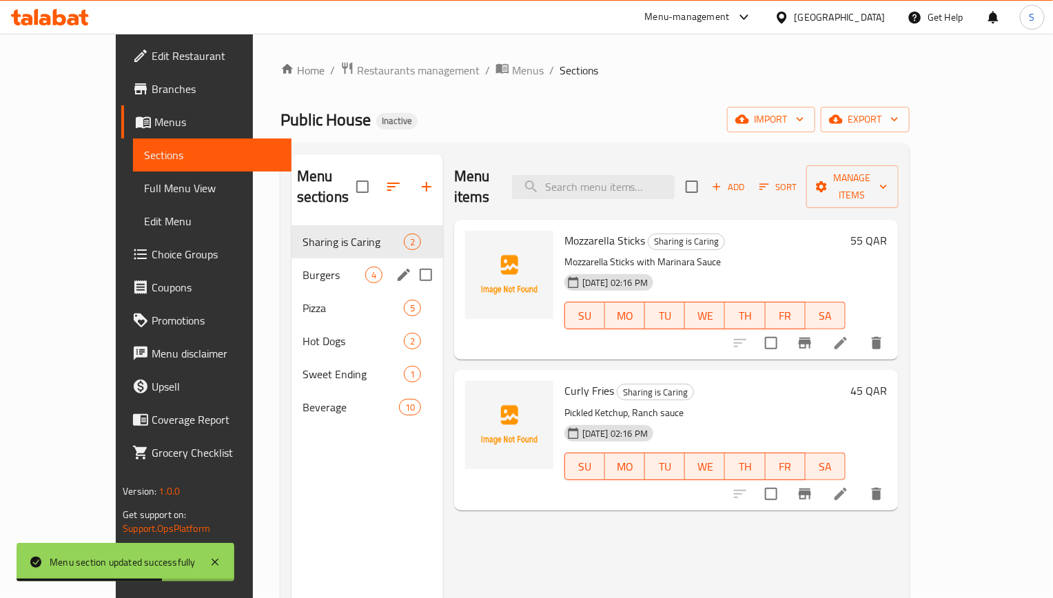
click at [327, 267] on span "Burgers" at bounding box center [333, 275] width 63 height 17
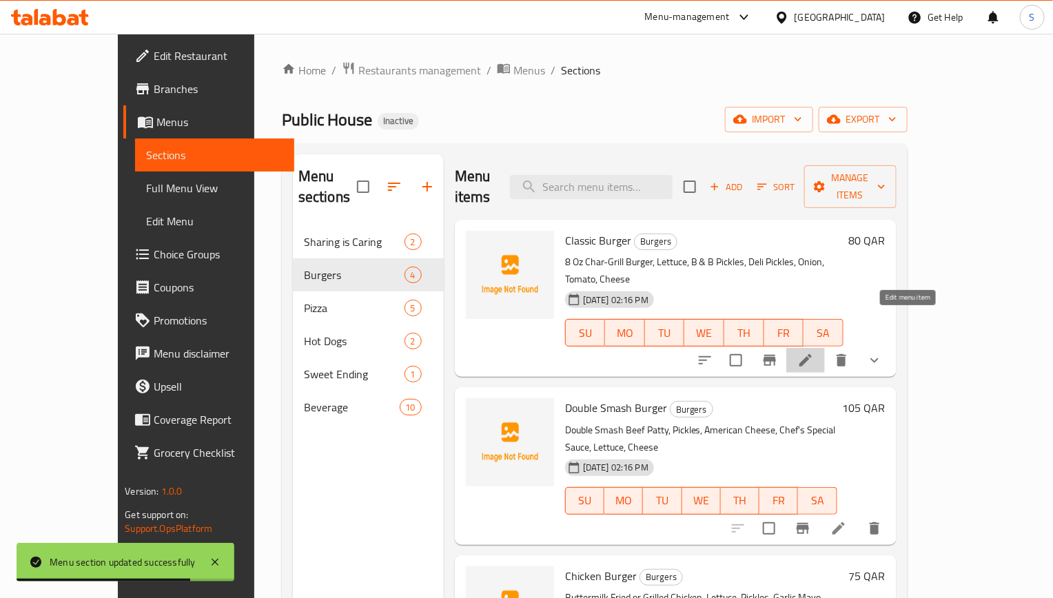
click at [814, 352] on icon at bounding box center [805, 360] width 17 height 17
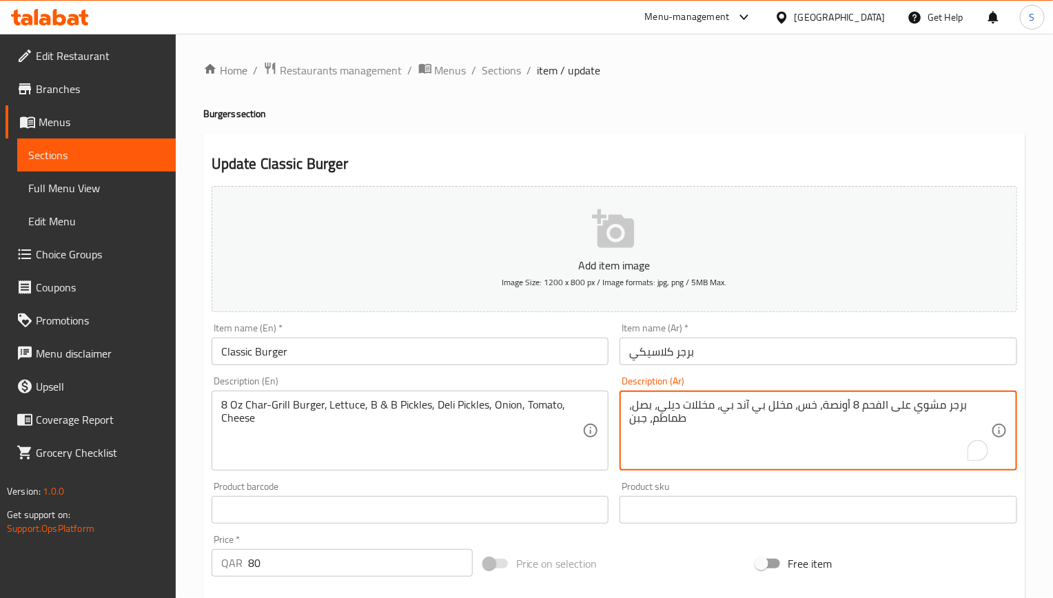
click at [484, 362] on input "Classic Burger" at bounding box center [409, 352] width 397 height 28
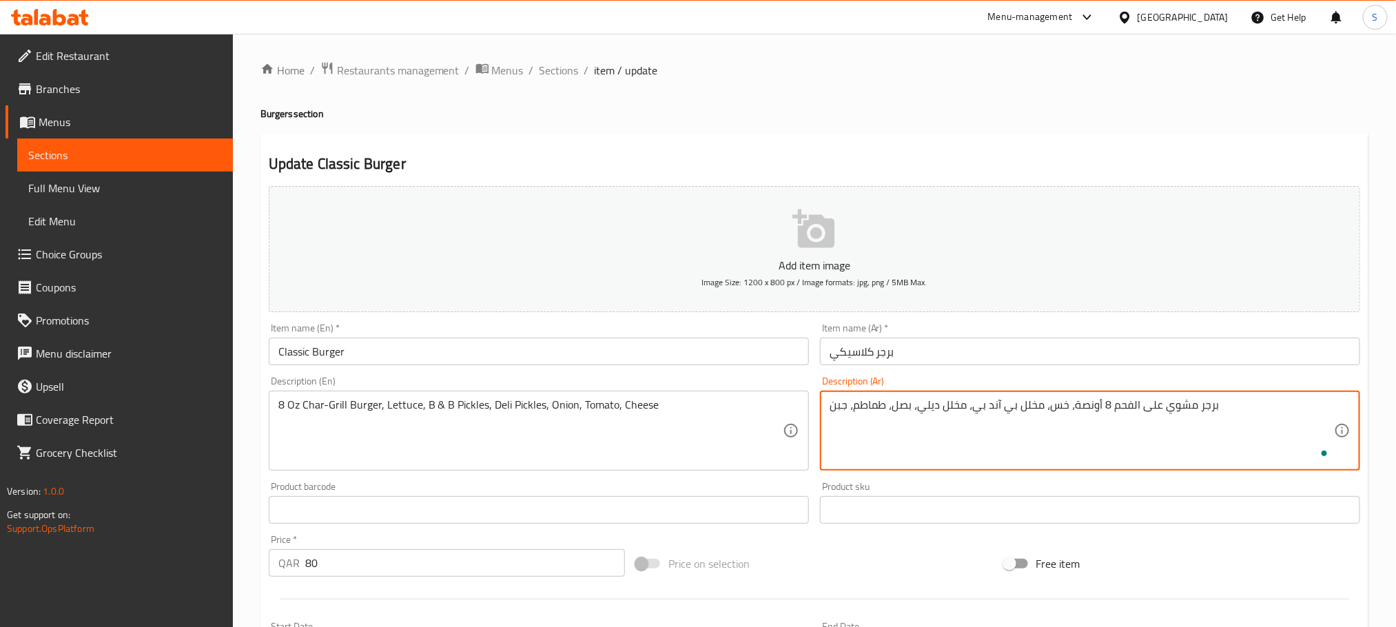
type textarea "برجر مشوي على الفحم 8 أونصة، خس، مخلل بي آند بي، مخلل ديلي، بصل، طماطم، جبن"
click at [730, 358] on input "Classic Burger" at bounding box center [539, 352] width 540 height 28
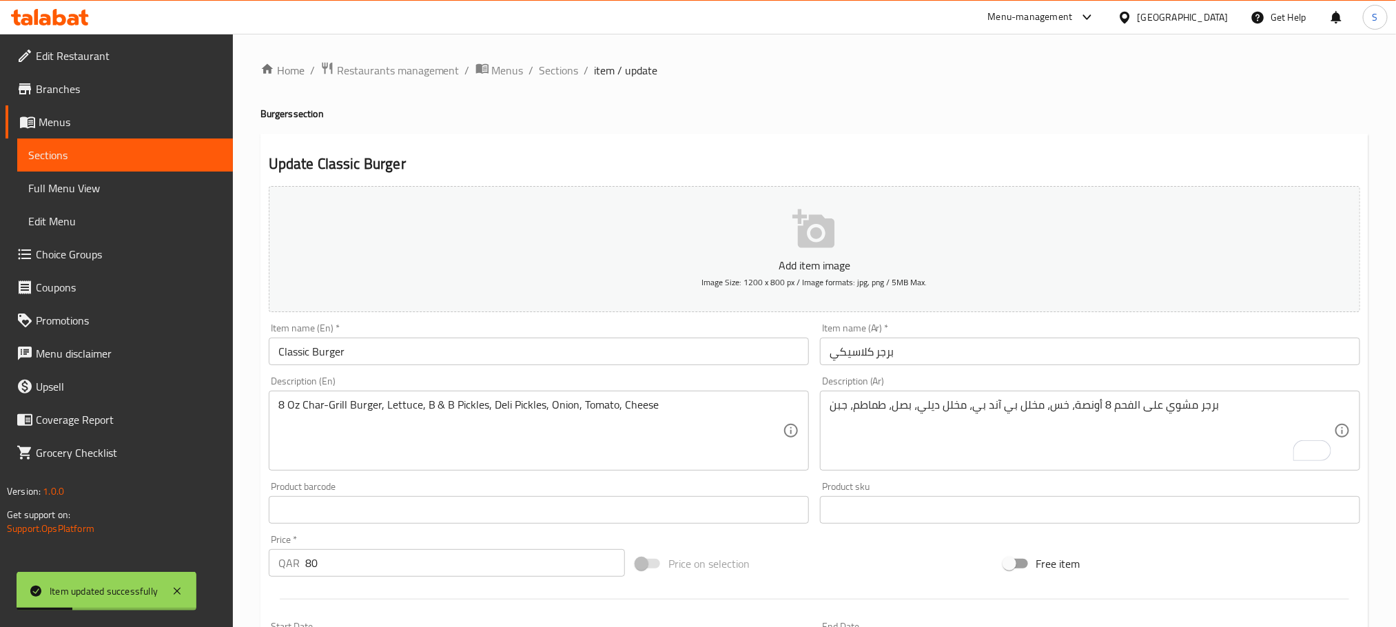
click at [500, 411] on textarea "8 Oz Char-Grill Burger, Lettuce, B & B Pickles, Deli Pickles, Onion, Tomato, Ch…" at bounding box center [530, 430] width 504 height 65
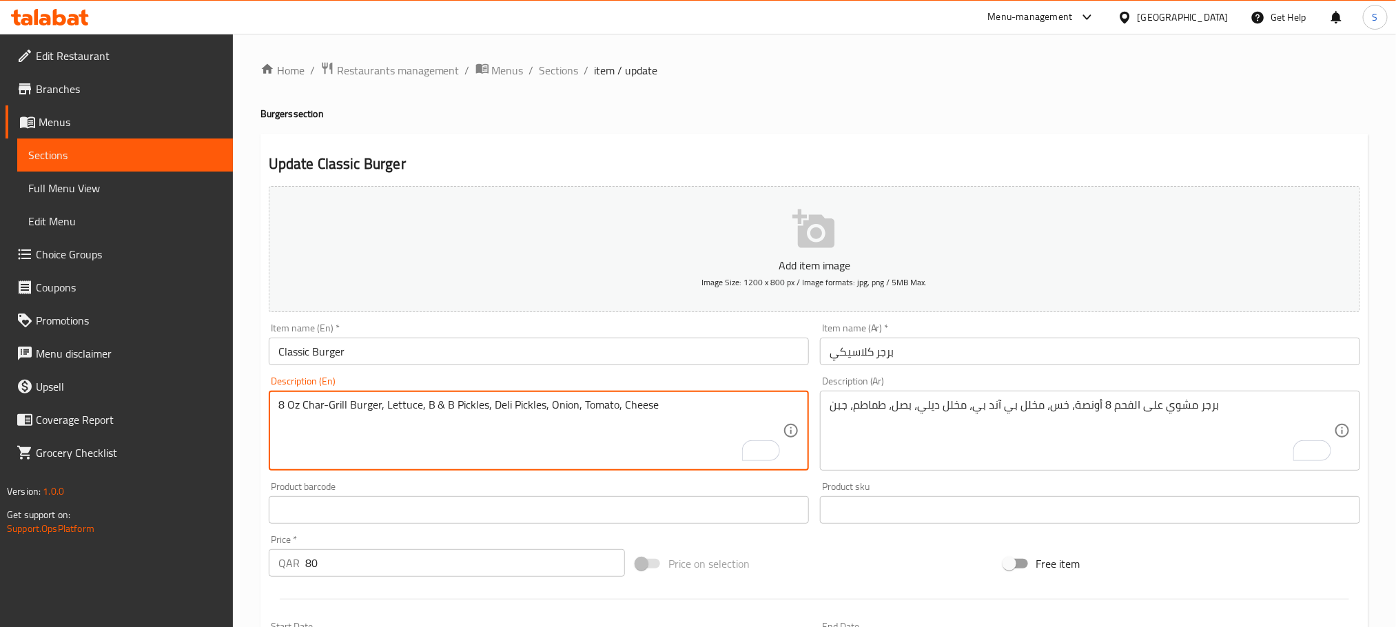
click at [74, 59] on span "Edit Restaurant" at bounding box center [129, 56] width 186 height 17
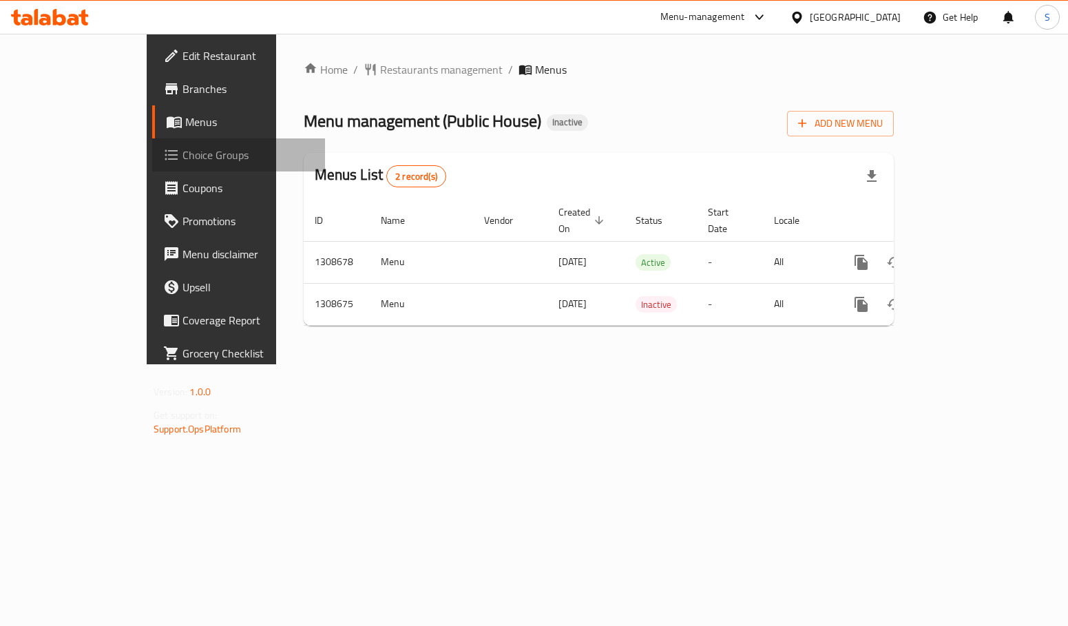
click at [183, 147] on span "Choice Groups" at bounding box center [249, 155] width 132 height 17
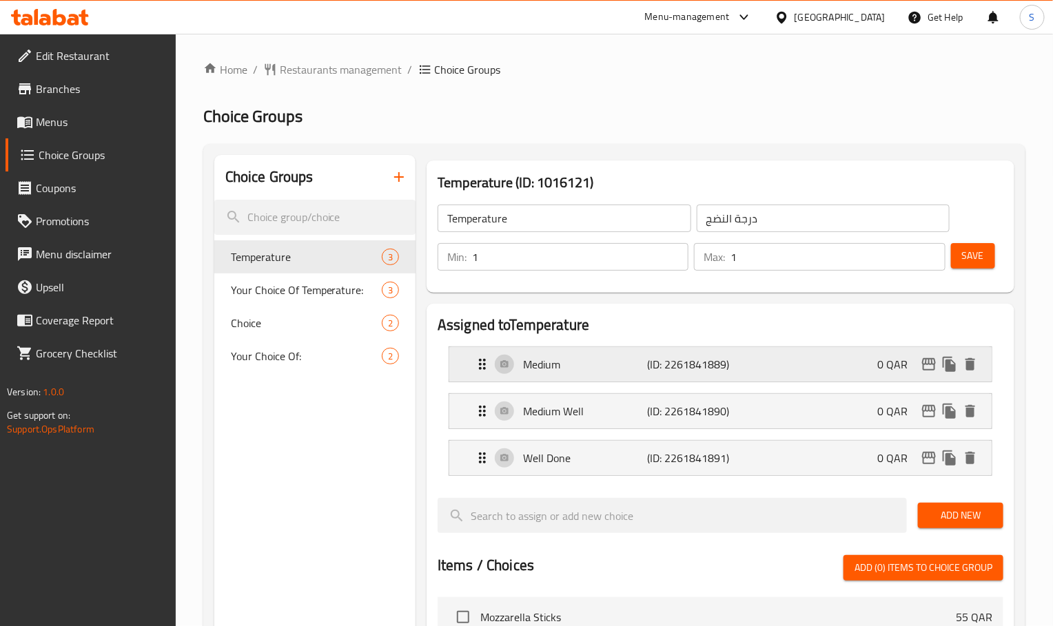
click at [581, 364] on p "Medium" at bounding box center [585, 364] width 124 height 17
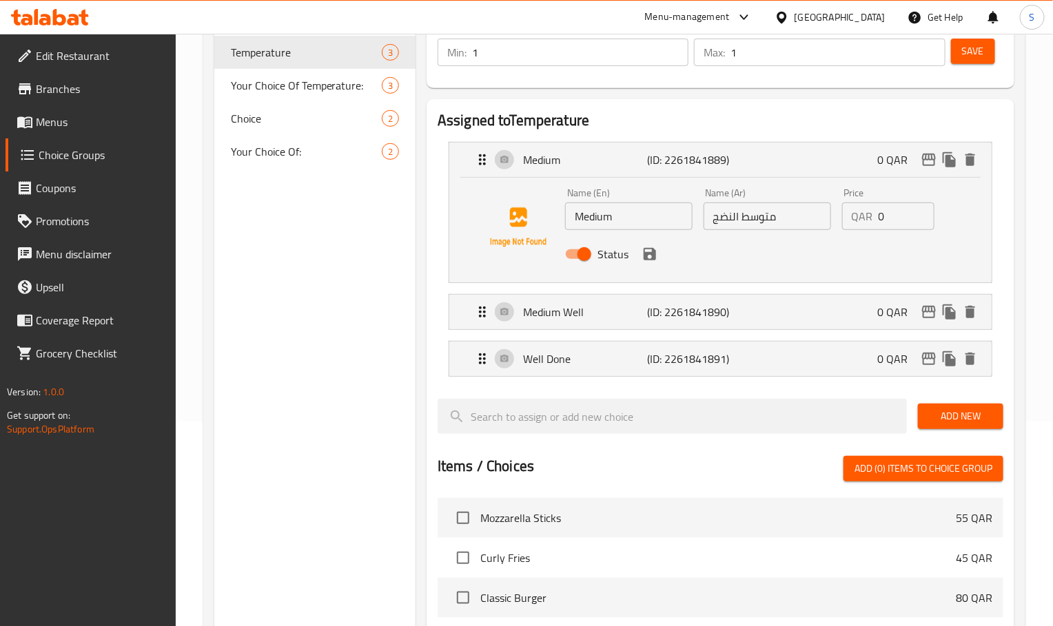
scroll to position [207, 0]
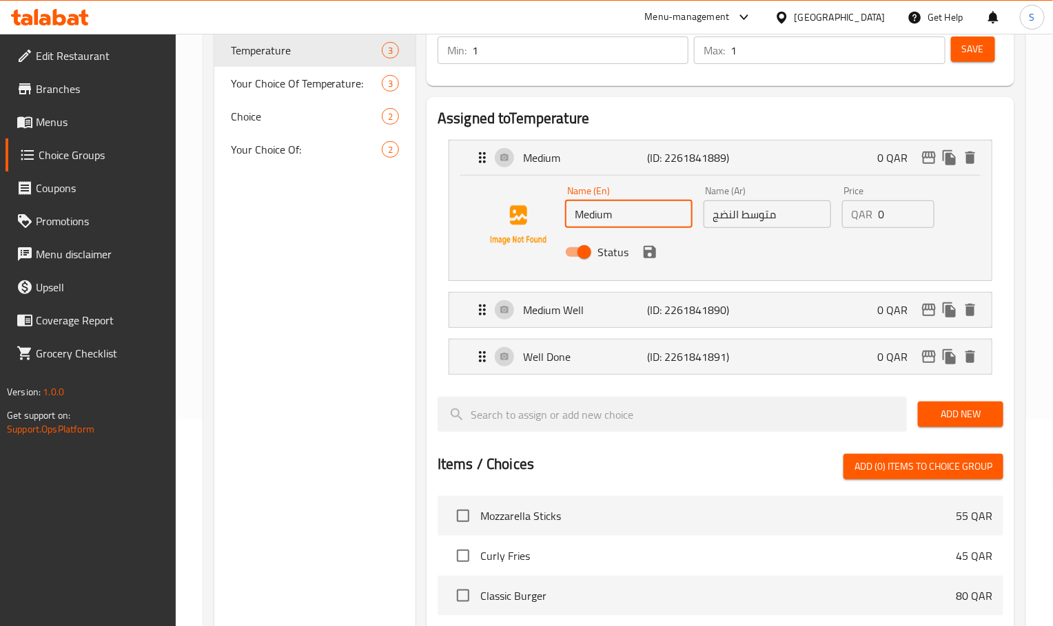
click at [668, 218] on input "Medium" at bounding box center [628, 214] width 127 height 28
paste input "Rare"
click at [647, 254] on icon "save" at bounding box center [649, 252] width 12 height 12
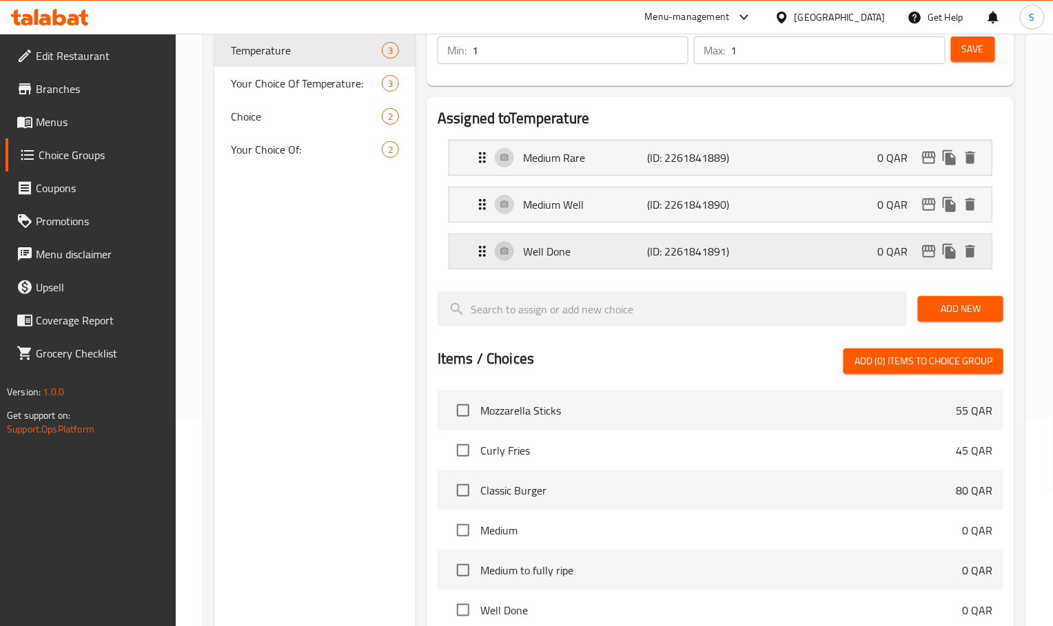
type input "Medium Rare"
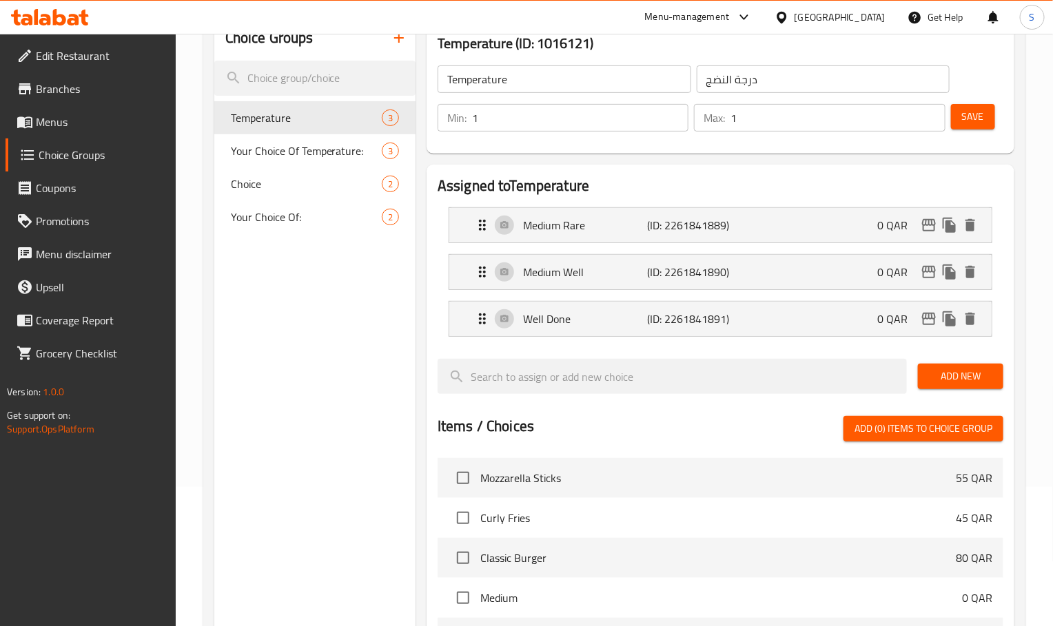
scroll to position [103, 0]
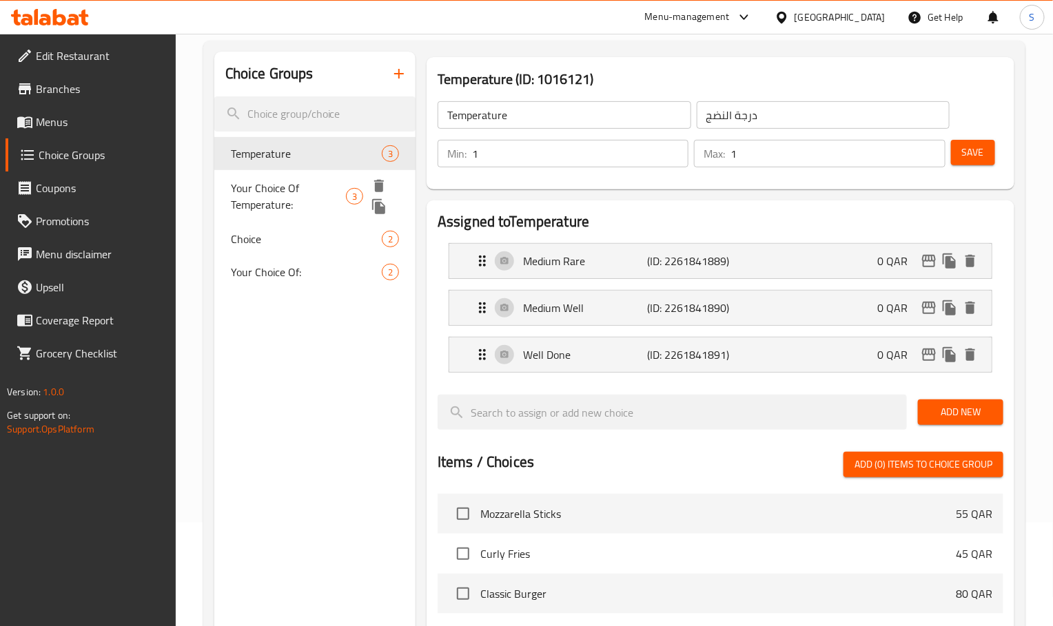
click at [298, 192] on span "Your Choice Of Temperature:" at bounding box center [288, 196] width 115 height 33
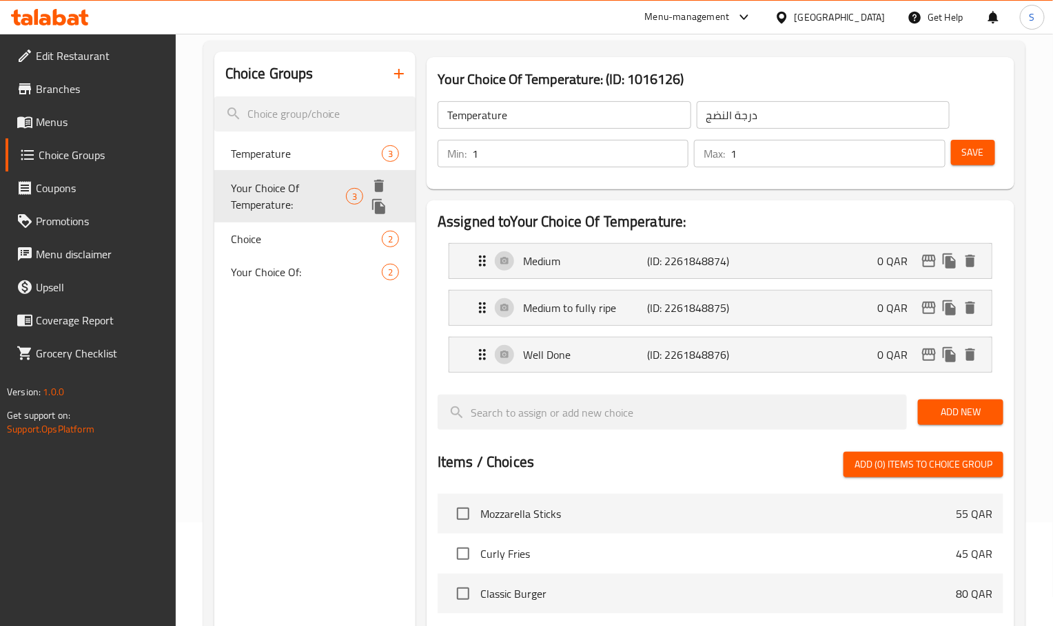
type input "Your Choice Of Temperature:"
type input "اختيارك من درجة الحرارة:"
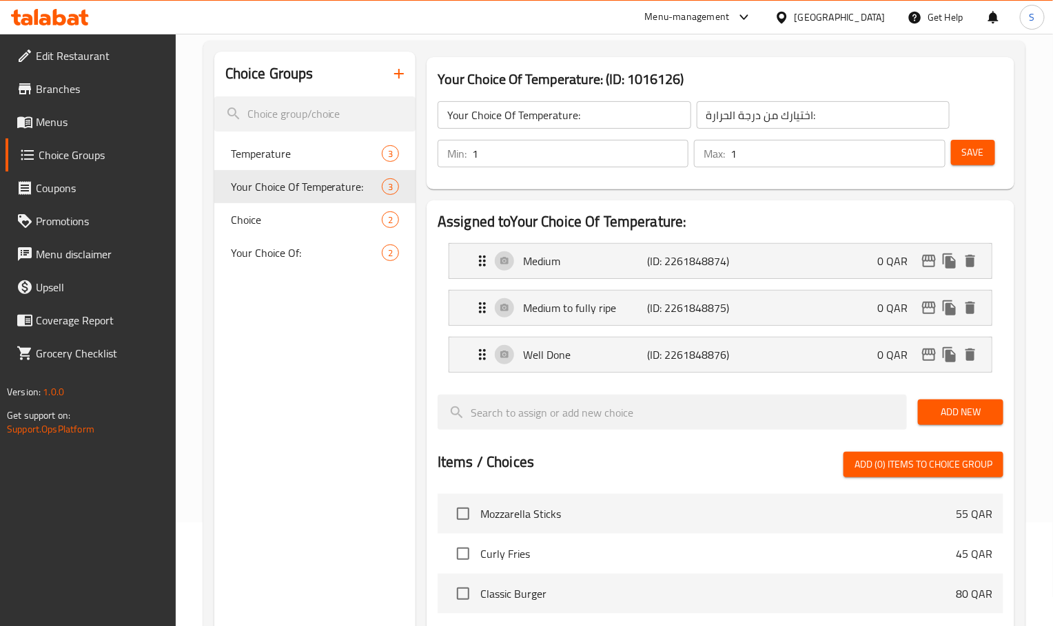
click at [265, 134] on nav "Temperature 3 Your Choice Of Temperature: 3 Choice 2 Your Choice Of: 2" at bounding box center [314, 203] width 201 height 143
click at [265, 149] on span "Temperature" at bounding box center [286, 153] width 110 height 17
type input "Temperature"
type input "درجة النضج"
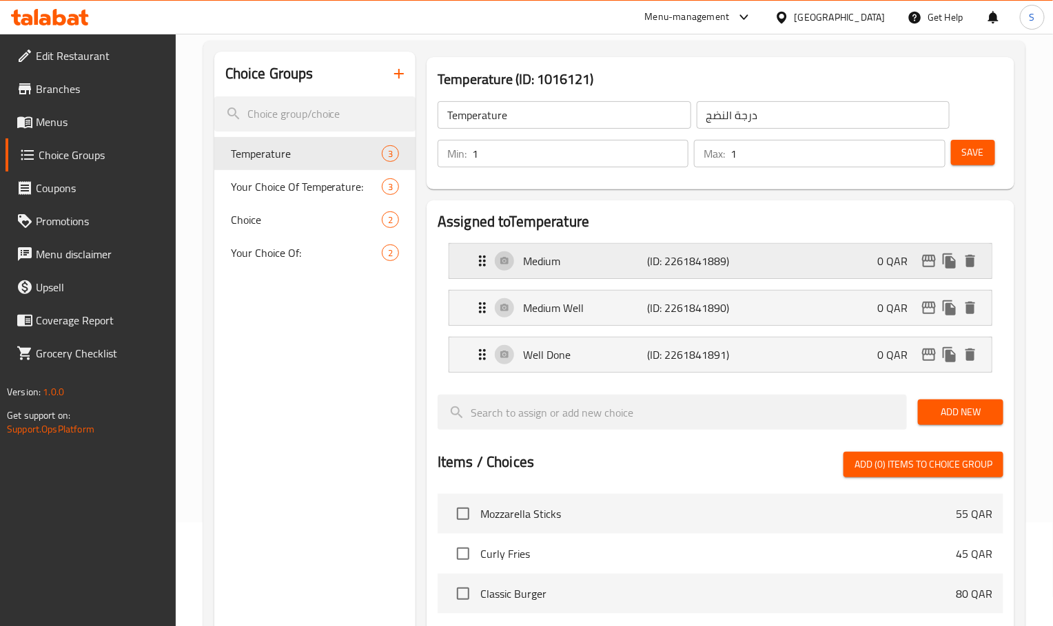
click at [591, 267] on p "Medium" at bounding box center [585, 261] width 124 height 17
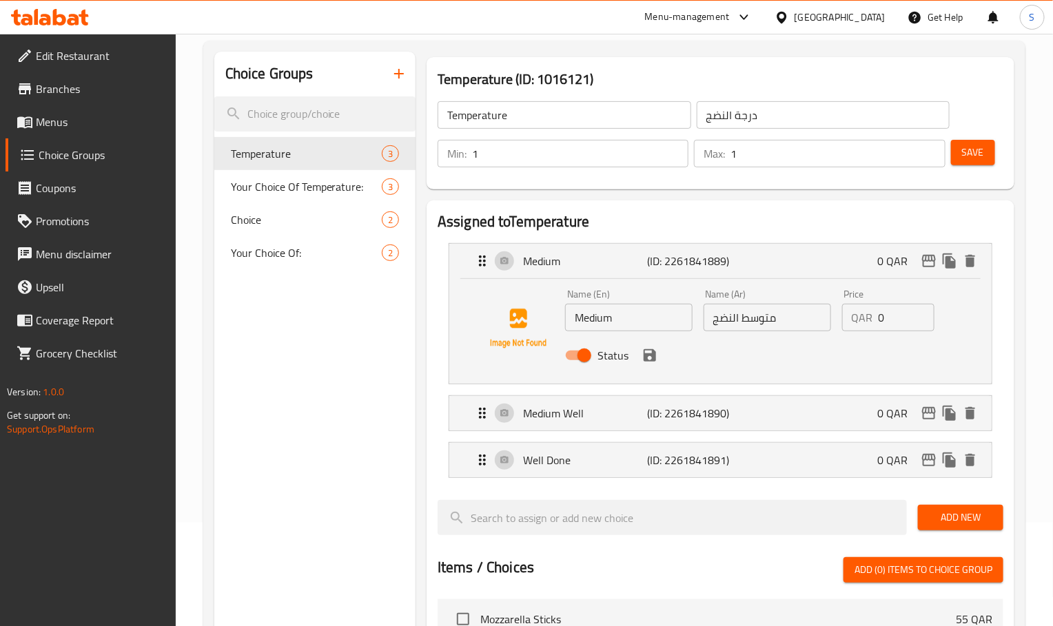
click at [618, 314] on input "Medium" at bounding box center [628, 318] width 127 height 28
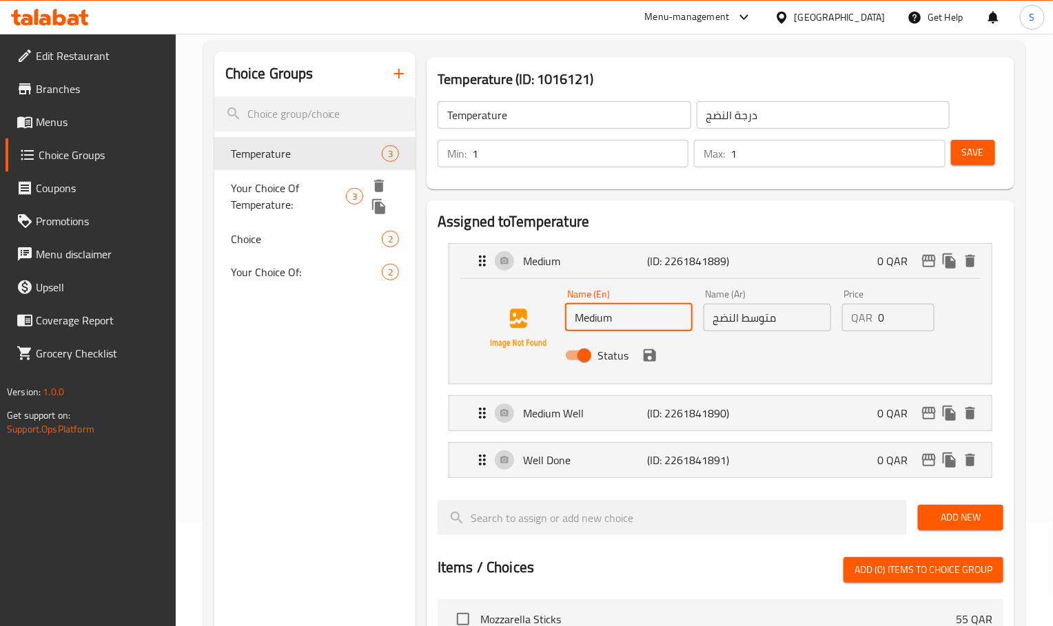
click at [273, 188] on span "Your Choice Of Temperature:" at bounding box center [288, 196] width 115 height 33
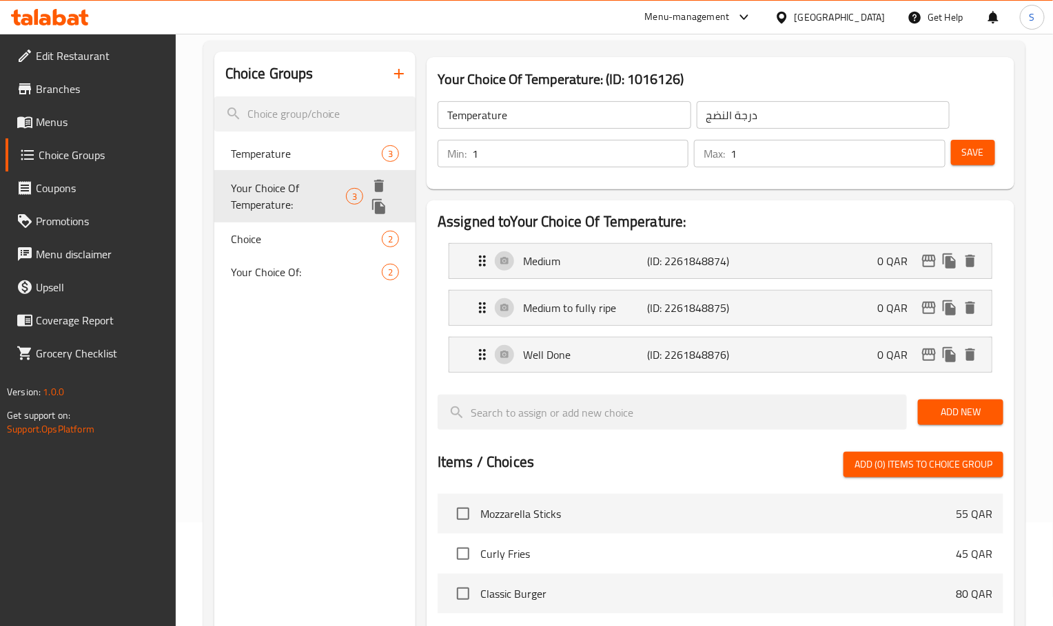
type input "Your Choice Of Temperature:"
type input "اختيارك من درجة الحرارة:"
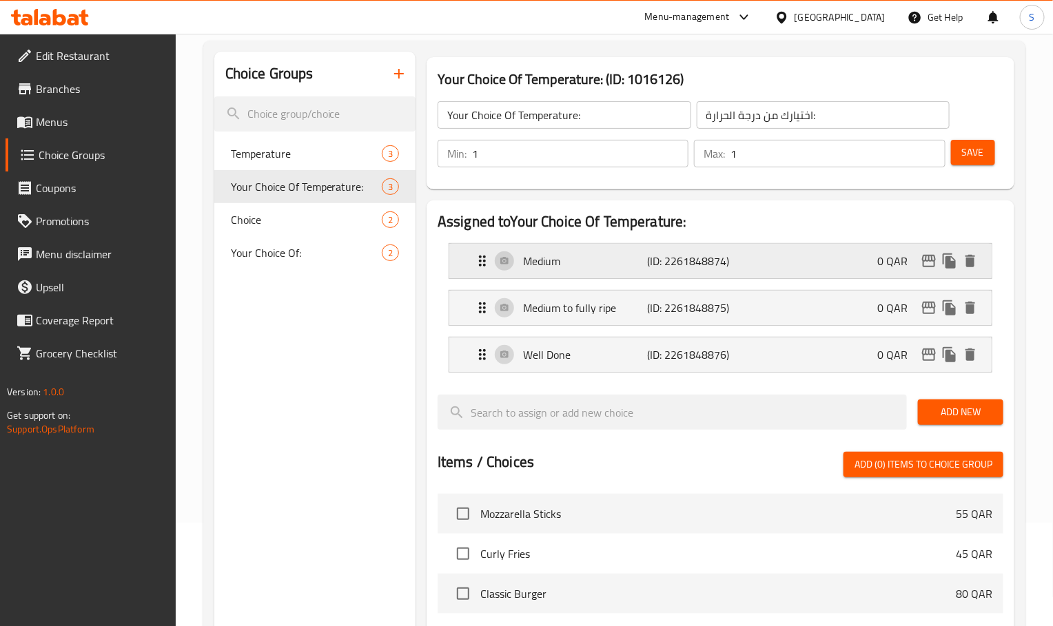
click at [595, 276] on div "Medium (ID: 2261848874) 0 QAR" at bounding box center [724, 261] width 501 height 34
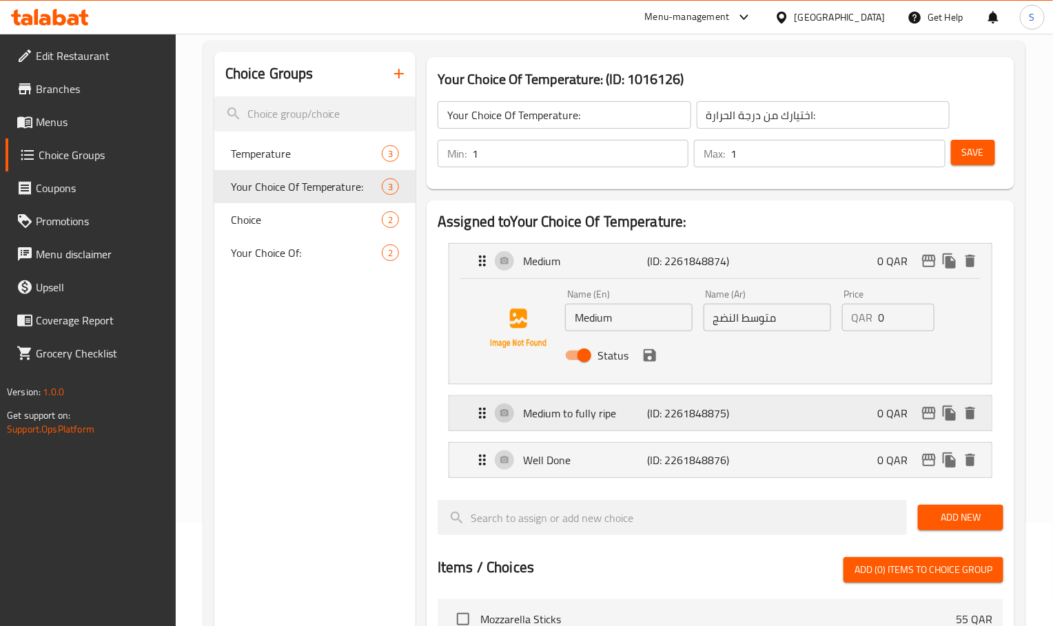
click at [626, 399] on div "Medium to fully ripe (ID: 2261848875) 0 QAR" at bounding box center [724, 413] width 501 height 34
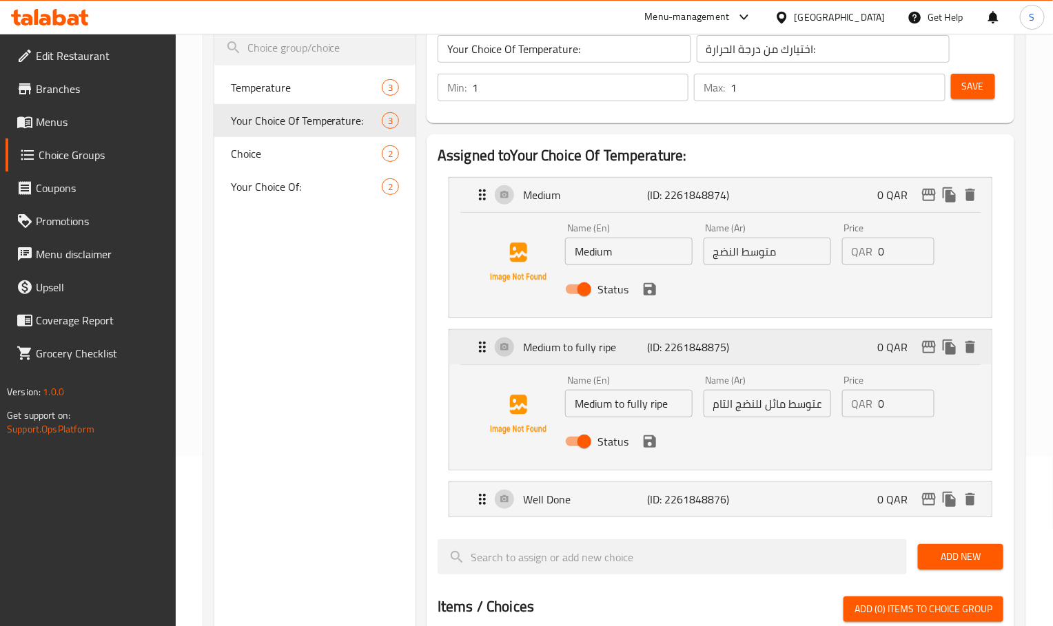
scroll to position [207, 0]
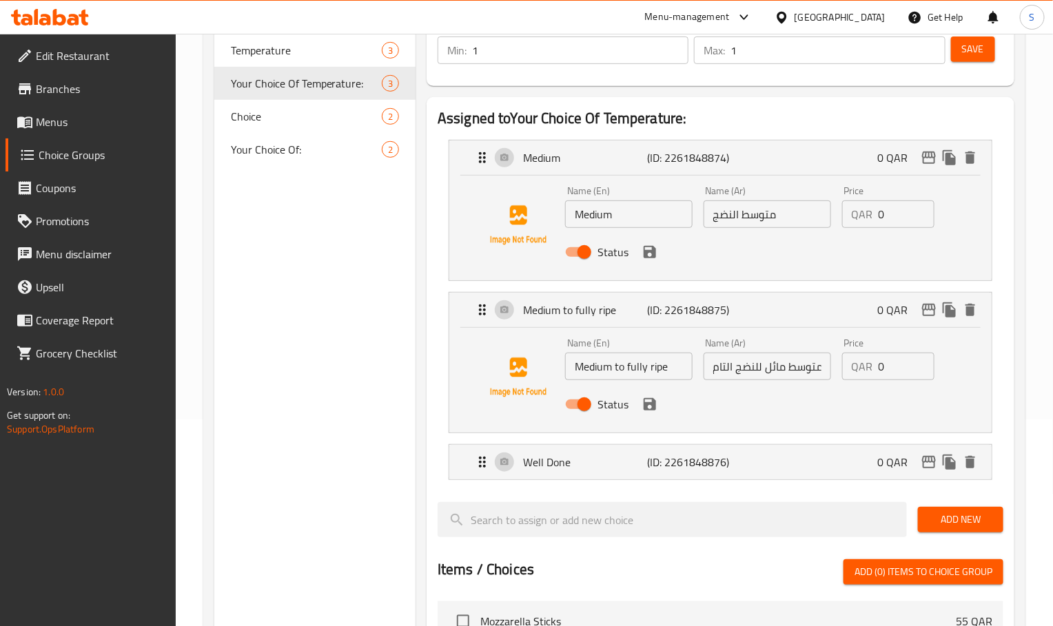
click at [633, 225] on input "Medium" at bounding box center [628, 214] width 127 height 28
type input "Medium Rare"
click at [651, 253] on icon "save" at bounding box center [649, 252] width 12 height 12
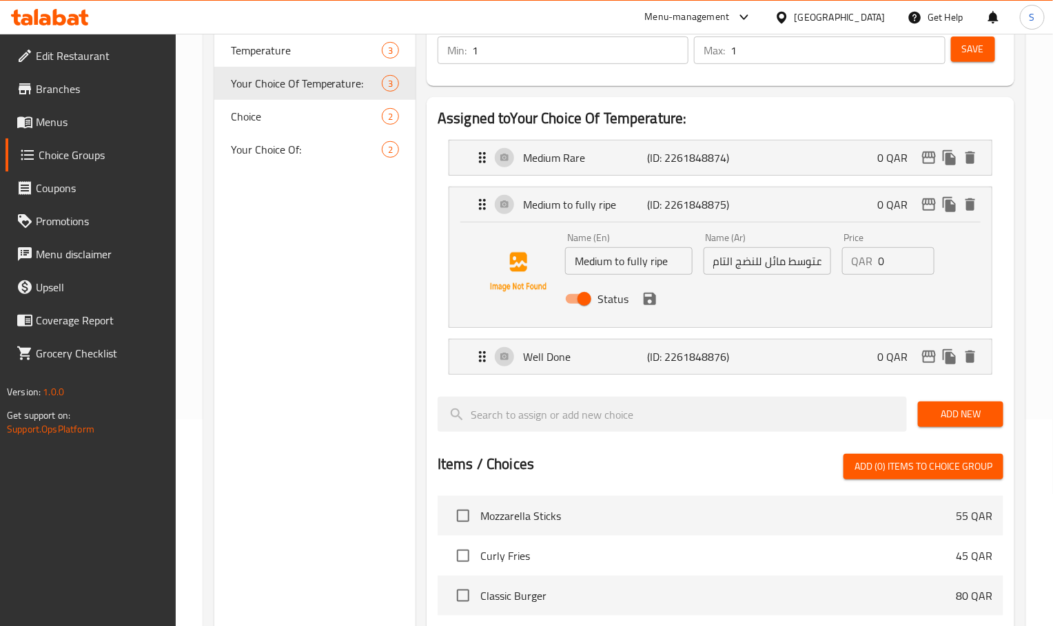
click at [986, 406] on button "Add New" at bounding box center [960, 414] width 85 height 25
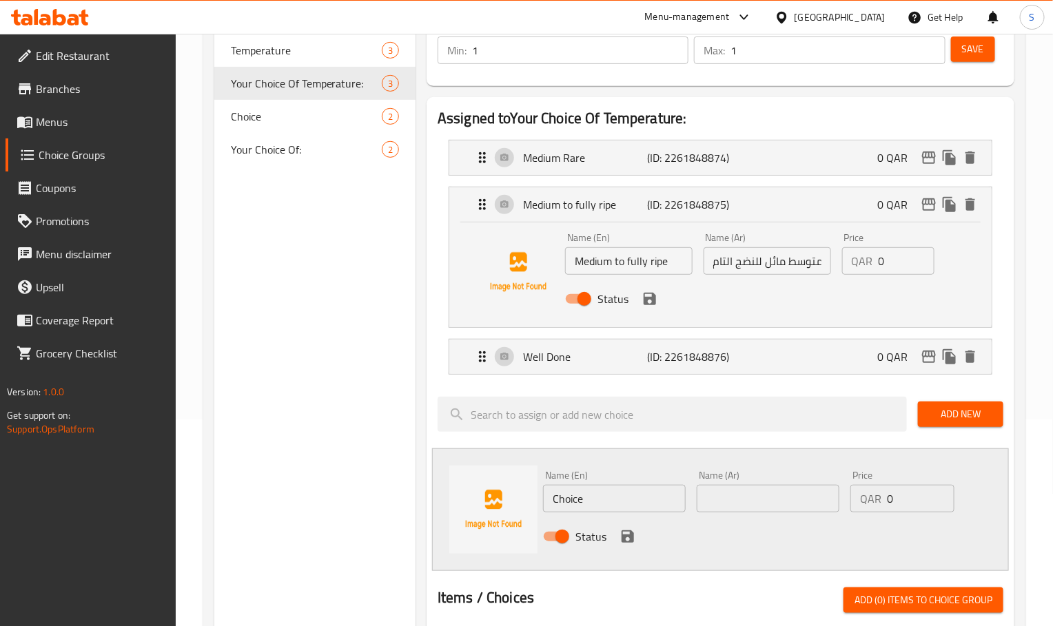
click at [975, 33] on div at bounding box center [992, 17] width 37 height 33
click at [975, 42] on span "Save" at bounding box center [973, 49] width 22 height 17
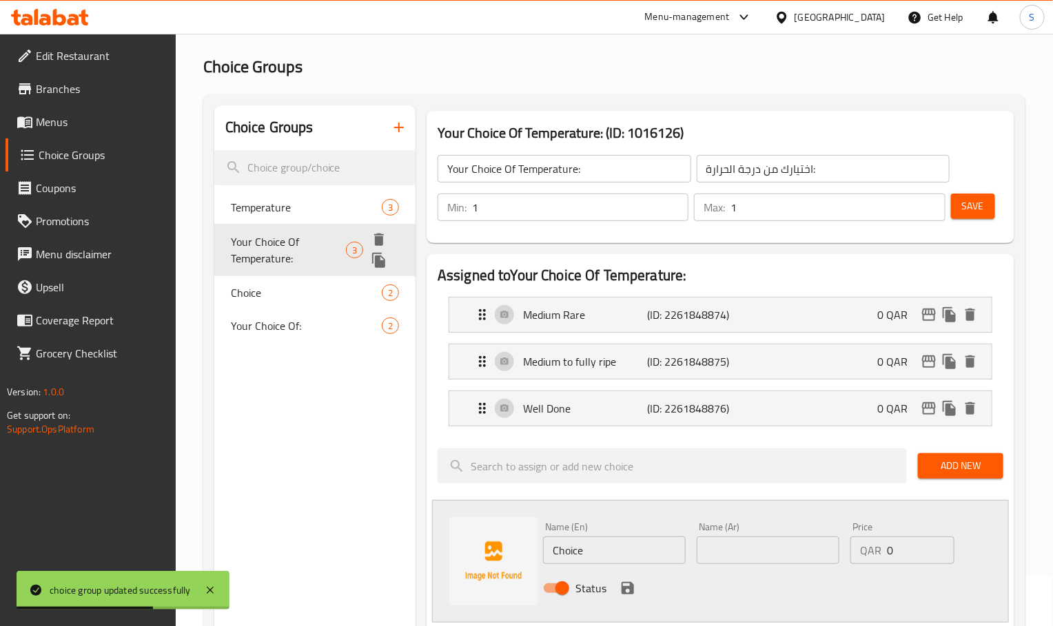
scroll to position [0, 0]
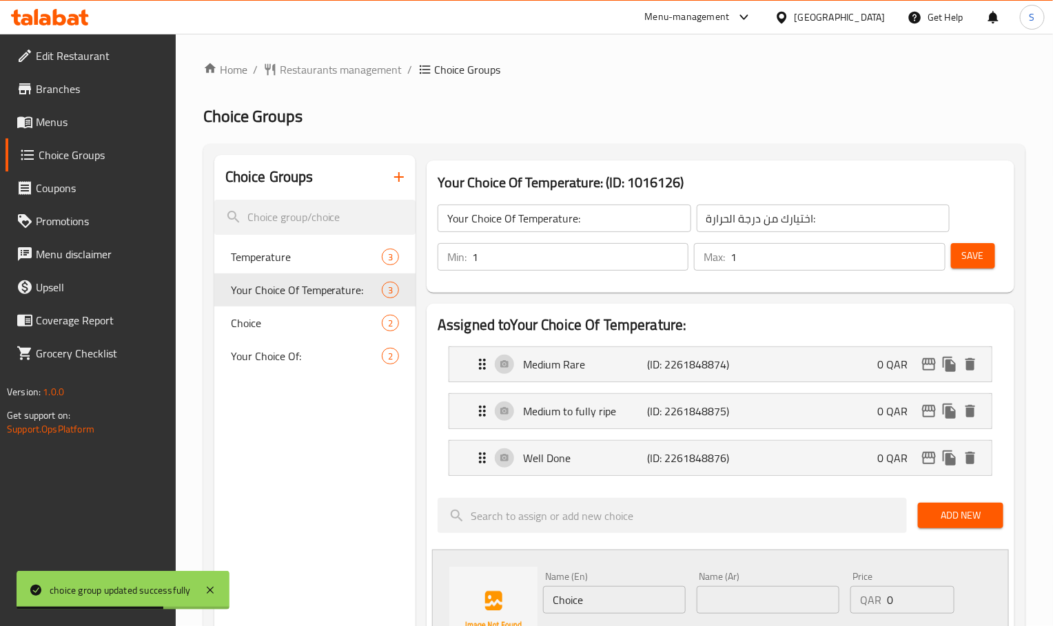
click at [81, 108] on link "Menus" at bounding box center [91, 121] width 170 height 33
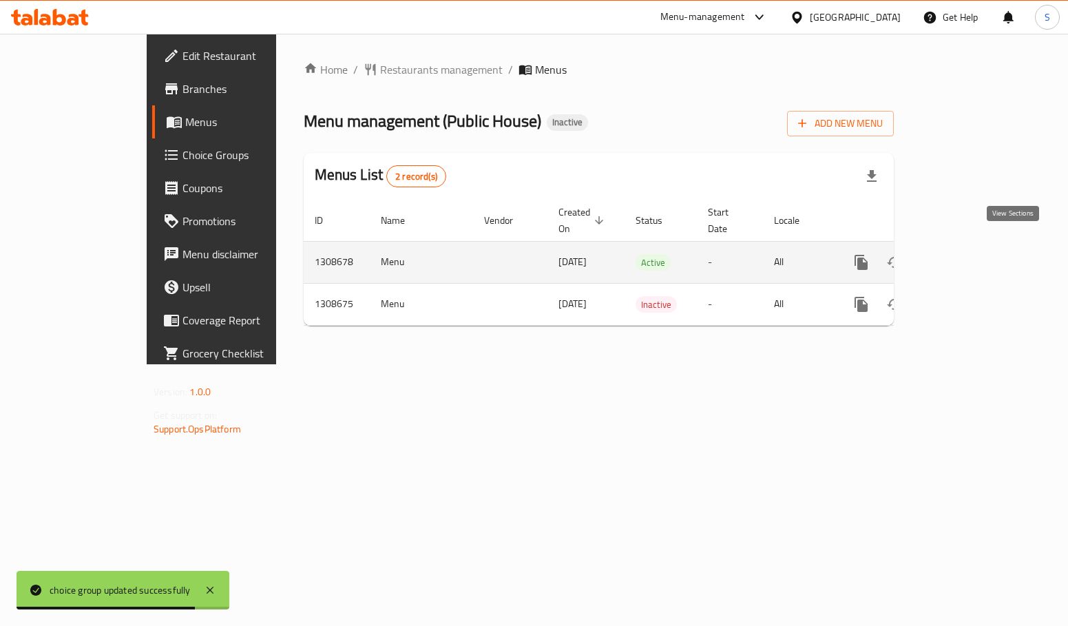
click at [978, 247] on link "enhanced table" at bounding box center [960, 262] width 33 height 33
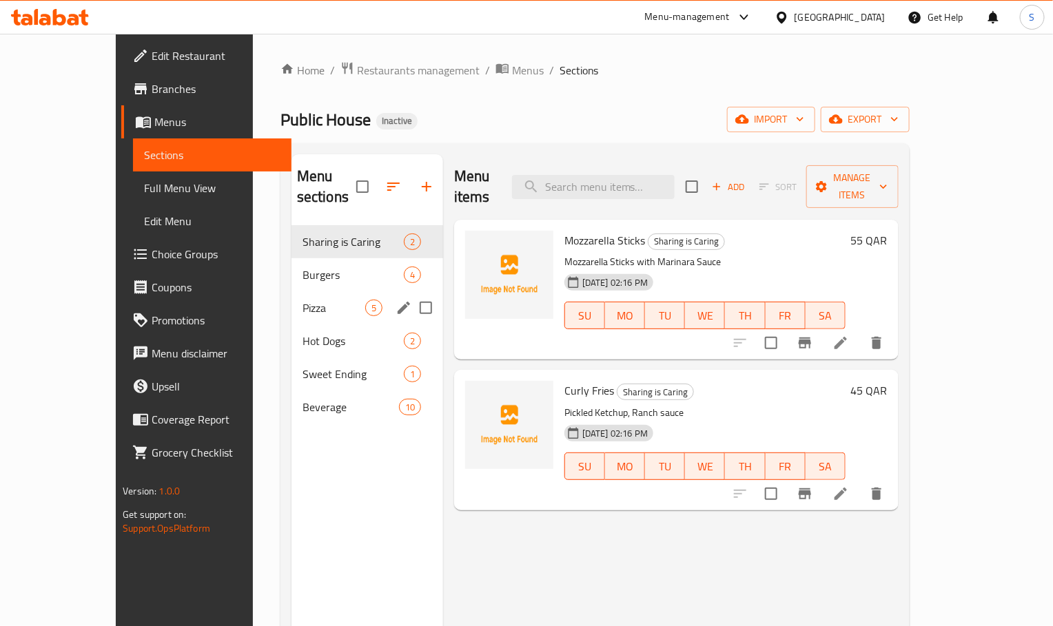
click at [302, 267] on span "Burgers" at bounding box center [352, 275] width 101 height 17
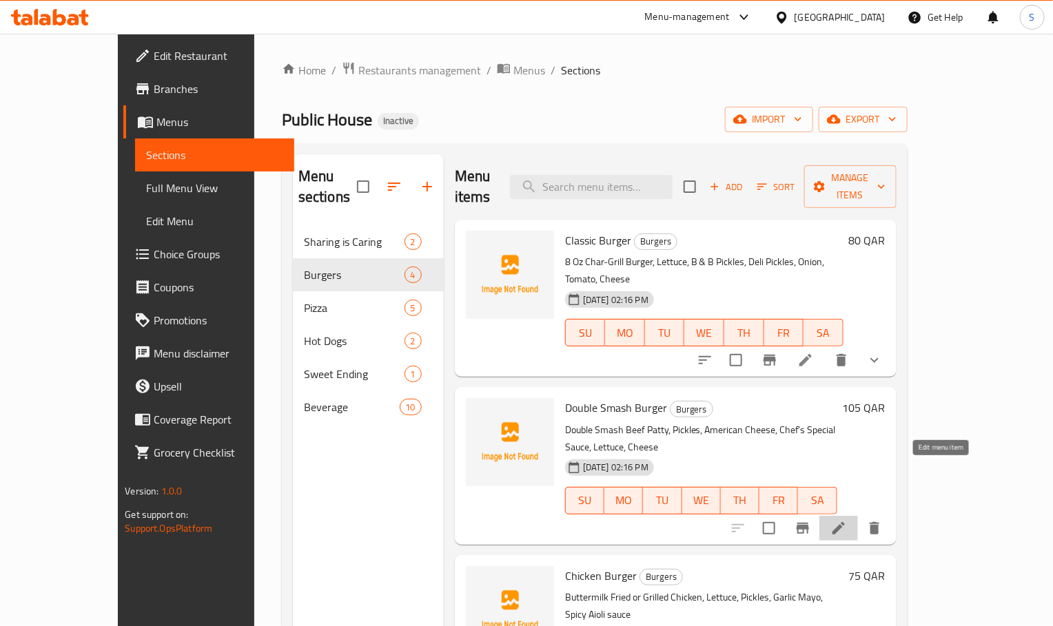
click at [847, 520] on icon at bounding box center [838, 528] width 17 height 17
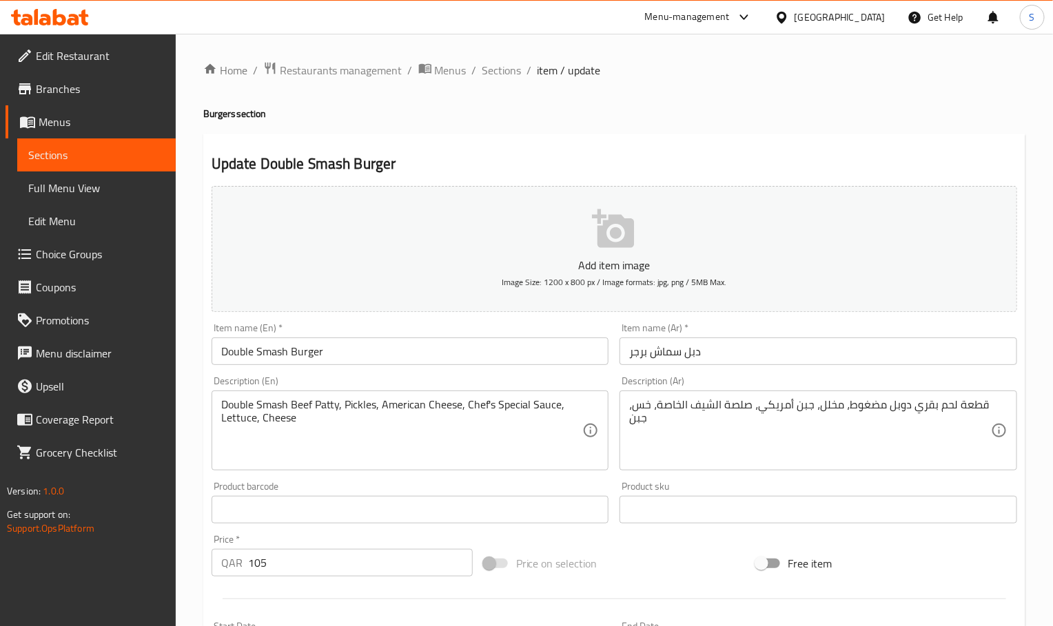
click at [674, 348] on input "دبل سماش برجر" at bounding box center [817, 352] width 397 height 28
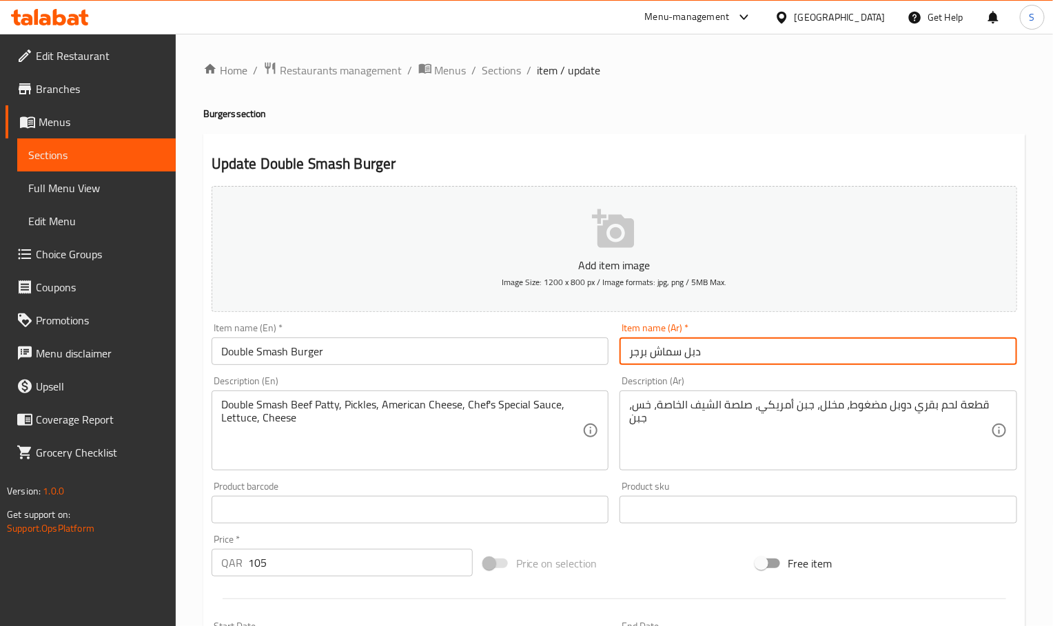
click at [674, 348] on input "دبل سماش برجر" at bounding box center [817, 352] width 397 height 28
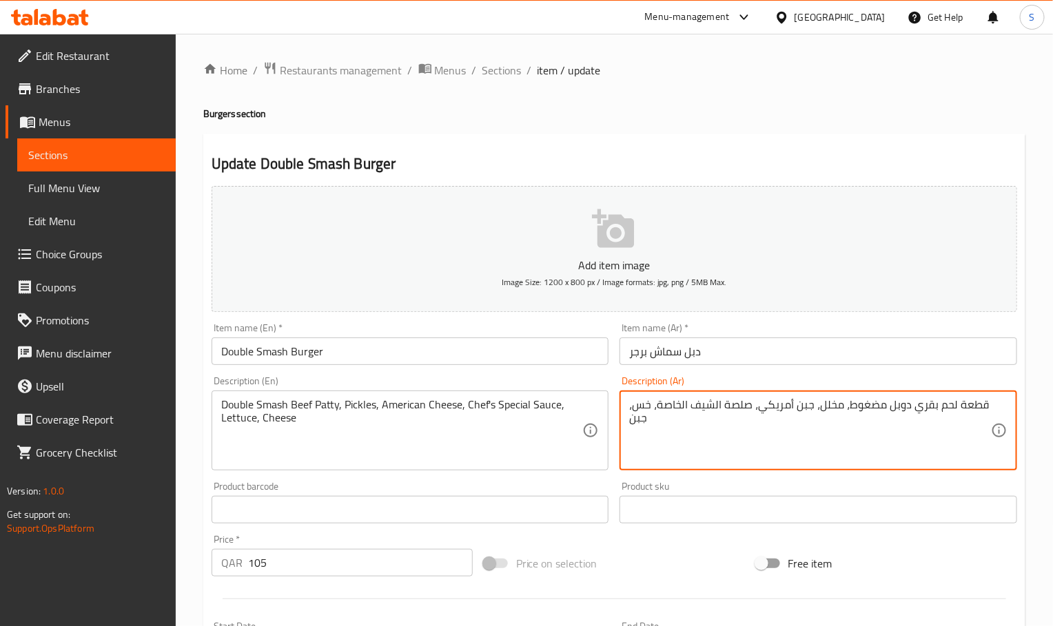
click at [868, 414] on textarea "قطعة لحم بقري دوبل مضغوط، مخلل، جبن أمريكي، صلصة الشيف الخاصة، خس، جبن" at bounding box center [810, 430] width 362 height 65
paste textarea "سماش"
click at [887, 414] on textarea "قطعة لحم بقري دوبل سماش، مخلل، جبن أمريكي، صلصة الشيف الخاصة، خس، جبن" at bounding box center [810, 430] width 362 height 65
click at [866, 415] on textarea "قطعة لحم بقري سماش، مخلل، جبن أمريكي، صلصة الشيف الخاصة، خس، جبن" at bounding box center [810, 430] width 362 height 65
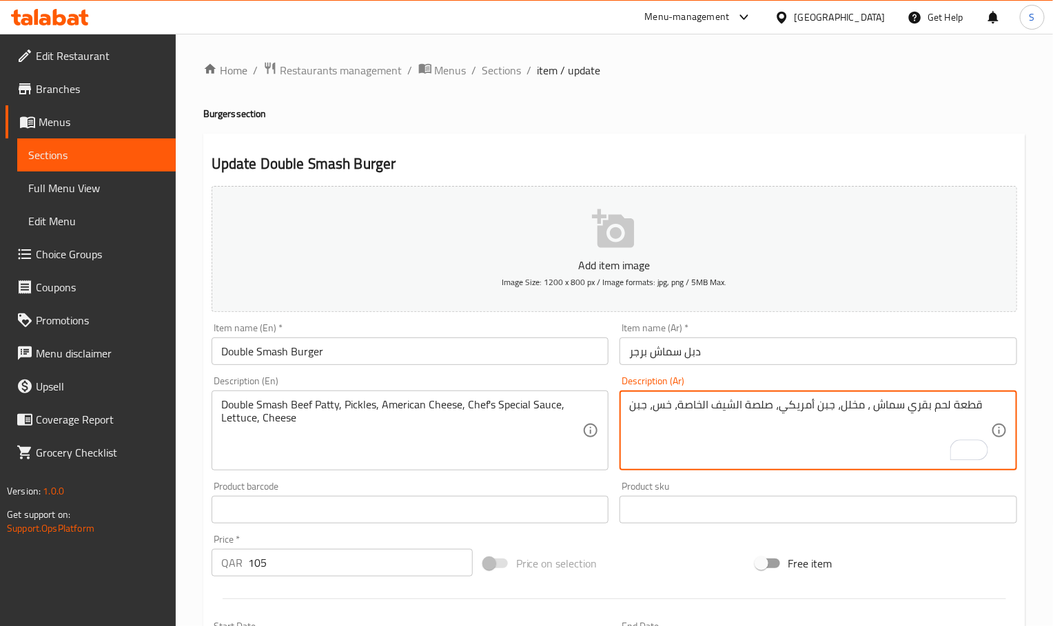
paste textarea "وبل"
type textarea "قطعة لحم بقري سماش دوبل، مخلل، جبن أمريكي، صلصة الشيف الخاصة، خس، جبن"
click at [378, 354] on input "Double Smash Burger" at bounding box center [409, 352] width 397 height 28
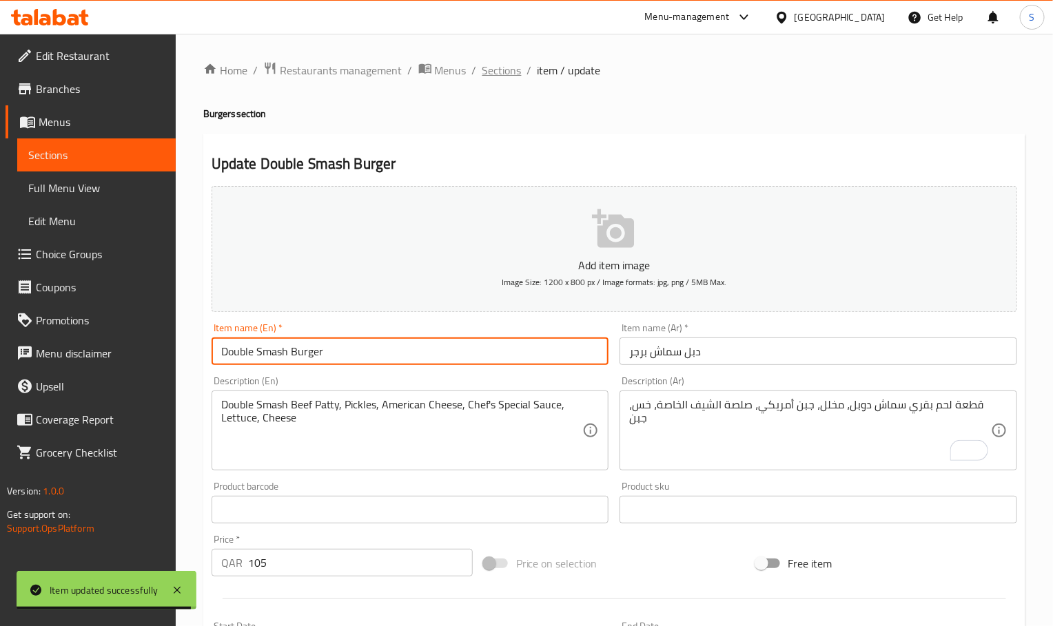
click at [503, 69] on span "Sections" at bounding box center [501, 70] width 39 height 17
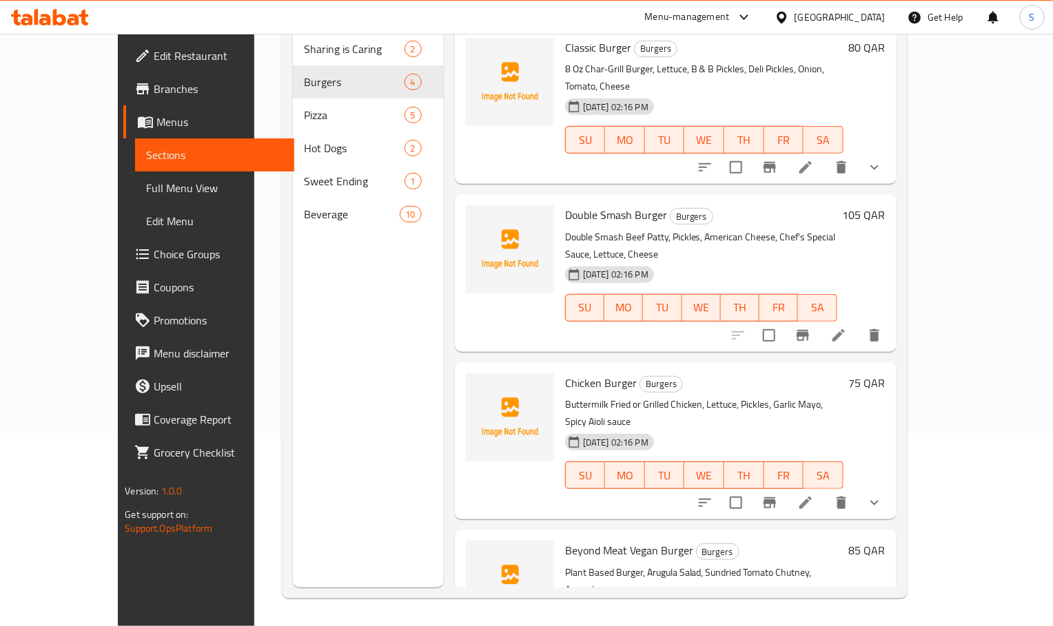
scroll to position [9, 0]
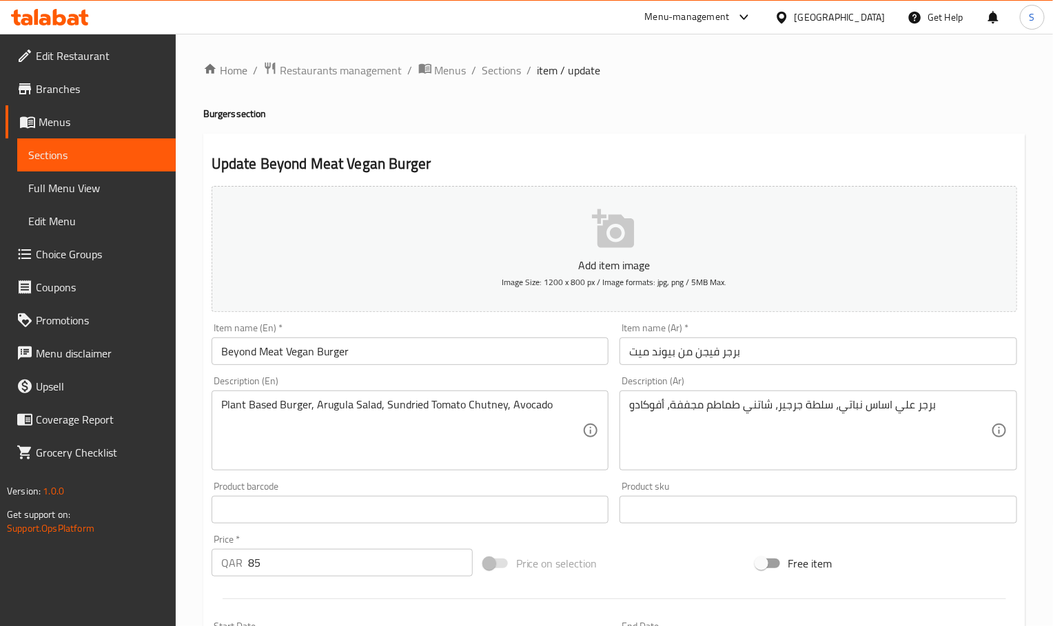
click at [688, 355] on input "برجر فيجن من بيوند ميت" at bounding box center [817, 352] width 397 height 28
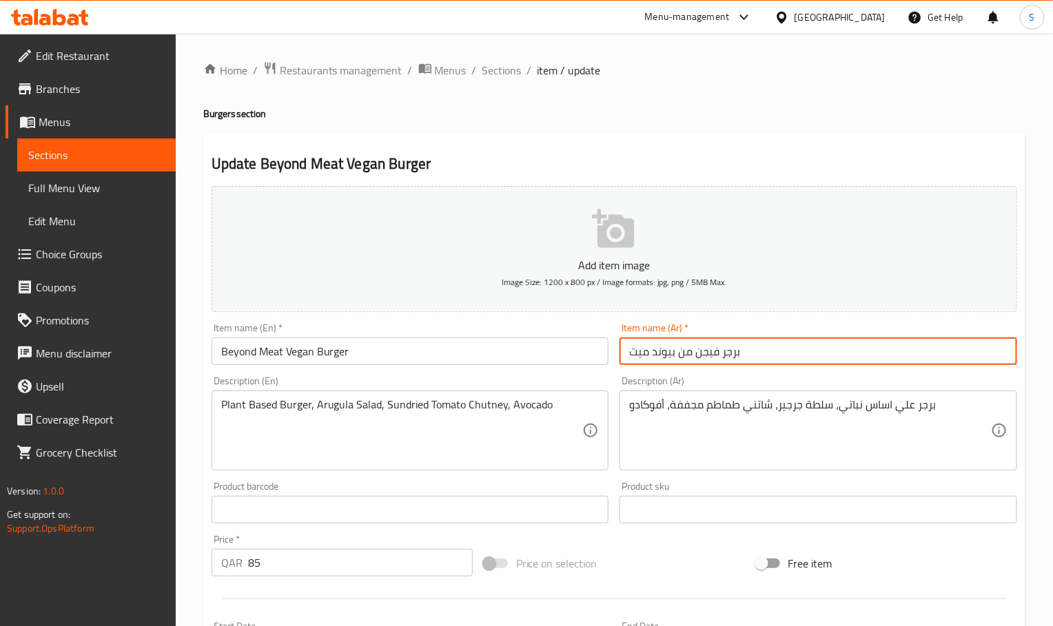
click at [688, 355] on input "برجر فيجن من بيوند ميت" at bounding box center [817, 352] width 397 height 28
type input "برجر فيجن بيوند ميت"
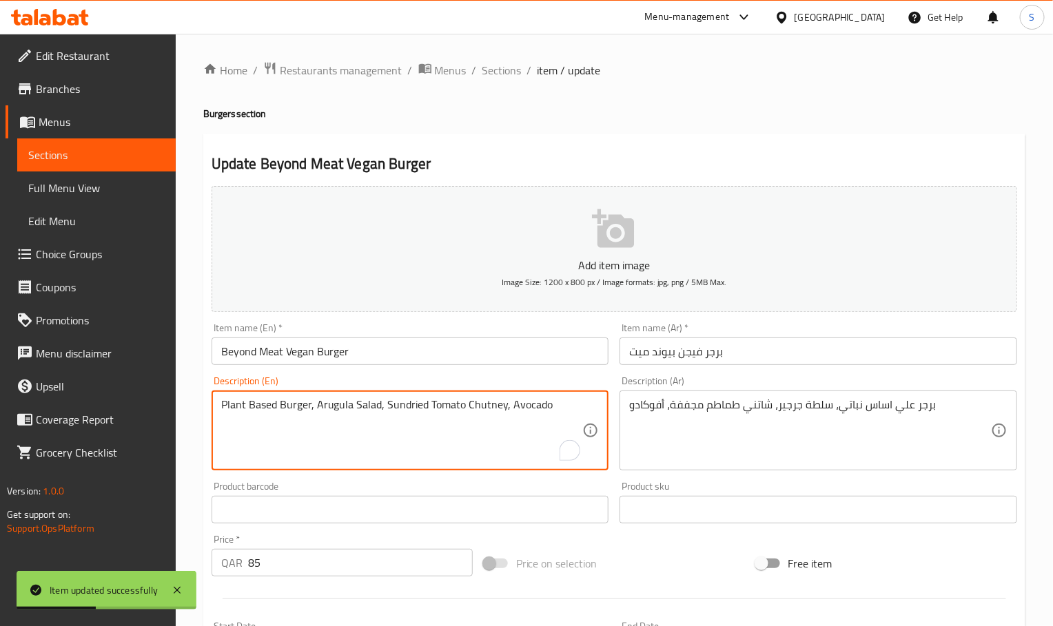
click at [393, 418] on textarea "Plant Based Burger, Arugula Salad, Sundried Tomato Chutney, Avocado" at bounding box center [402, 430] width 362 height 65
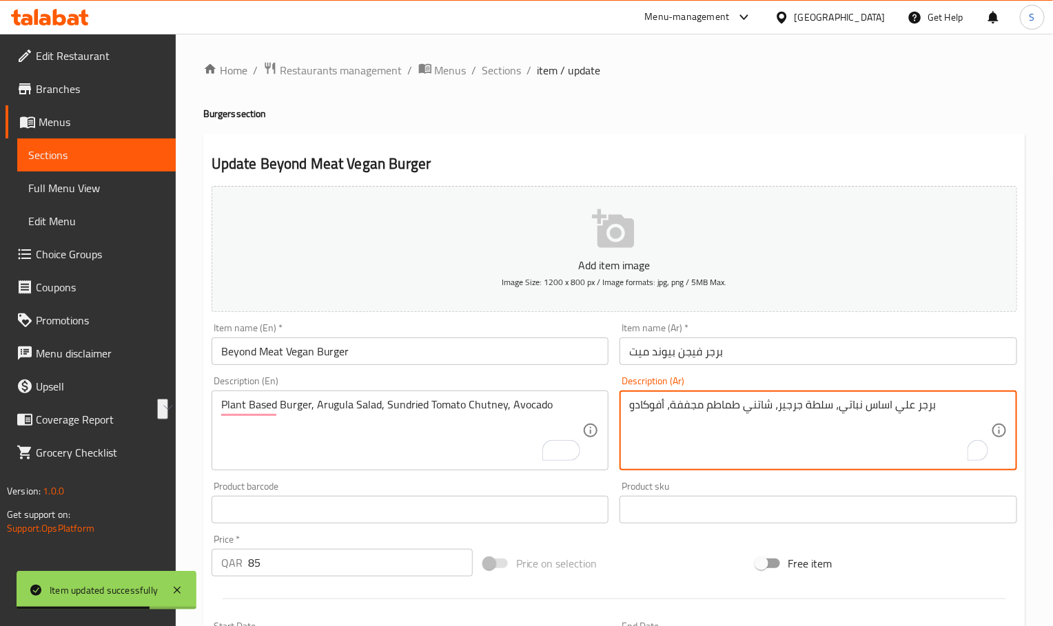
click at [904, 407] on textarea "برجر علي اساس نباتي، سلطة جرجير، شاتني طماطم مجففة، أفوكادو" at bounding box center [810, 430] width 362 height 65
click at [867, 414] on textarea "برجر اساس نباتي، سلطة جرجير، شاتني طماطم مجففة، أفوكادو" at bounding box center [810, 430] width 362 height 65
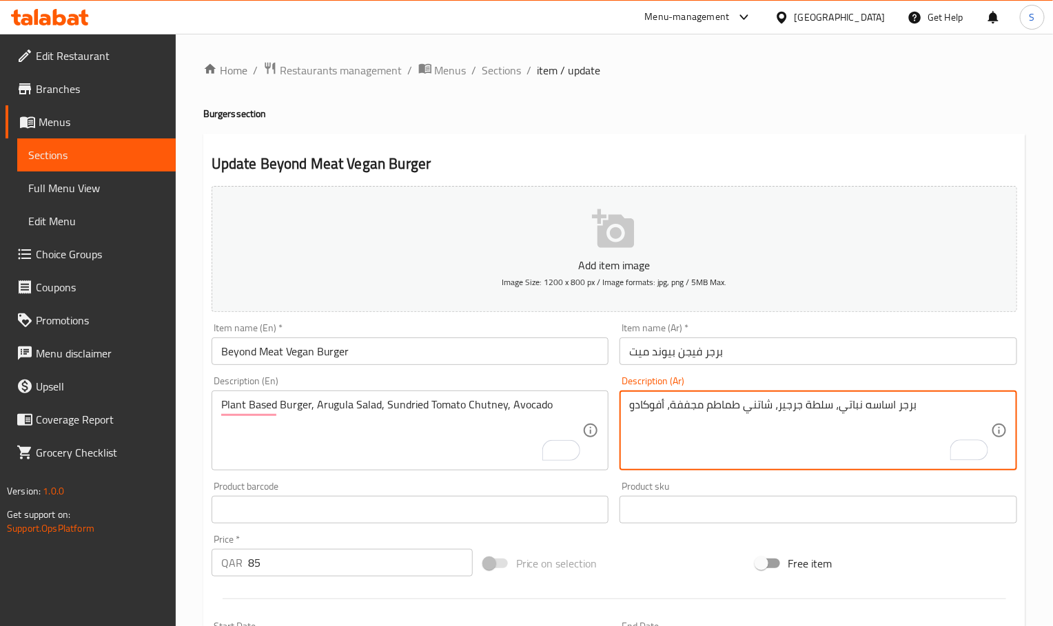
type textarea "برجر اساسه نباتي، سلطة جرجير، شاتني طماطم مجففة، أفوكادو"
click at [368, 356] on input "Beyond Meat Vegan Burger" at bounding box center [409, 352] width 397 height 28
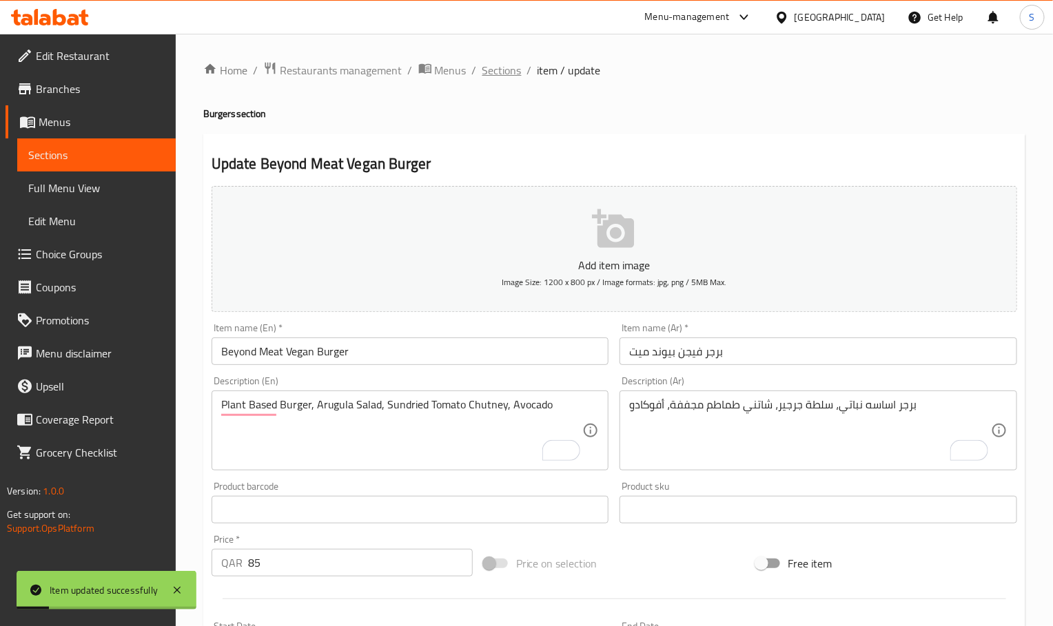
click at [503, 73] on span "Sections" at bounding box center [501, 70] width 39 height 17
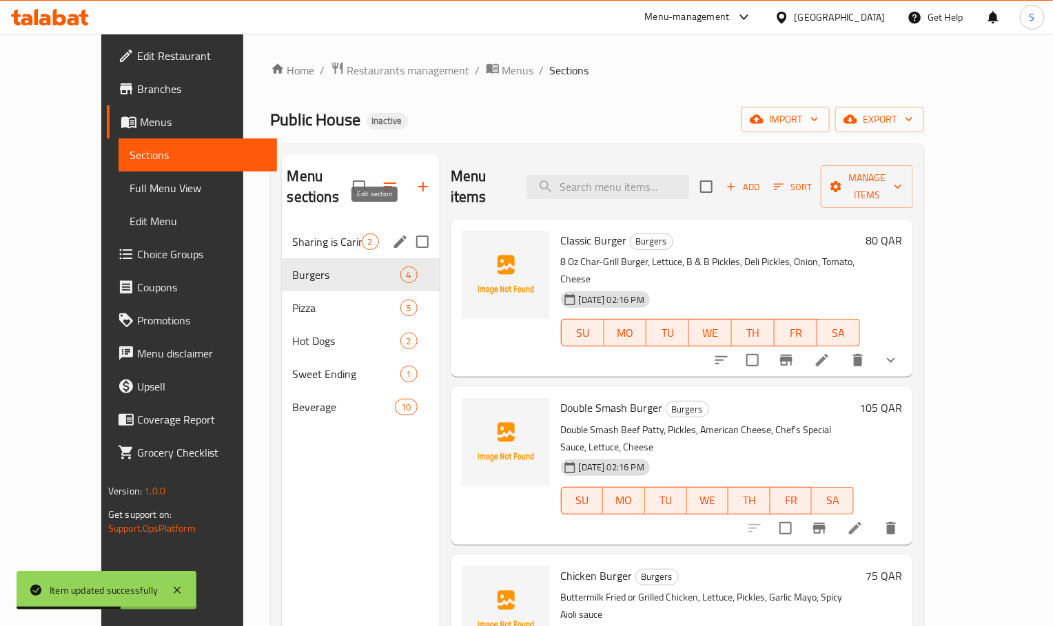
click at [394, 236] on icon "edit" at bounding box center [400, 242] width 12 height 12
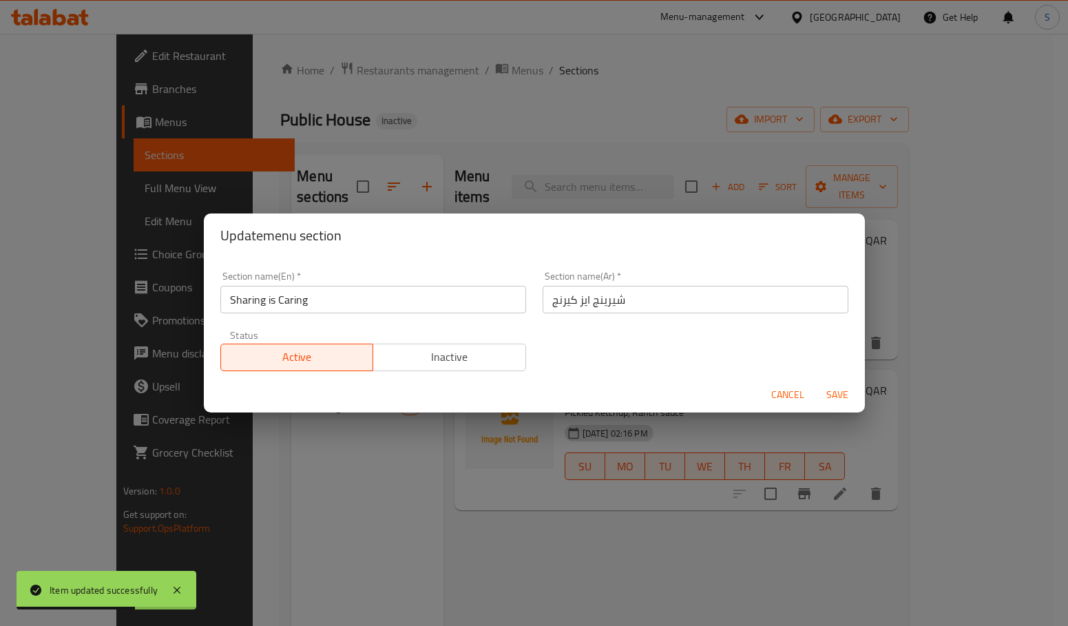
click at [353, 302] on input "Sharing is Caring" at bounding box center [373, 300] width 306 height 28
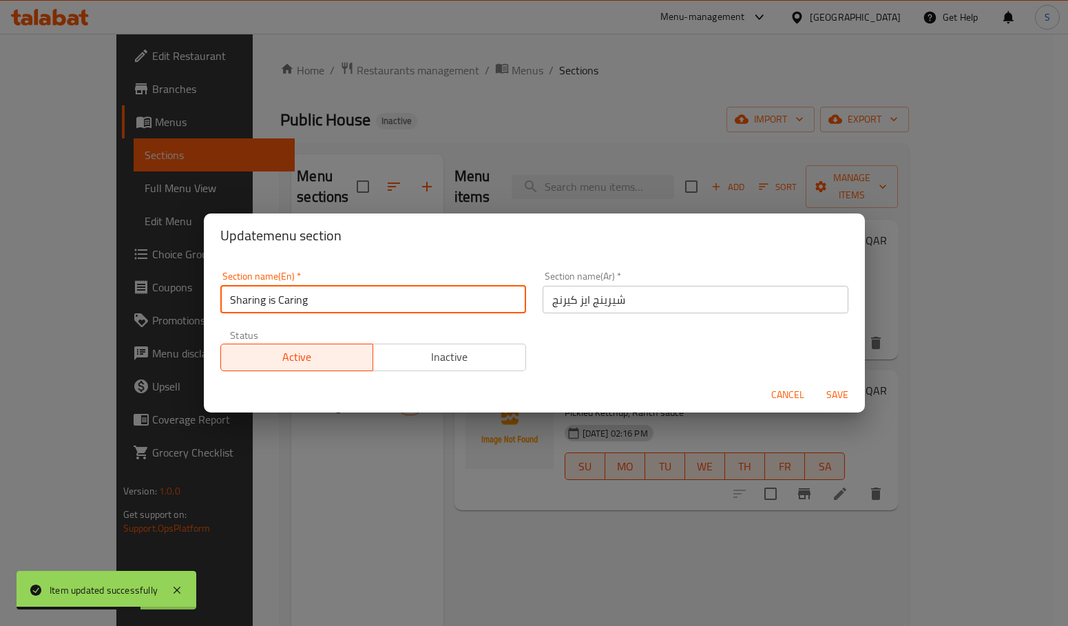
click at [353, 302] on input "Sharing is Caring" at bounding box center [373, 300] width 306 height 28
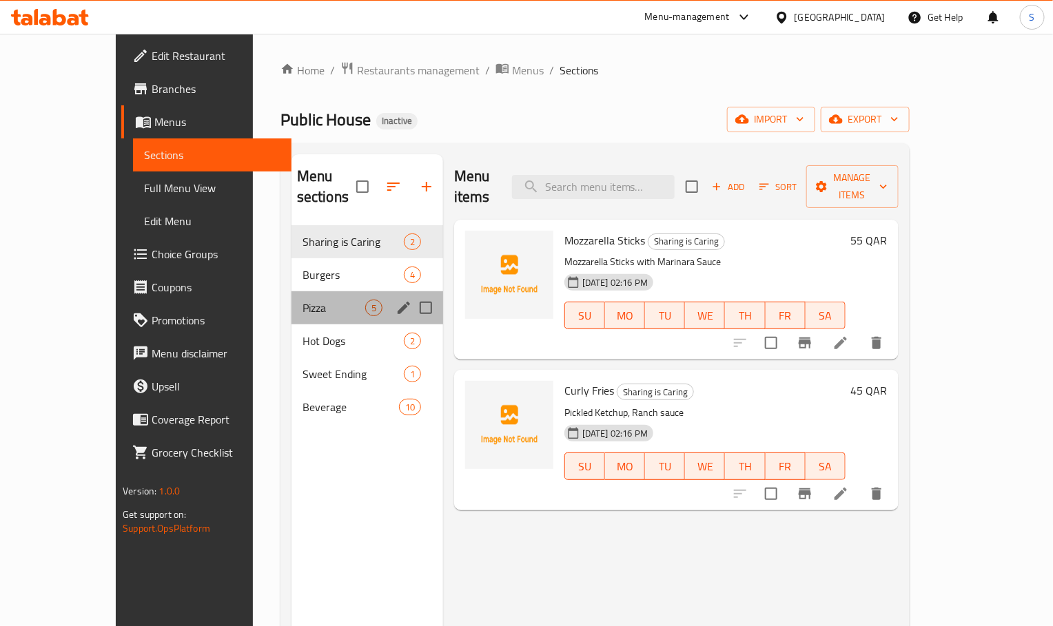
click at [291, 291] on div "Pizza 5" at bounding box center [367, 307] width 152 height 33
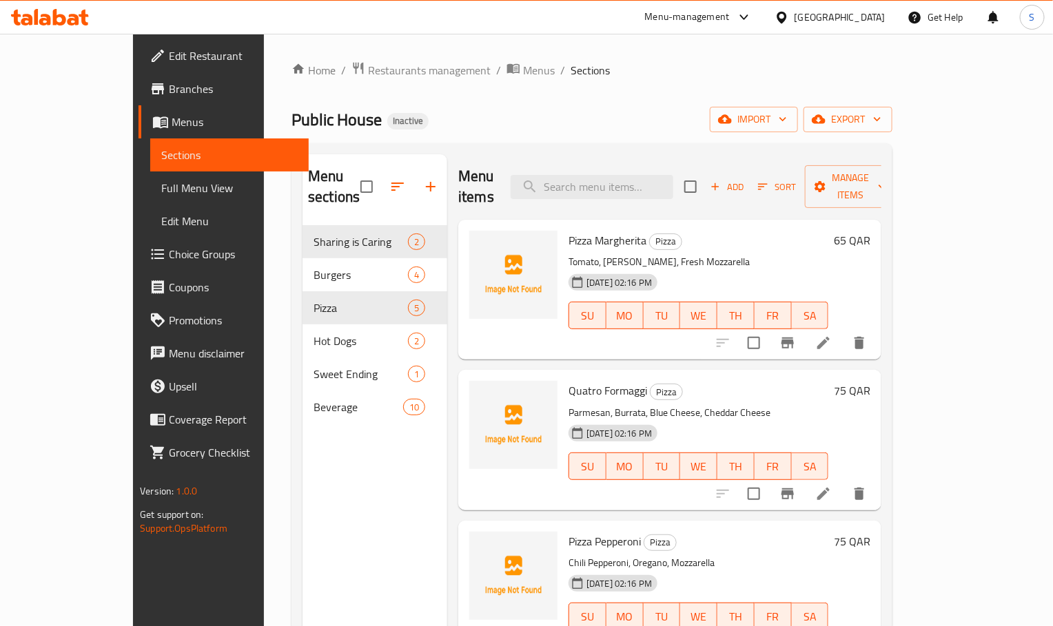
click at [842, 482] on li at bounding box center [823, 494] width 39 height 25
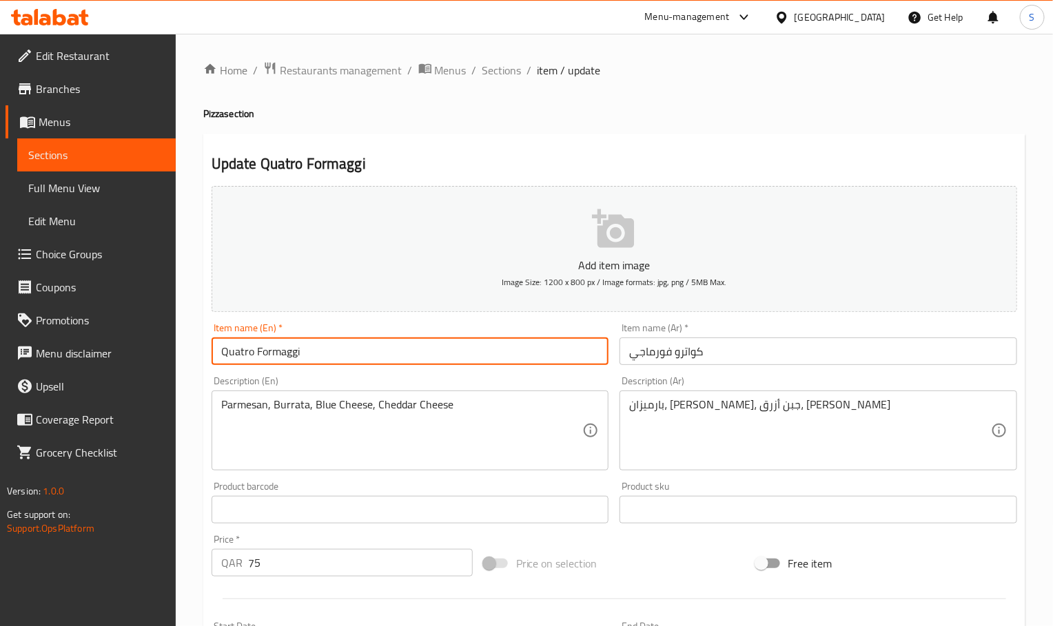
click at [354, 347] on input "Quatro Formaggi" at bounding box center [409, 352] width 397 height 28
type input "Quatro Formaggi pizza"
click at [620, 352] on input "كواترو فورماجي" at bounding box center [817, 352] width 397 height 28
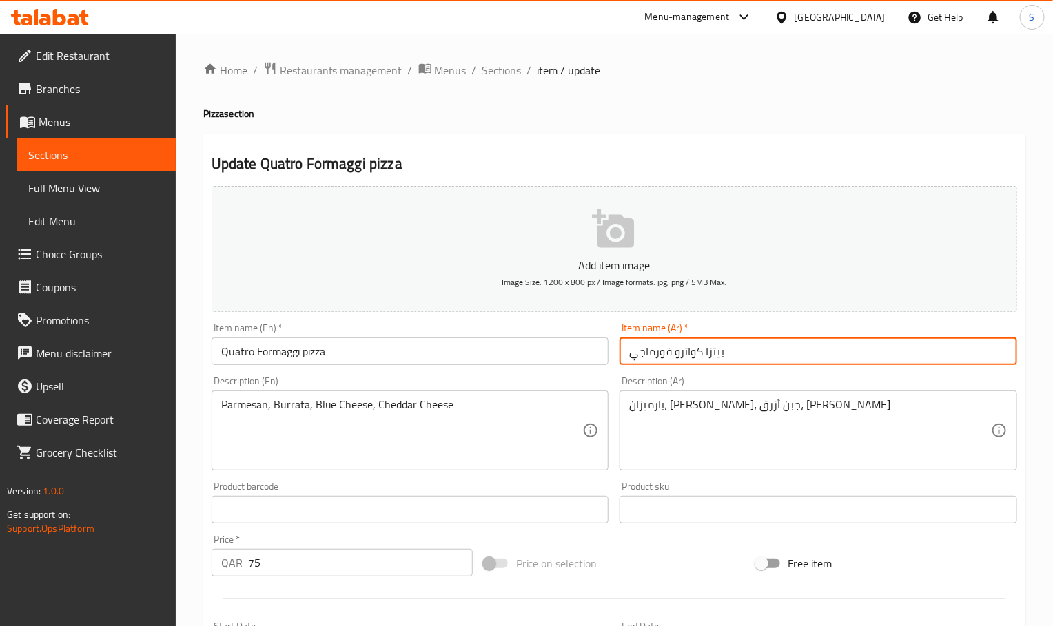
type input "بيتزا كواترو فورماجي"
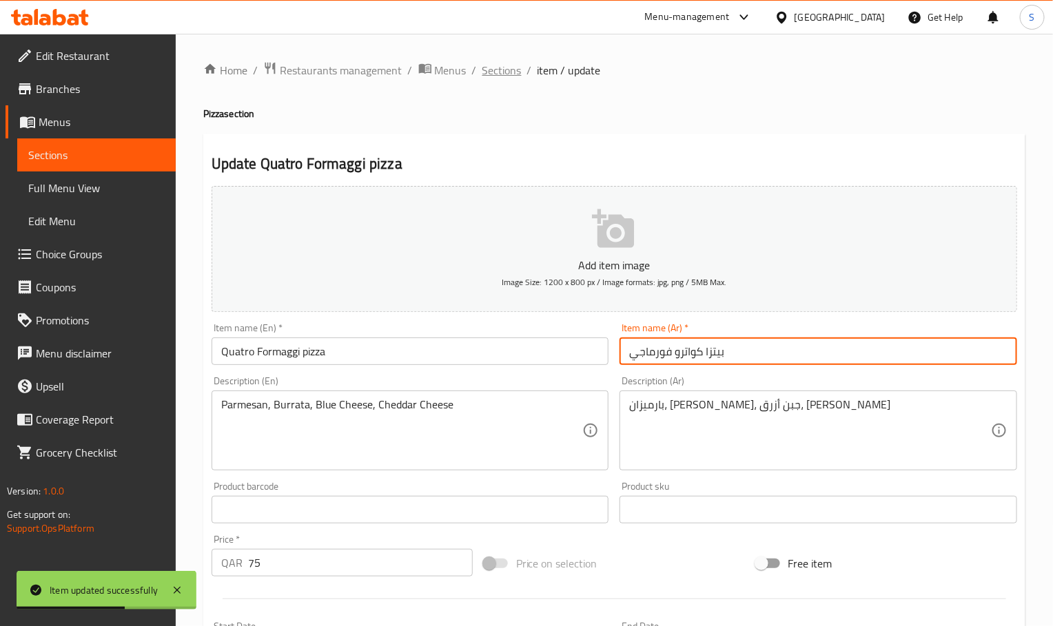
click at [495, 62] on span "Sections" at bounding box center [501, 70] width 39 height 17
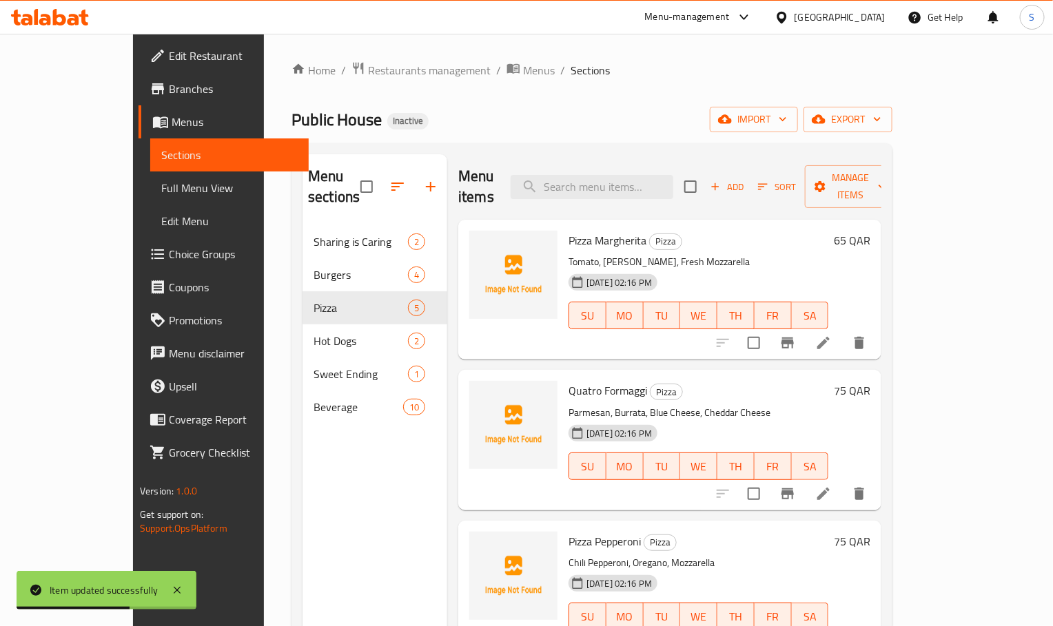
scroll to position [160, 0]
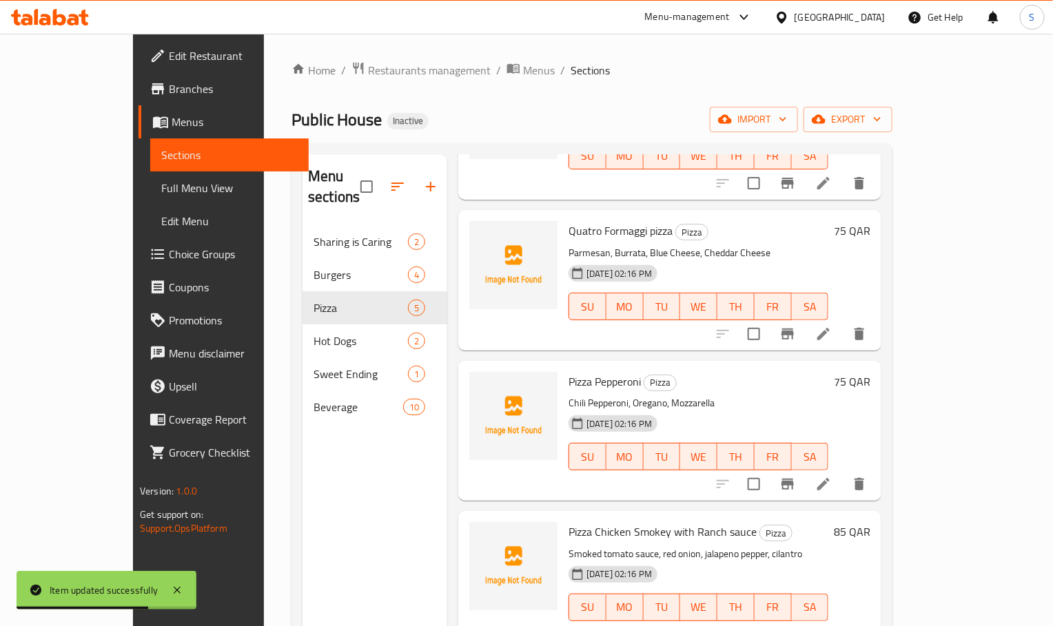
click at [842, 473] on li at bounding box center [823, 484] width 39 height 25
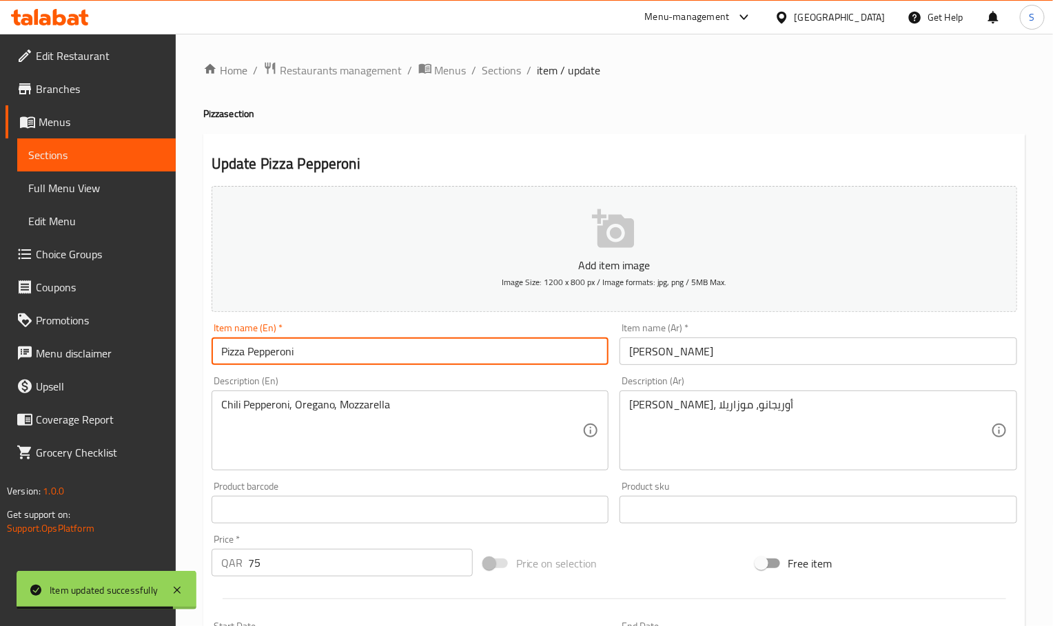
click at [335, 349] on input "Pizza Pepperoni" at bounding box center [409, 352] width 397 height 28
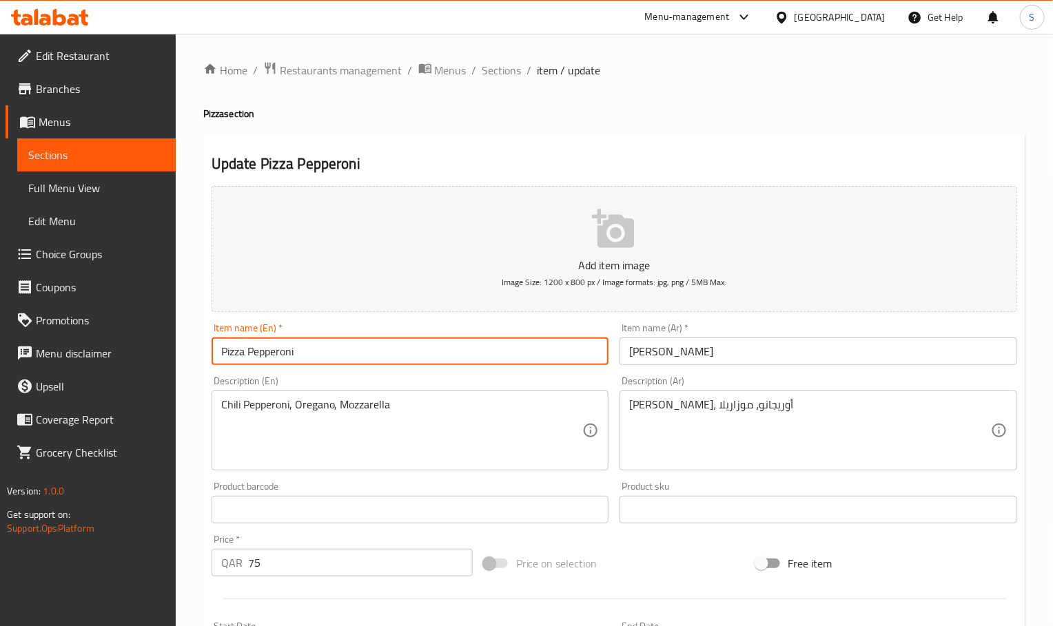
click at [648, 364] on input "[PERSON_NAME]" at bounding box center [817, 352] width 397 height 28
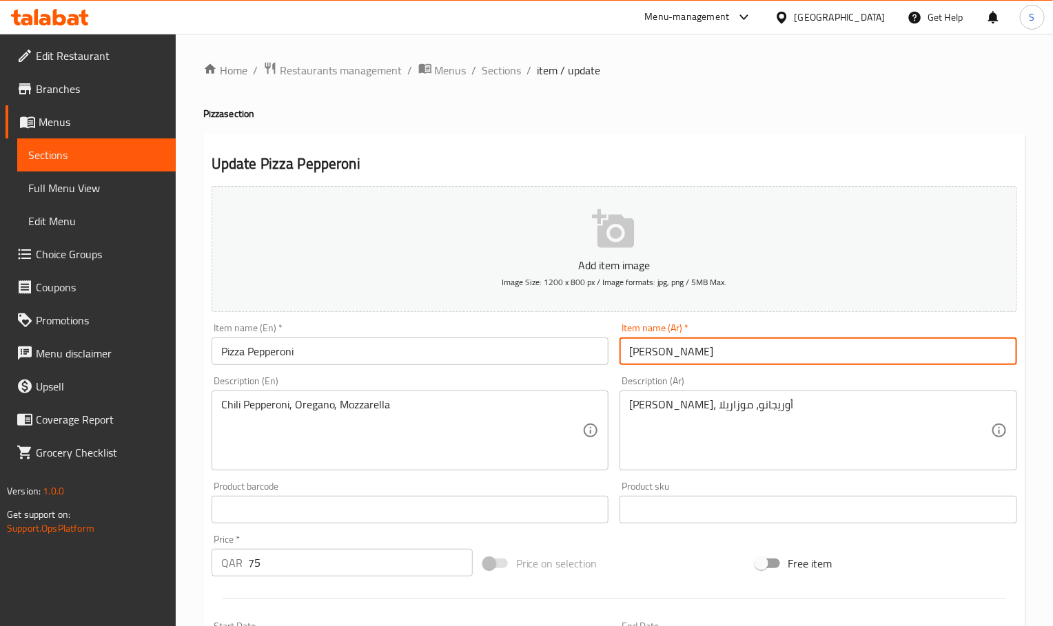
click at [648, 364] on input "[PERSON_NAME]" at bounding box center [817, 352] width 397 height 28
paste input "text"
type input "[PERSON_NAME]"
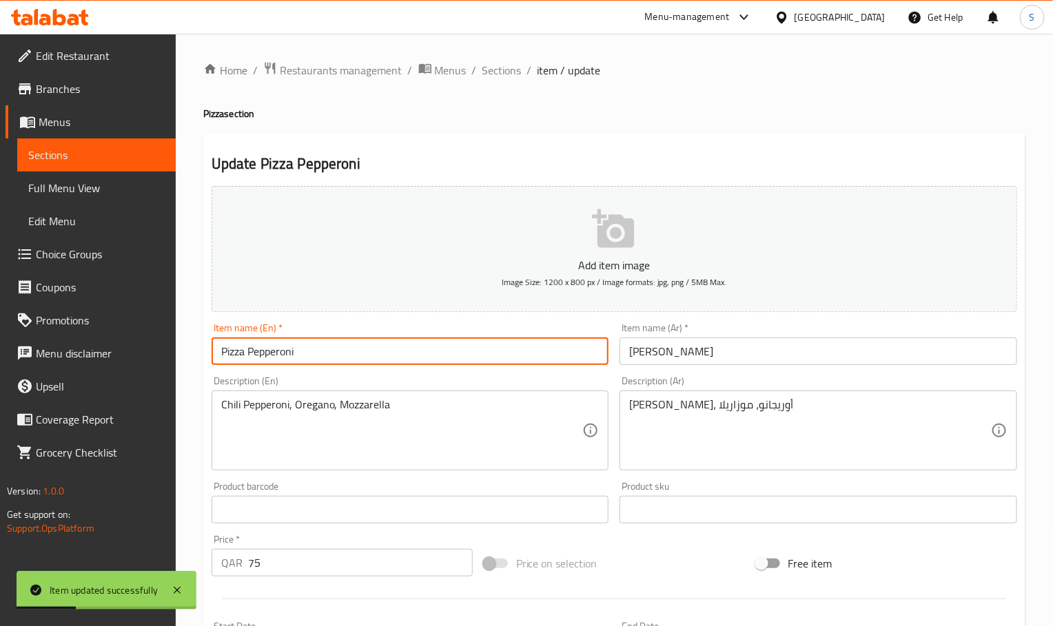
click at [240, 346] on input "Pizza Pepperoni" at bounding box center [409, 352] width 397 height 28
click at [304, 360] on input "Pepperoni" at bounding box center [409, 352] width 397 height 28
paste input "Pizza"
type input "Pepperoni Pizza"
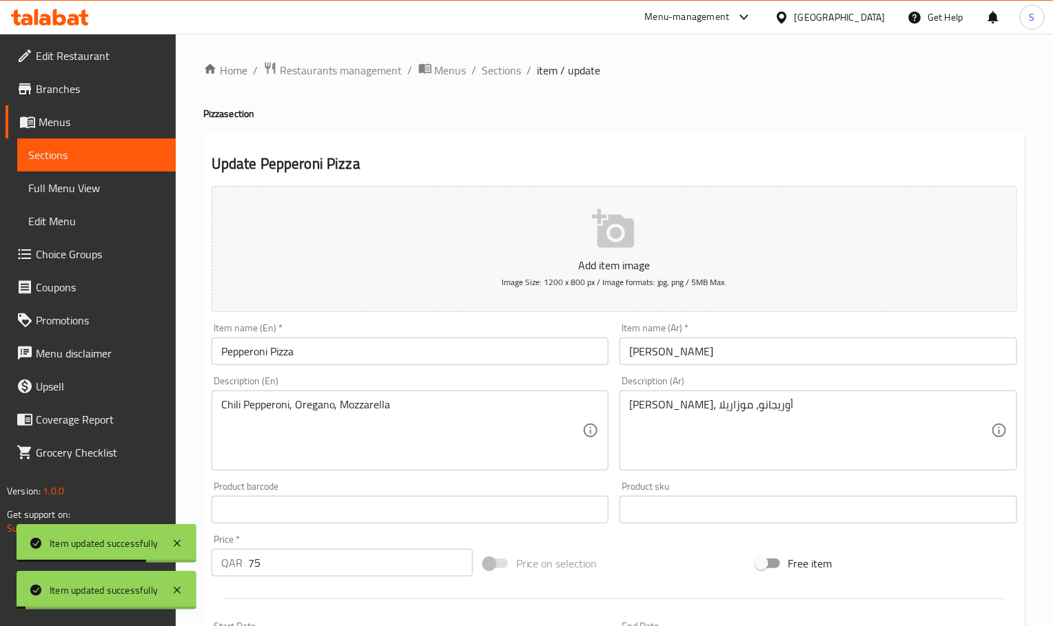
click at [503, 70] on span "Sections" at bounding box center [501, 70] width 39 height 17
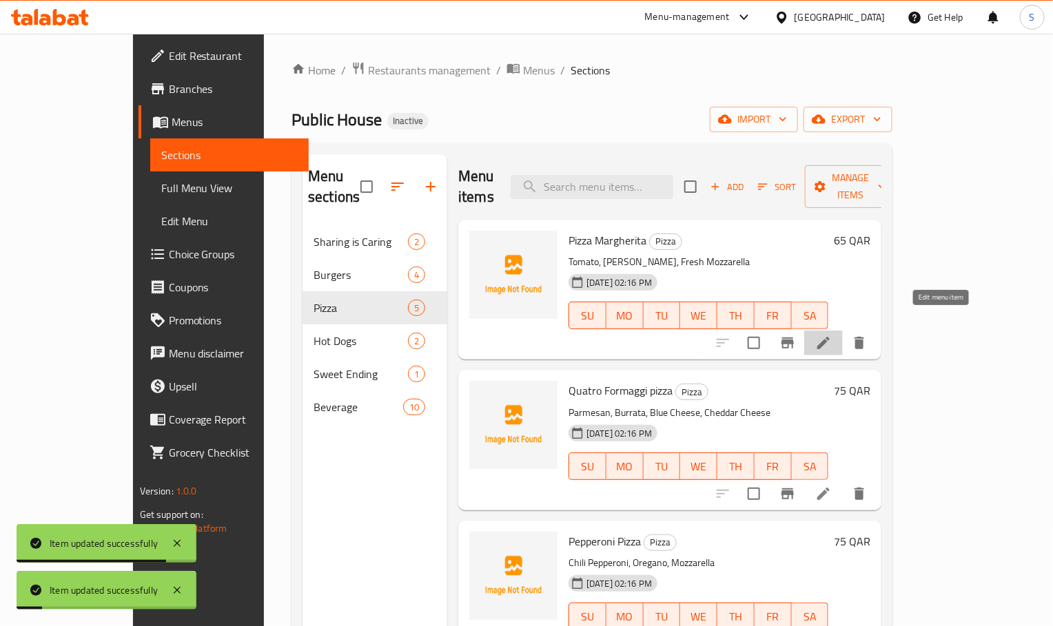
click at [829, 337] on icon at bounding box center [823, 343] width 12 height 12
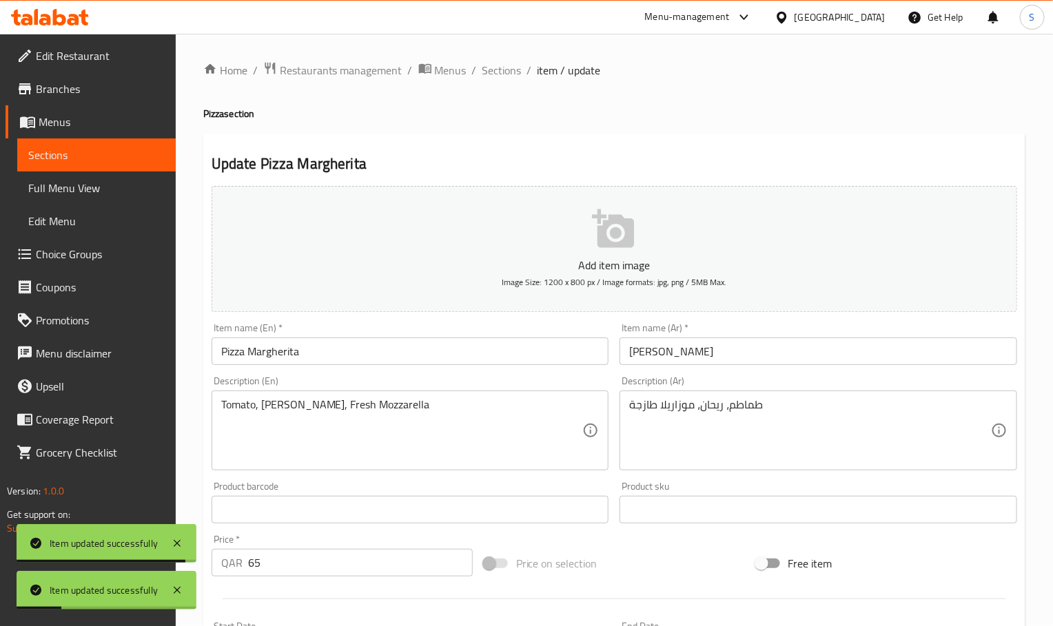
click at [228, 352] on input "Pizza Margherita" at bounding box center [409, 352] width 397 height 28
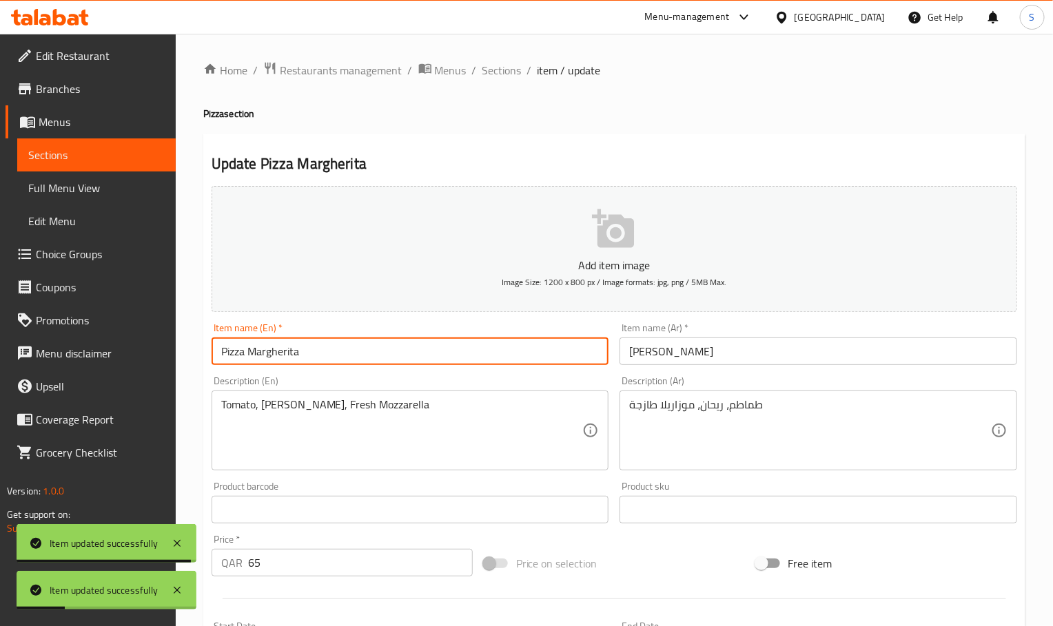
click at [228, 352] on input "Pizza Margherita" at bounding box center [409, 352] width 397 height 28
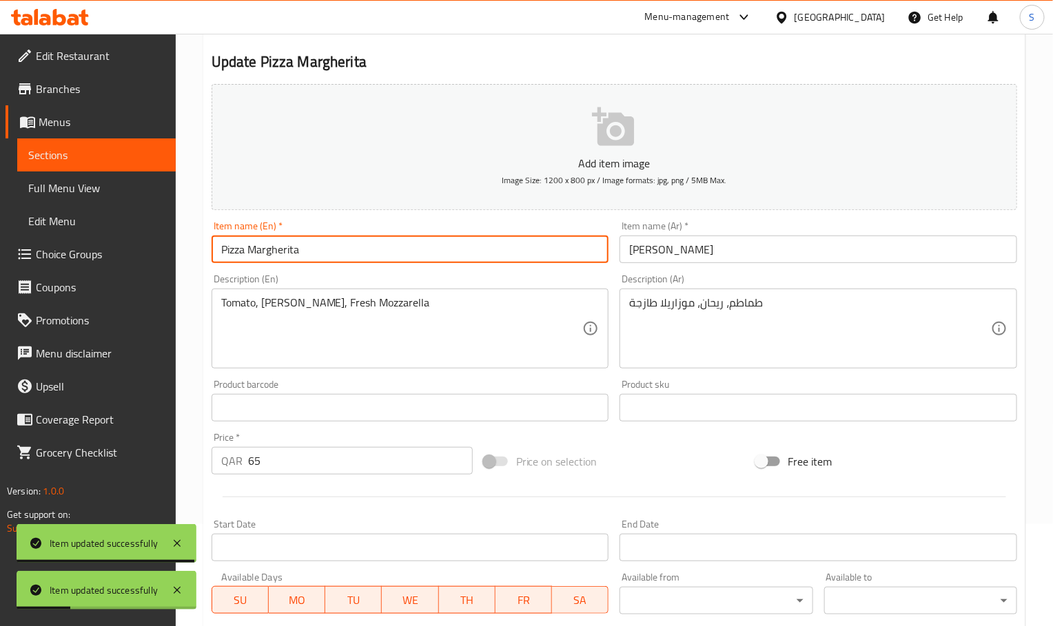
scroll to position [103, 0]
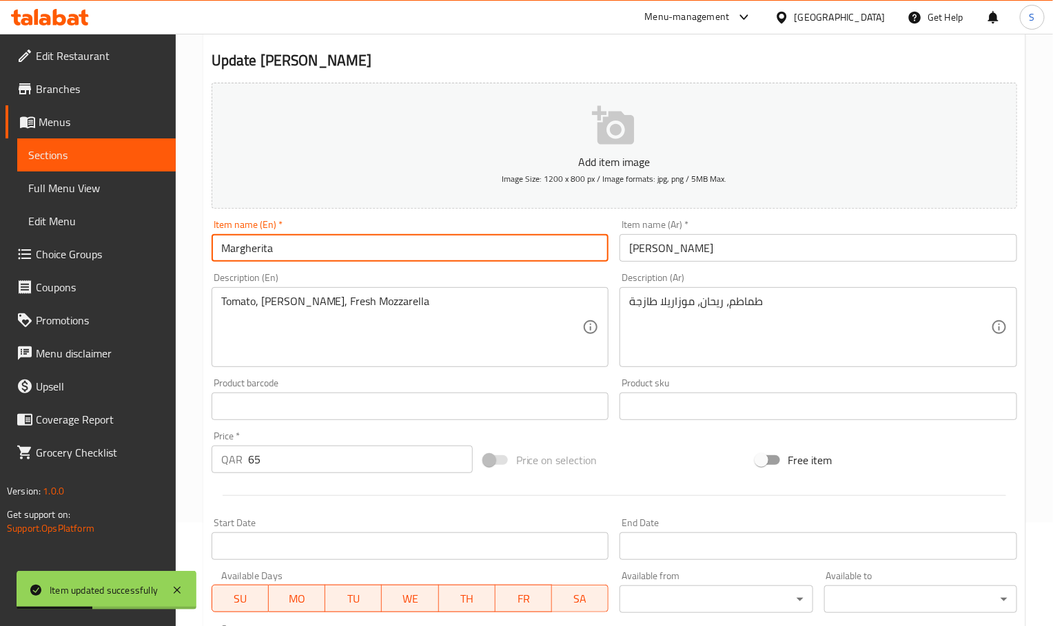
click at [371, 257] on input "Margherita" at bounding box center [409, 248] width 397 height 28
paste input "Pizza"
type input "[PERSON_NAME]"
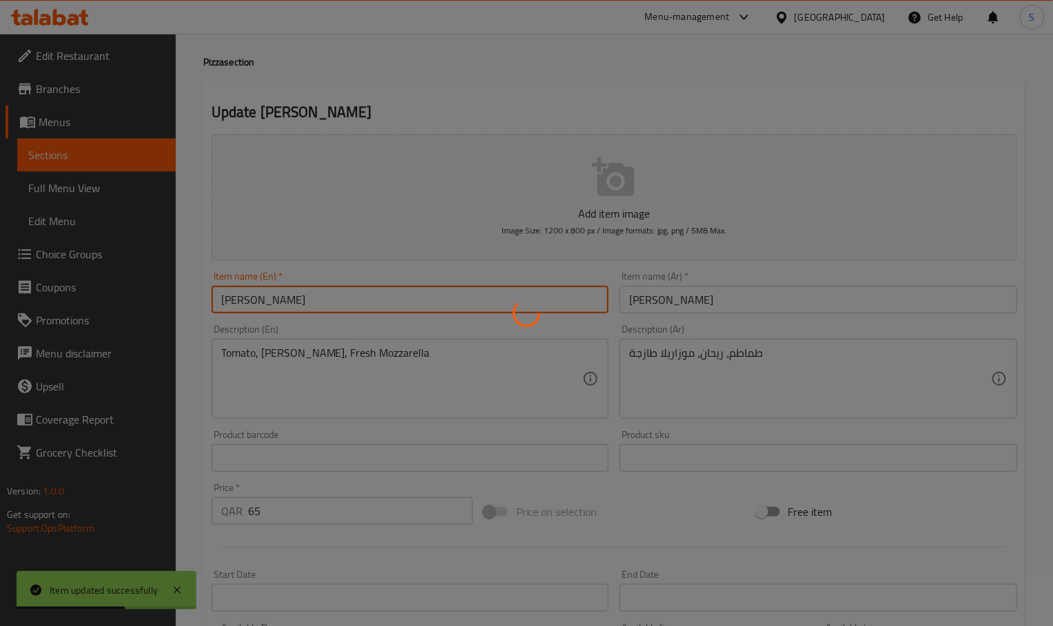
scroll to position [0, 0]
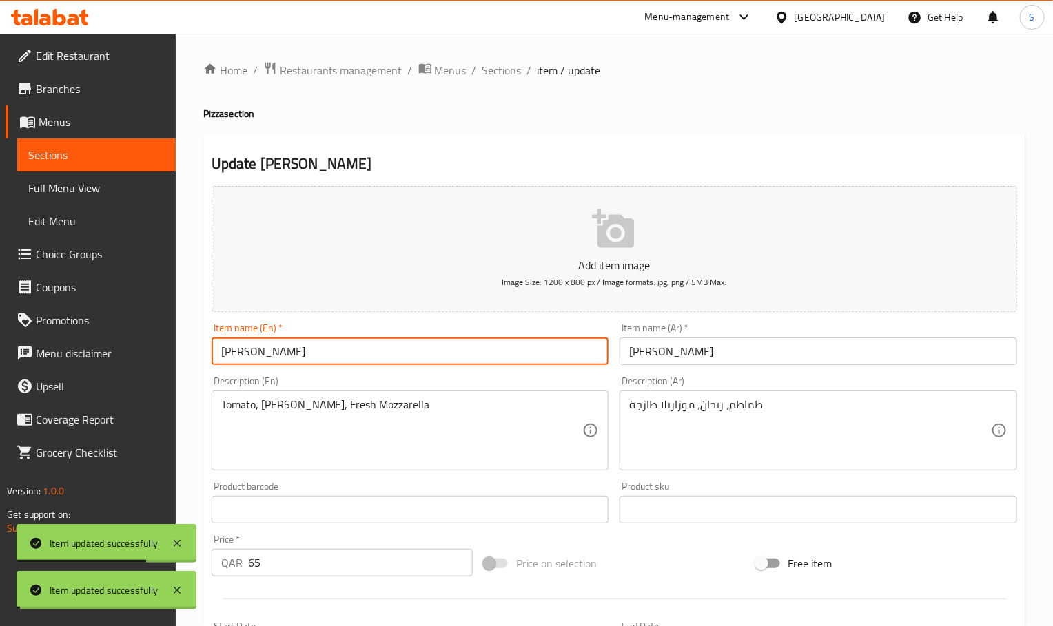
click at [498, 67] on span "Sections" at bounding box center [501, 70] width 39 height 17
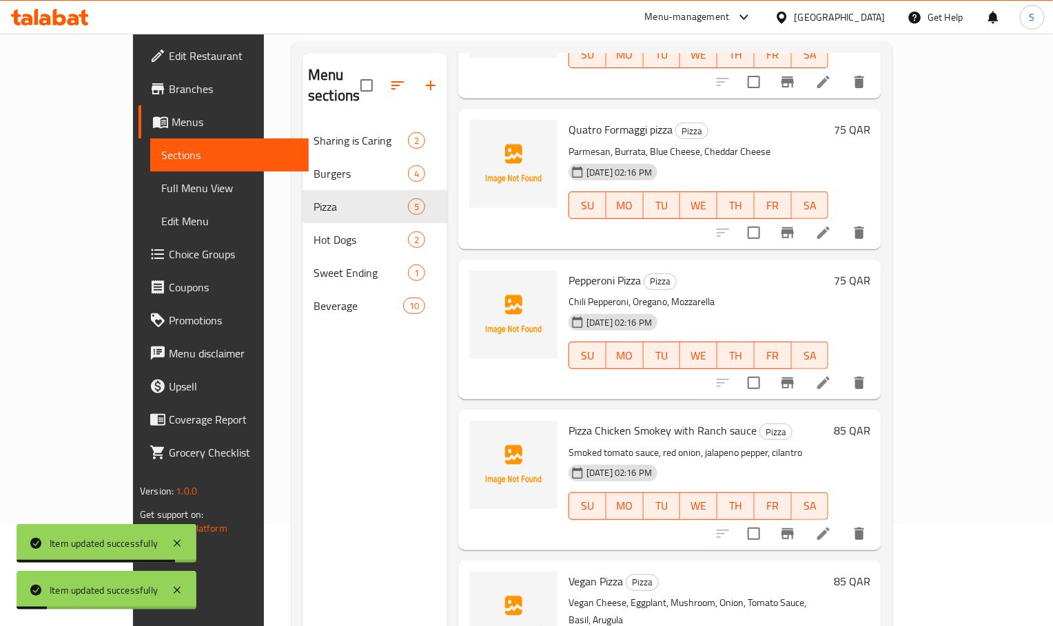
scroll to position [103, 0]
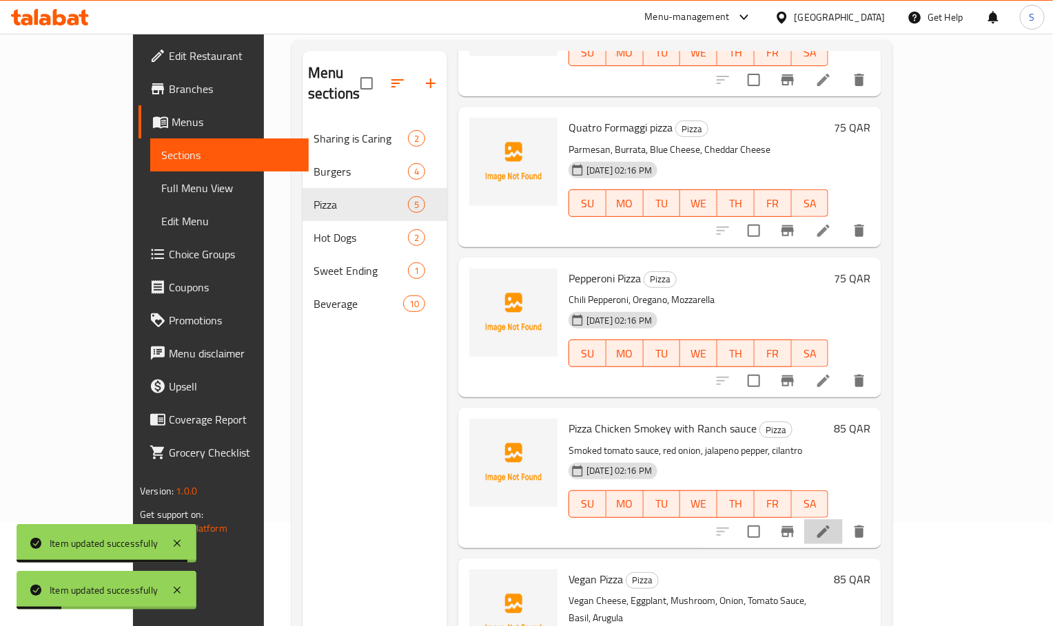
click at [842, 519] on li at bounding box center [823, 531] width 39 height 25
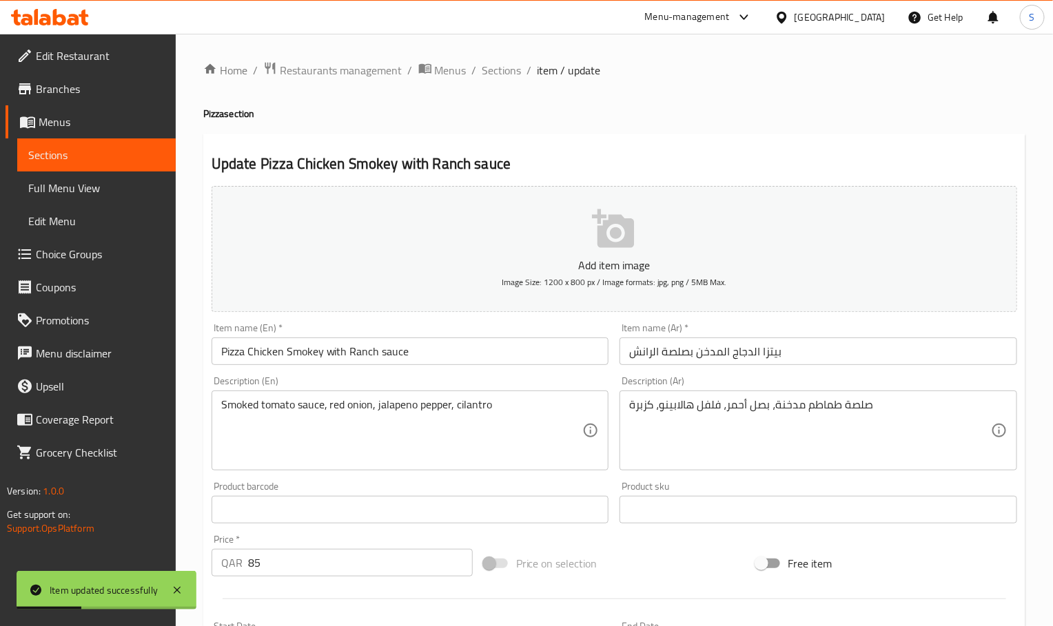
click at [220, 362] on input "Pizza Chicken Smokey with Ranch sauce" at bounding box center [409, 352] width 397 height 28
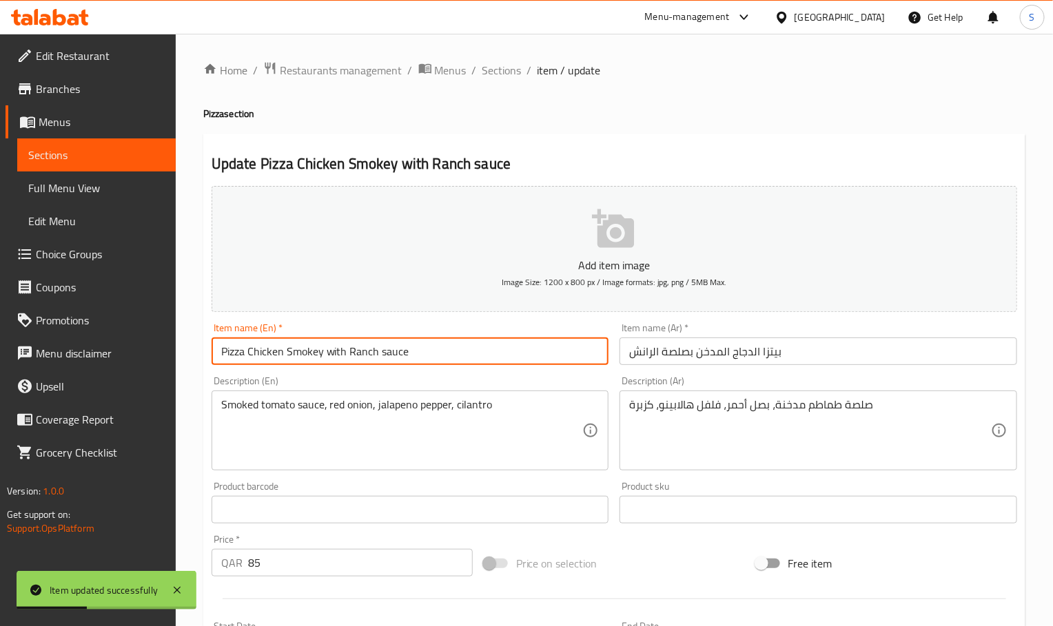
click at [220, 362] on input "Pizza Chicken Smokey with Ranch sauce" at bounding box center [409, 352] width 397 height 28
click at [442, 350] on input "Chicken Smokey with Ranch sauce" at bounding box center [409, 352] width 397 height 28
paste input "Pizza"
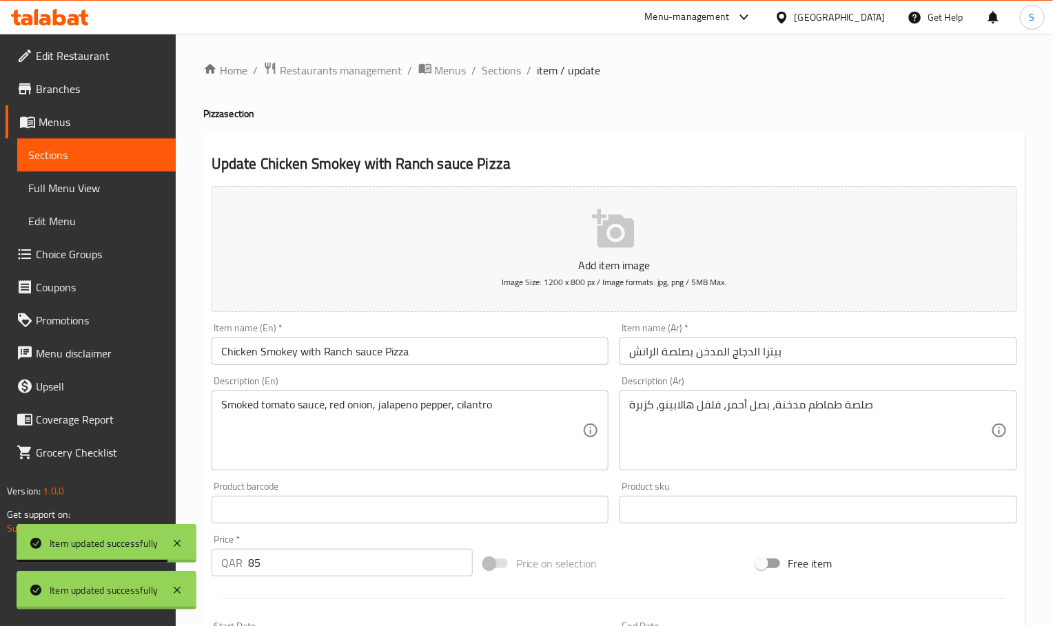
click at [652, 93] on div "Home / Restaurants management / Menus / Sections / item / update Pizza section …" at bounding box center [614, 503] width 822 height 885
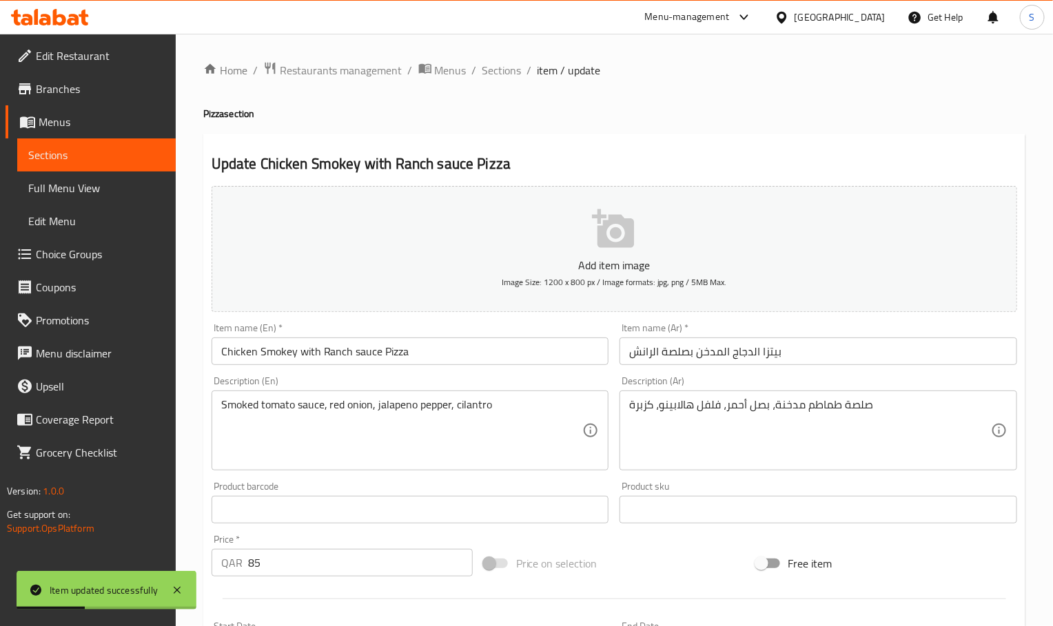
click at [661, 143] on div "Update Chicken Smokey with Ranch sauce Pizza Add item image Image Size: 1200 x …" at bounding box center [614, 535] width 822 height 802
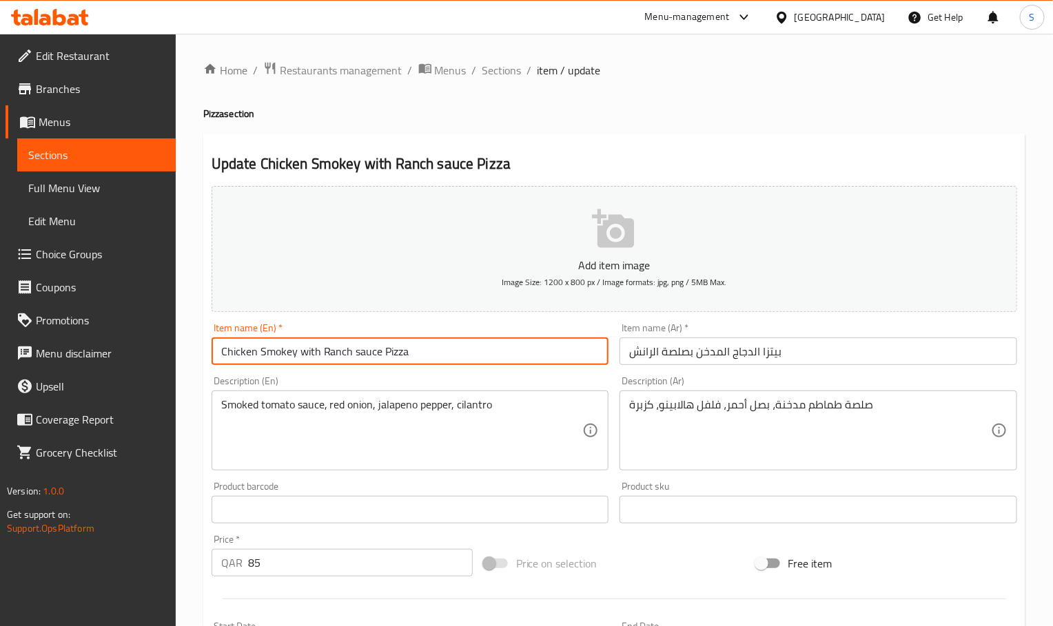
drag, startPoint x: 349, startPoint y: 351, endPoint x: 174, endPoint y: 345, distance: 175.1
click at [174, 345] on div "Edit Restaurant Branches Menus Sections Full Menu View Edit Menu Choice Groups …" at bounding box center [526, 504] width 1053 height 940
paste input "Smokey Chicken And"
type input "Smokey Chicken And Ranch sauce Pizza"
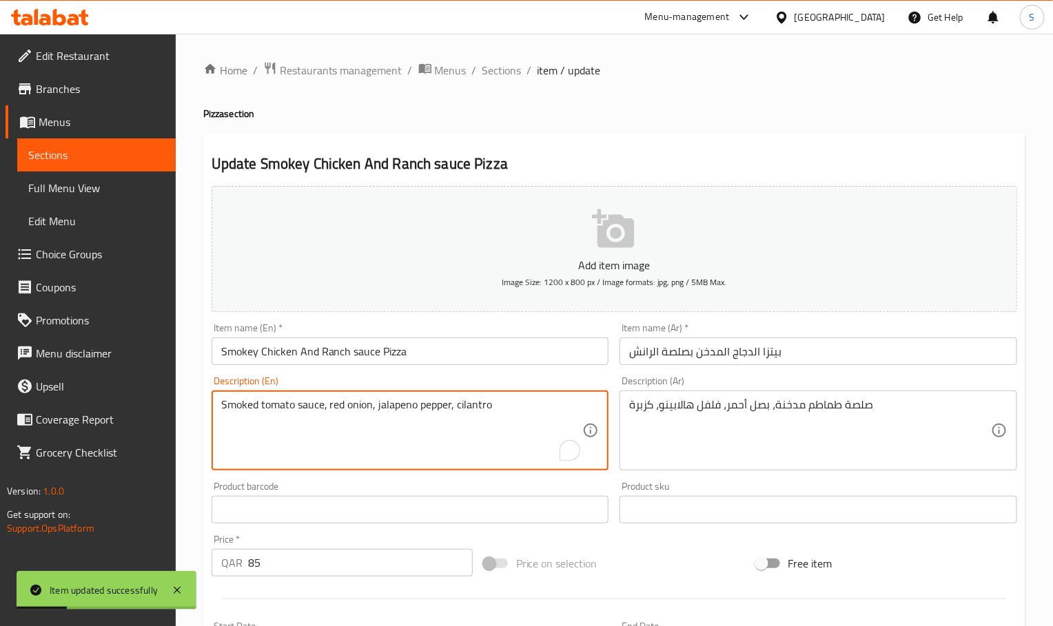
click at [400, 411] on textarea "Smoked tomato sauce, red onion, jalapeno pepper, cilantro" at bounding box center [402, 430] width 362 height 65
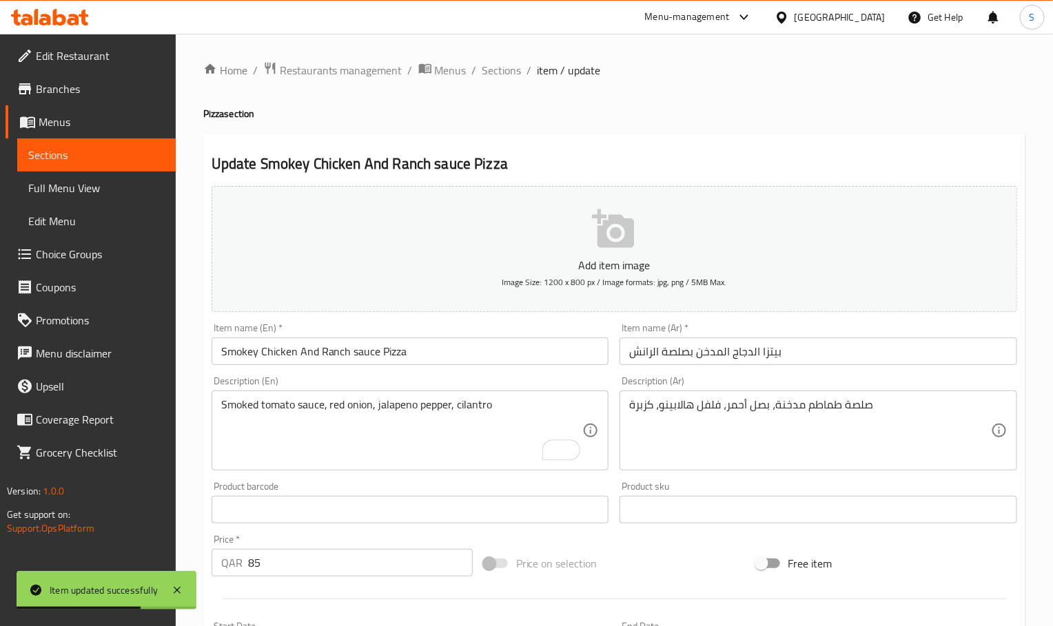
click at [533, 123] on div "Home / Restaurants management / Menus / Sections / item / update Pizza section …" at bounding box center [614, 503] width 822 height 885
click at [493, 67] on span "Sections" at bounding box center [501, 70] width 39 height 17
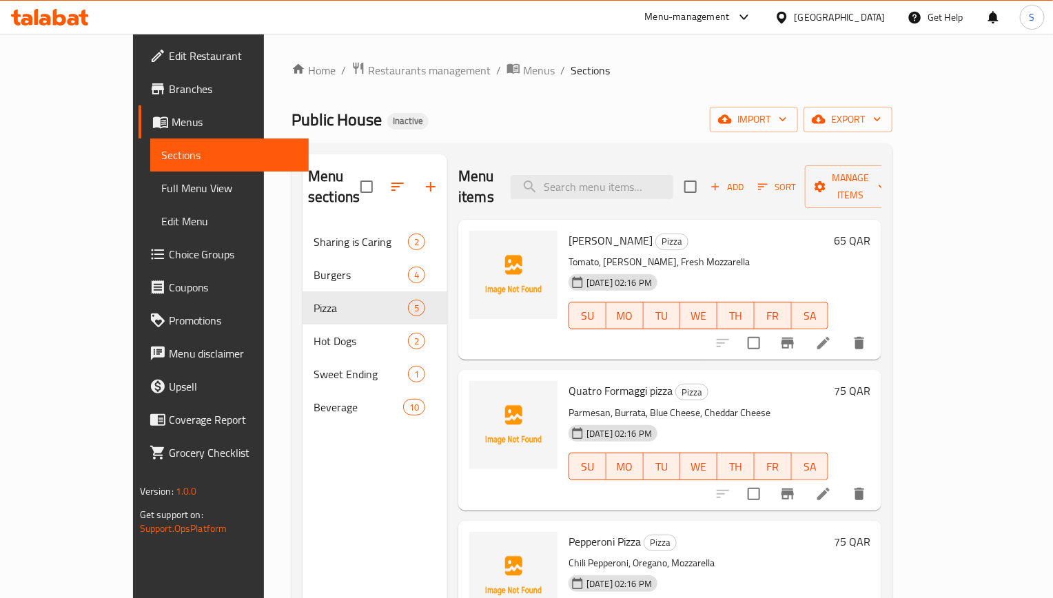
click at [169, 261] on span "Choice Groups" at bounding box center [233, 254] width 129 height 17
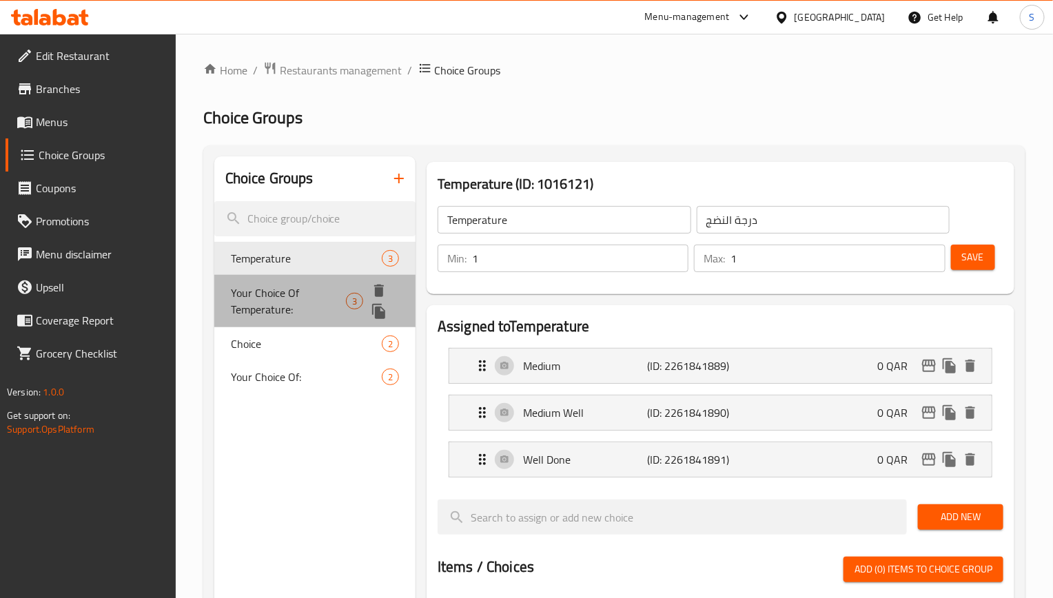
click at [311, 291] on span "Your Choice Of Temperature:" at bounding box center [288, 301] width 115 height 33
type input "Your Choice Of Temperature:"
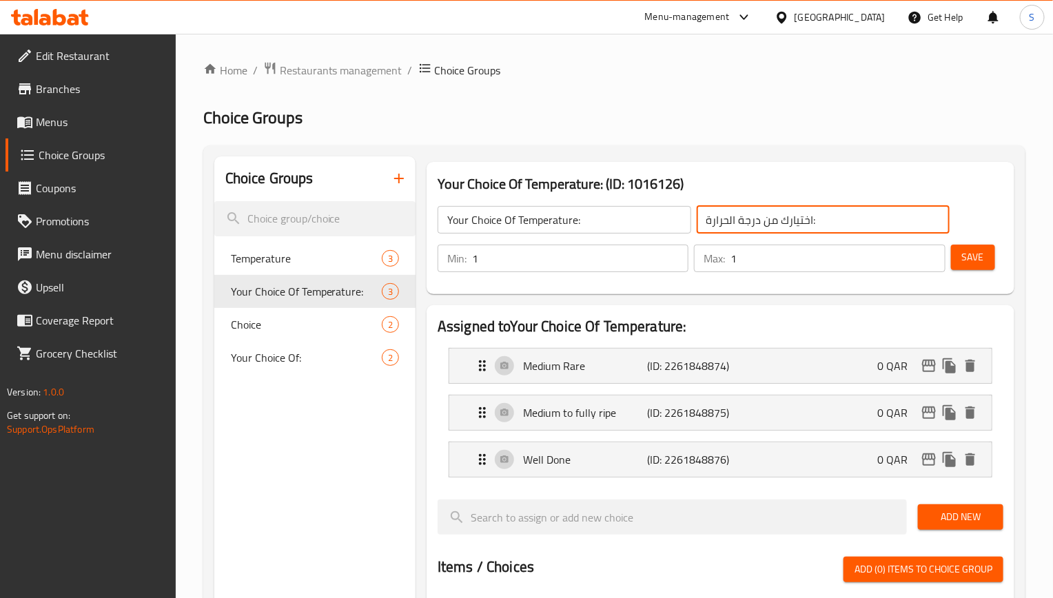
drag, startPoint x: 759, startPoint y: 222, endPoint x: 687, endPoint y: 220, distance: 72.4
click at [687, 220] on div "Your Choice Of Temperature: ​ اختيارك من درجة الحرارة: ​" at bounding box center [693, 220] width 528 height 44
paste input "نضج"
type input "اختيارك من درجة النضج:"
click at [986, 257] on button "Save" at bounding box center [973, 257] width 44 height 25
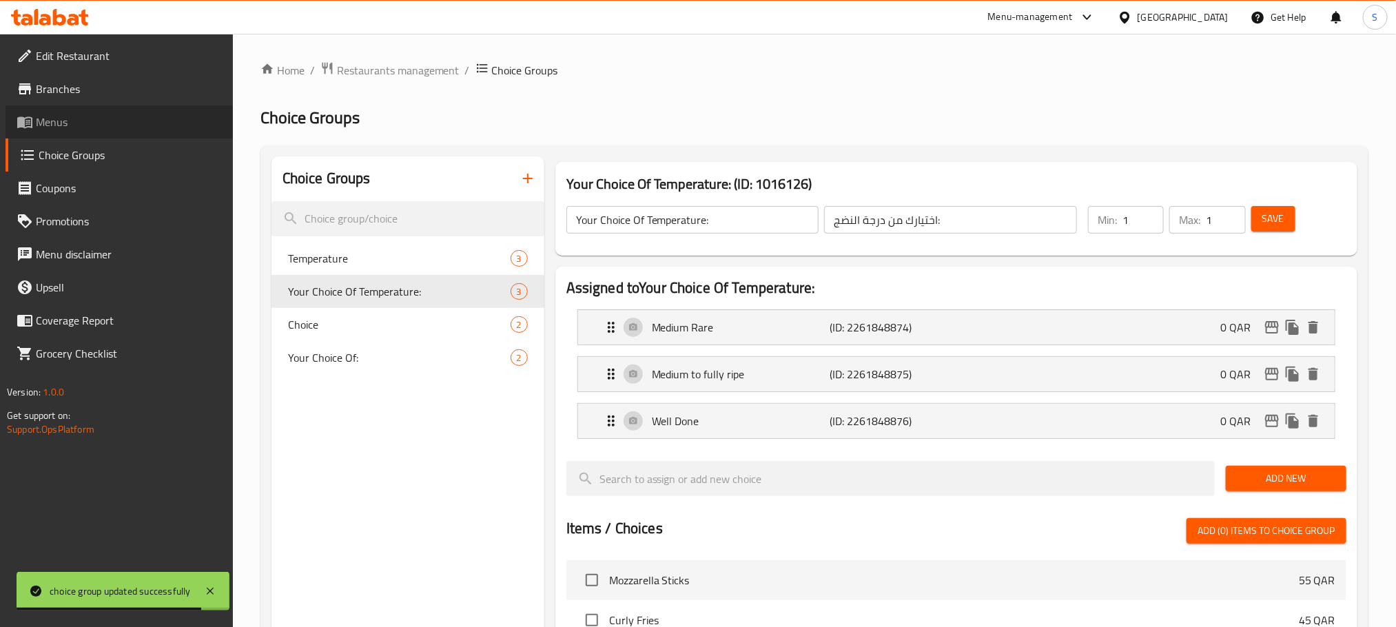
click at [100, 122] on span "Menus" at bounding box center [129, 122] width 186 height 17
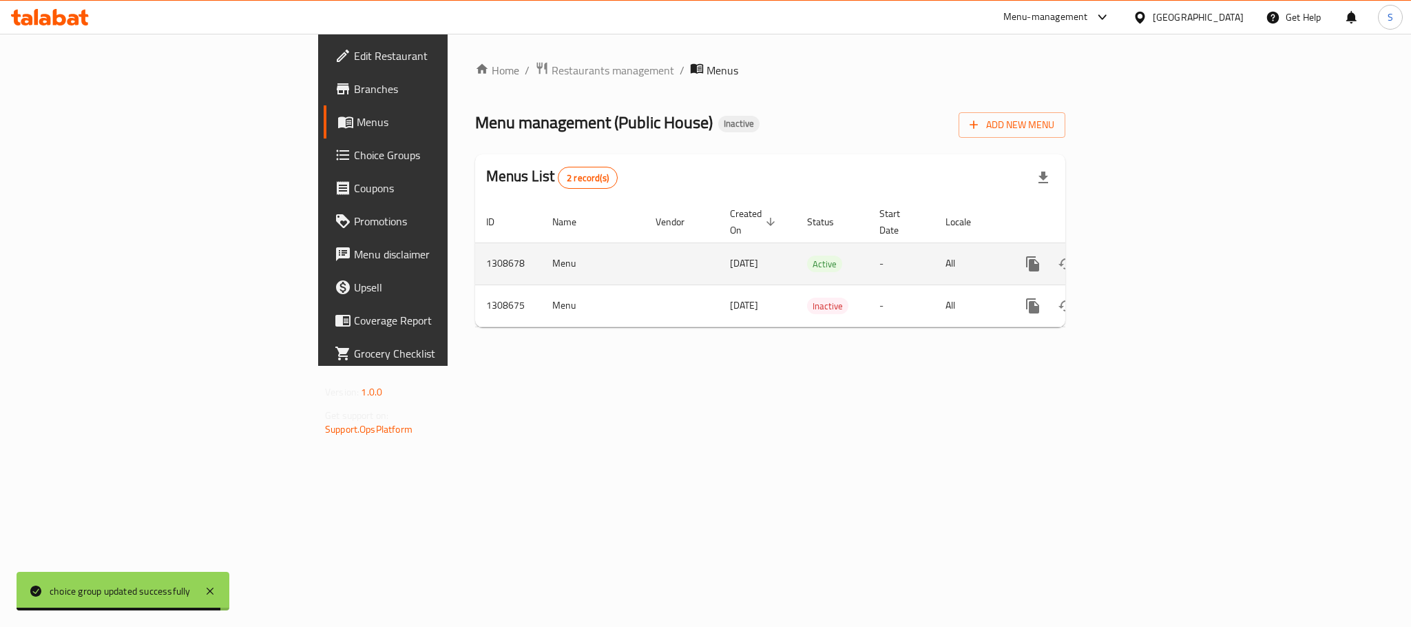
click at [1141, 256] on icon "enhanced table" at bounding box center [1132, 264] width 17 height 17
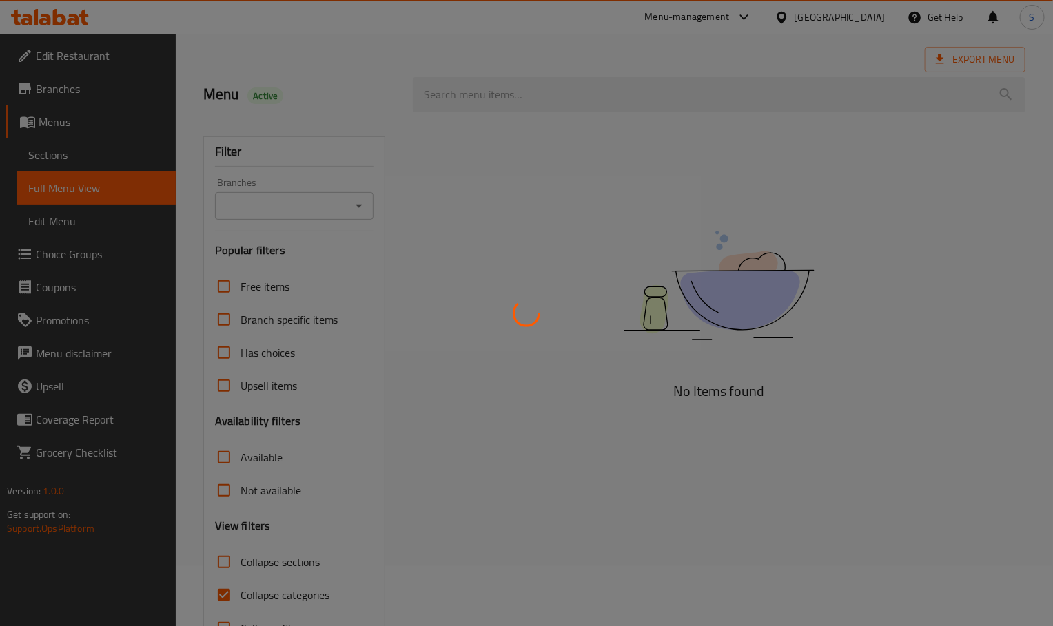
scroll to position [108, 0]
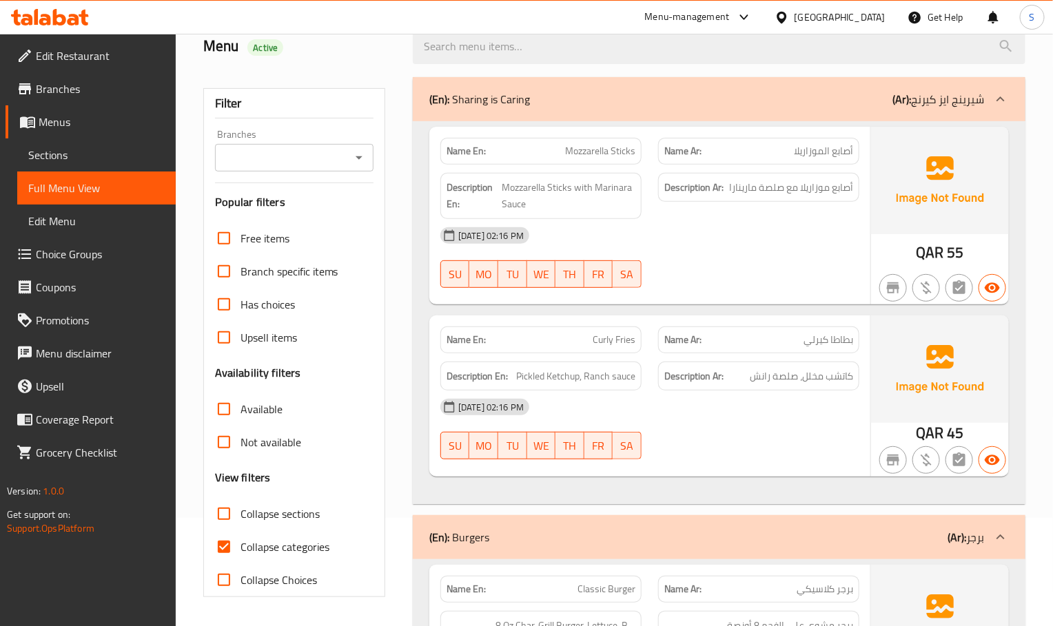
click at [225, 548] on input "Collapse categories" at bounding box center [223, 546] width 33 height 33
checkbox input "false"
click at [225, 513] on input "Collapse sections" at bounding box center [223, 513] width 33 height 33
checkbox input "true"
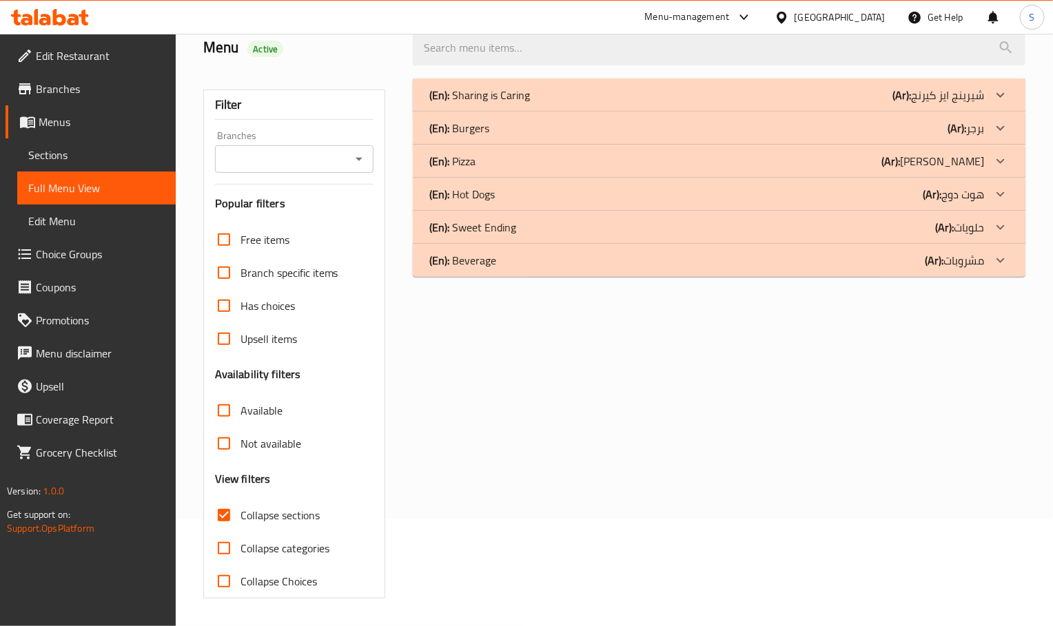
click at [496, 138] on div "(En): Burgers (Ar): برجر" at bounding box center [719, 128] width 612 height 33
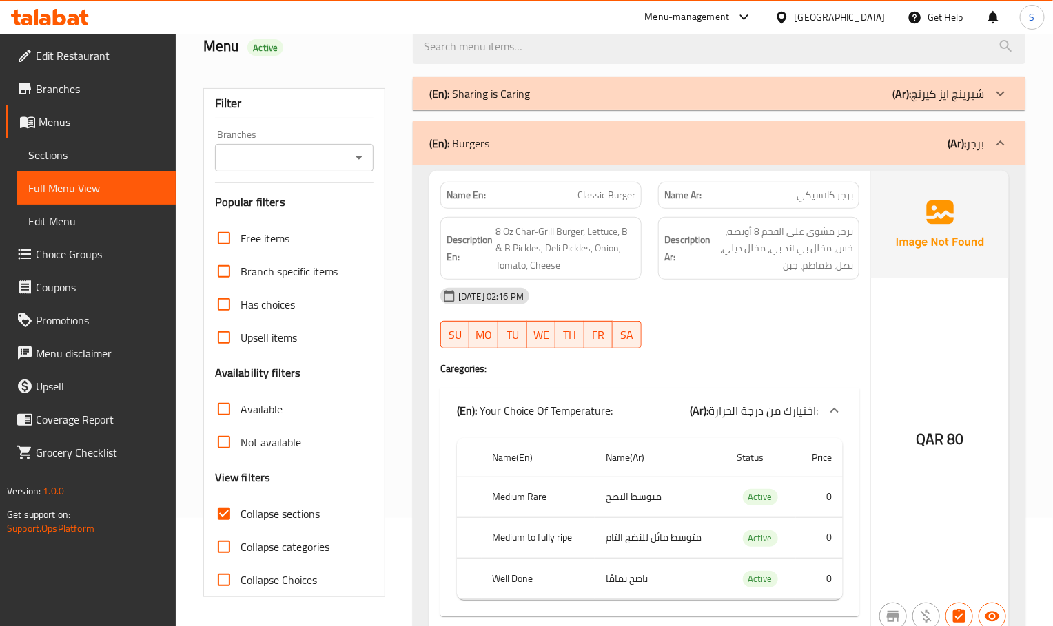
scroll to position [418, 0]
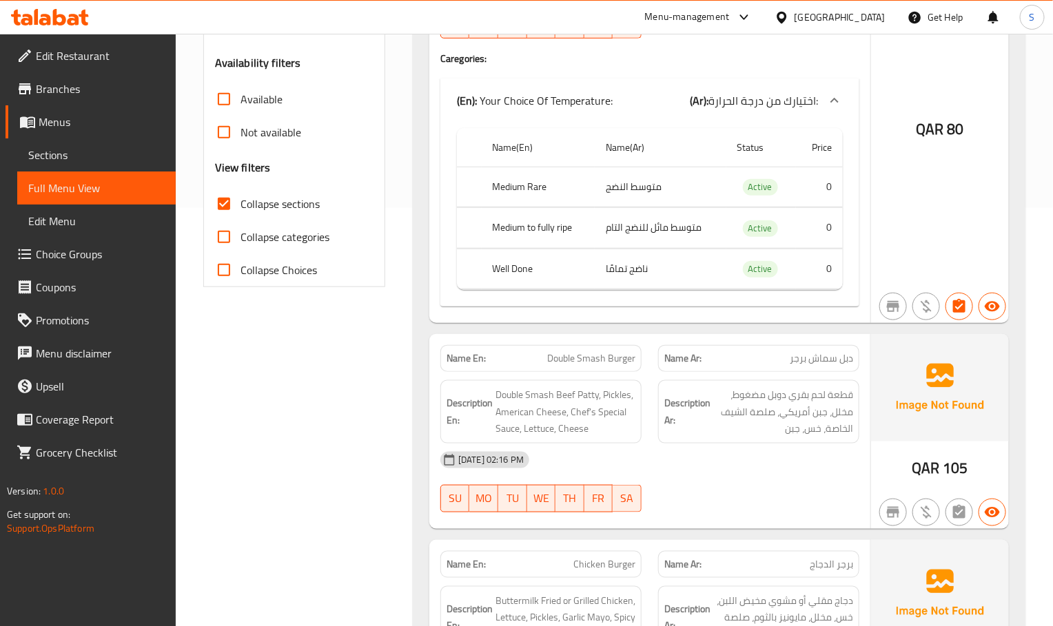
click at [724, 400] on span "قطعة لحم بقري دوبل مضغوط، مخلل، جبن أمريكي، صلصة الشيف الخاصة، خس، جبن" at bounding box center [783, 411] width 140 height 51
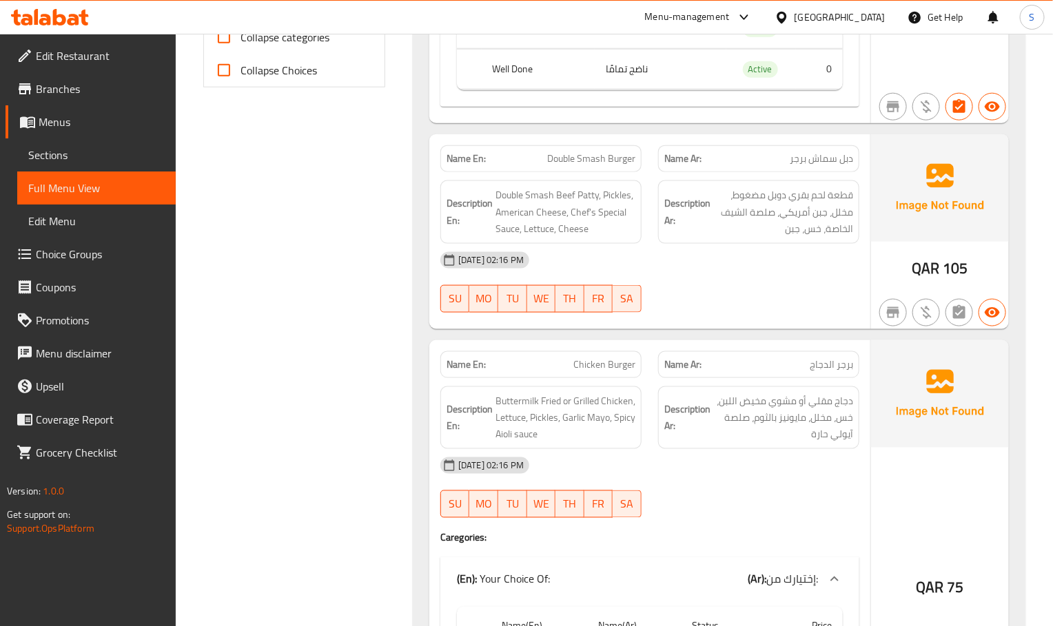
scroll to position [625, 0]
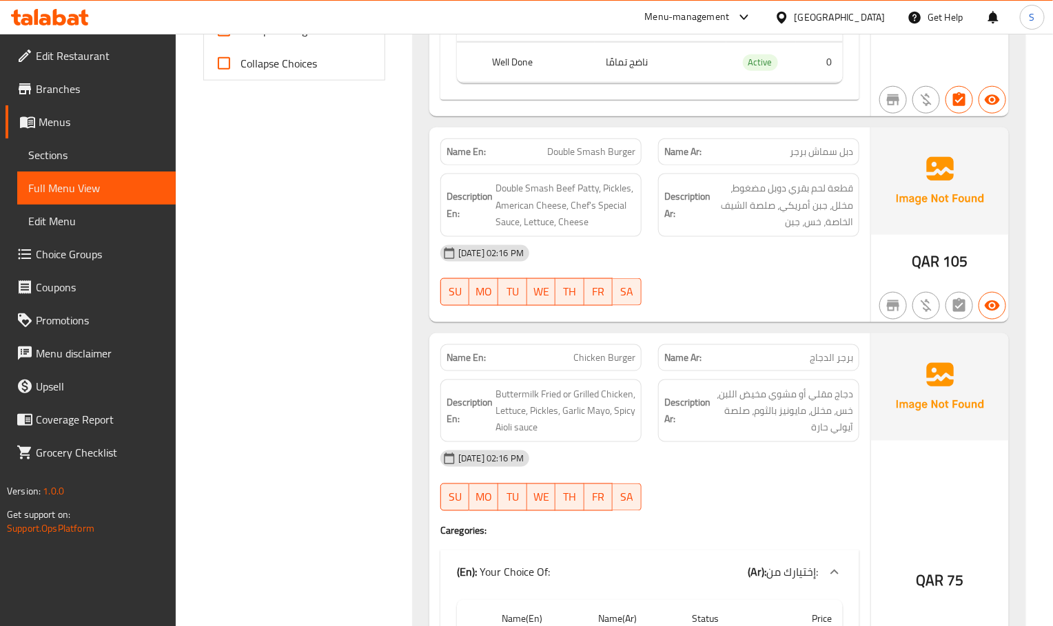
click at [701, 314] on div at bounding box center [759, 306] width 218 height 17
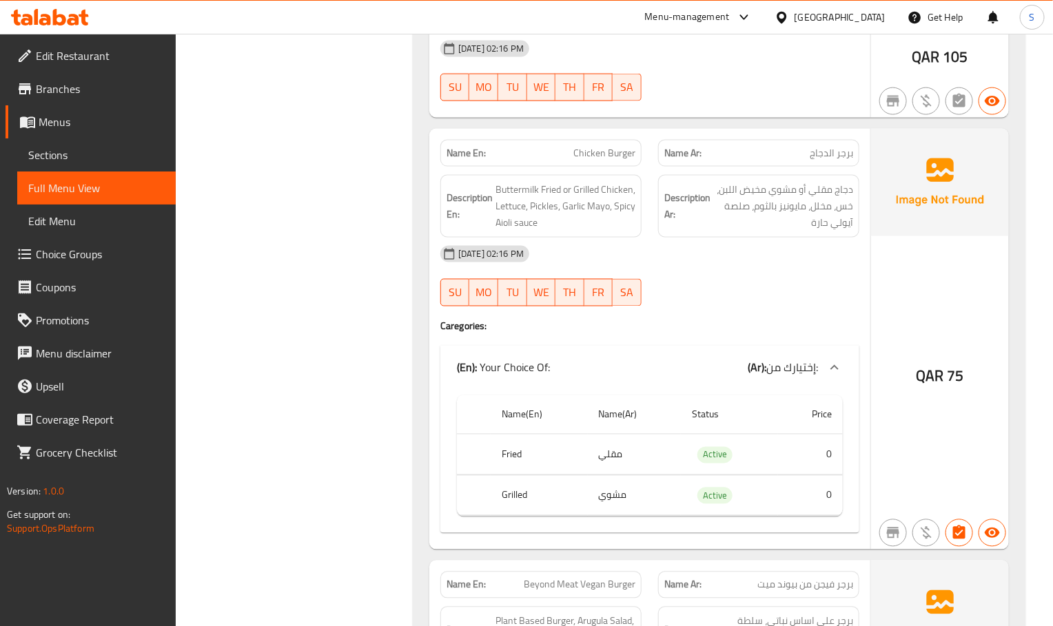
scroll to position [831, 0]
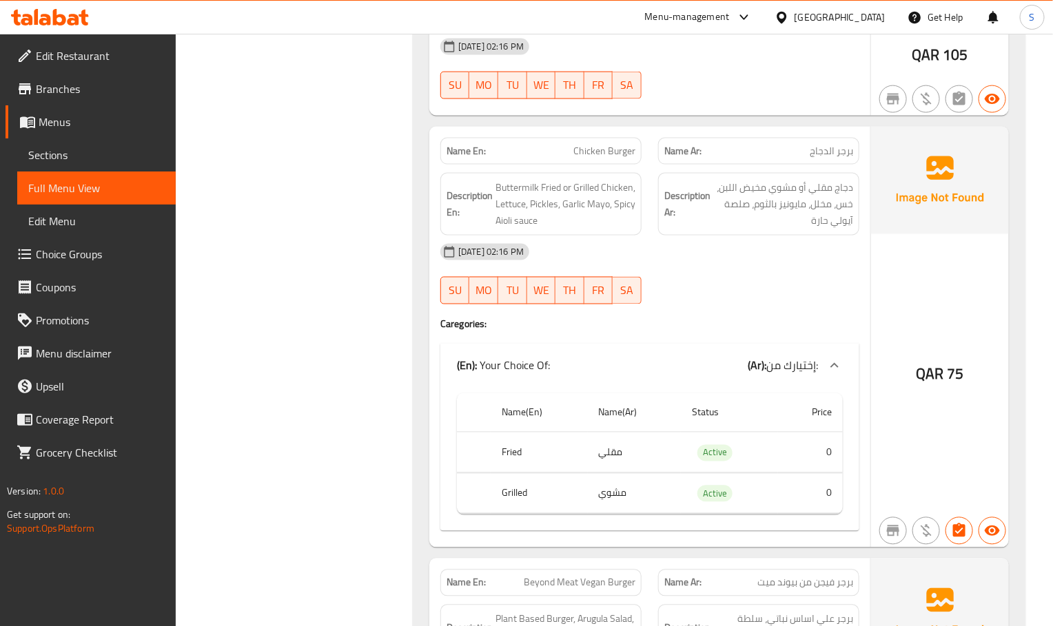
click at [634, 278] on div "SU MO TU WE TH FR SA" at bounding box center [541, 291] width 218 height 44
click at [663, 232] on div "Description Ar: دجاج مقلي أو مشوي مخيض اللبن، خس، مخلل، مايونيز بالثوم، صلصة آي…" at bounding box center [758, 204] width 201 height 63
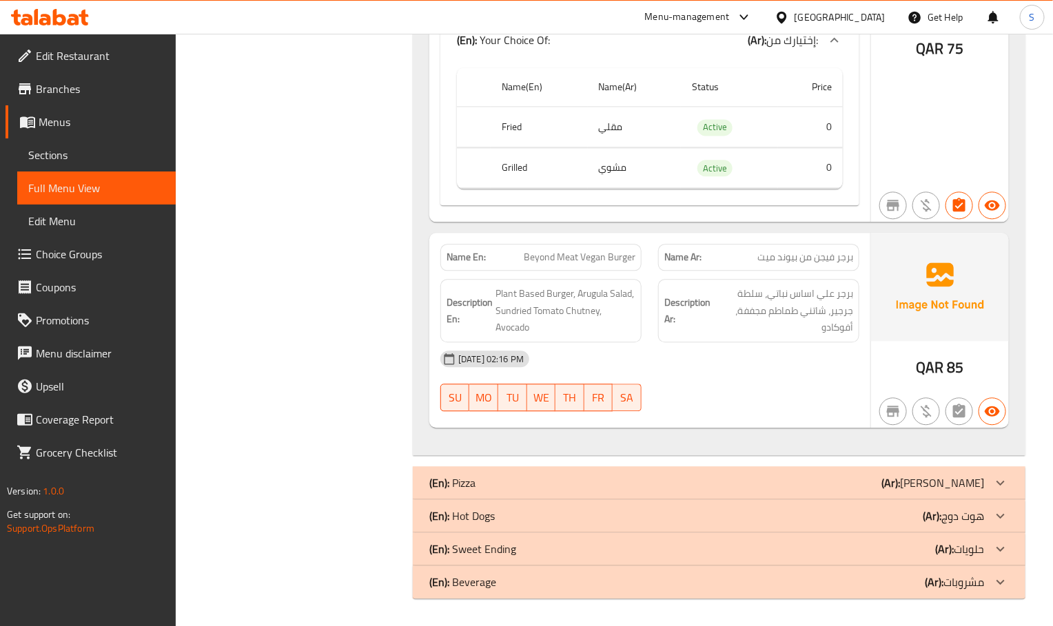
scroll to position [1164, 0]
drag, startPoint x: 750, startPoint y: 278, endPoint x: 756, endPoint y: 337, distance: 59.6
click at [750, 278] on div "Description Ar: برجر علي اساس نباتي، سلطة جرجير، شاتني طماطم مجففة، أفوكادو" at bounding box center [759, 311] width 218 height 80
click at [656, 352] on div "[DATE] 02:16 PM" at bounding box center [649, 358] width 435 height 33
click at [608, 338] on div "Description En: Plant Based Burger, Arugula Salad, Sundried Tomato Chutney, Avo…" at bounding box center [540, 310] width 201 height 63
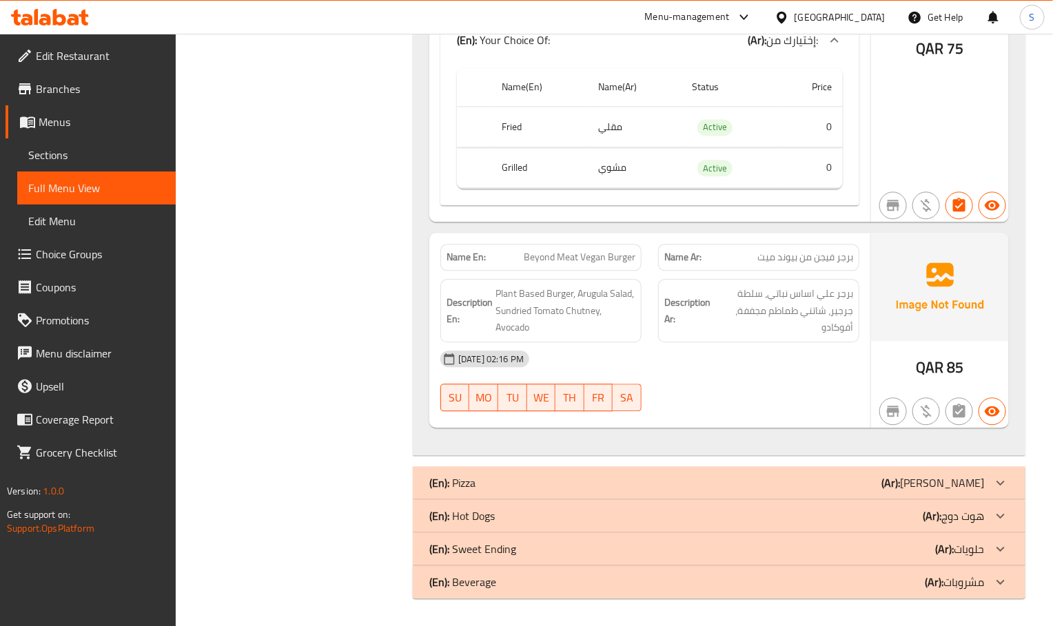
click at [110, 165] on link "Sections" at bounding box center [96, 154] width 158 height 33
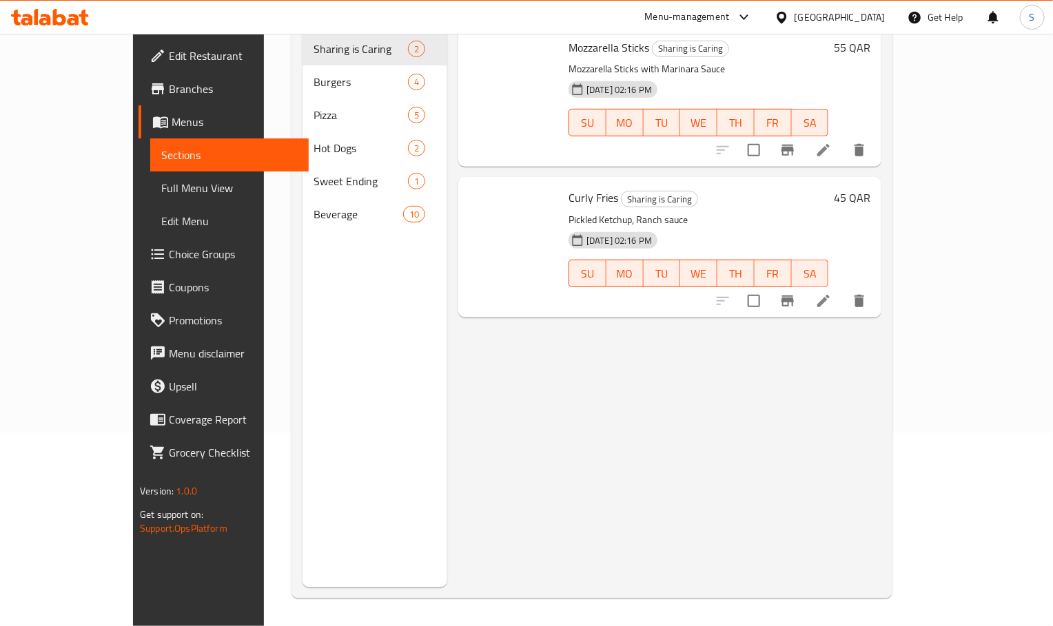
scroll to position [193, 0]
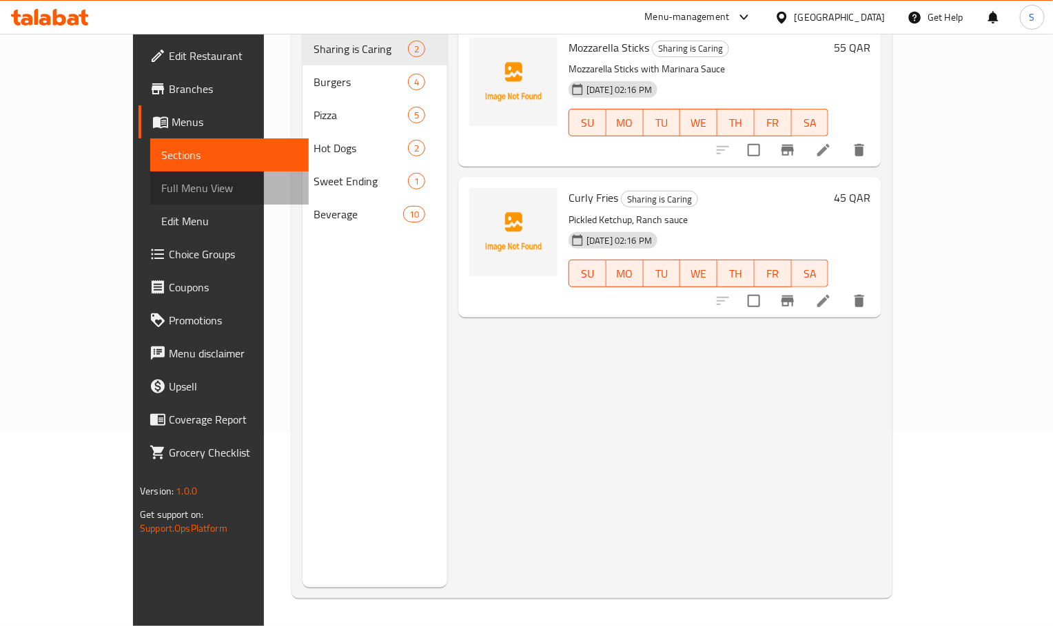
click at [161, 192] on span "Full Menu View" at bounding box center [229, 188] width 136 height 17
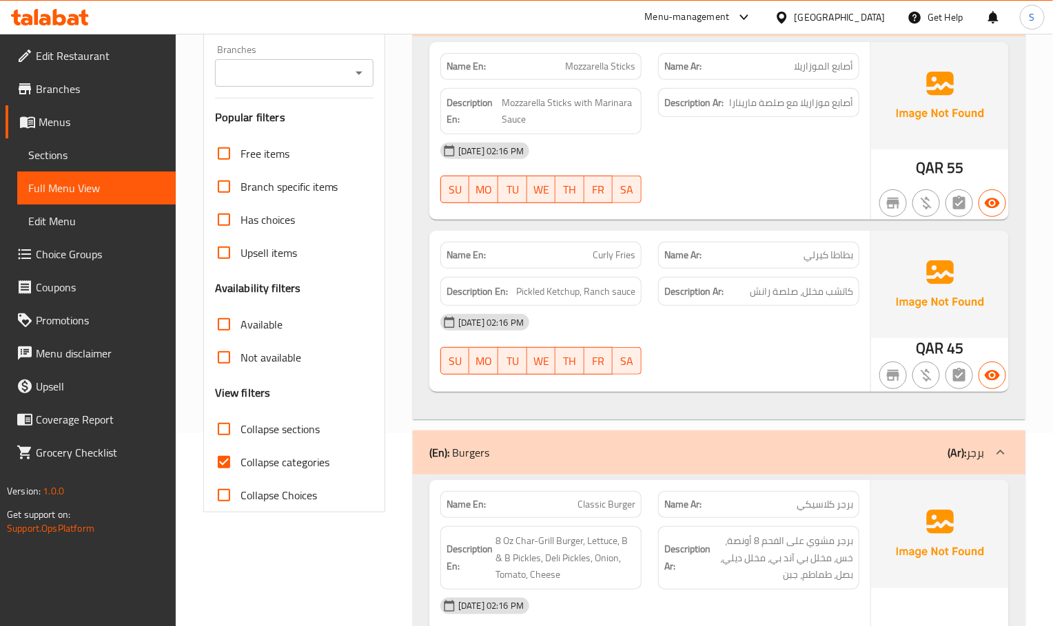
click at [240, 470] on span "Collapse categories" at bounding box center [284, 462] width 89 height 17
click at [240, 470] on input "Collapse categories" at bounding box center [223, 462] width 33 height 33
checkbox input "false"
click at [221, 438] on input "Collapse sections" at bounding box center [223, 429] width 33 height 33
checkbox input "true"
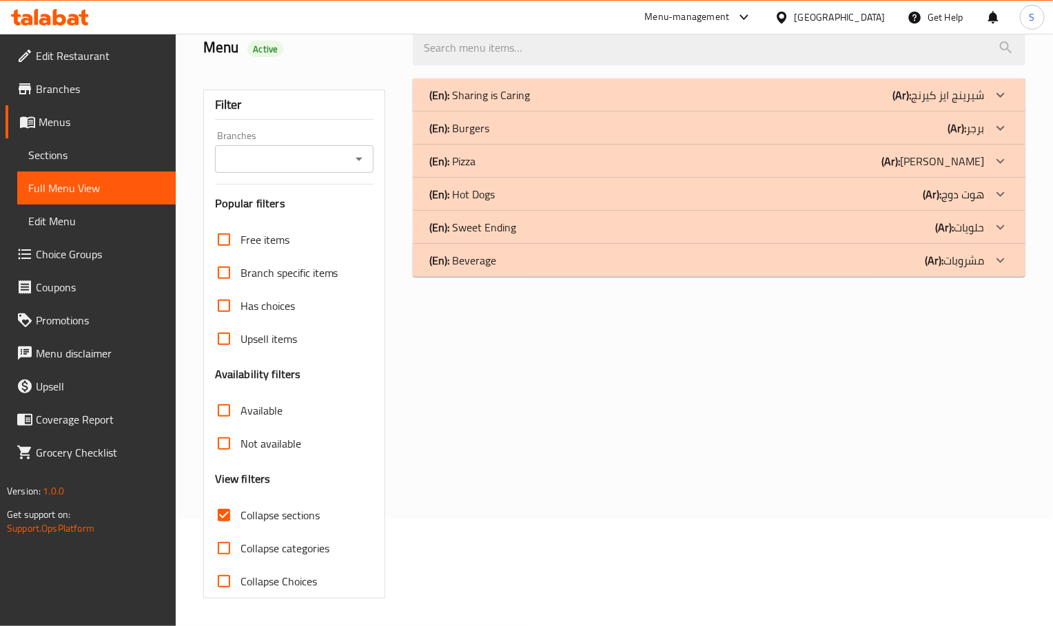
scroll to position [108, 0]
drag, startPoint x: 711, startPoint y: 154, endPoint x: 560, endPoint y: 214, distance: 162.3
click at [711, 154] on div "(En): Pizza (Ar): بيتزا" at bounding box center [706, 161] width 555 height 17
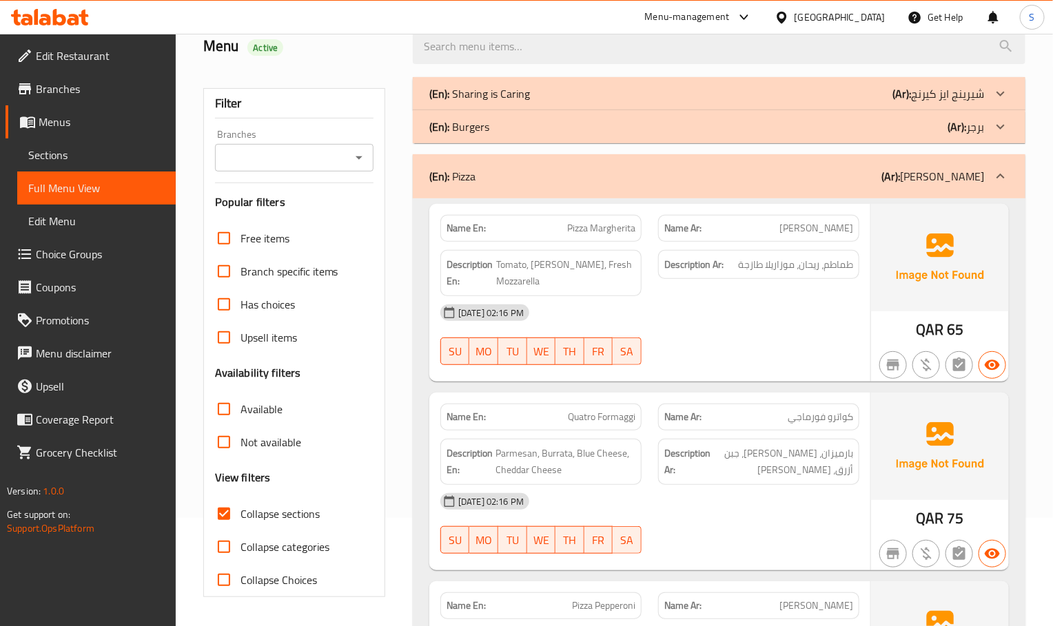
click at [926, 271] on img at bounding box center [940, 257] width 138 height 107
click at [653, 381] on div "Name En: Pizza Margherita Name Ar: بيتزا مارجريتا Description En: Tomato, Basil…" at bounding box center [649, 293] width 441 height 178
click at [682, 399] on div "Name Ar: كواترو فورماجي" at bounding box center [759, 416] width 218 height 43
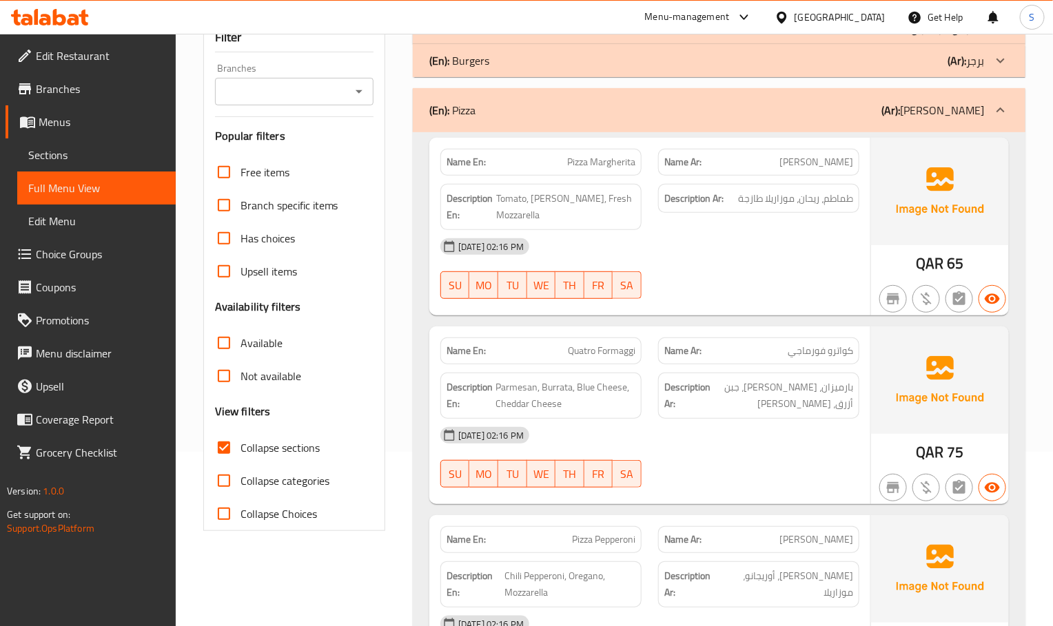
scroll to position [211, 0]
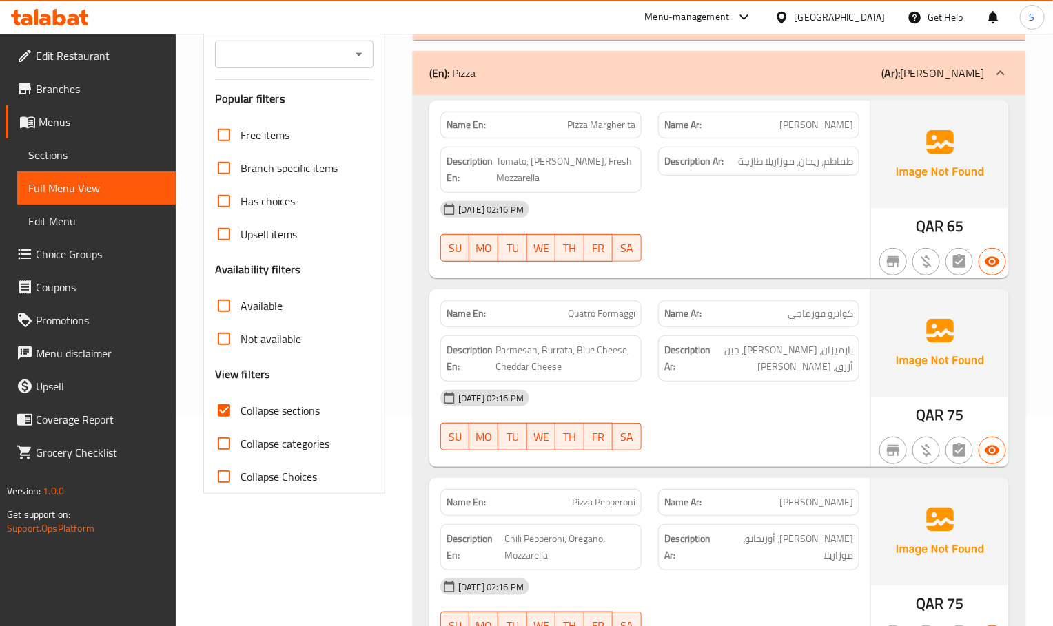
click at [695, 370] on strong "Description Ar:" at bounding box center [687, 359] width 46 height 34
click at [7, 352] on link "Menu disclaimer" at bounding box center [91, 353] width 170 height 33
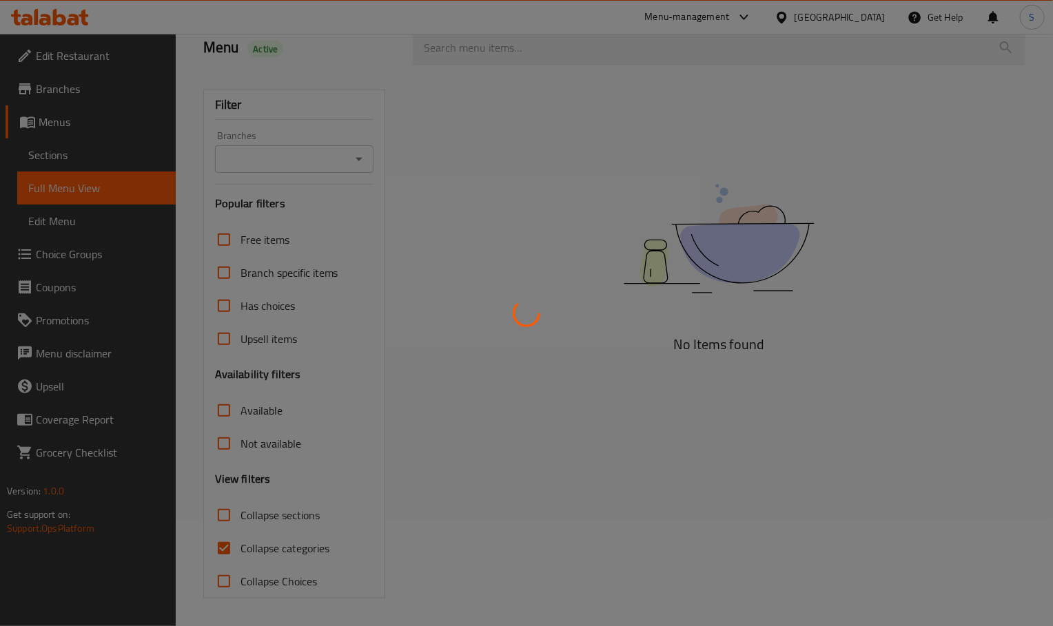
scroll to position [108, 0]
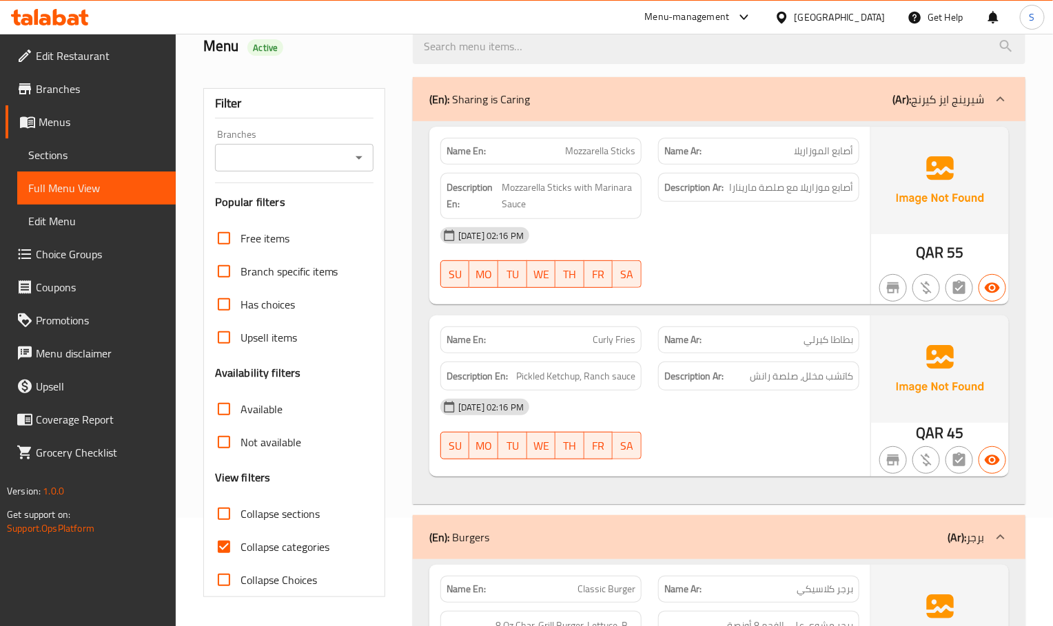
click at [220, 550] on input "Collapse categories" at bounding box center [223, 546] width 33 height 33
checkbox input "false"
click at [221, 509] on input "Collapse sections" at bounding box center [223, 513] width 33 height 33
checkbox input "true"
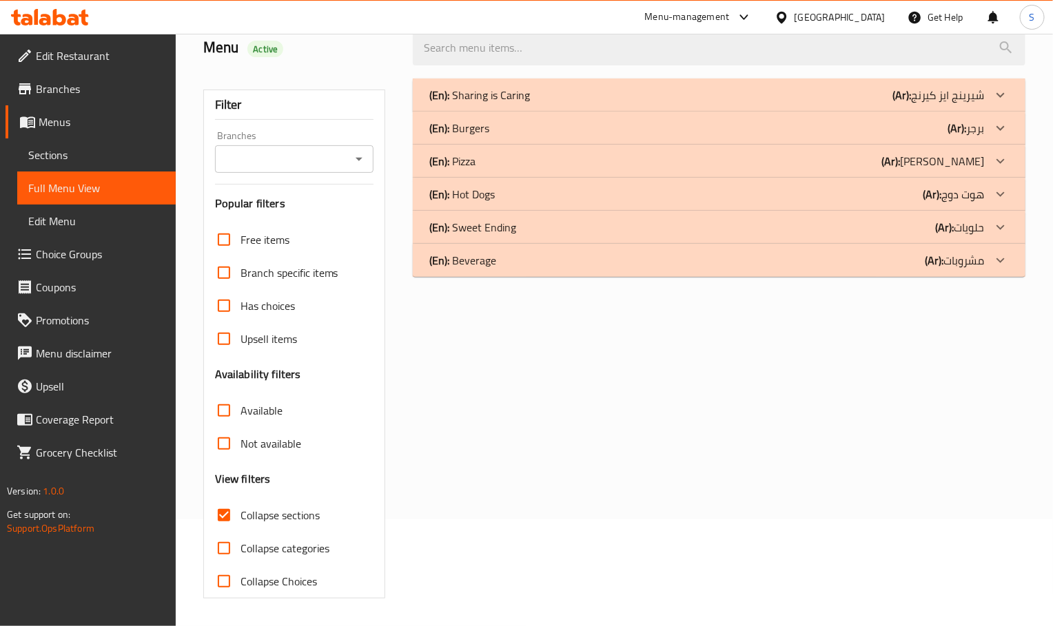
click at [474, 162] on p "(En): Pizza" at bounding box center [452, 161] width 46 height 17
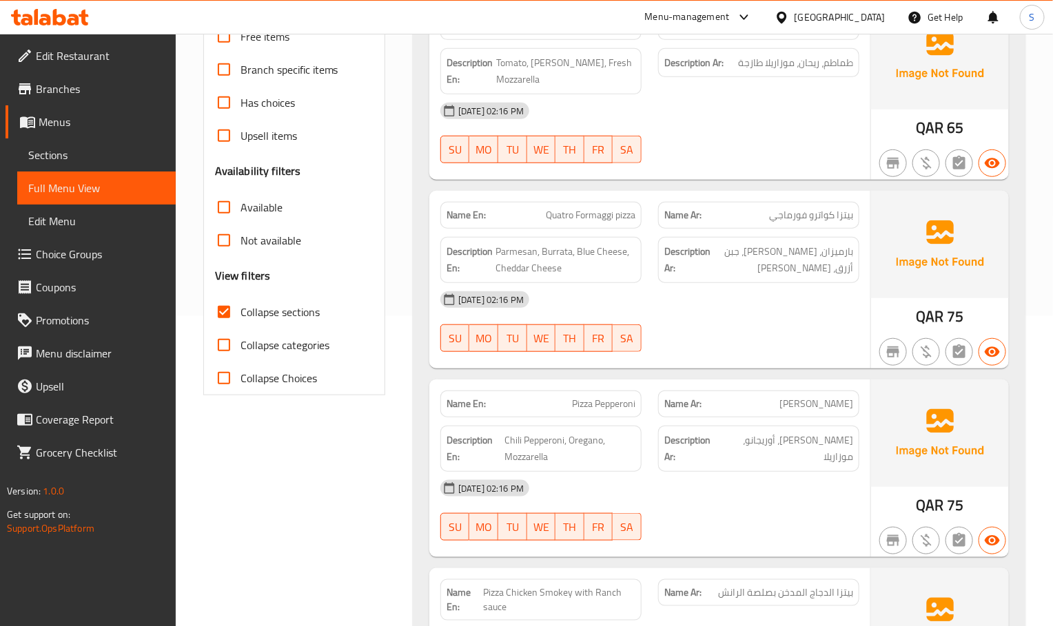
scroll to position [315, 0]
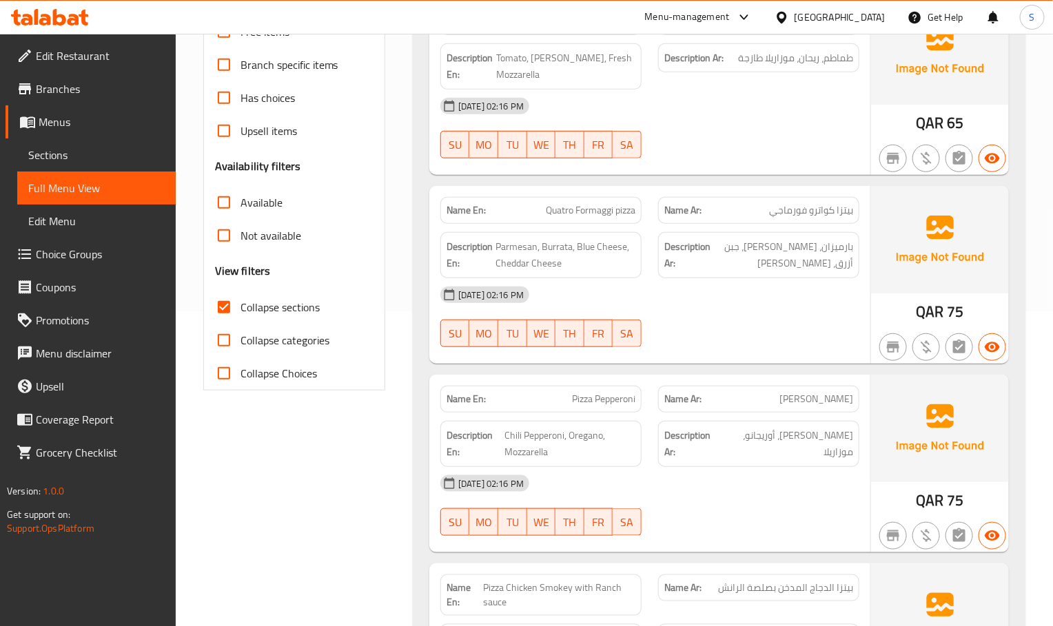
click at [715, 404] on p "Name Ar: [PERSON_NAME]" at bounding box center [758, 399] width 189 height 14
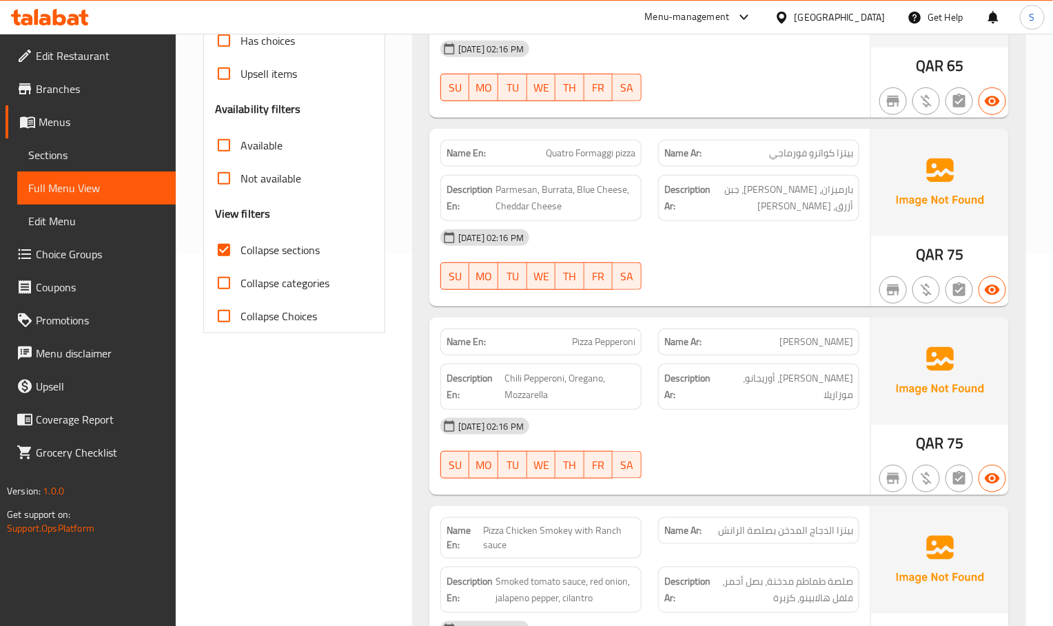
scroll to position [418, 0]
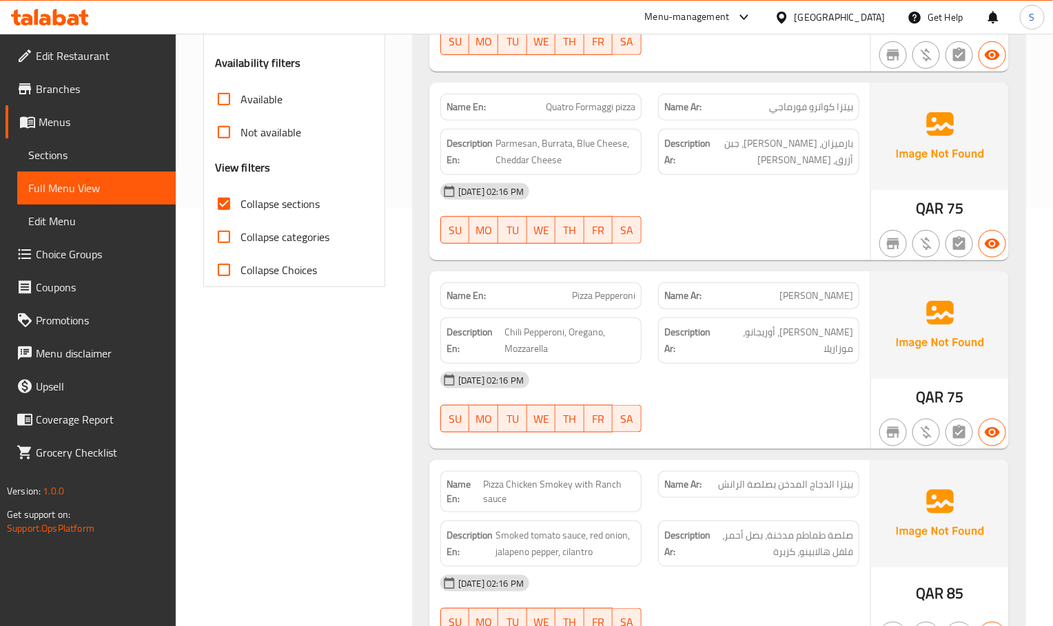
click at [550, 298] on p "Name En: Pizza Pepperoni" at bounding box center [540, 296] width 189 height 14
click at [715, 338] on strong "Description Ar:" at bounding box center [691, 341] width 55 height 34
click at [695, 340] on strong "Description Ar:" at bounding box center [691, 341] width 55 height 34
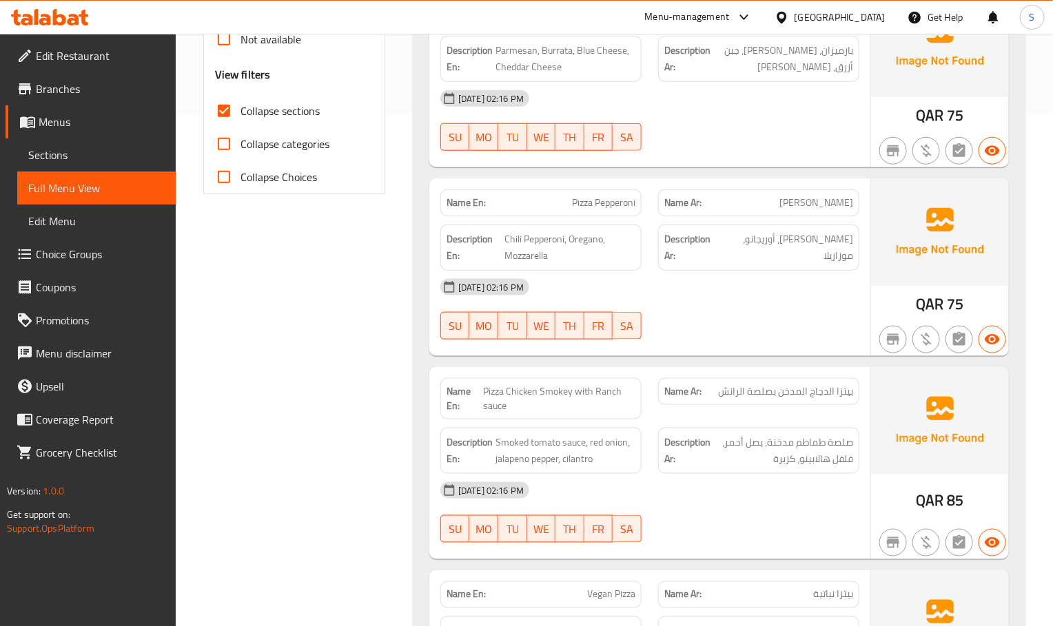
scroll to position [625, 0]
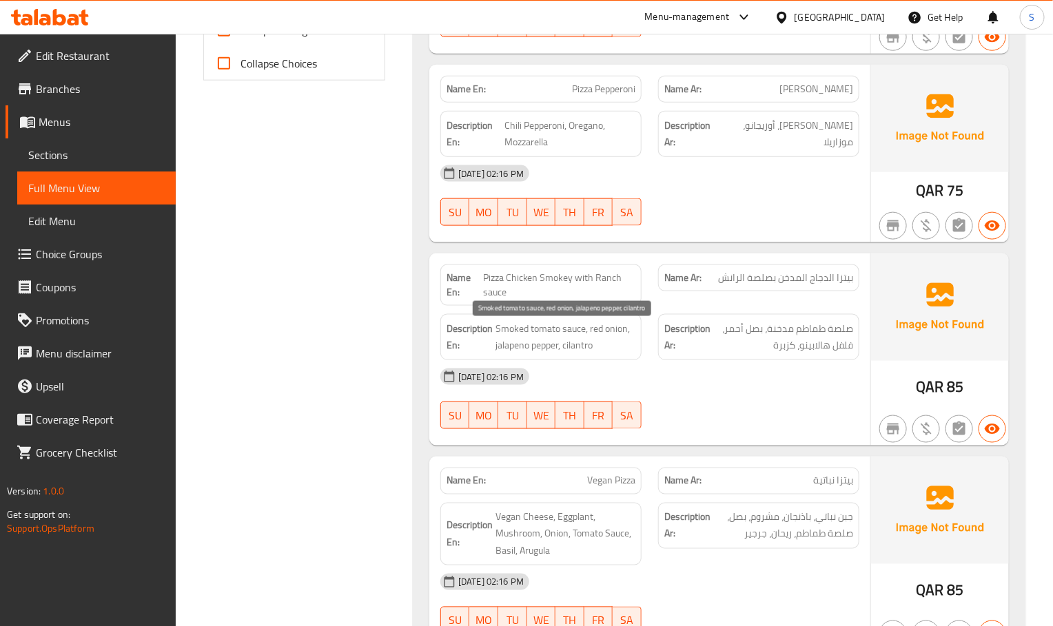
click at [618, 354] on span "Smoked tomato sauce, red onion, jalapeno pepper, cilantro" at bounding box center [565, 337] width 140 height 34
drag, startPoint x: 856, startPoint y: 360, endPoint x: 833, endPoint y: 360, distance: 23.4
click at [833, 360] on div "Description Ar: صلصة طماطم مدخنة، بصل أحمر، فلفل هالابينو، كزبرة" at bounding box center [758, 337] width 201 height 46
click at [736, 383] on div "[DATE] 02:16 PM" at bounding box center [649, 376] width 435 height 33
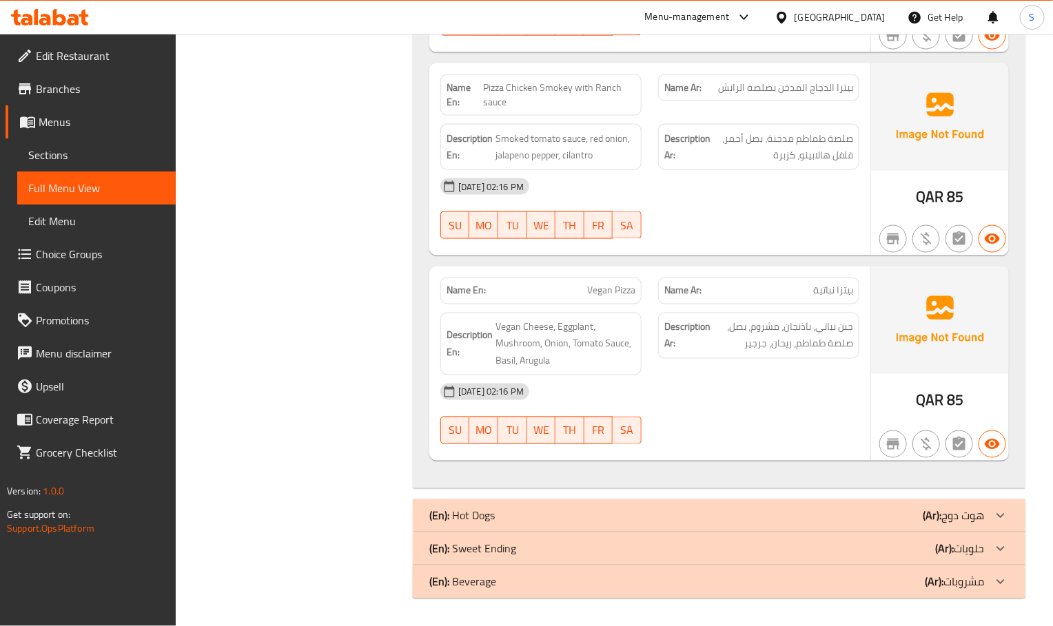
scroll to position [823, 0]
click at [537, 240] on div "SU MO TU WE TH FR SA" at bounding box center [541, 225] width 218 height 44
click at [650, 329] on div "Description Ar: جبن نباتي، باذنجان، مشروم، بصل، صلصة طماطم، ريحان، جرجير" at bounding box center [759, 344] width 218 height 80
click at [73, 159] on span "Sections" at bounding box center [96, 155] width 136 height 17
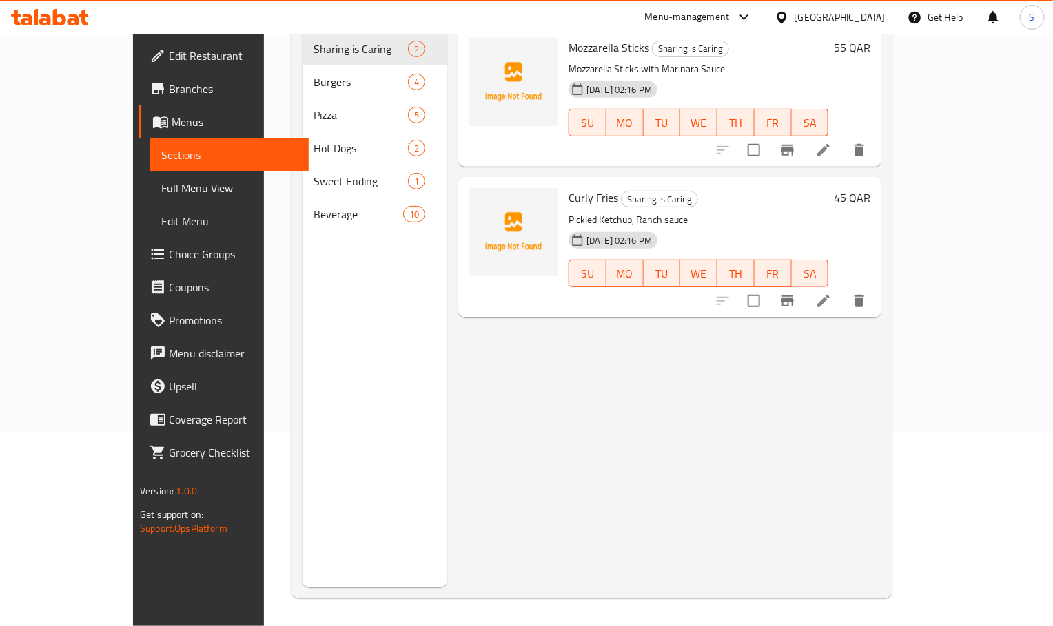
scroll to position [193, 0]
click at [161, 180] on span "Full Menu View" at bounding box center [229, 188] width 136 height 17
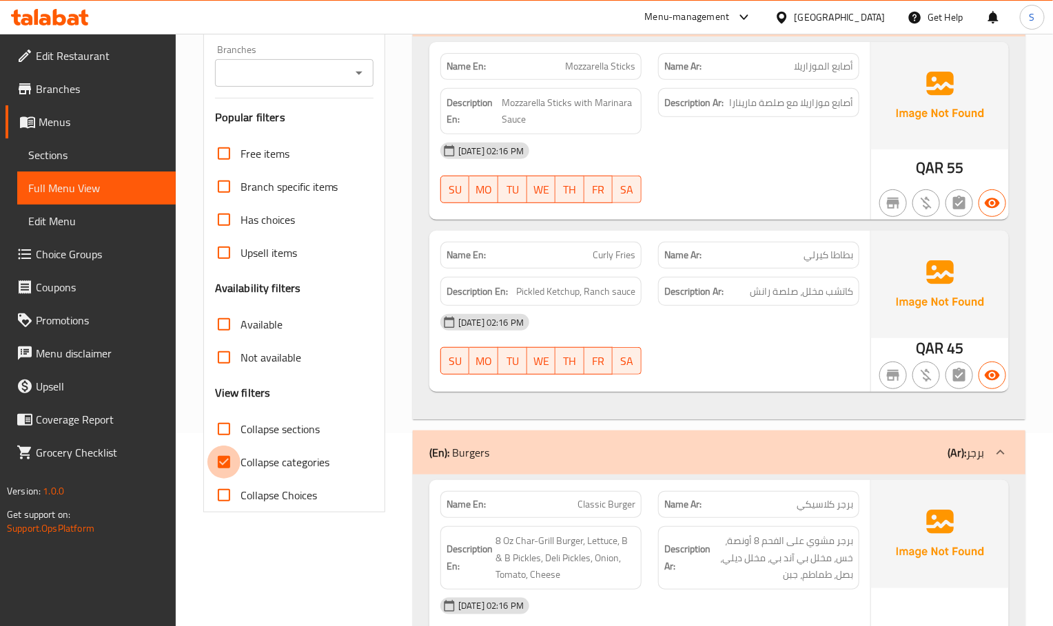
click at [225, 455] on input "Collapse categories" at bounding box center [223, 462] width 33 height 33
checkbox input "false"
click at [232, 438] on input "Collapse sections" at bounding box center [223, 429] width 33 height 33
checkbox input "true"
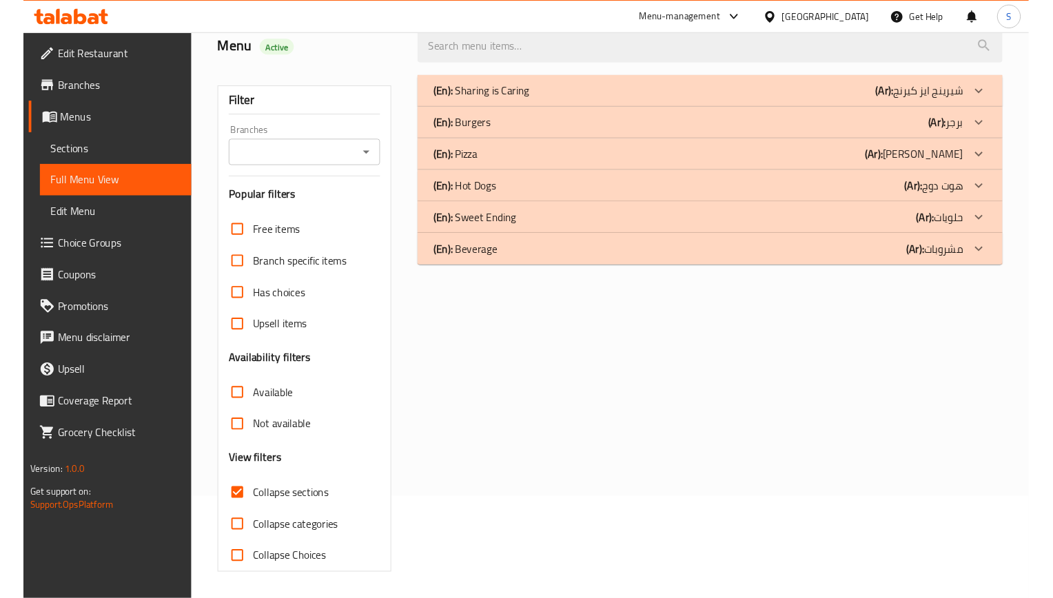
scroll to position [107, 0]
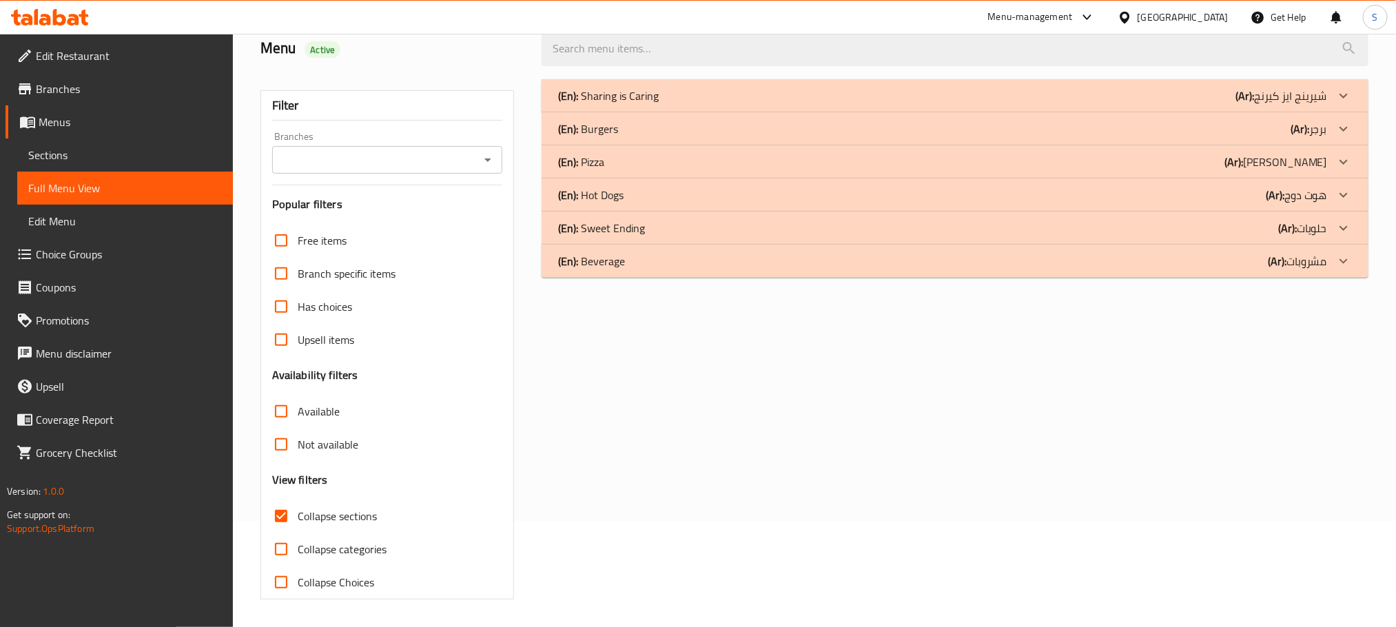
click at [619, 157] on div "(En): Pizza (Ar): بيتزا" at bounding box center [942, 162] width 769 height 17
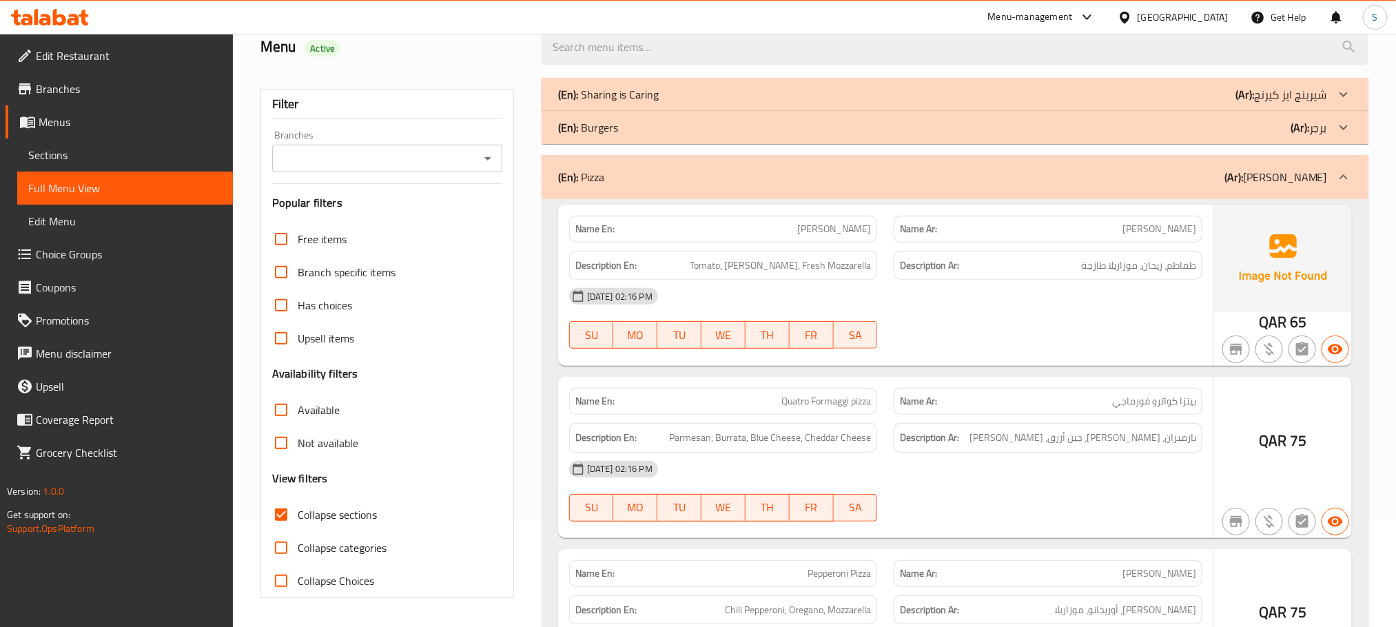
click at [623, 137] on div "(En): Burgers (Ar): برجر" at bounding box center [954, 127] width 827 height 33
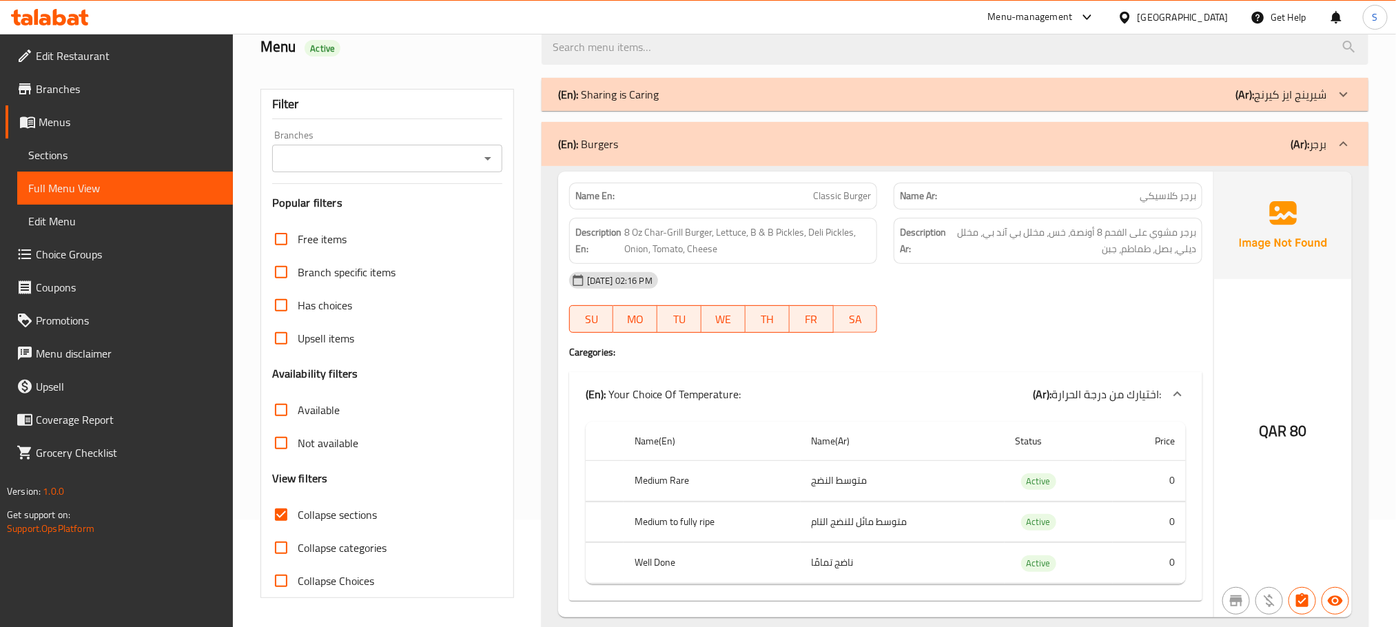
click at [637, 101] on p "(En): Sharing is Caring" at bounding box center [608, 94] width 101 height 17
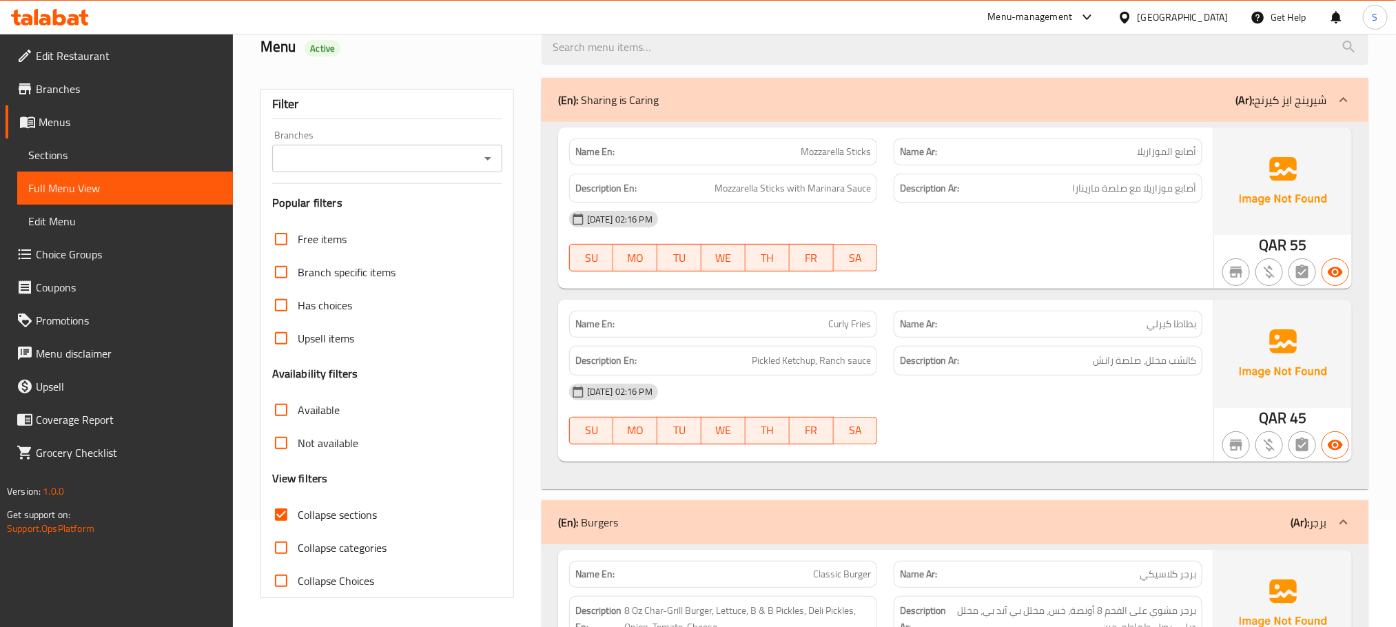
click at [1052, 260] on div "[DATE] 02:16 PM SU MO TU WE TH FR SA" at bounding box center [886, 241] width 650 height 77
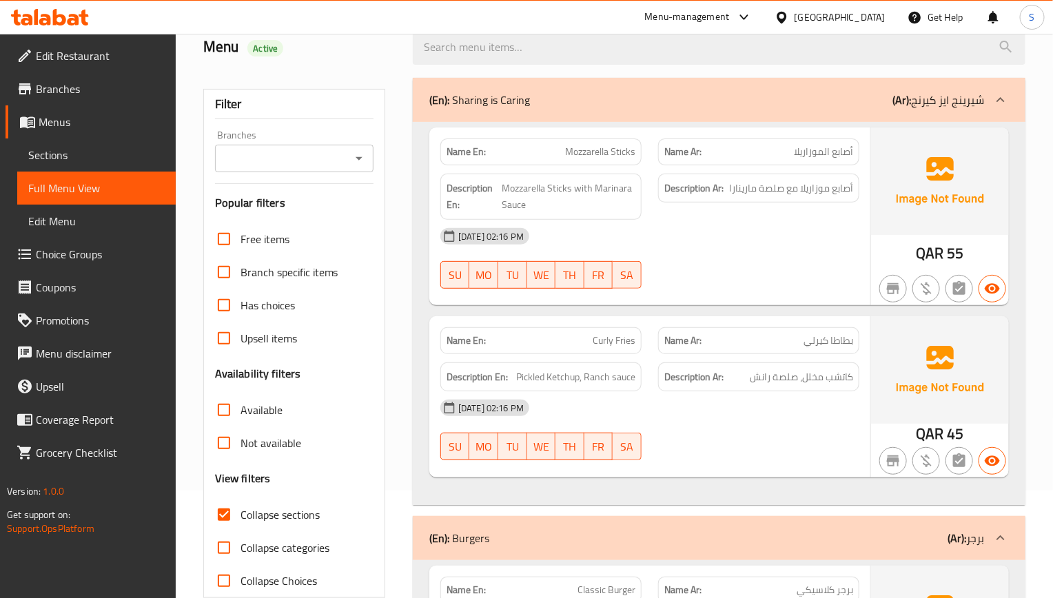
click at [771, 339] on p "Name Ar: [PERSON_NAME]" at bounding box center [758, 340] width 189 height 14
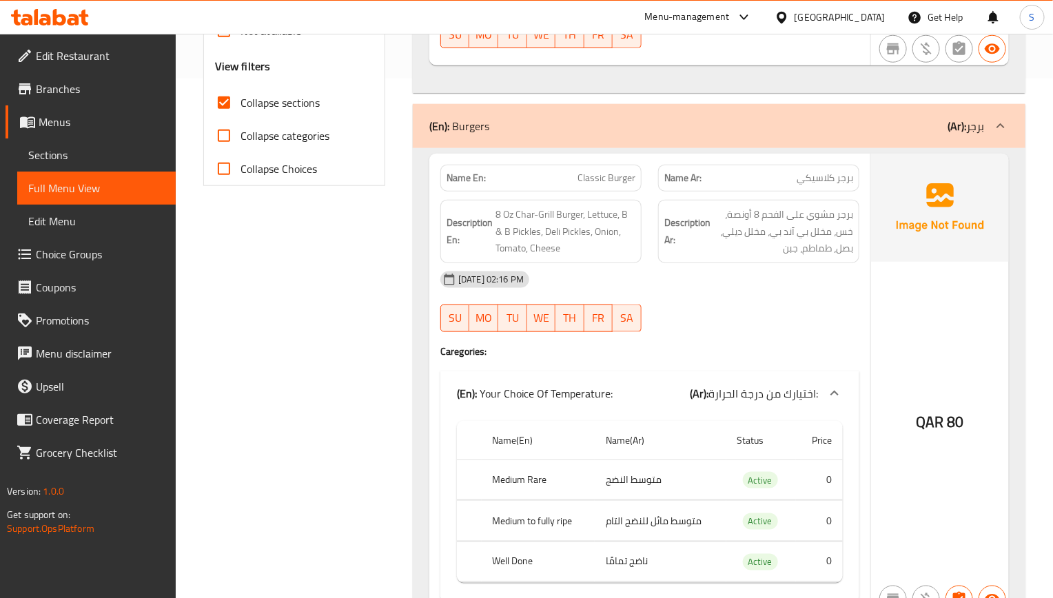
scroll to position [521, 0]
click at [61, 167] on link "Sections" at bounding box center [96, 154] width 158 height 33
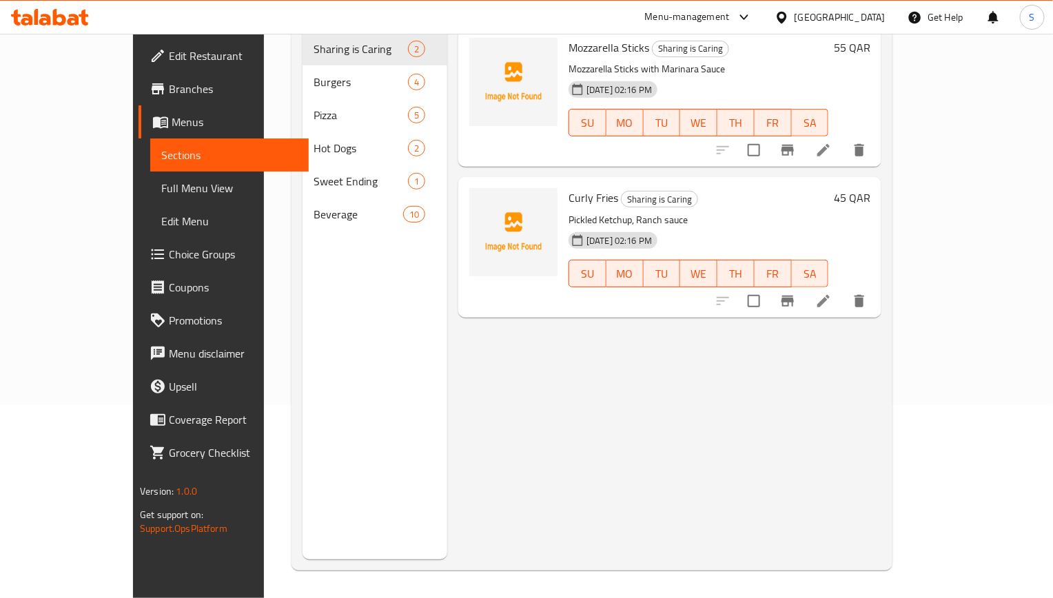
scroll to position [193, 0]
click at [161, 186] on span "Full Menu View" at bounding box center [229, 188] width 136 height 17
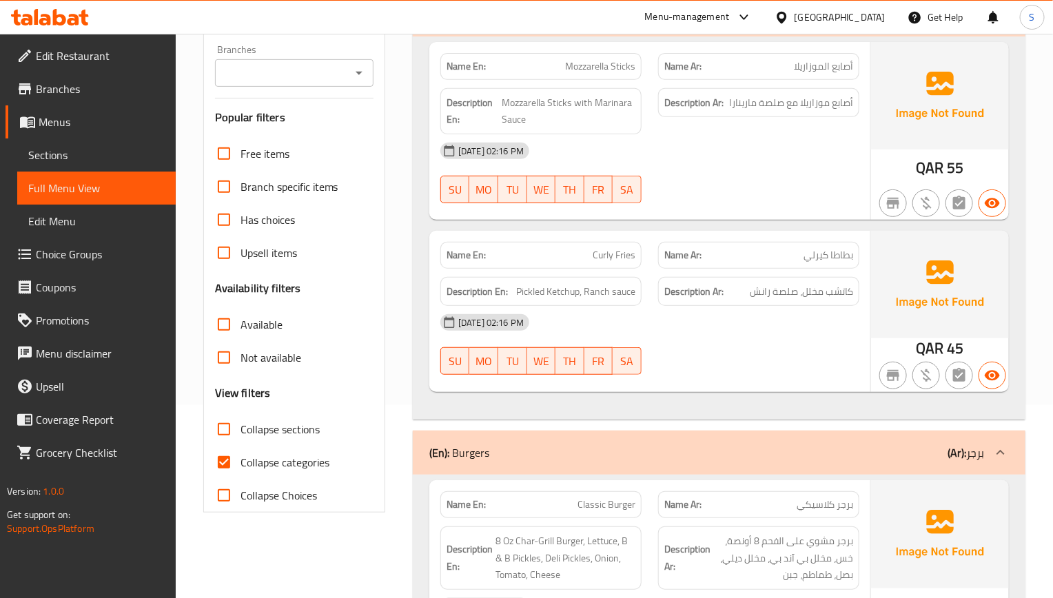
click at [220, 459] on input "Collapse categories" at bounding box center [223, 462] width 33 height 33
checkbox input "false"
click at [225, 426] on input "Collapse sections" at bounding box center [223, 429] width 33 height 33
checkbox input "true"
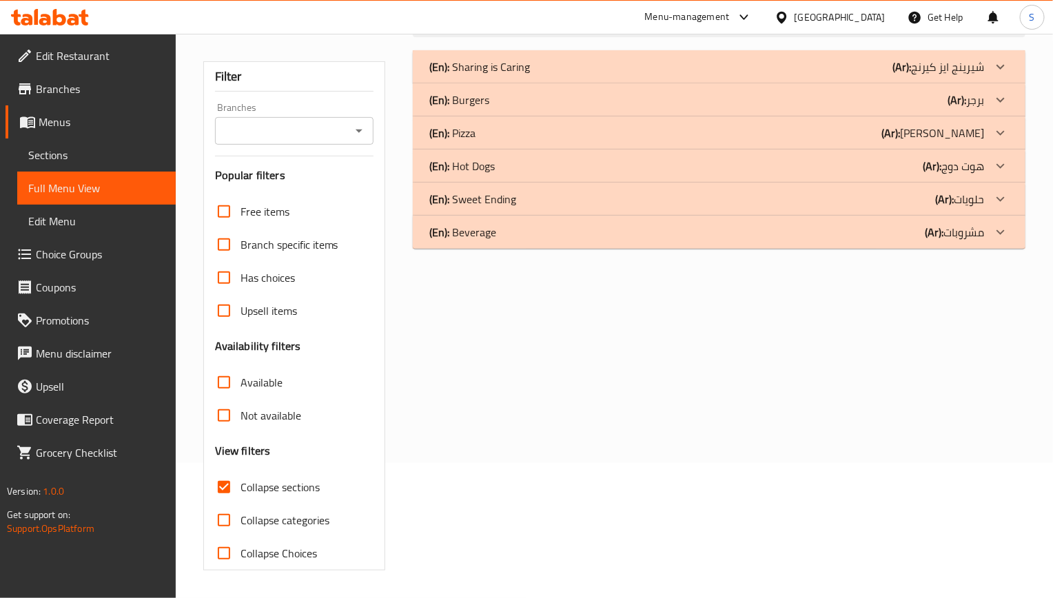
scroll to position [136, 0]
click at [480, 105] on p "(En): Burgers" at bounding box center [459, 100] width 60 height 17
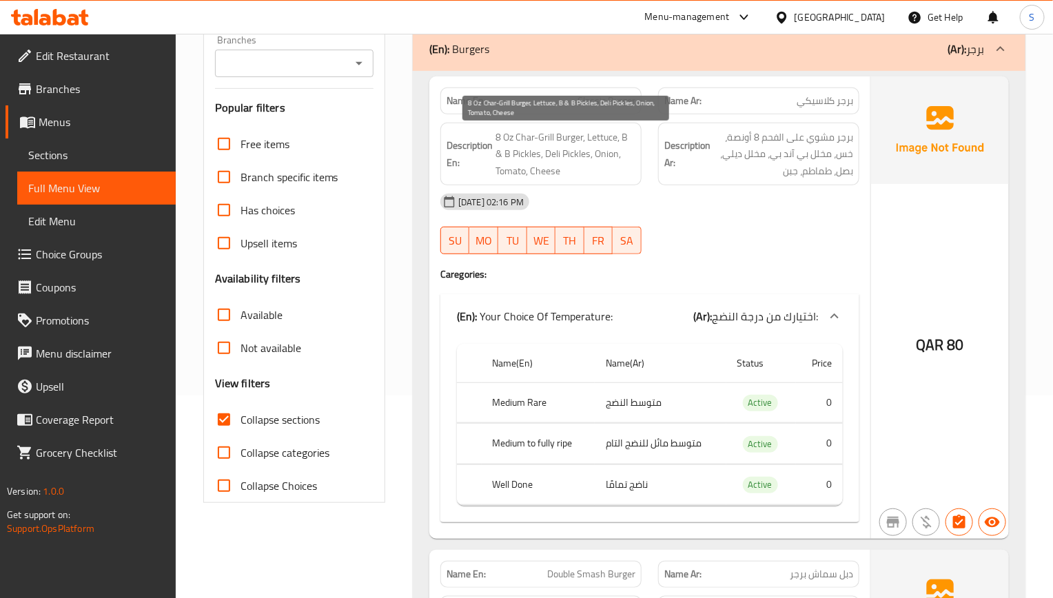
scroll to position [240, 0]
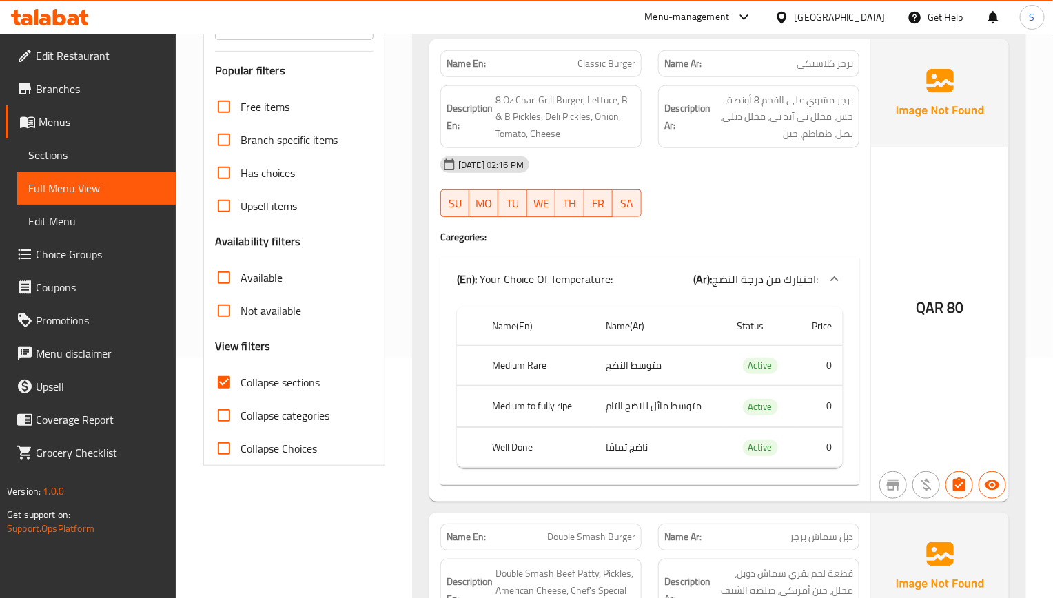
click at [993, 183] on div "QAR 80" at bounding box center [940, 270] width 138 height 462
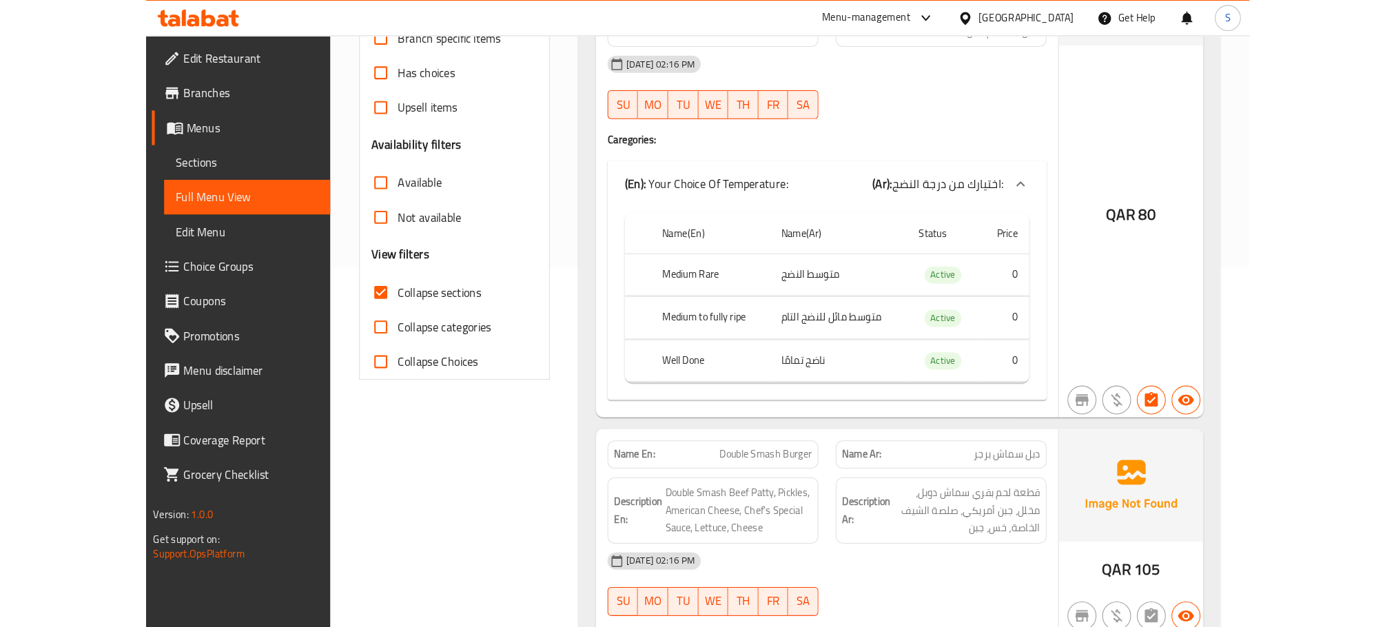
scroll to position [550, 0]
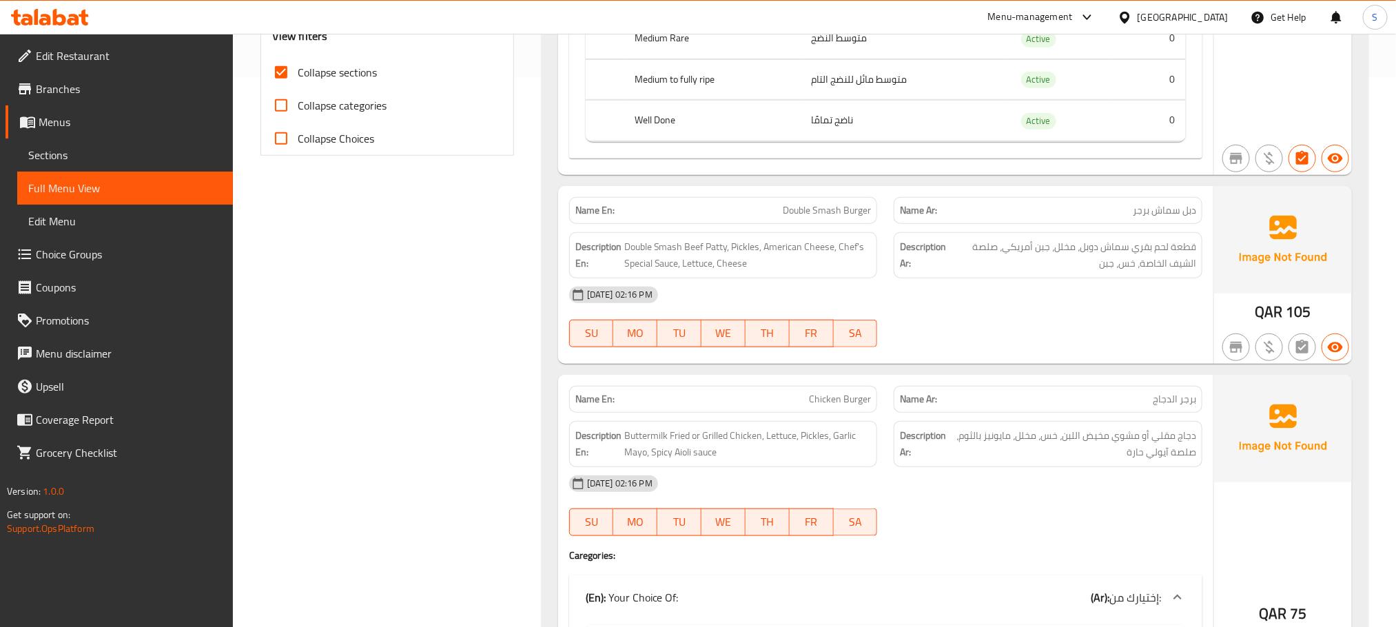
click at [1024, 289] on div "[DATE] 02:16 PM" at bounding box center [886, 294] width 650 height 33
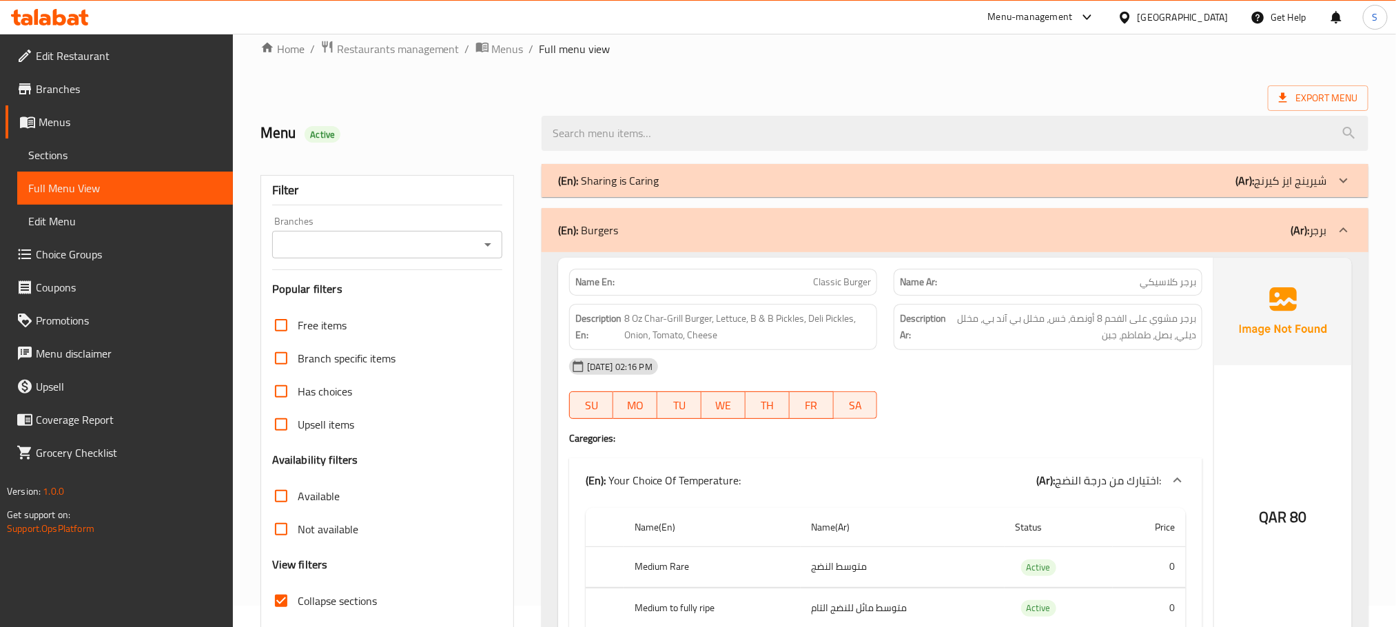
scroll to position [0, 0]
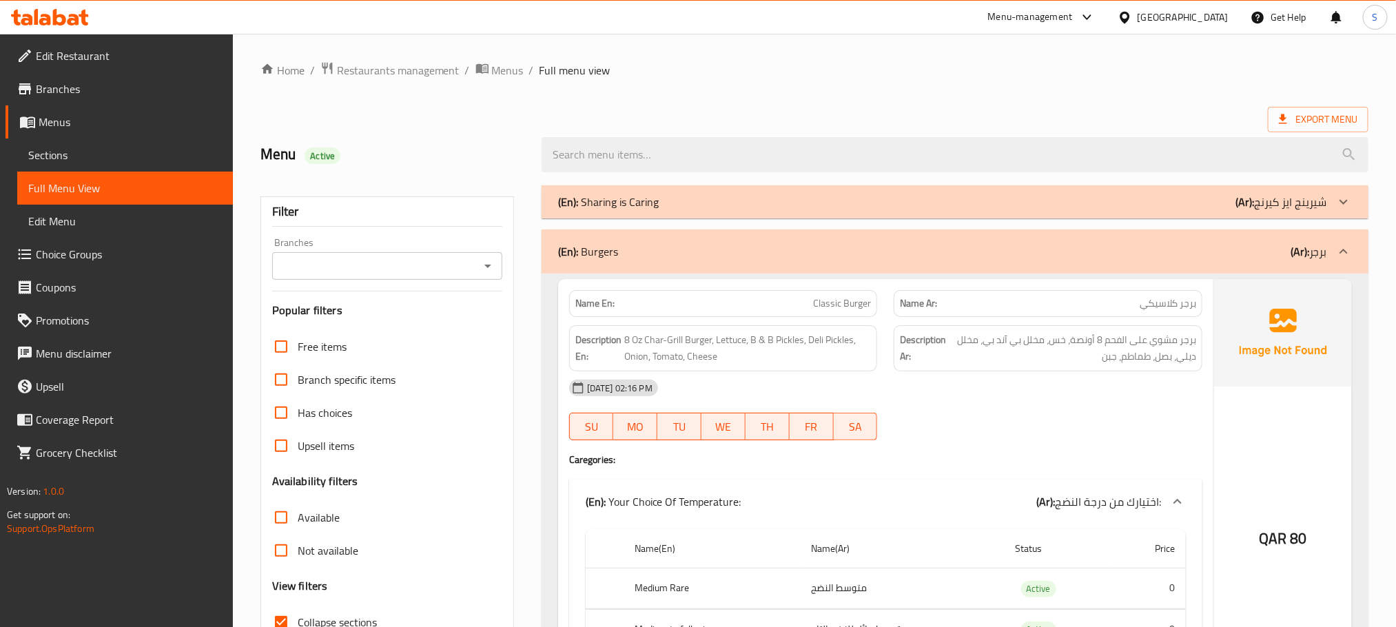
click at [654, 194] on p "(En): Sharing is Caring" at bounding box center [608, 202] width 101 height 17
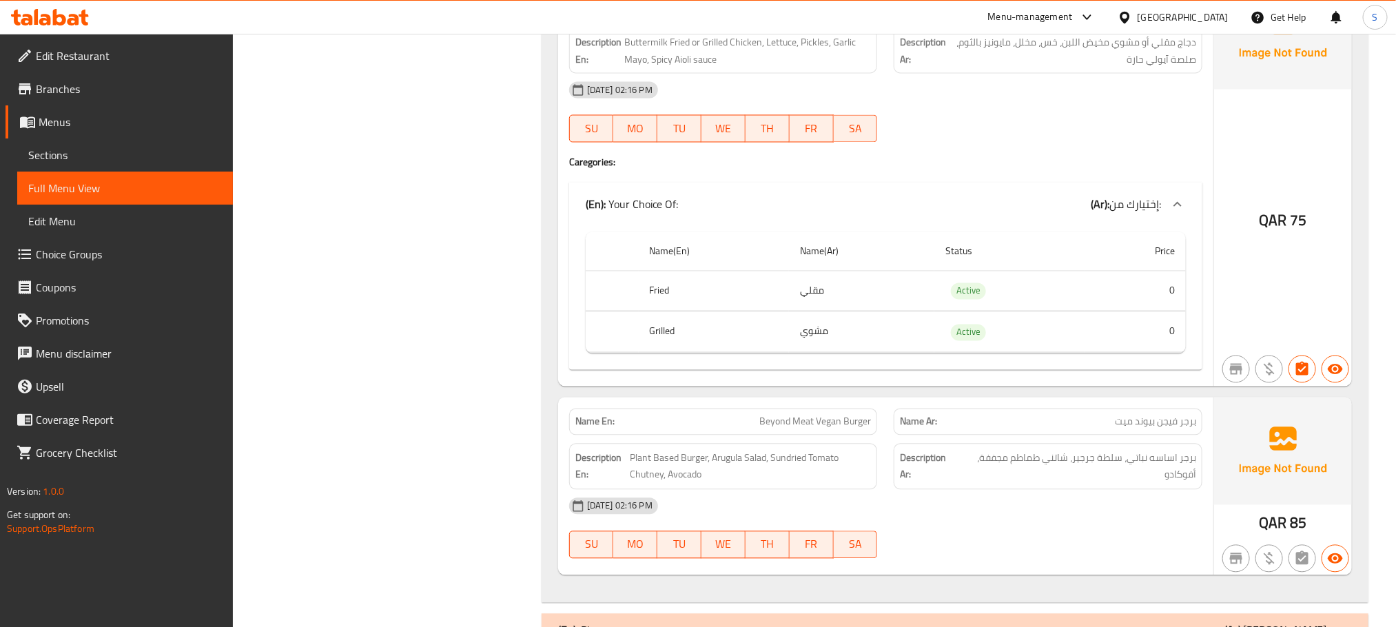
scroll to position [1476, 0]
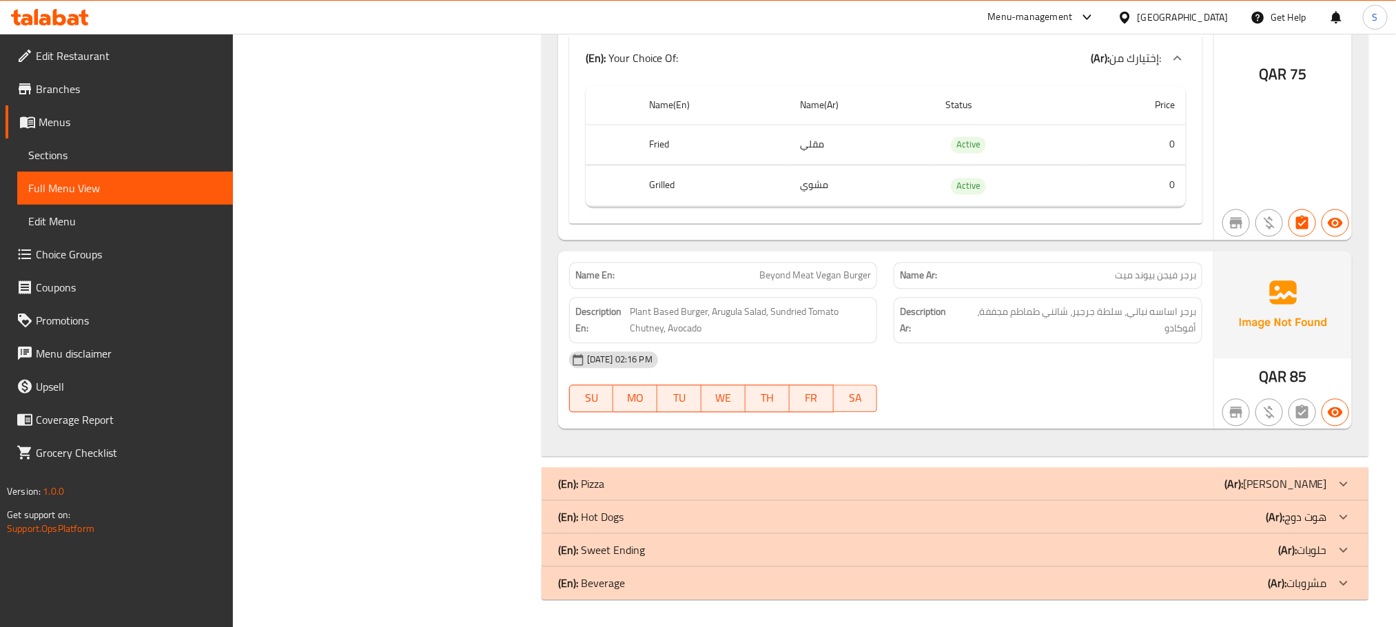
click at [625, 478] on div "(En): Pizza (Ar): بيتزا" at bounding box center [942, 483] width 769 height 17
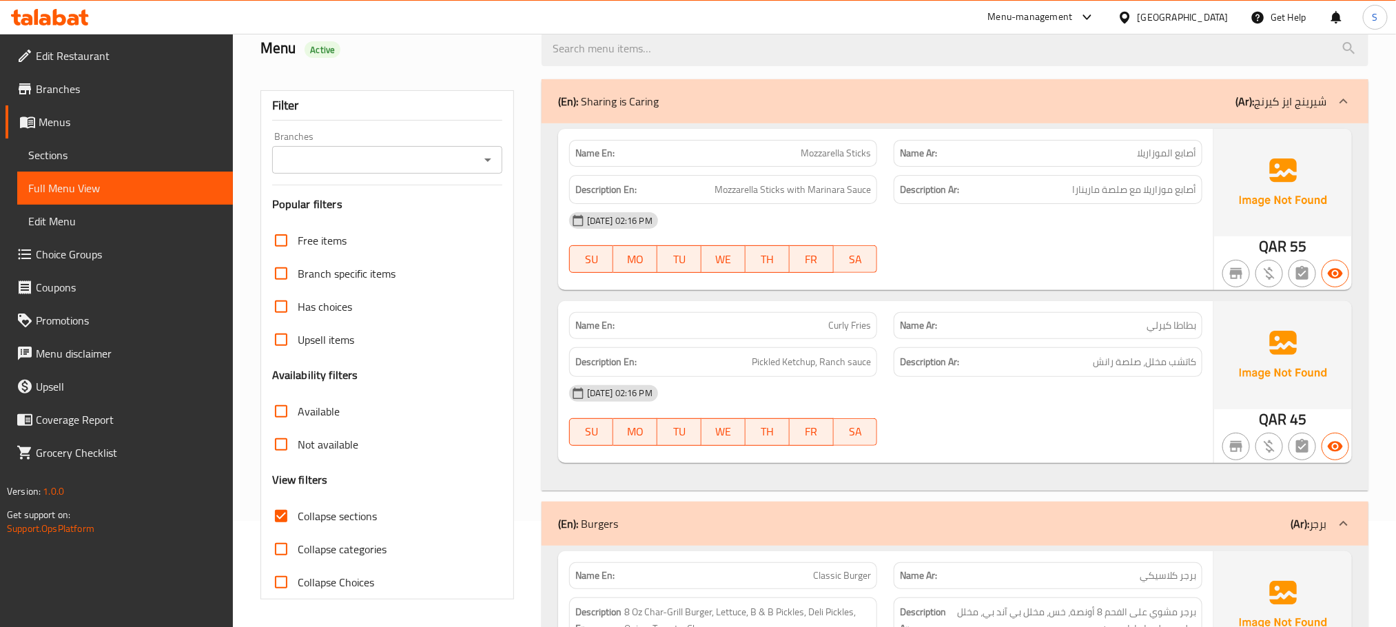
scroll to position [0, 0]
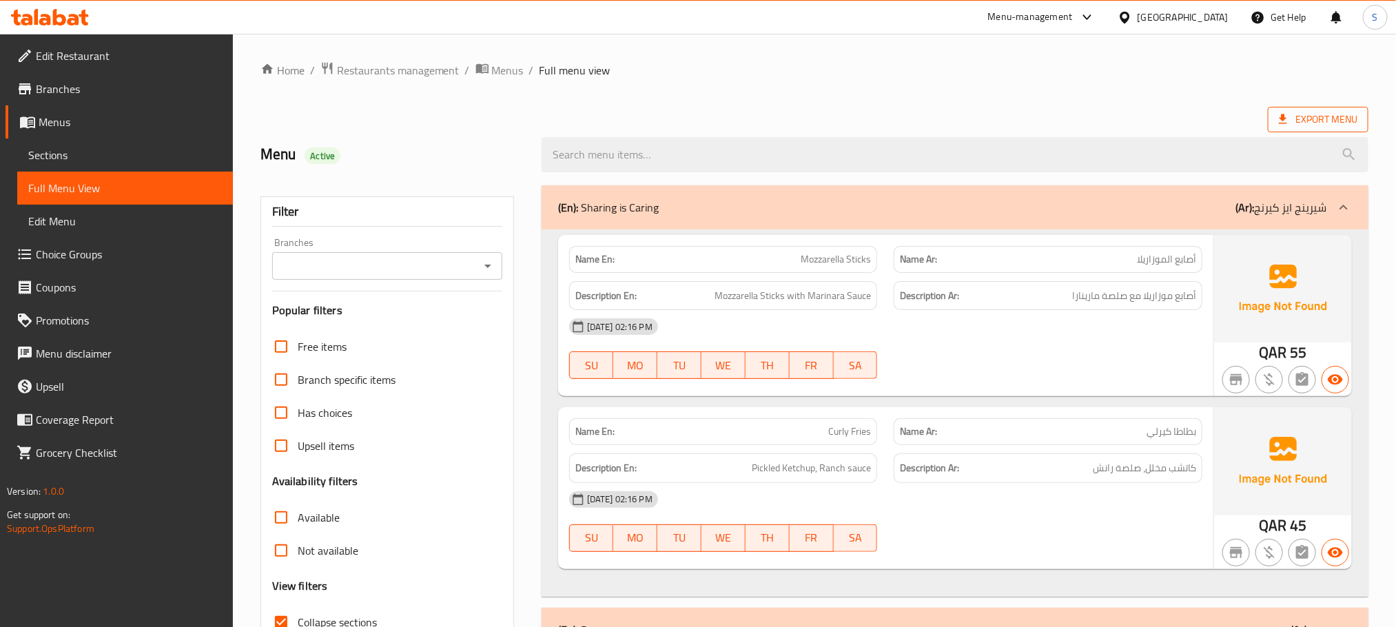
click at [1052, 118] on span "Export Menu" at bounding box center [1318, 119] width 79 height 17
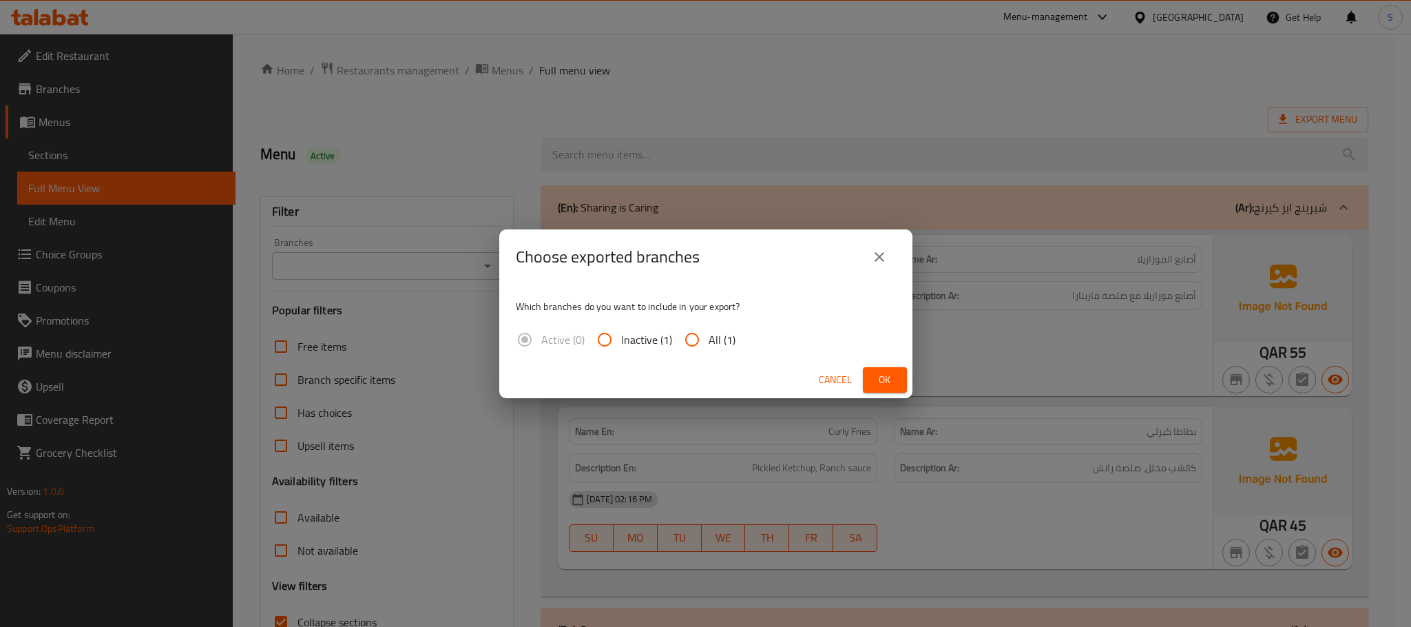
click at [709, 345] on span "All (1)" at bounding box center [722, 339] width 27 height 17
click at [709, 345] on input "All (1)" at bounding box center [692, 339] width 33 height 33
radio input "true"
click at [898, 381] on button "Ok" at bounding box center [885, 379] width 44 height 25
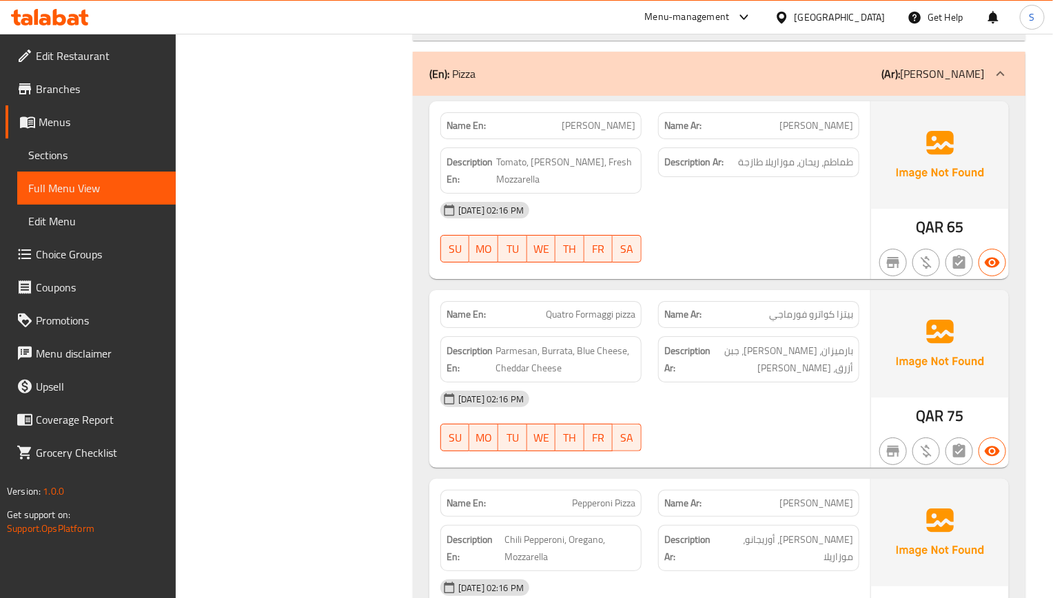
scroll to position [1963, 0]
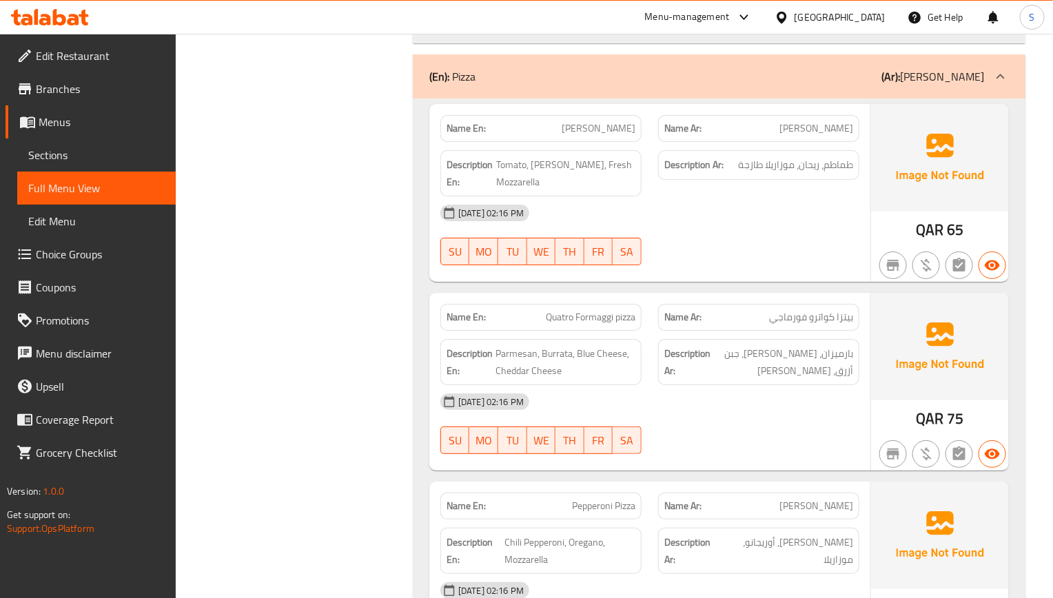
click at [672, 453] on div "[DATE] 02:16 PM SU MO TU WE TH FR SA" at bounding box center [649, 423] width 435 height 77
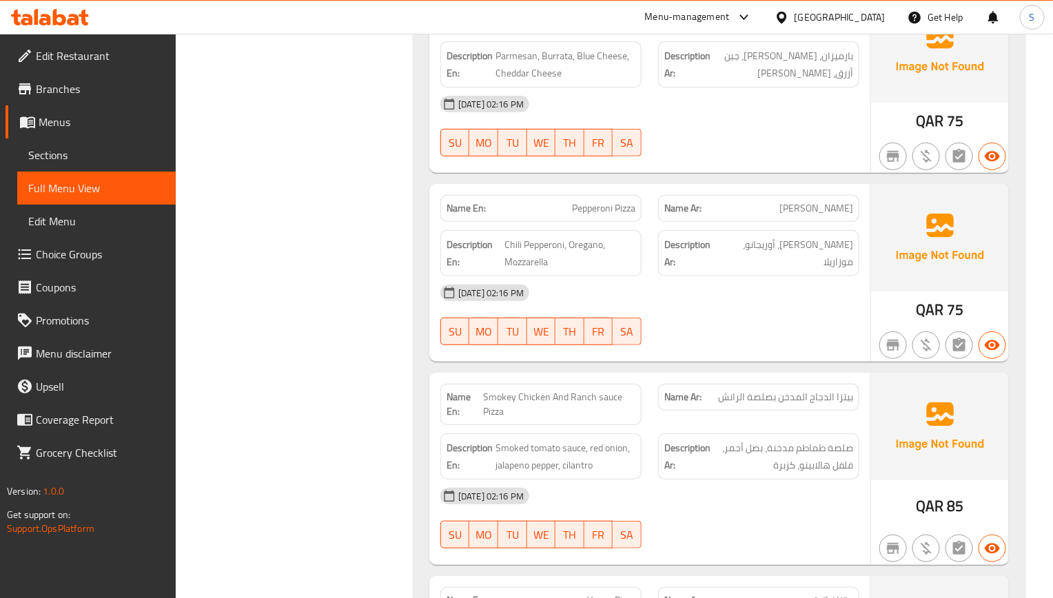
scroll to position [2273, 0]
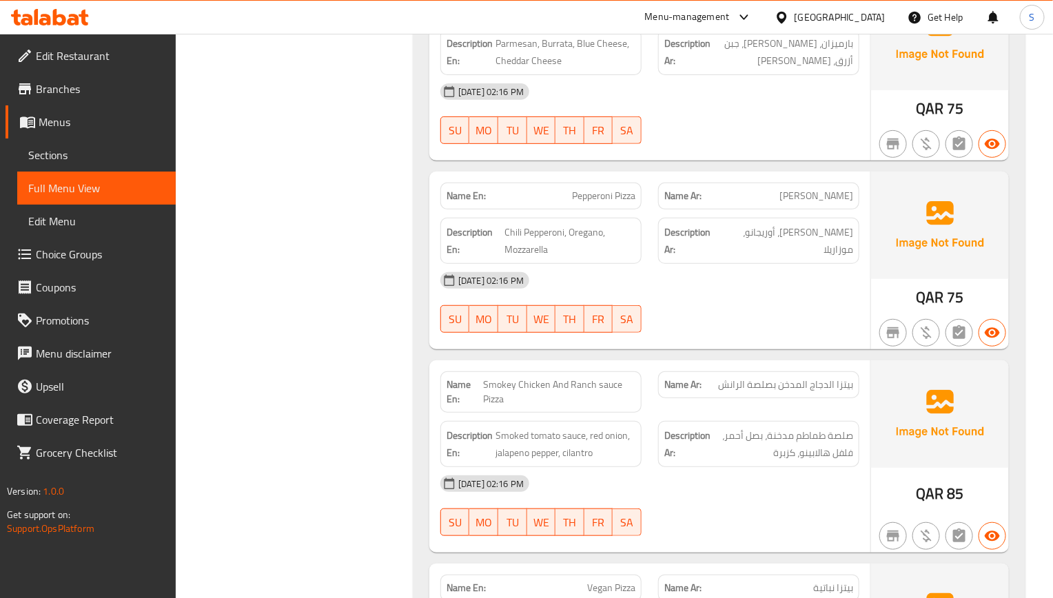
click at [722, 318] on div "[DATE] 02:16 PM SU MO TU WE TH FR SA" at bounding box center [649, 302] width 435 height 77
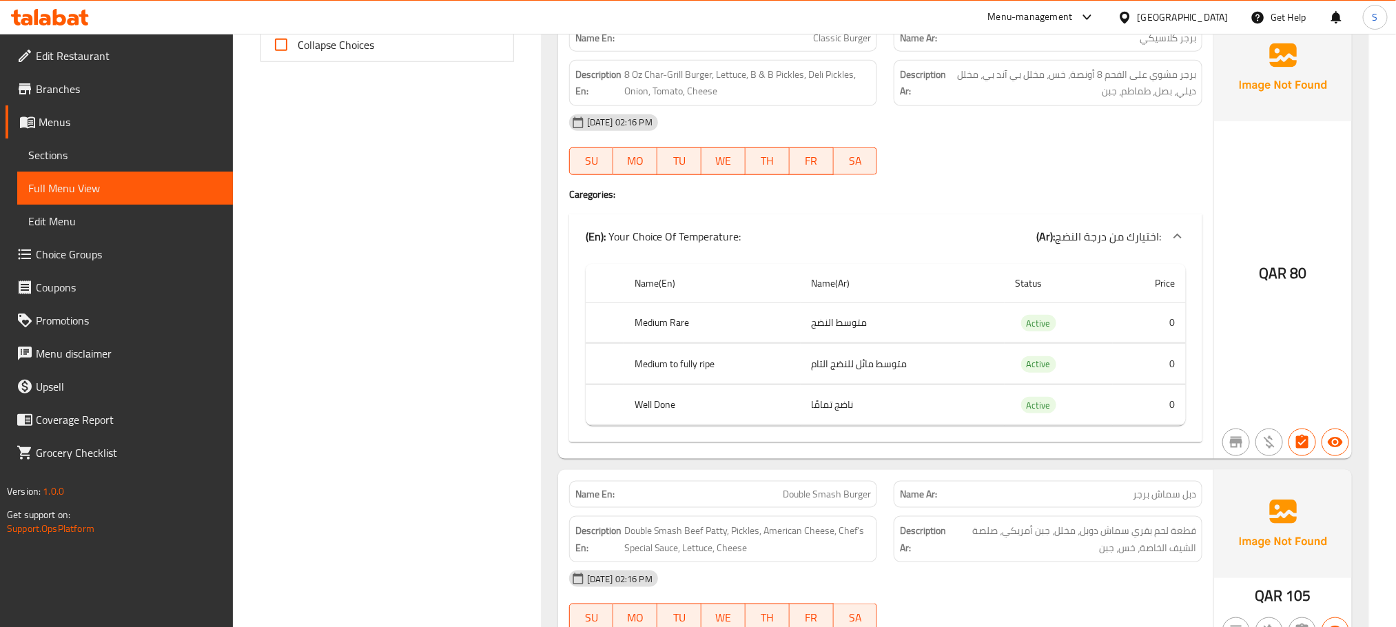
scroll to position [662, 0]
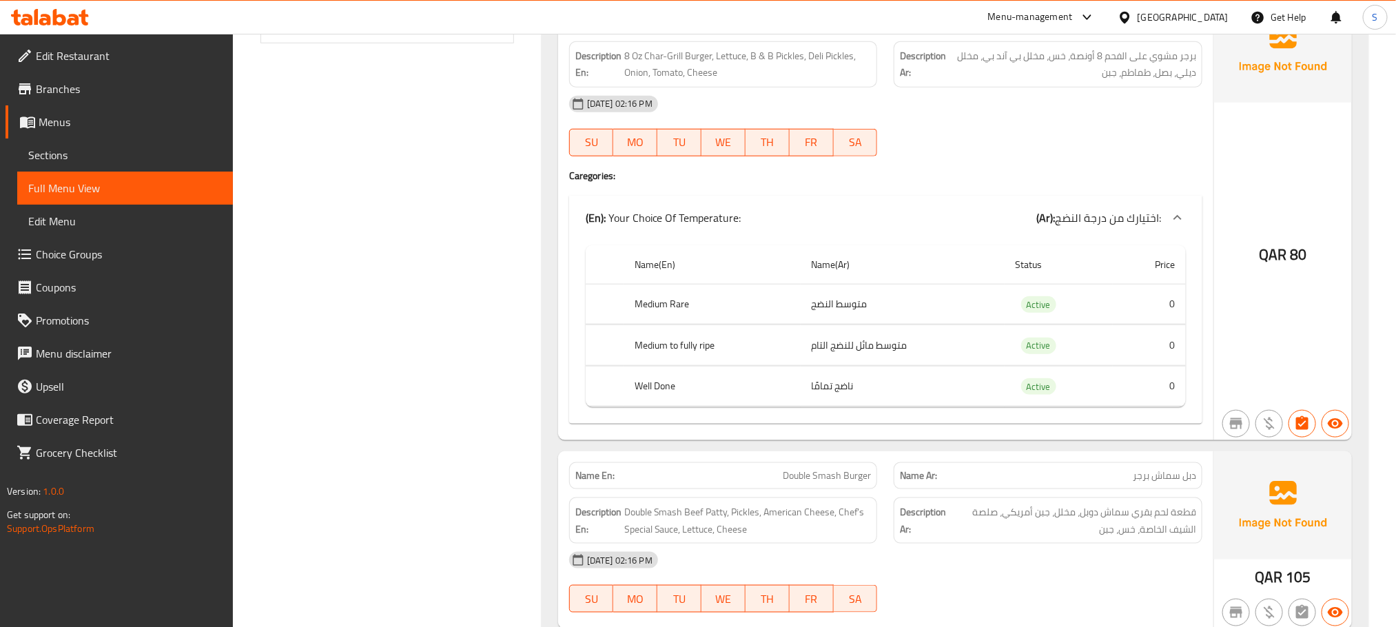
click at [980, 145] on div "[DATE] 02:16 PM SU MO TU WE TH FR SA" at bounding box center [886, 125] width 650 height 77
